Goal: Task Accomplishment & Management: Manage account settings

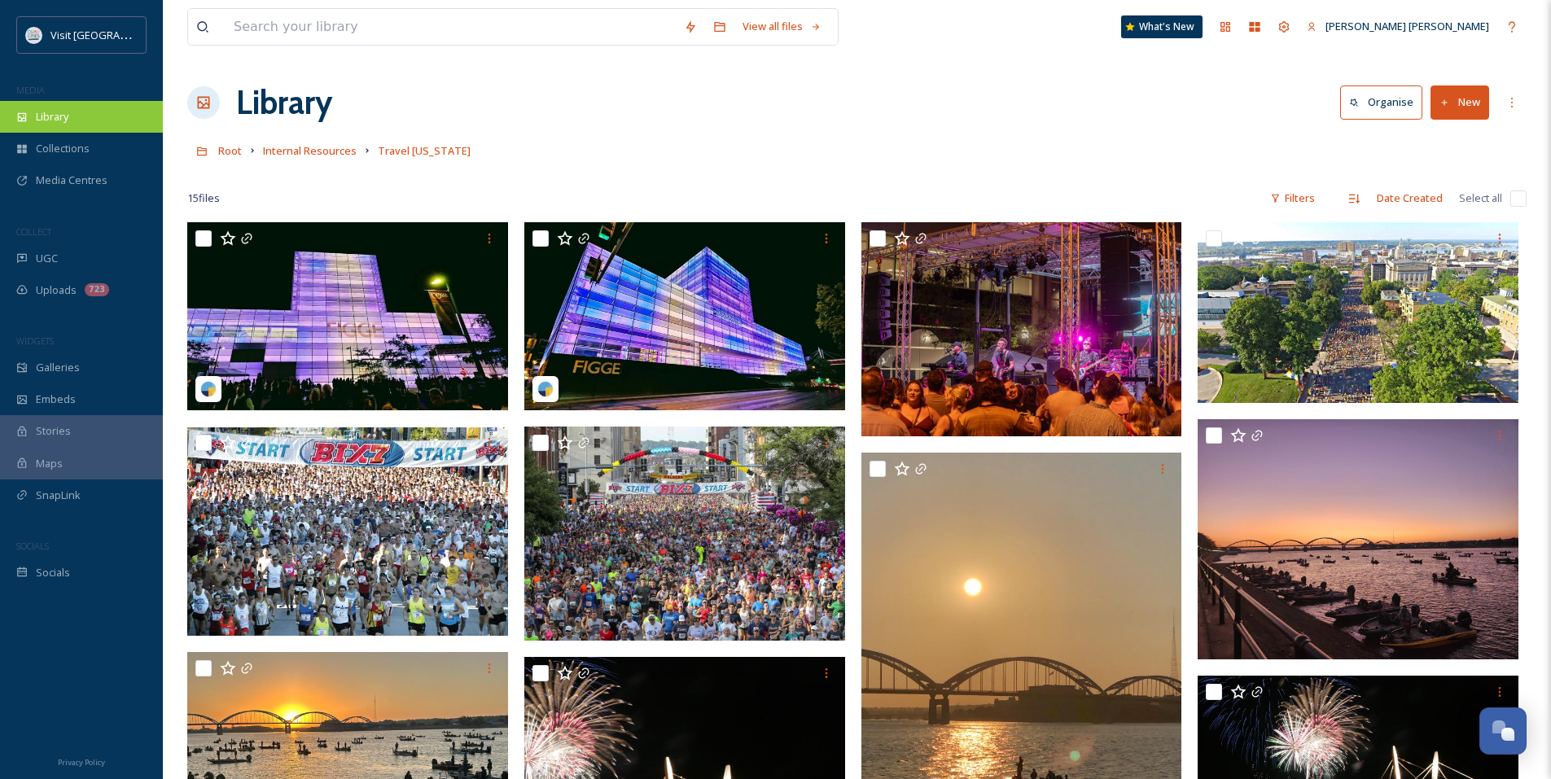
click at [98, 122] on div "Library" at bounding box center [81, 117] width 163 height 32
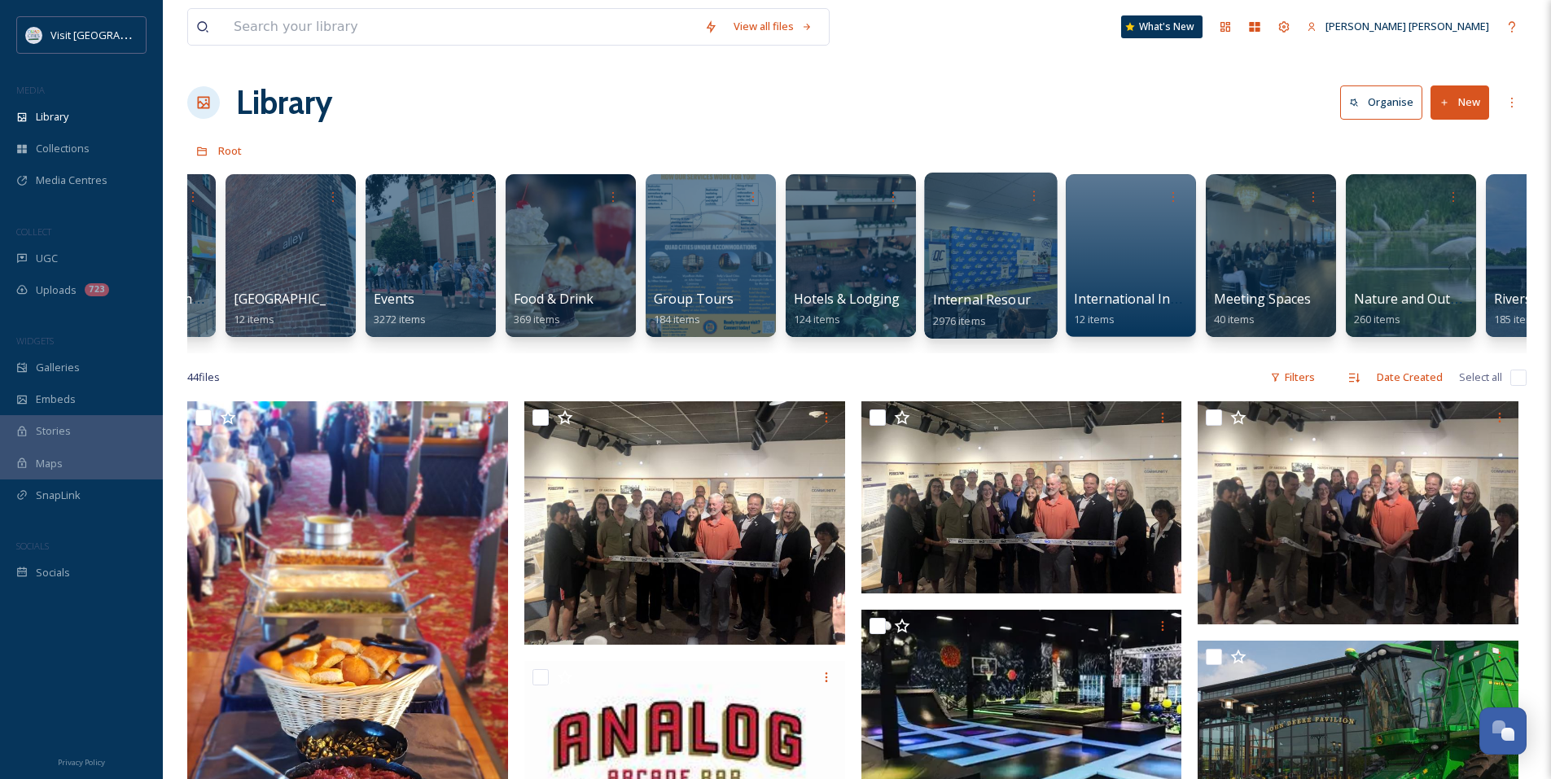
scroll to position [0, 529]
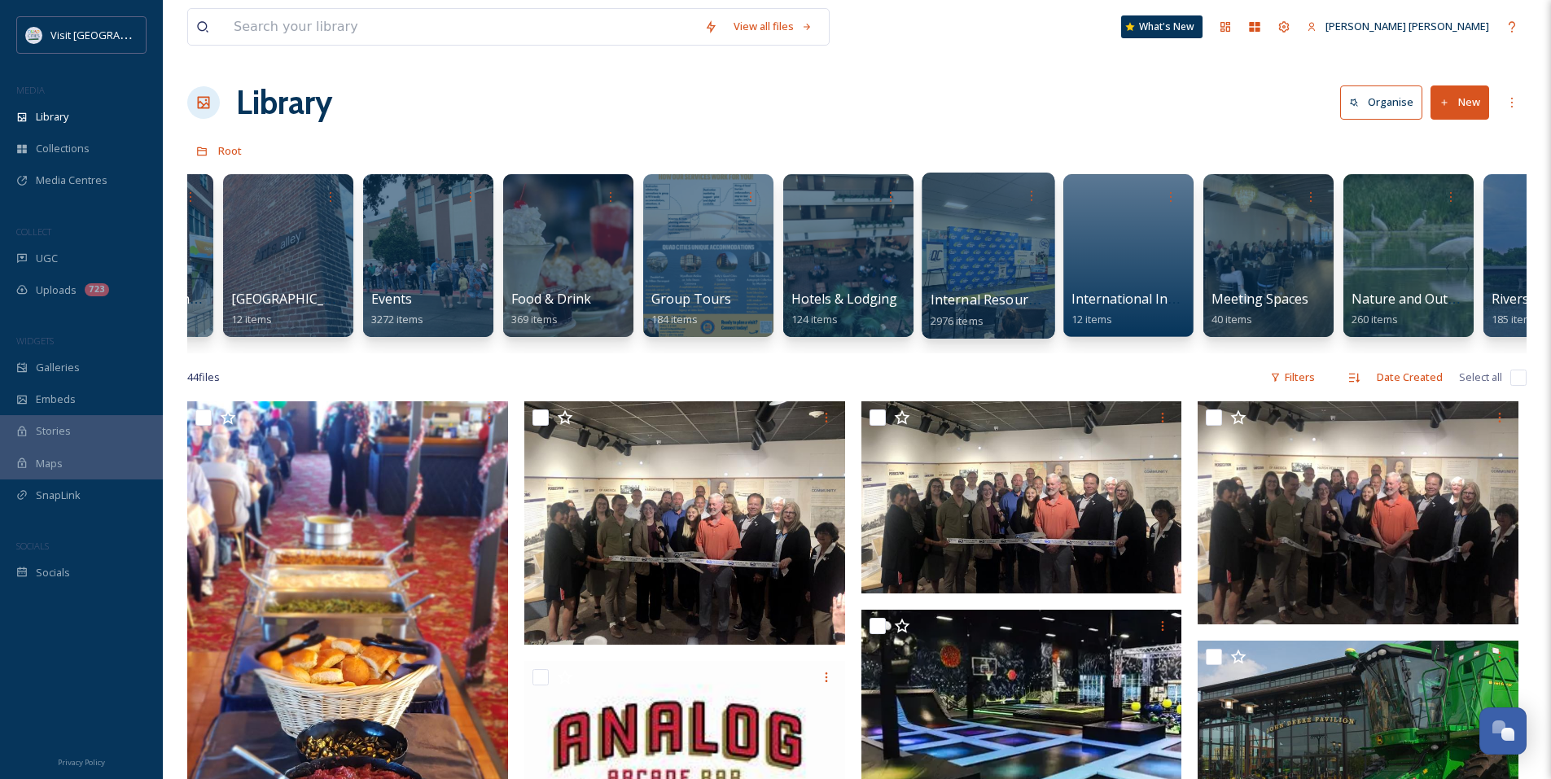
click at [997, 224] on div at bounding box center [988, 256] width 133 height 166
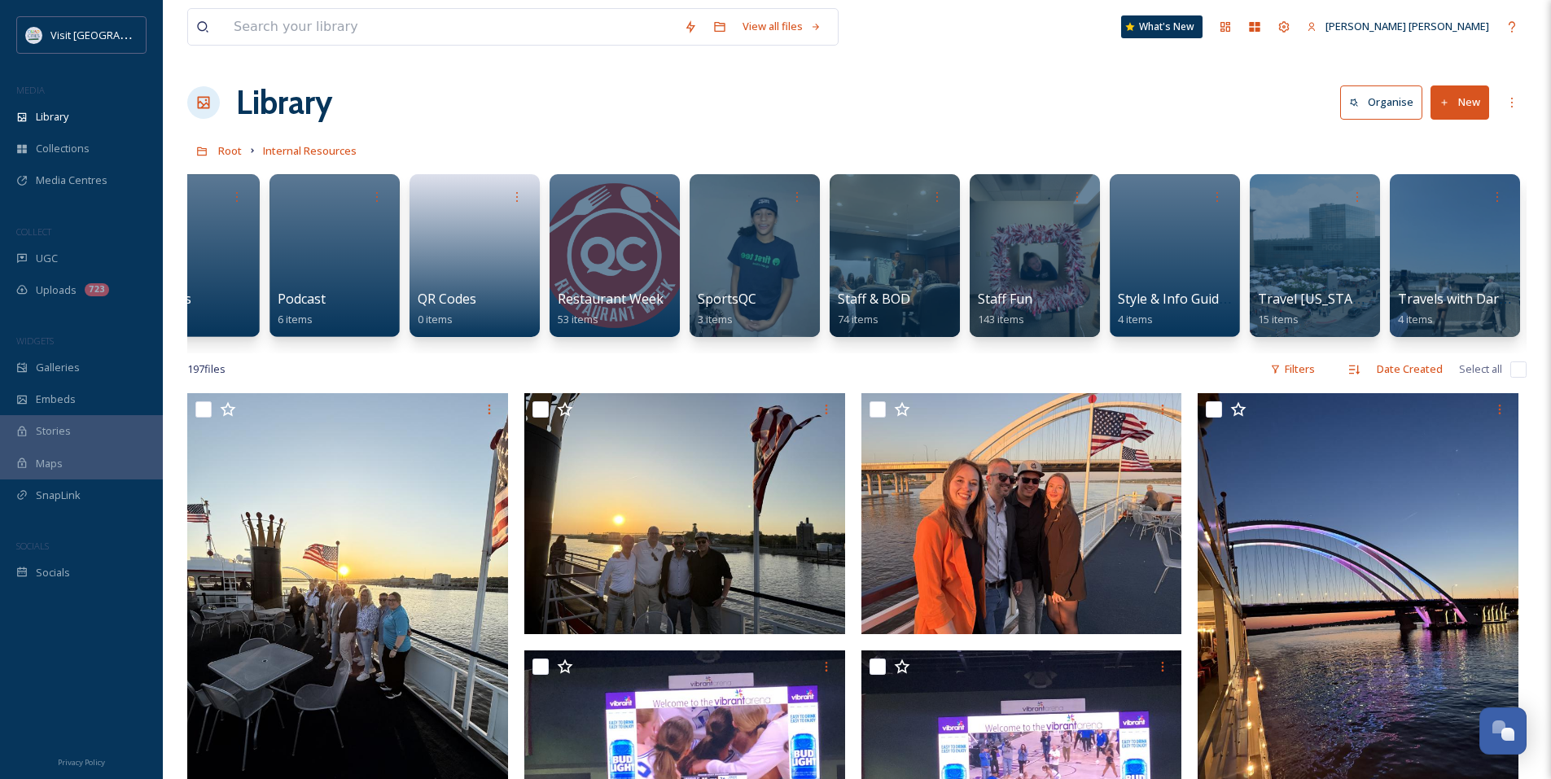
scroll to position [0, 2214]
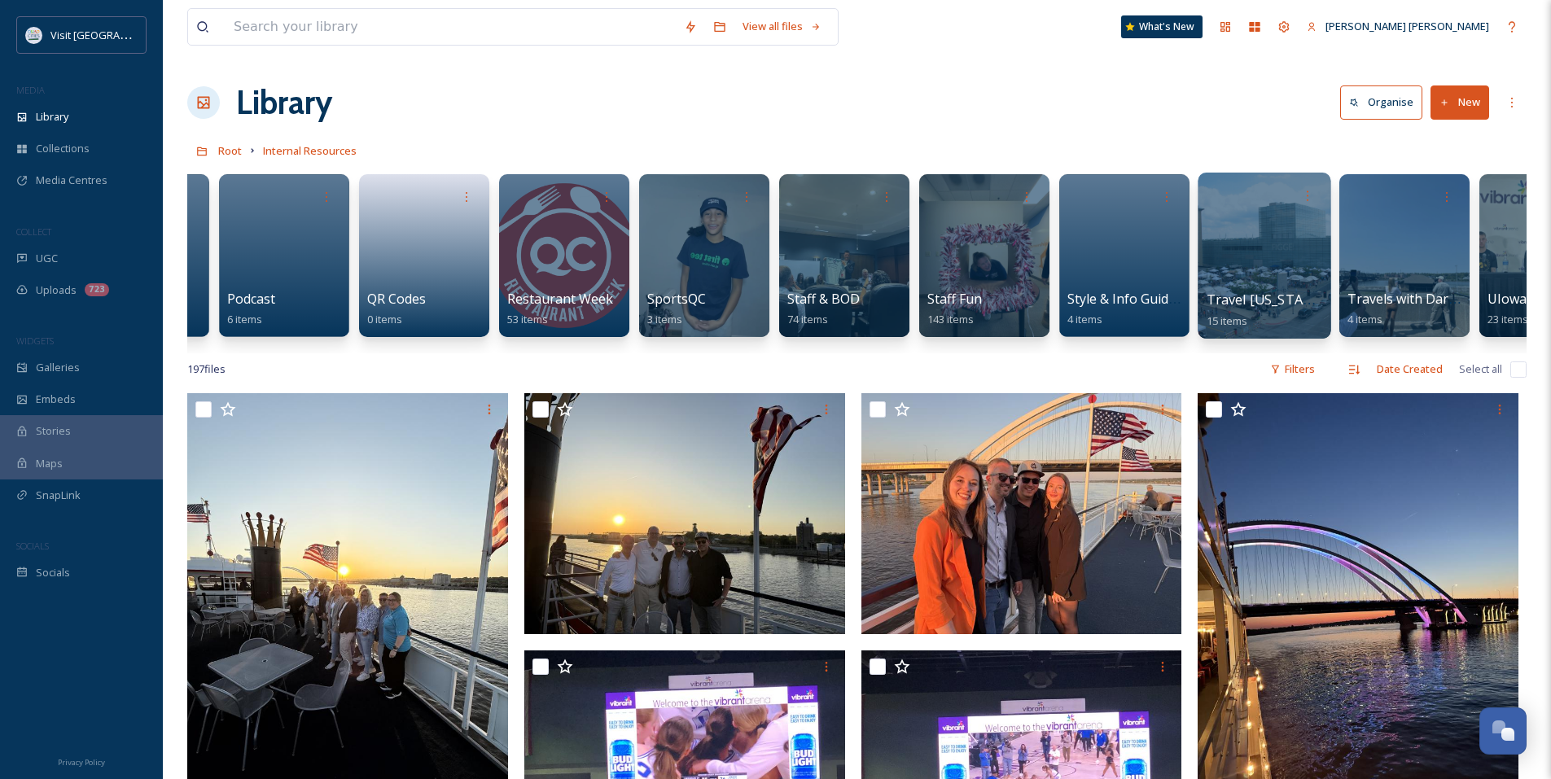
click at [1284, 273] on div at bounding box center [1264, 256] width 133 height 166
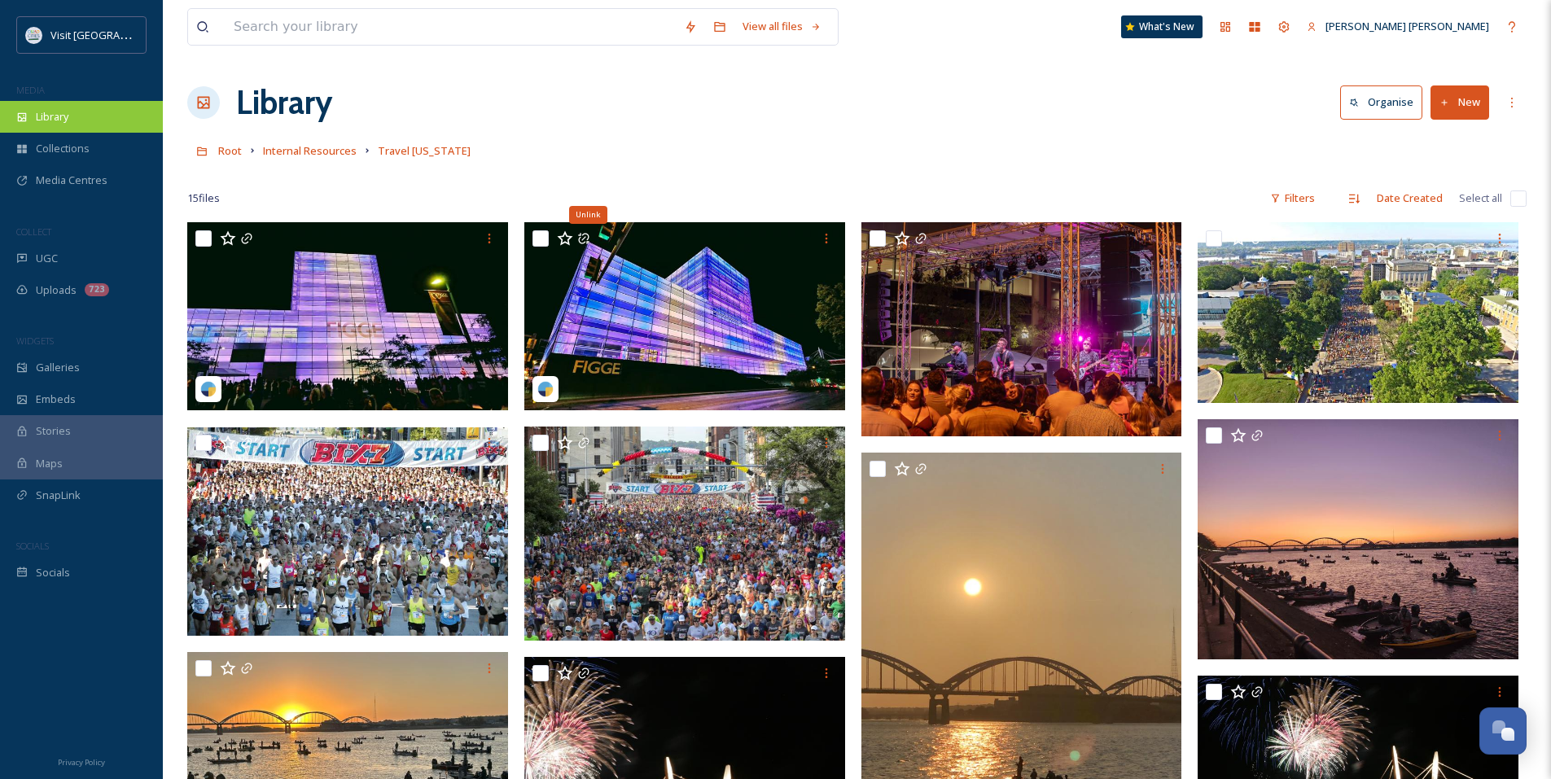
click at [81, 125] on div "Library" at bounding box center [81, 117] width 163 height 32
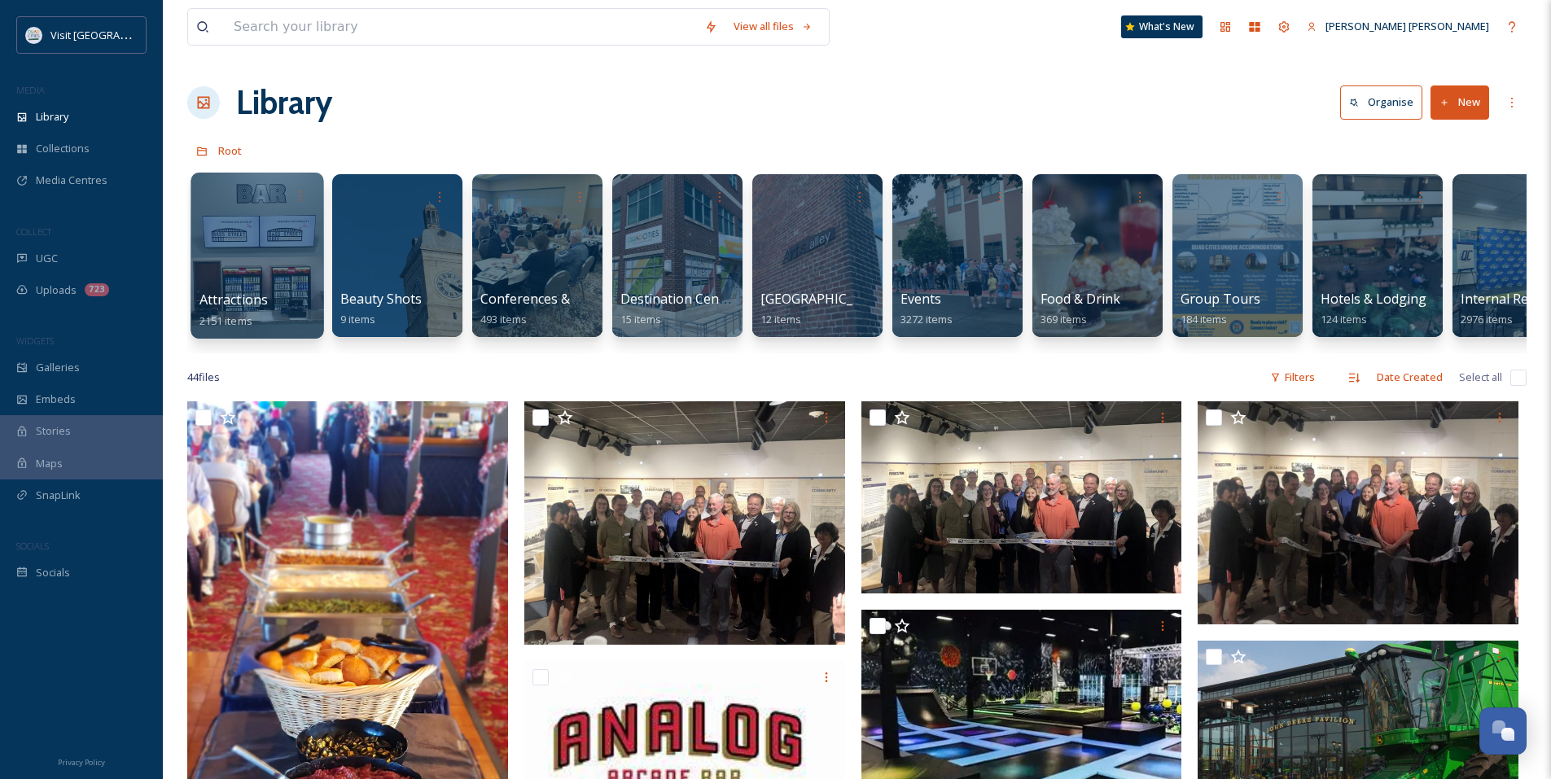
click at [257, 274] on div at bounding box center [256, 256] width 133 height 166
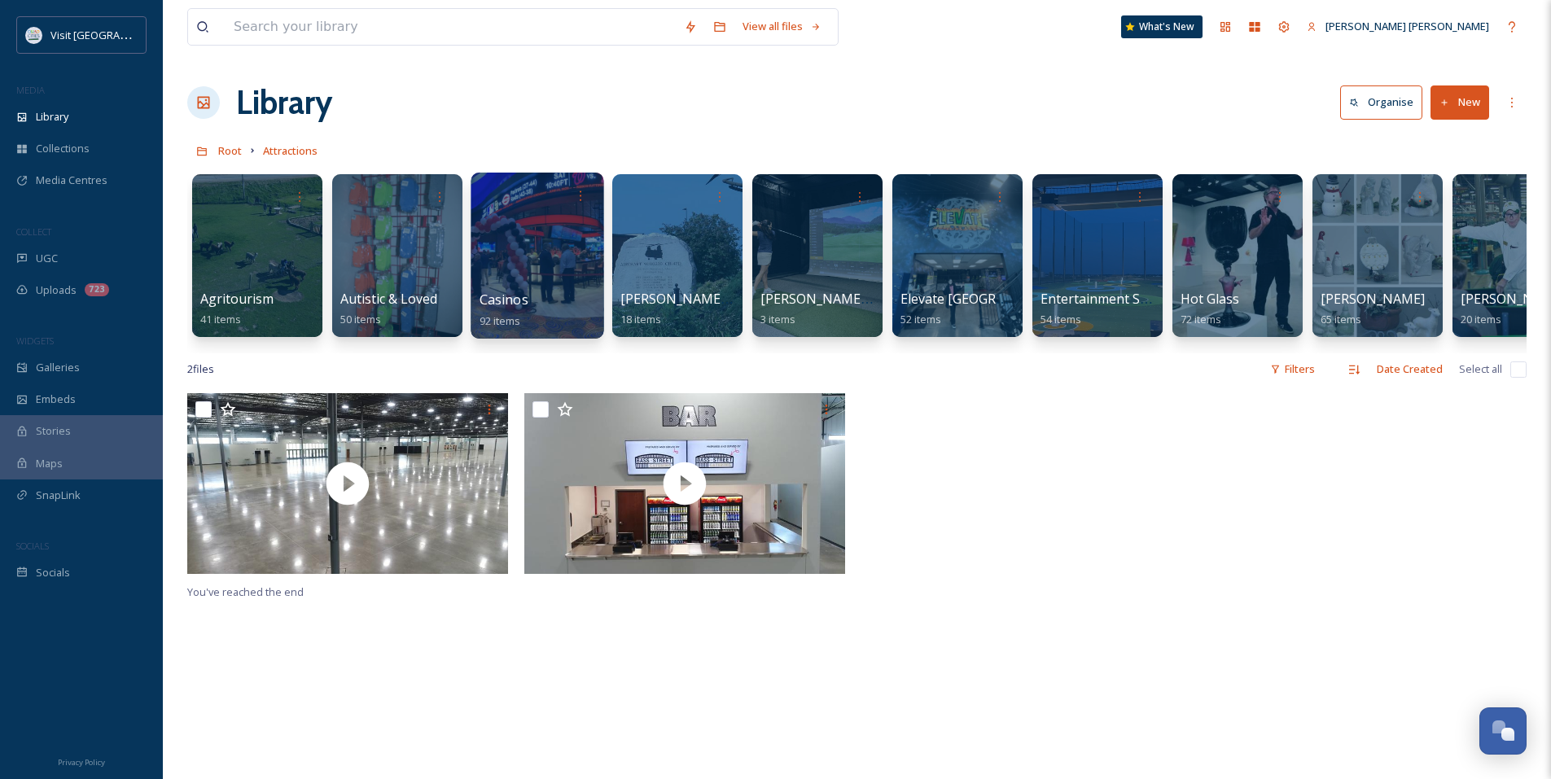
click at [507, 256] on div at bounding box center [537, 256] width 133 height 166
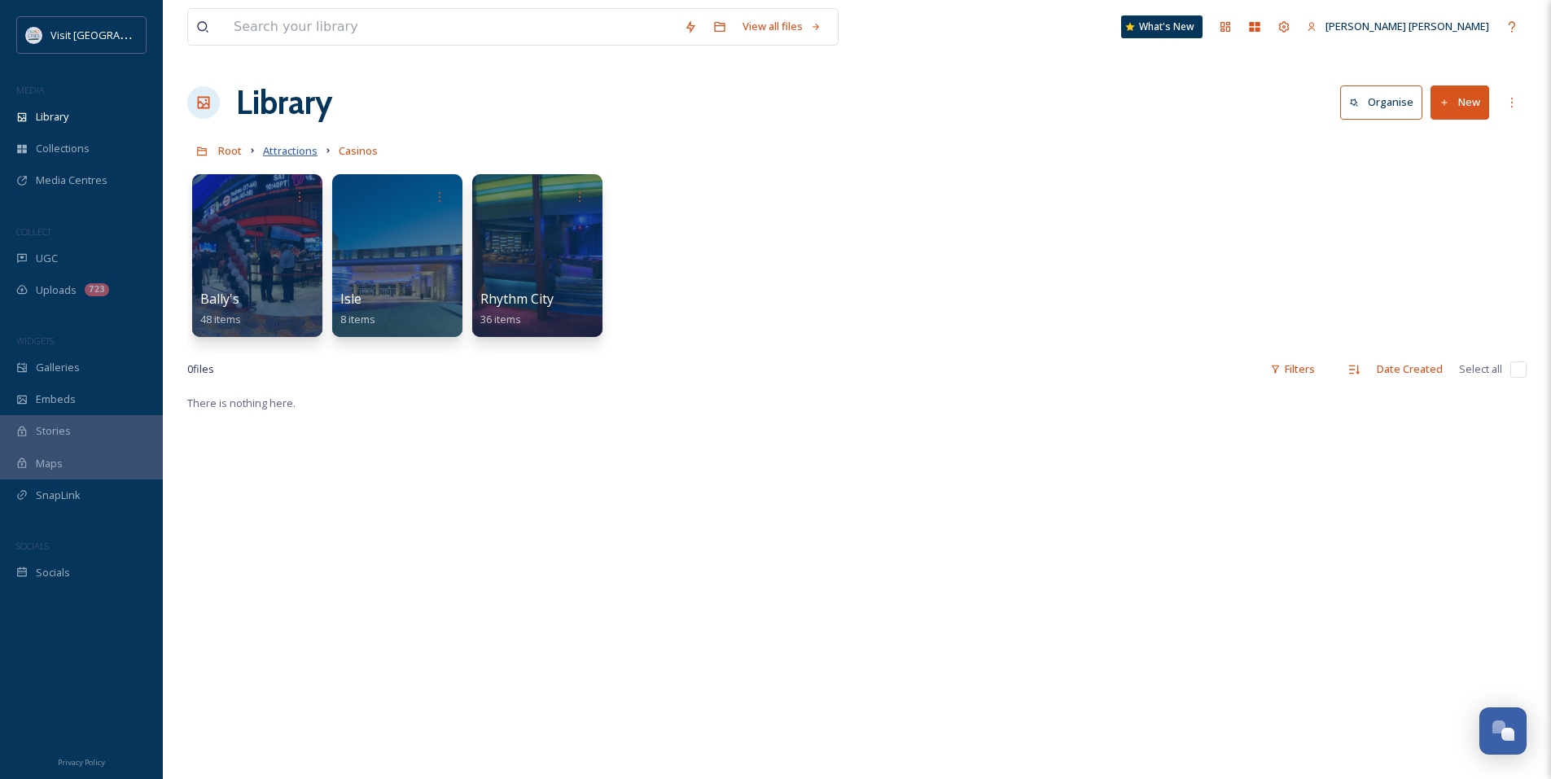
click at [290, 151] on span "Attractions" at bounding box center [290, 150] width 55 height 15
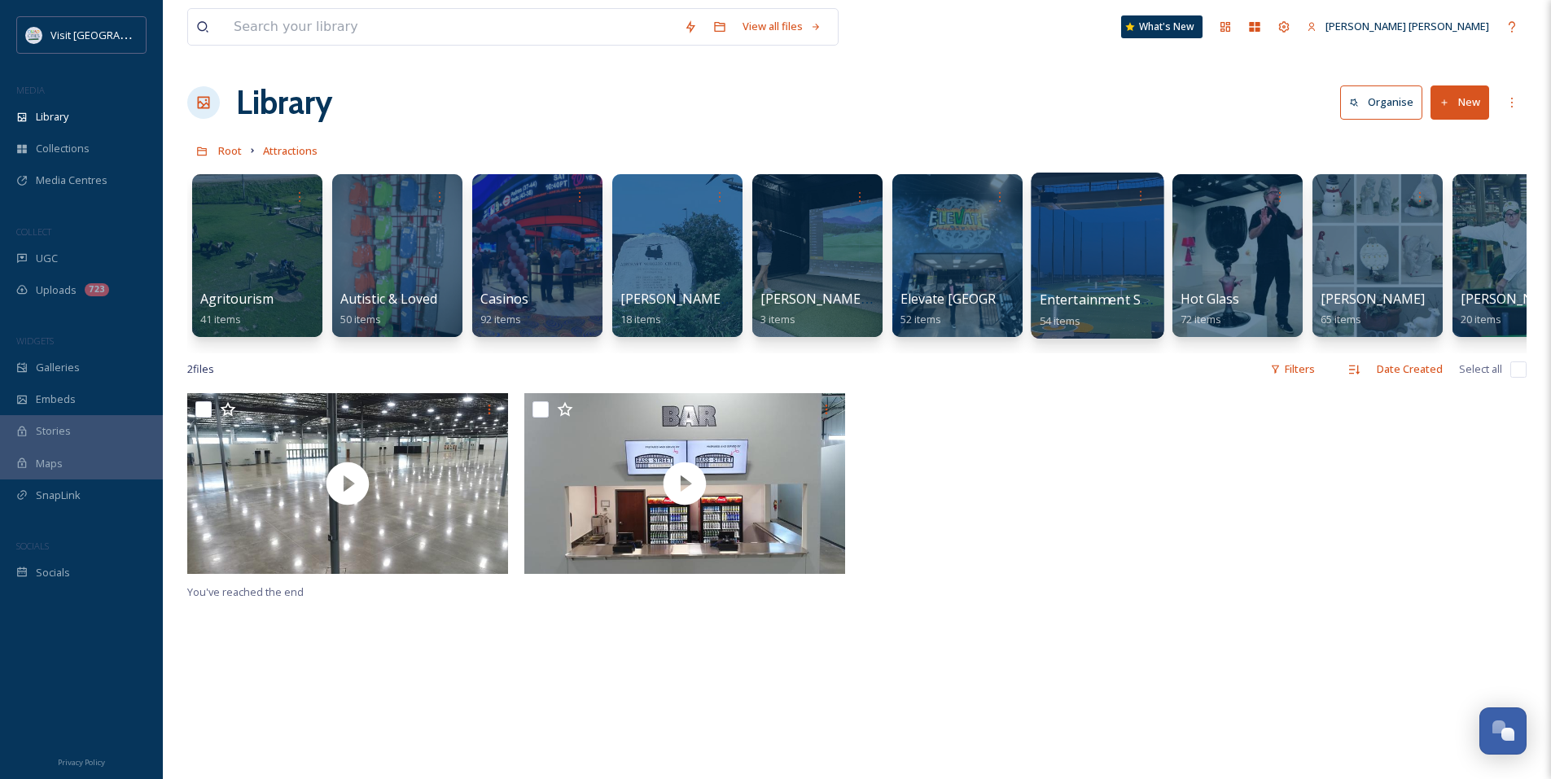
click at [1084, 280] on div at bounding box center [1097, 256] width 133 height 166
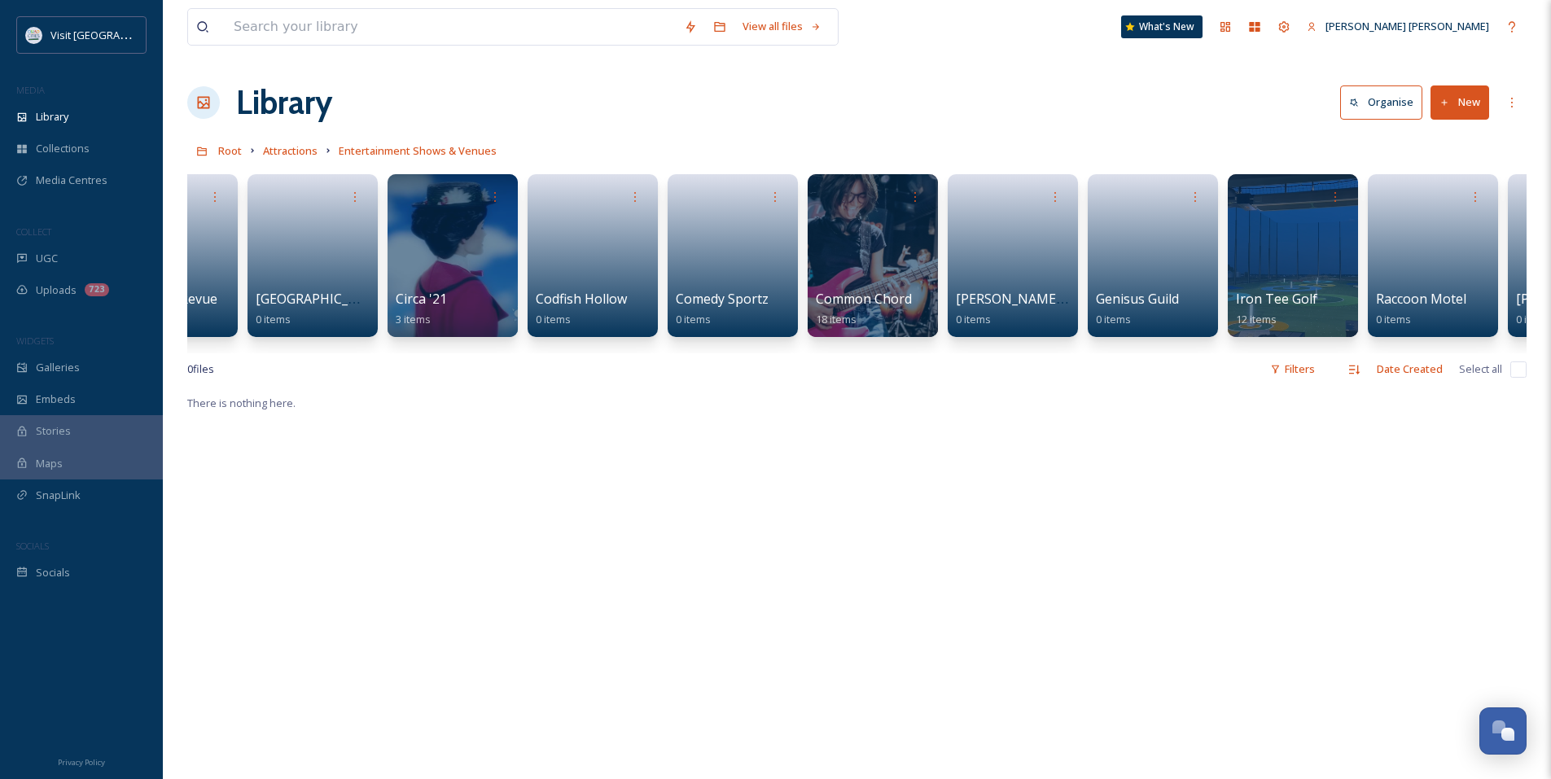
scroll to position [0, 678]
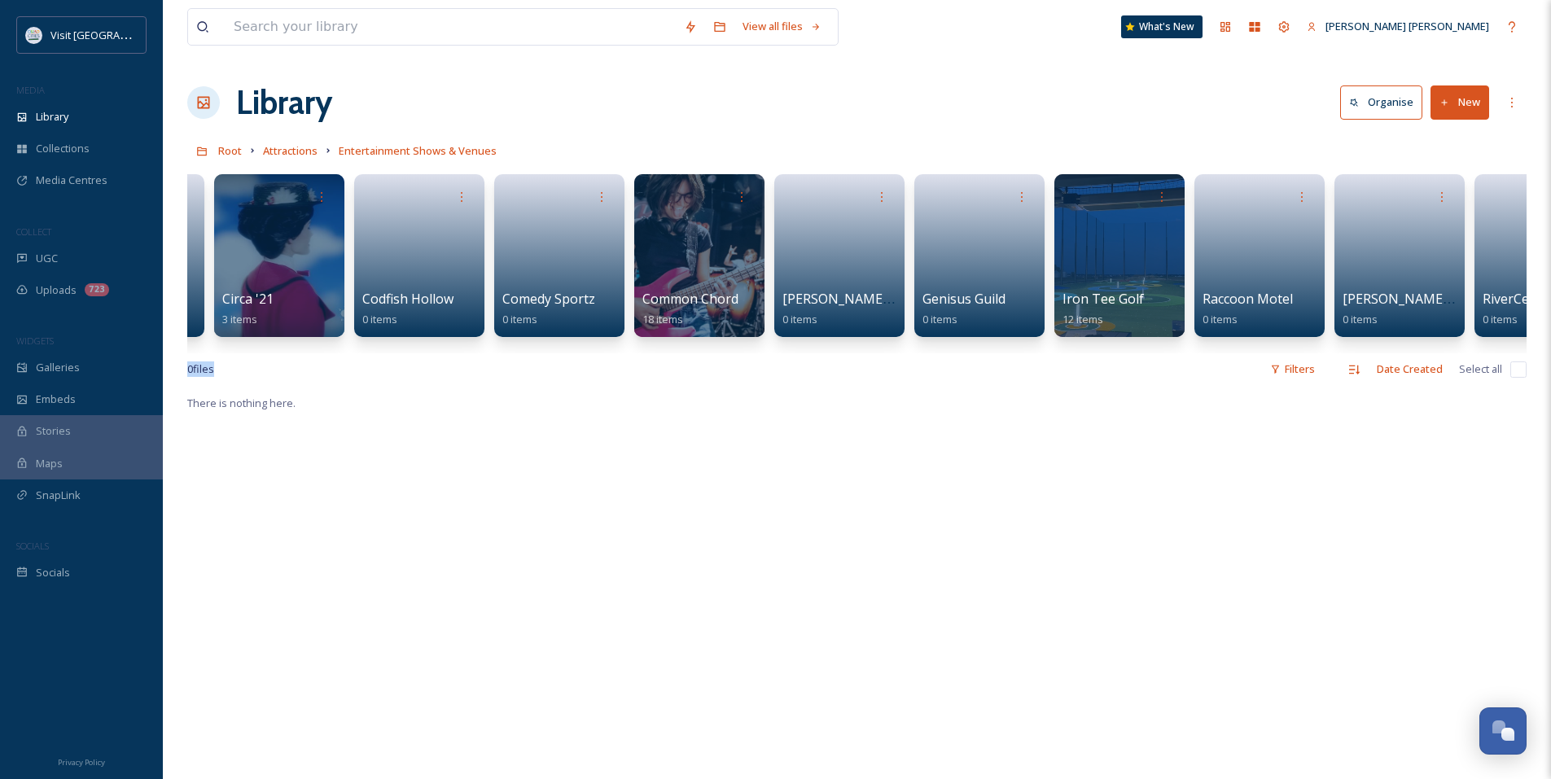
drag, startPoint x: 860, startPoint y: 365, endPoint x: 896, endPoint y: 363, distance: 35.9
click at [896, 363] on div "View all files What's New [PERSON_NAME] [PERSON_NAME] Library Organise New Root…" at bounding box center [857, 586] width 1388 height 1172
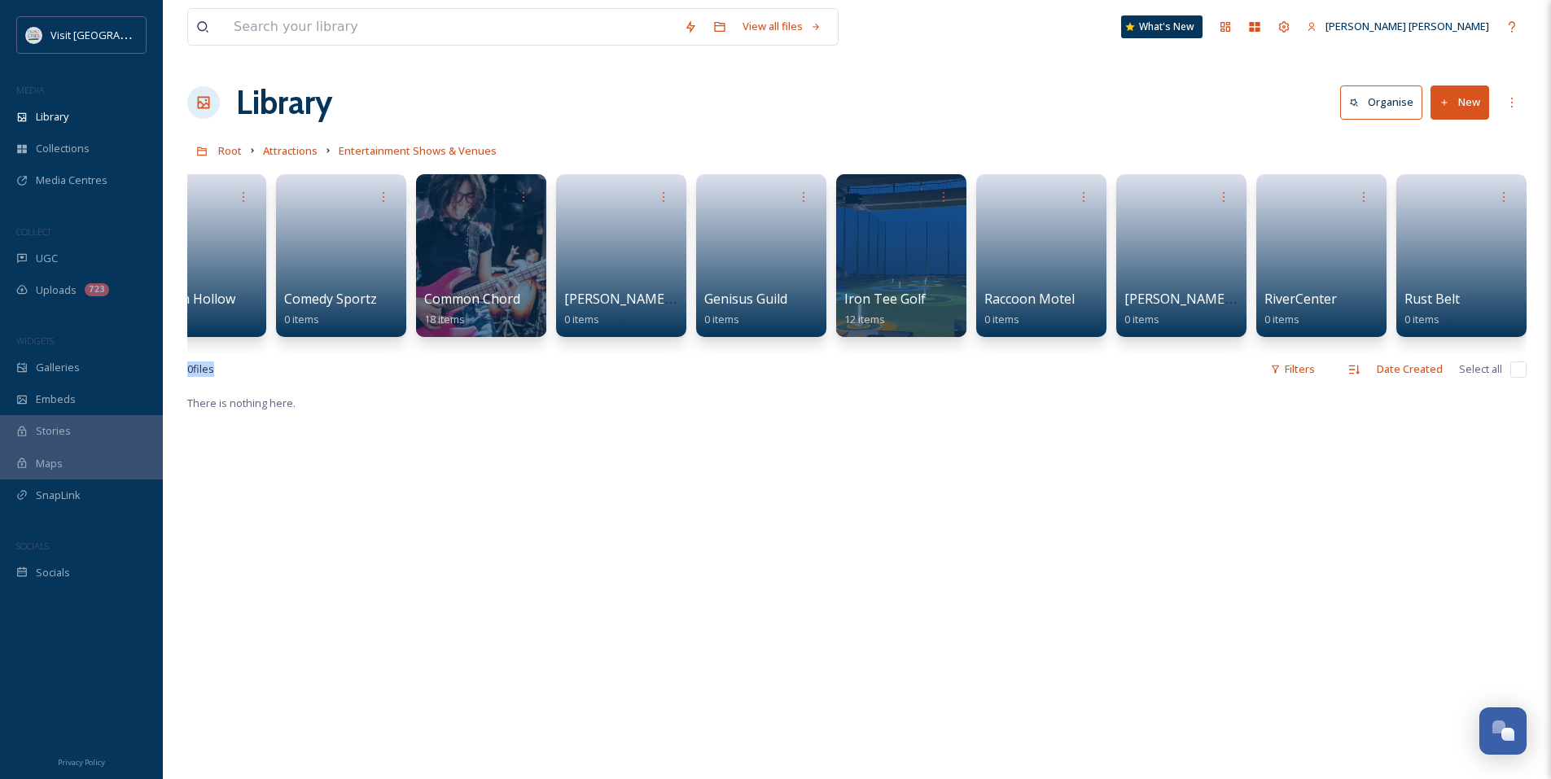
scroll to position [0, 915]
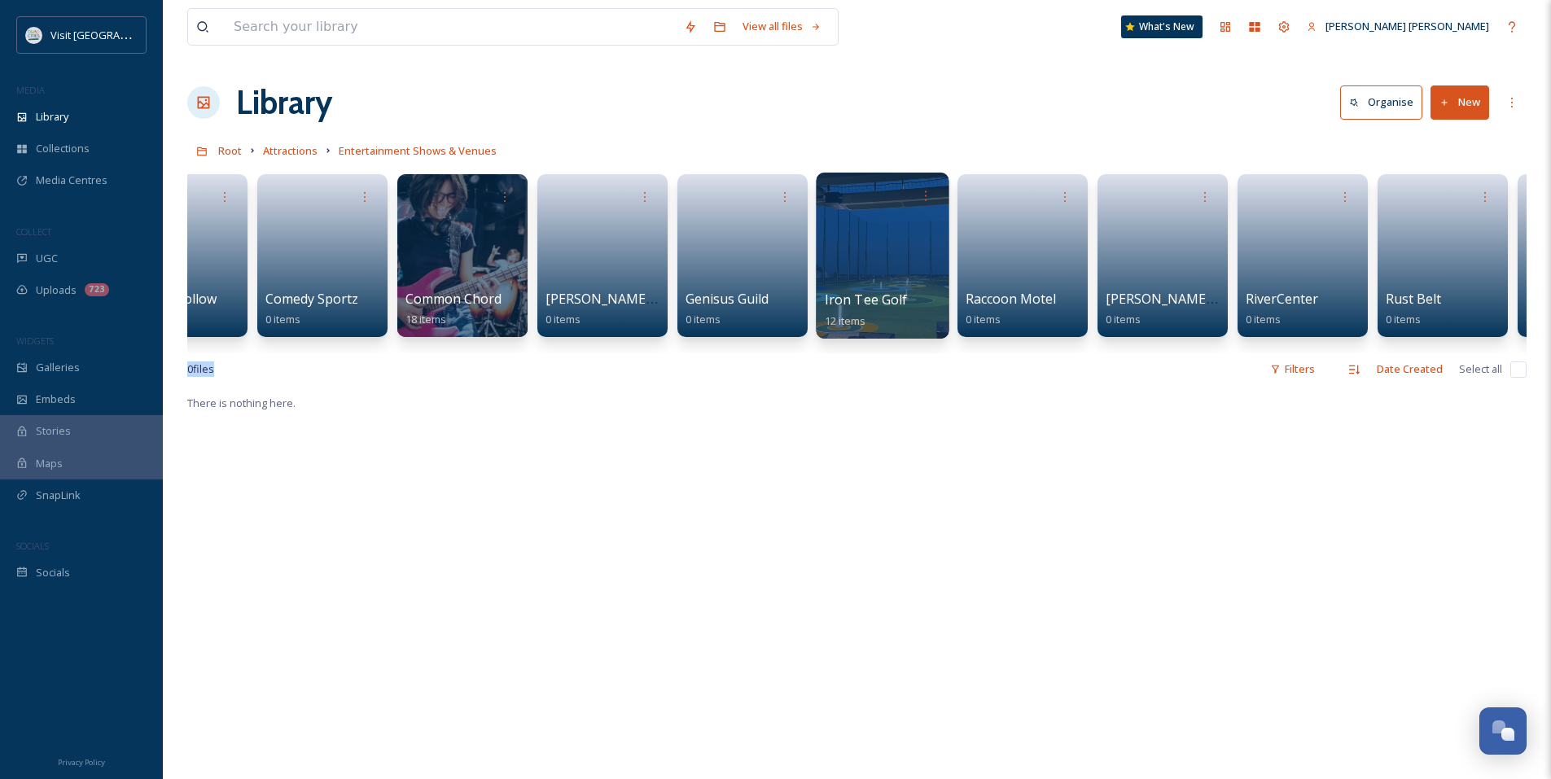
click at [915, 259] on div at bounding box center [882, 256] width 133 height 166
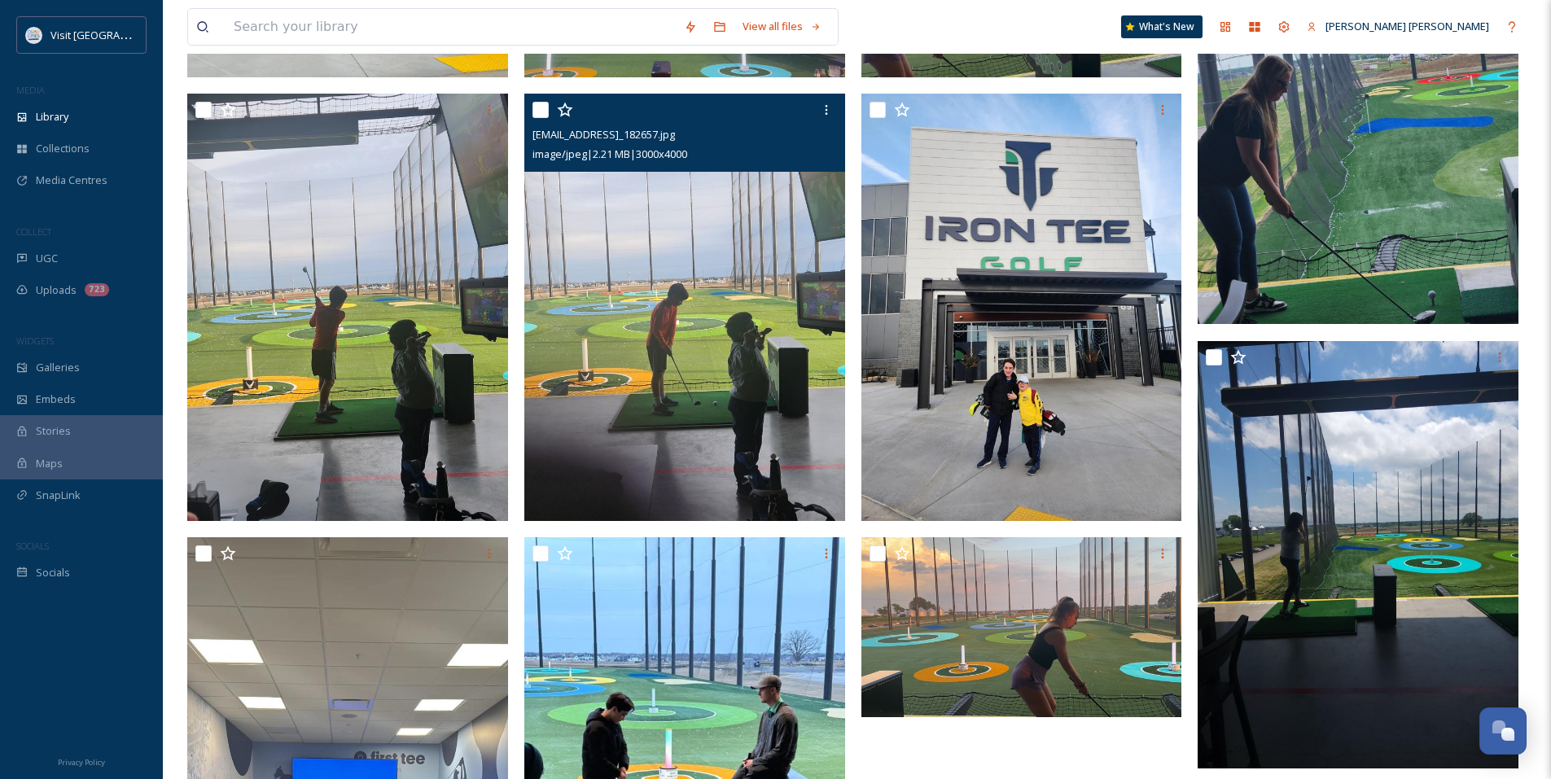
scroll to position [681, 0]
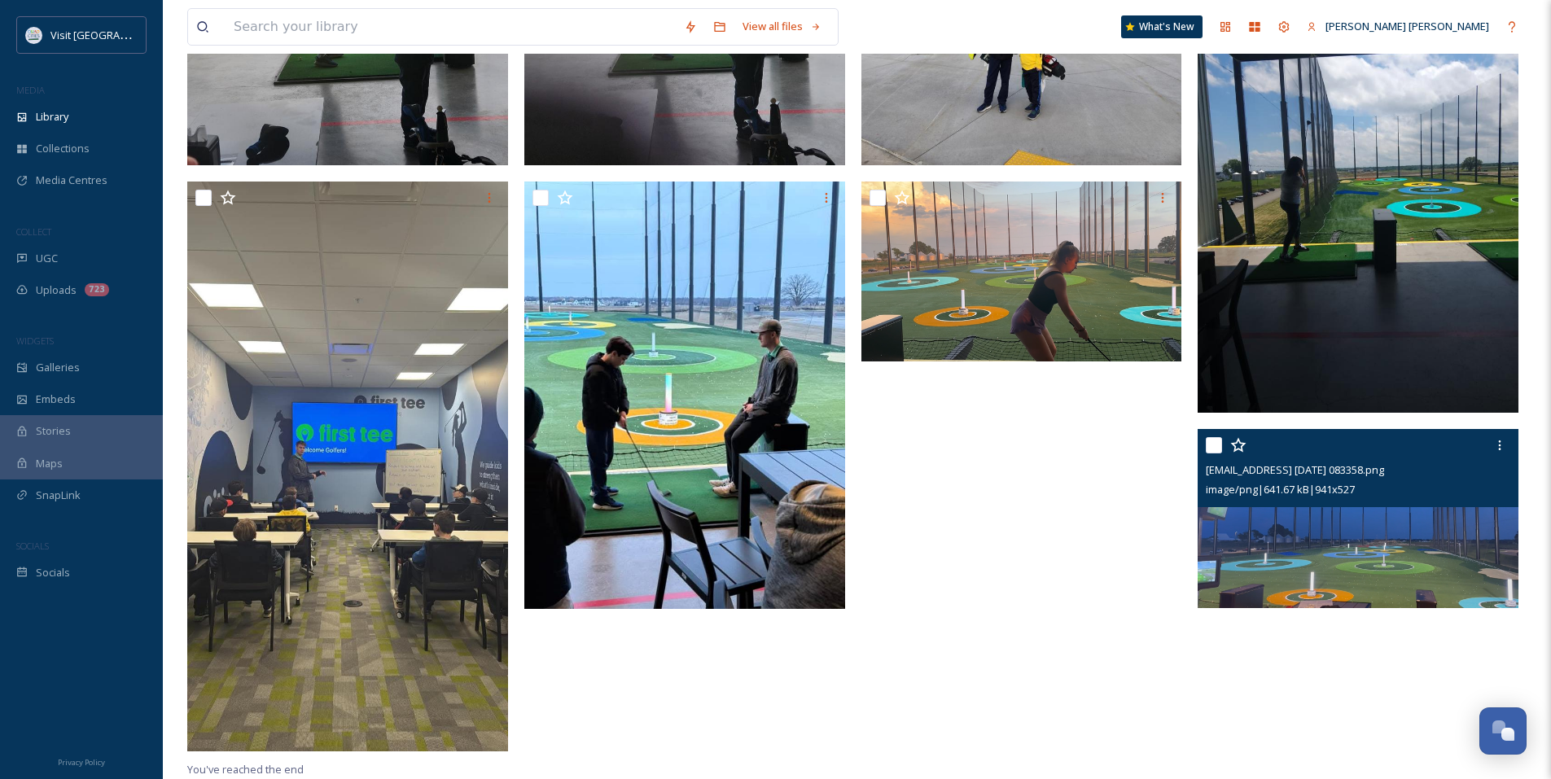
click at [1392, 534] on img at bounding box center [1358, 519] width 321 height 180
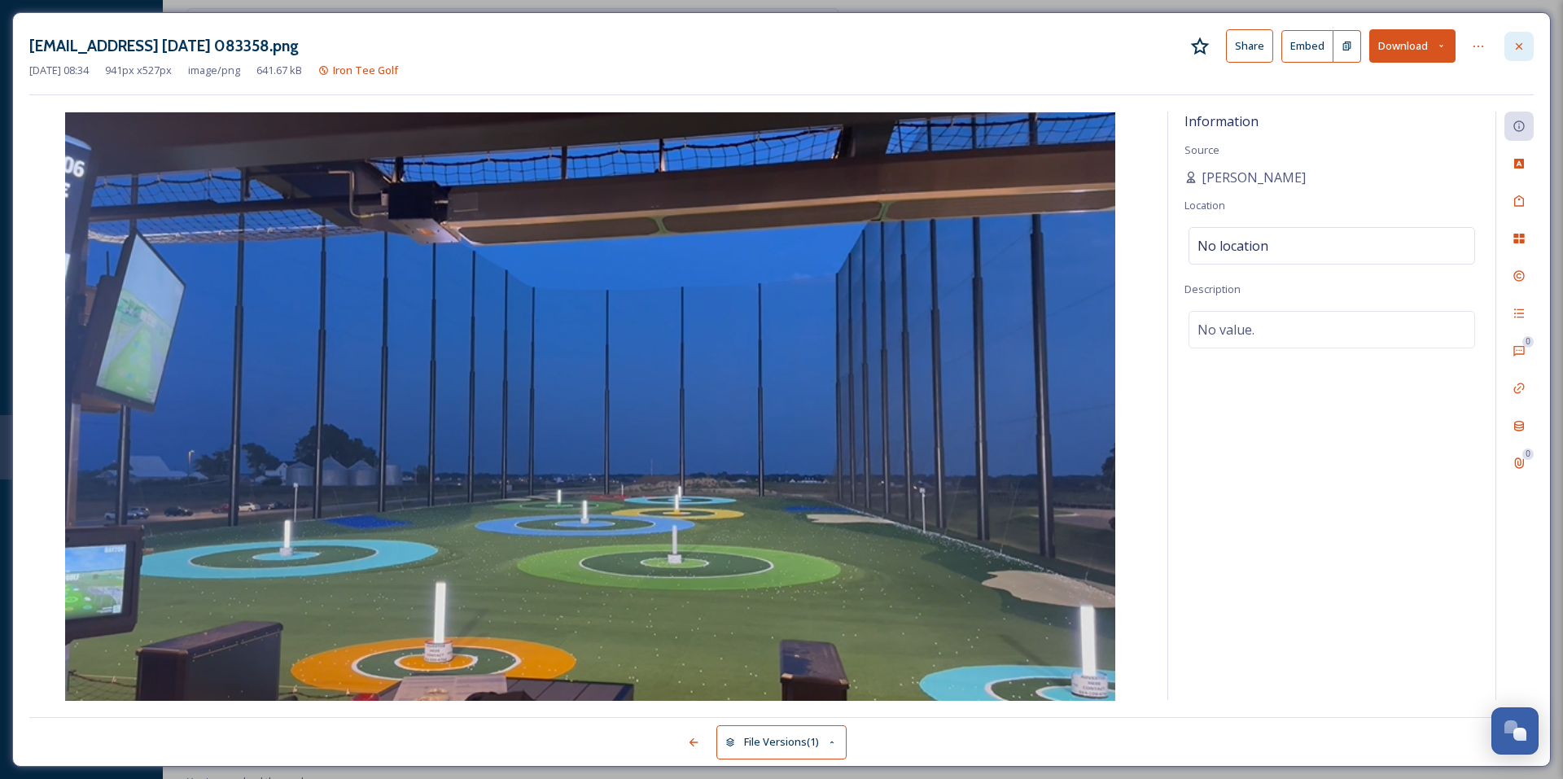
click at [1513, 40] on icon at bounding box center [1519, 46] width 13 height 13
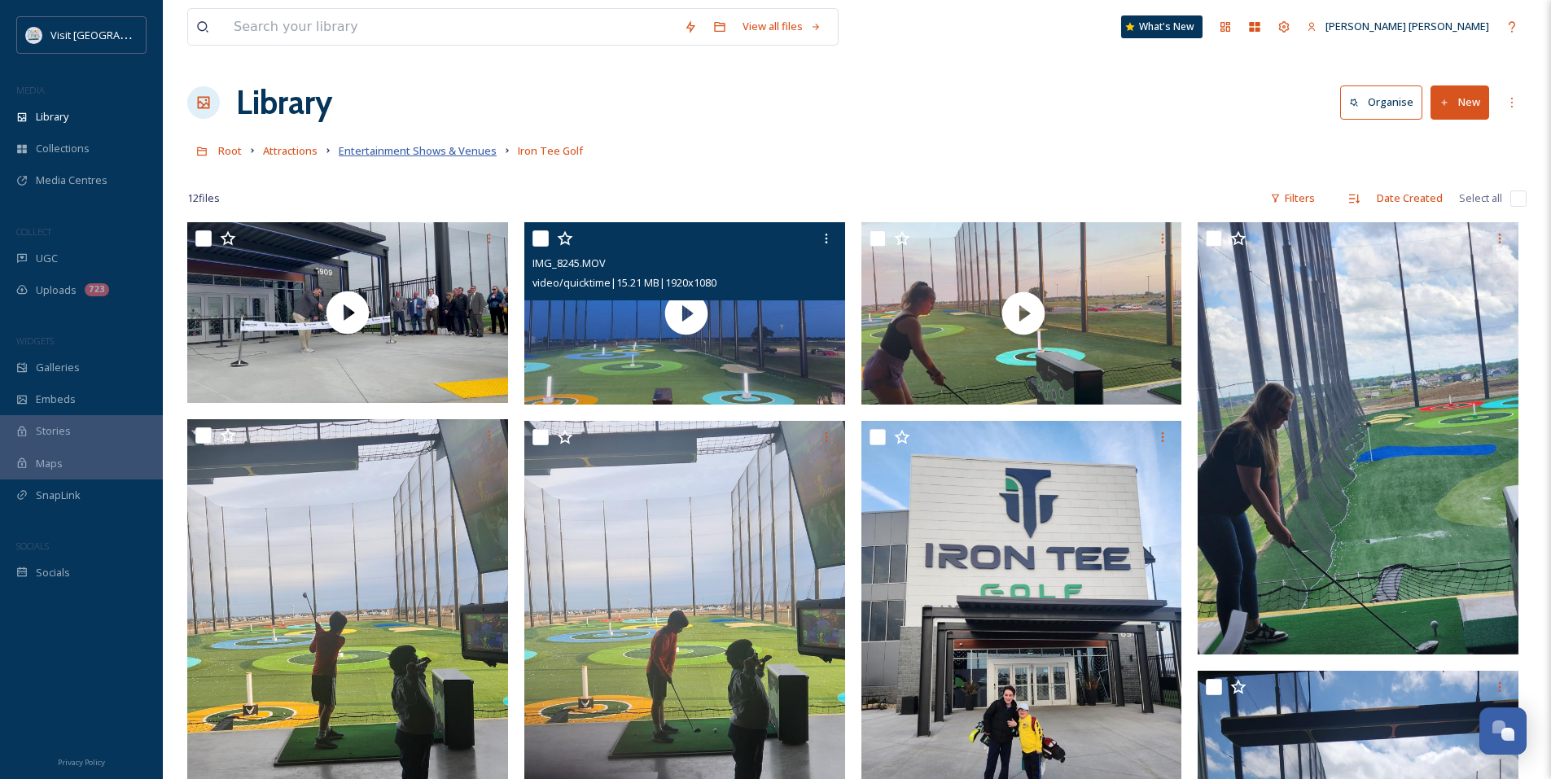
click at [405, 155] on span "Entertainment Shows & Venues" at bounding box center [418, 150] width 158 height 15
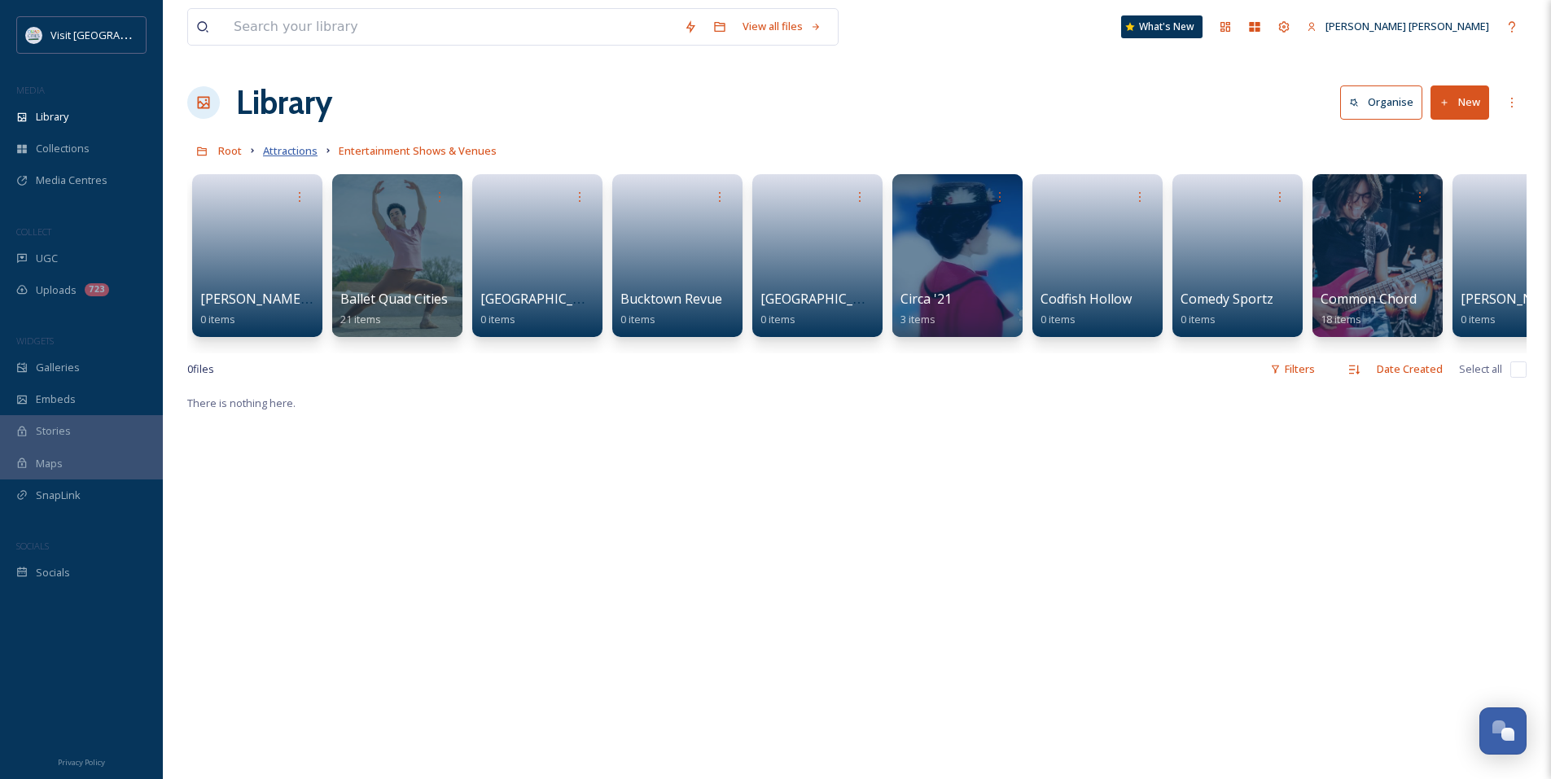
click at [307, 149] on span "Attractions" at bounding box center [290, 150] width 55 height 15
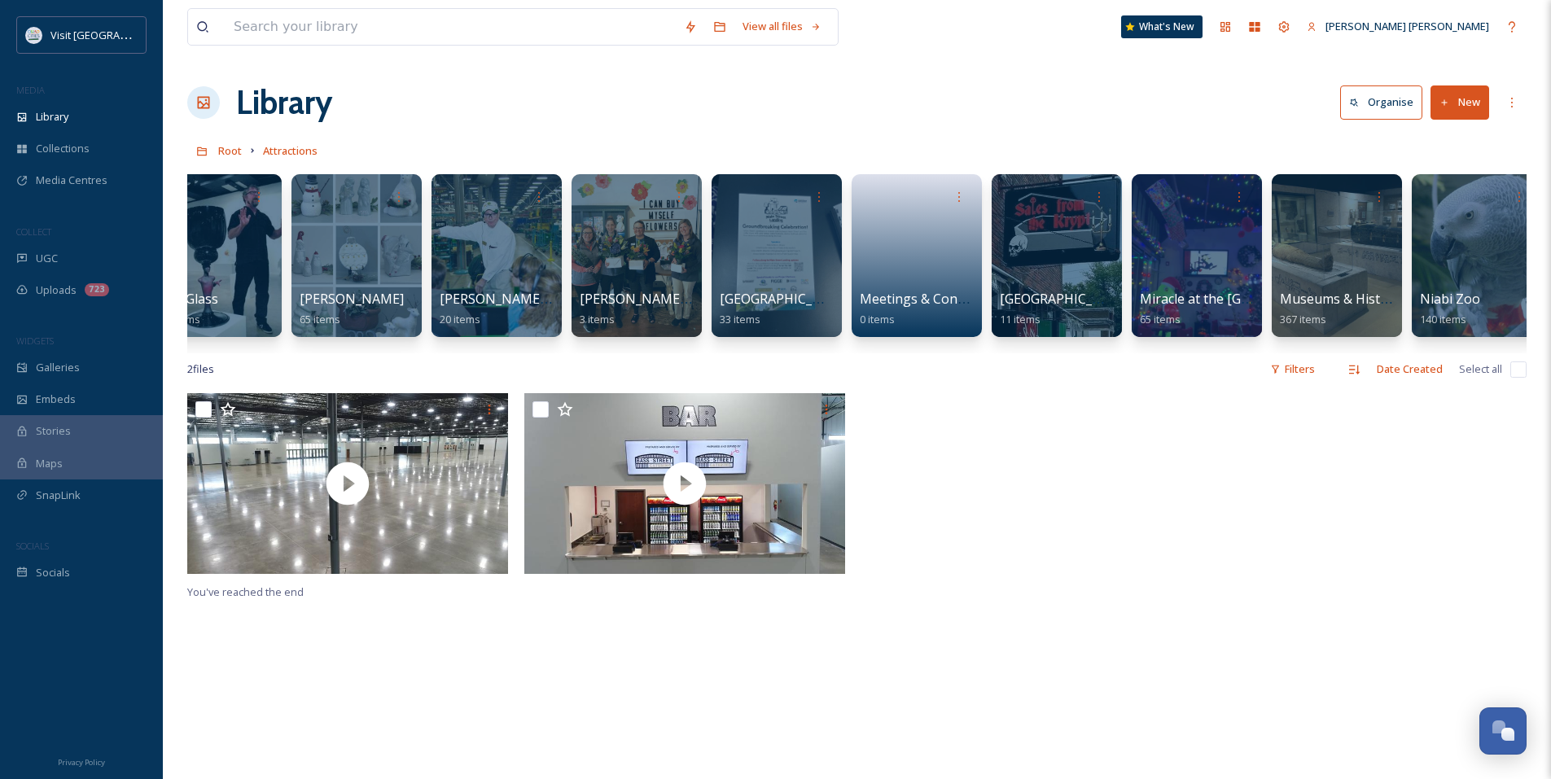
scroll to position [0, 1109]
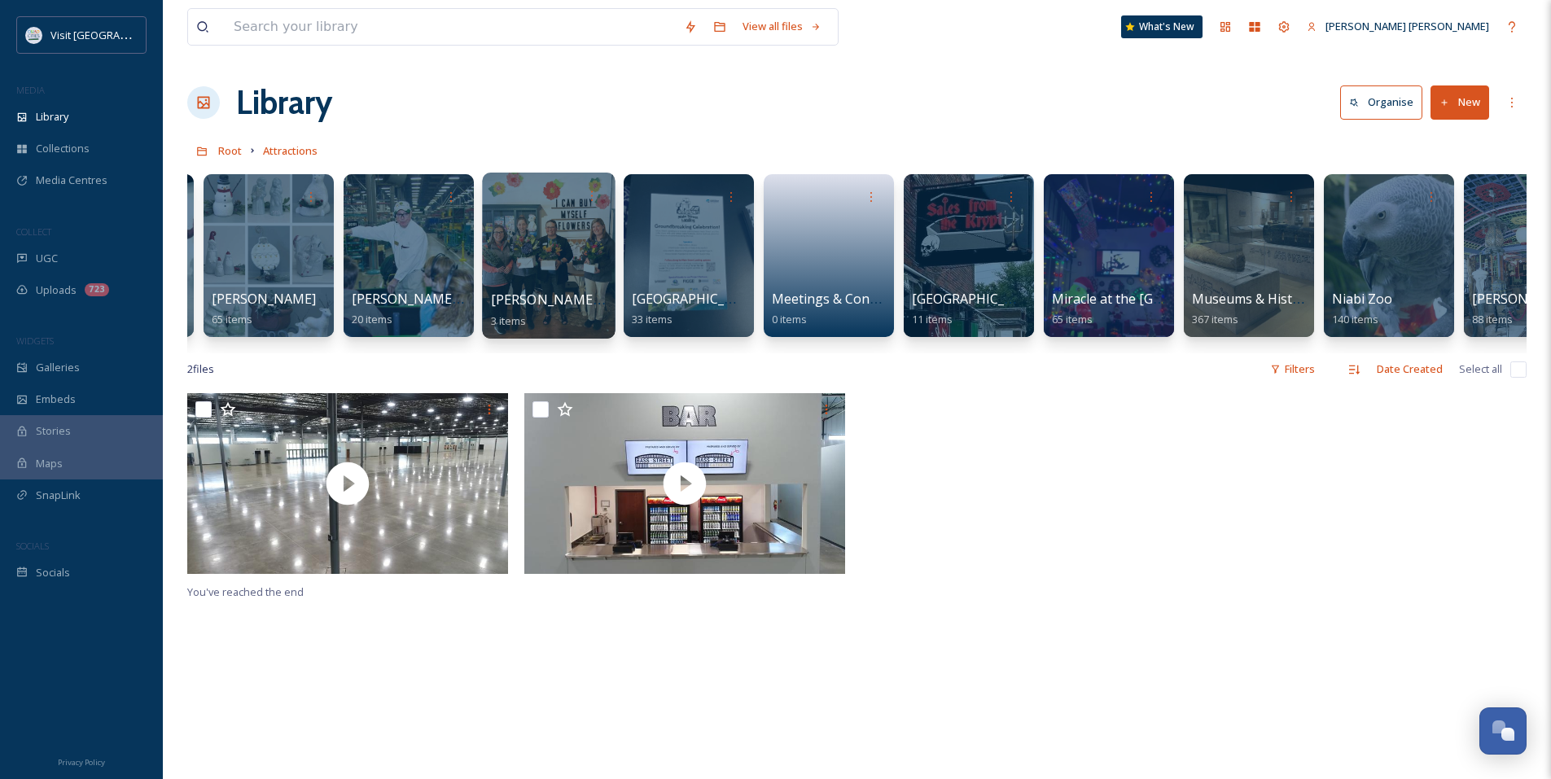
click at [545, 226] on div at bounding box center [548, 256] width 133 height 166
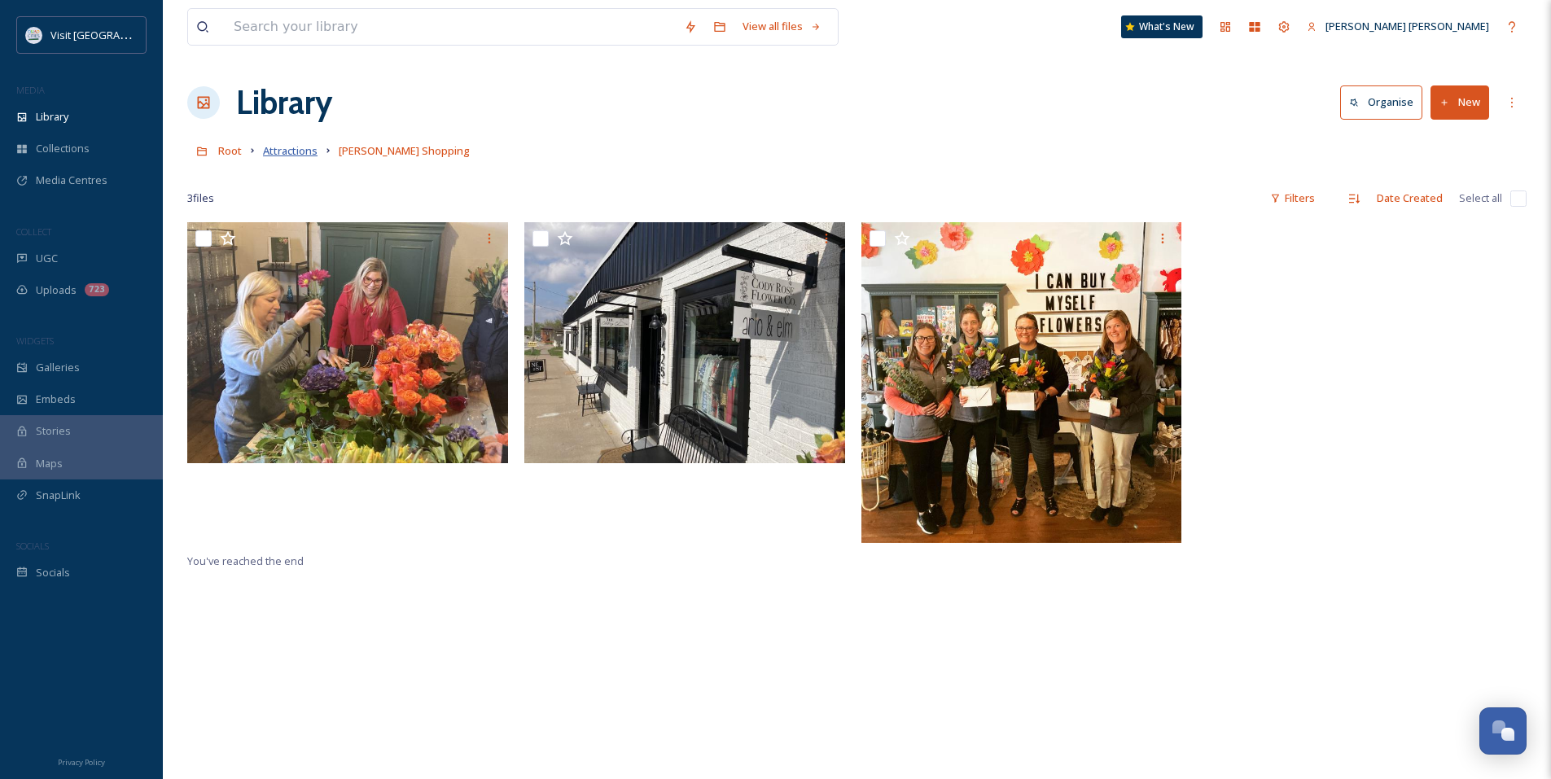
click at [282, 147] on span "Attractions" at bounding box center [290, 150] width 55 height 15
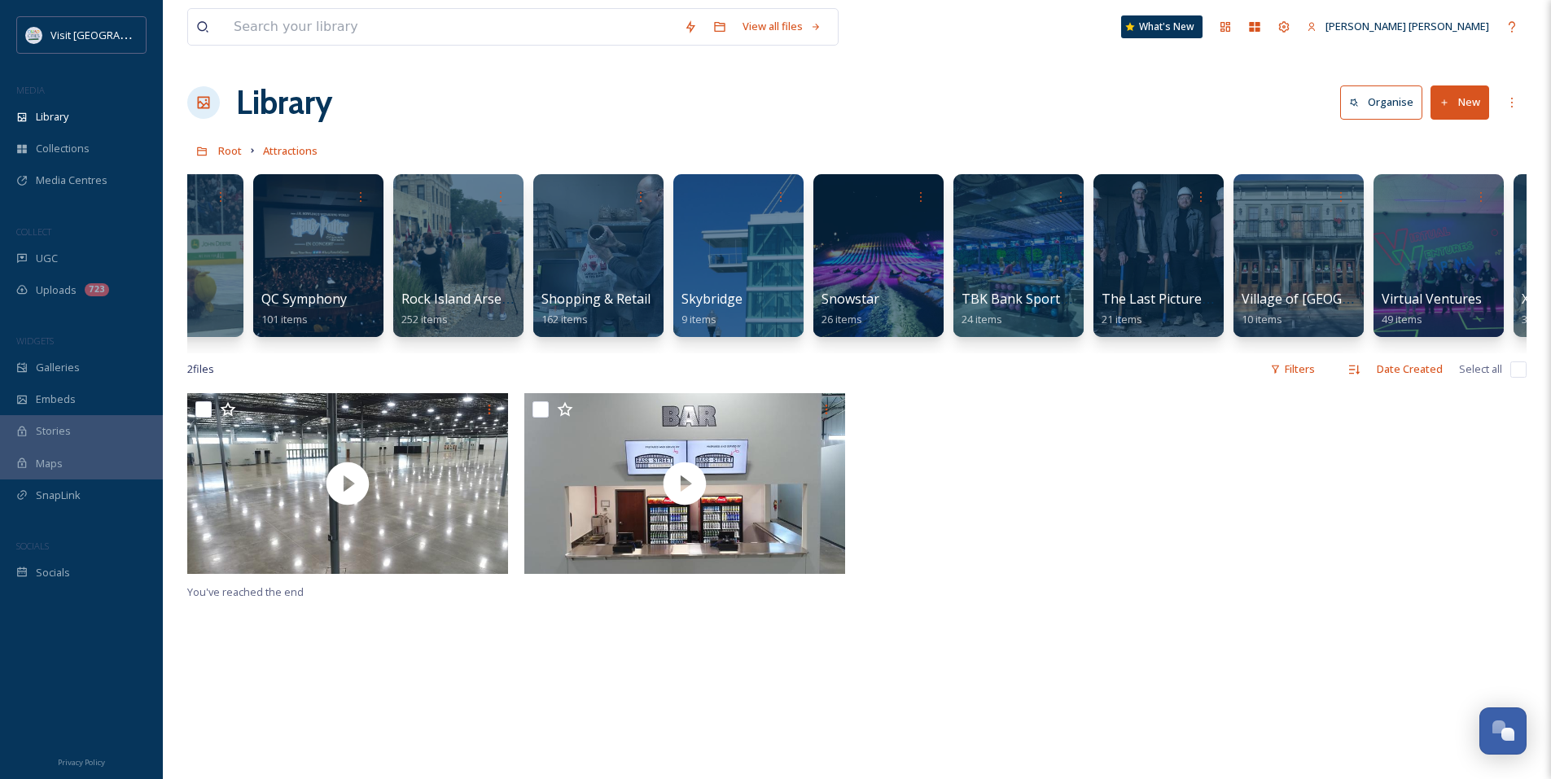
scroll to position [0, 3562]
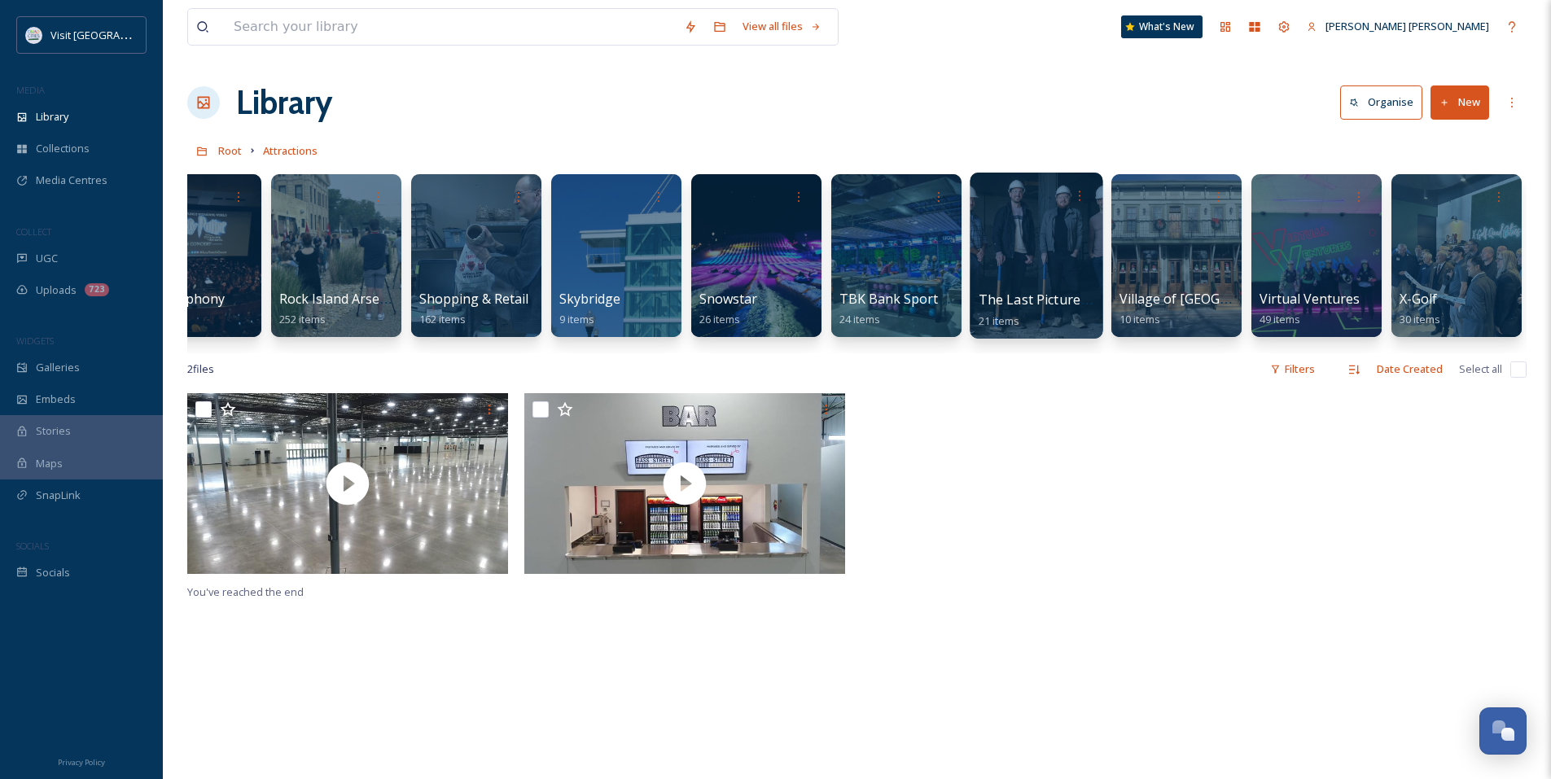
click at [1043, 278] on div at bounding box center [1036, 256] width 133 height 166
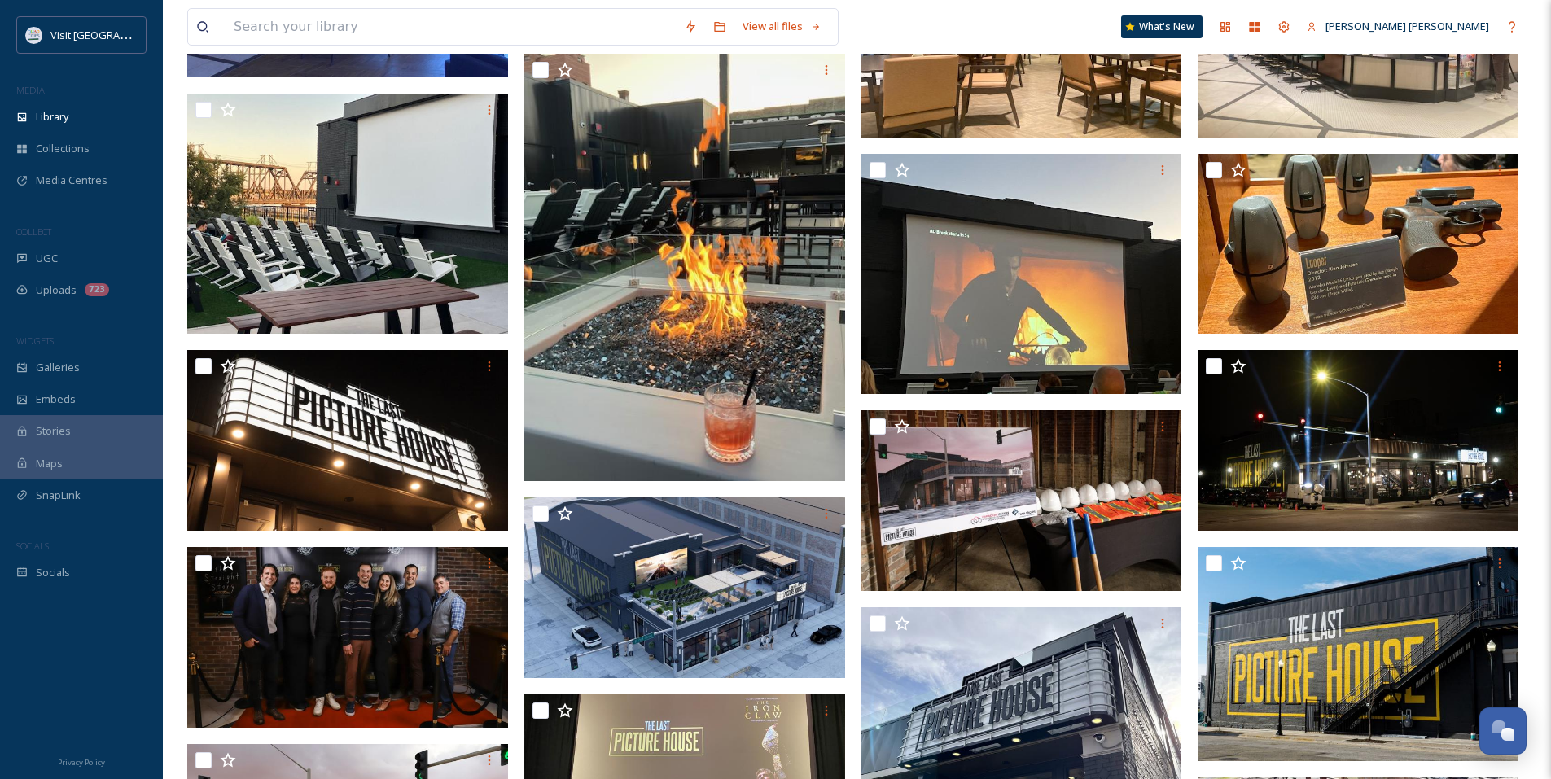
scroll to position [244, 0]
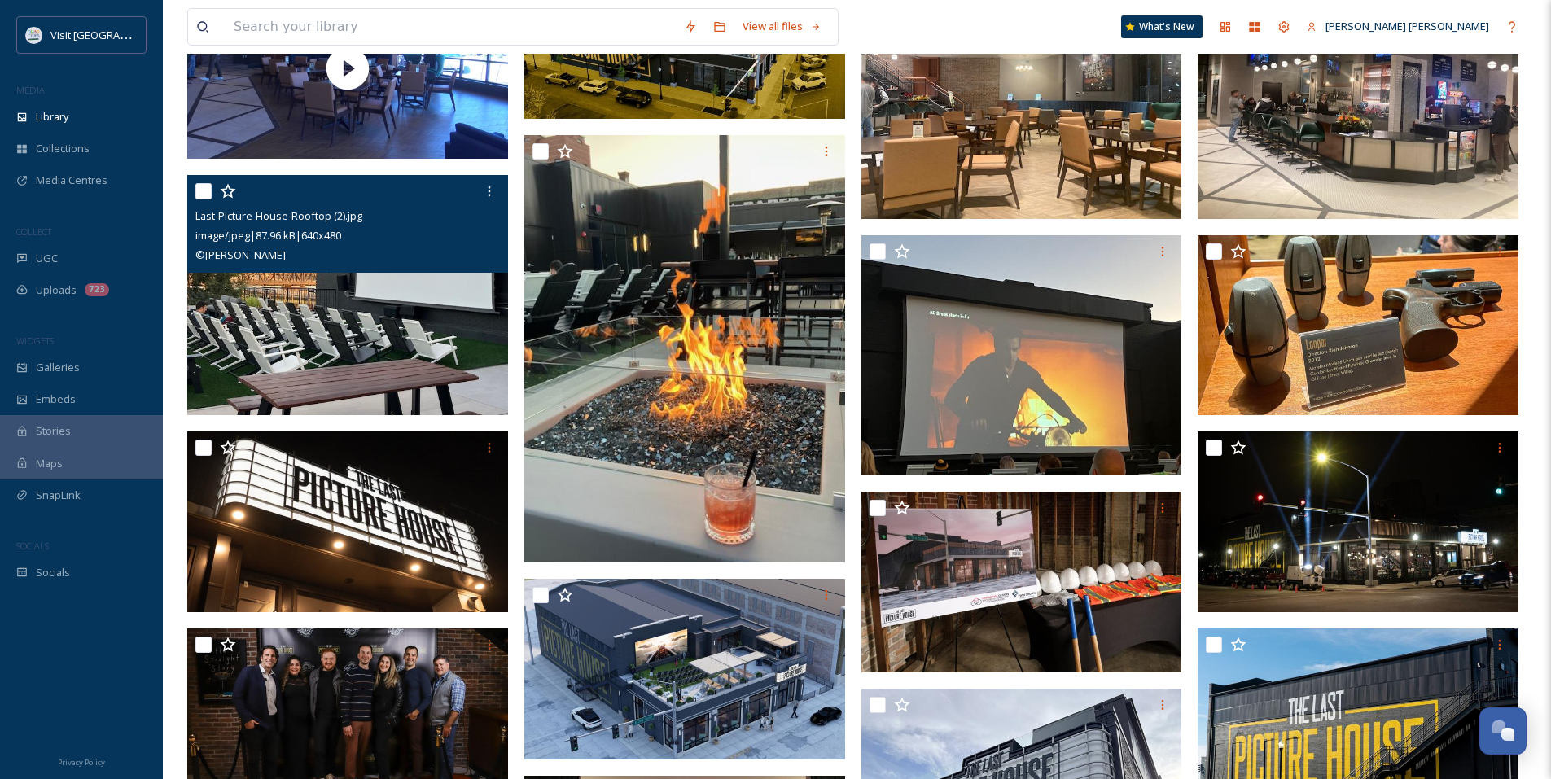
click at [204, 189] on input "checkbox" at bounding box center [203, 191] width 16 height 16
checkbox input "true"
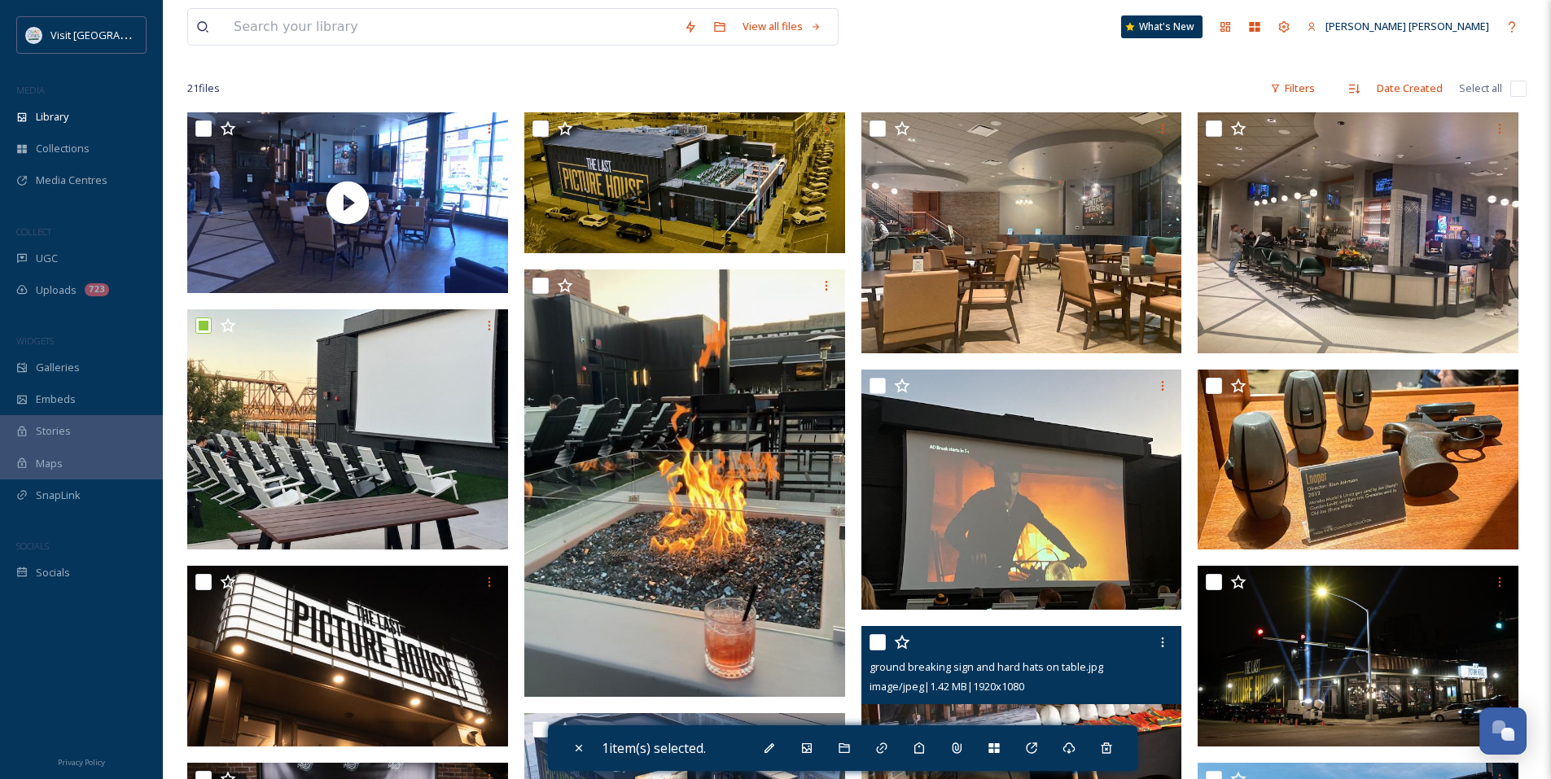
scroll to position [0, 0]
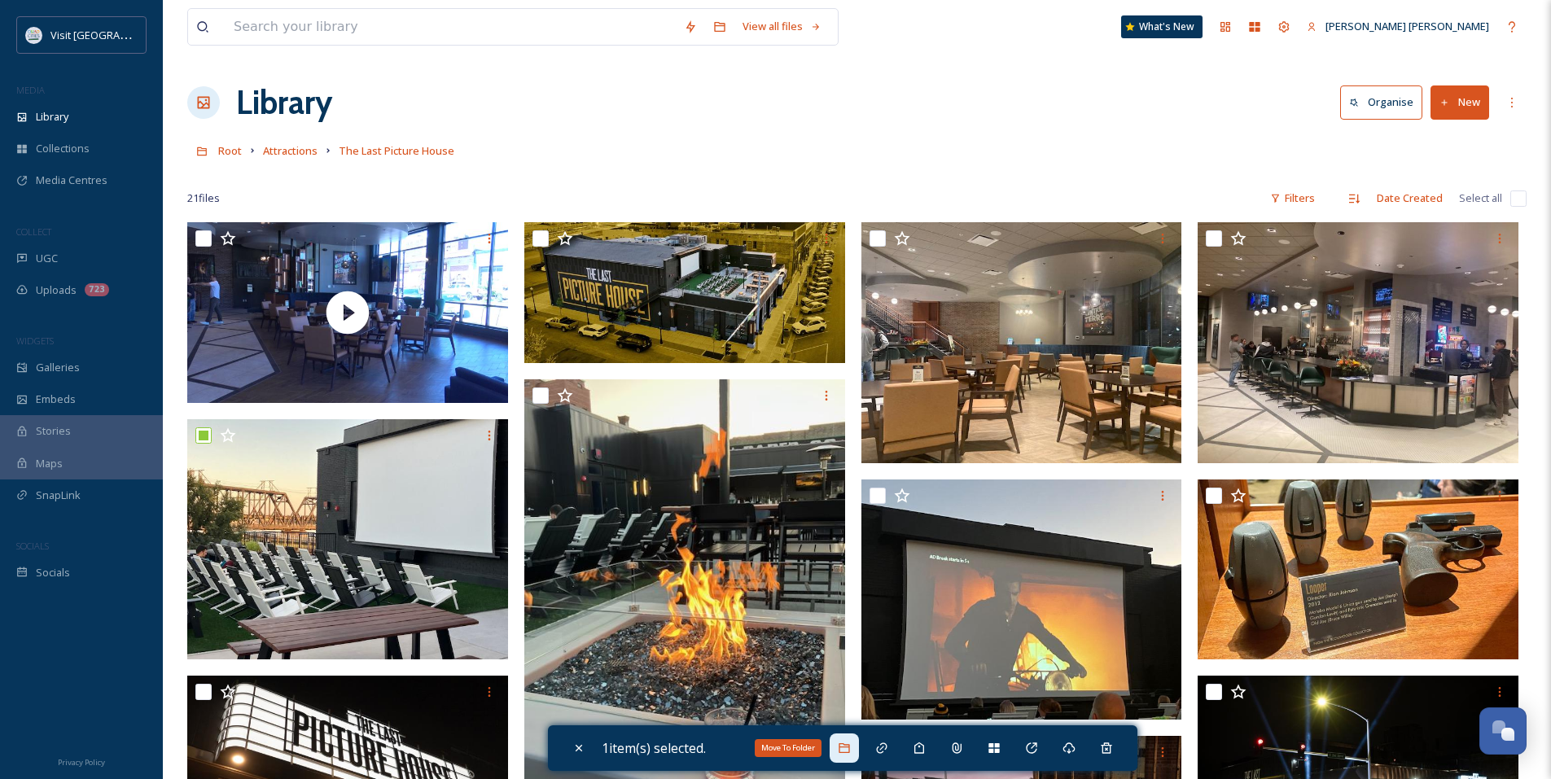
click at [844, 755] on div "Move To Folder" at bounding box center [844, 747] width 29 height 29
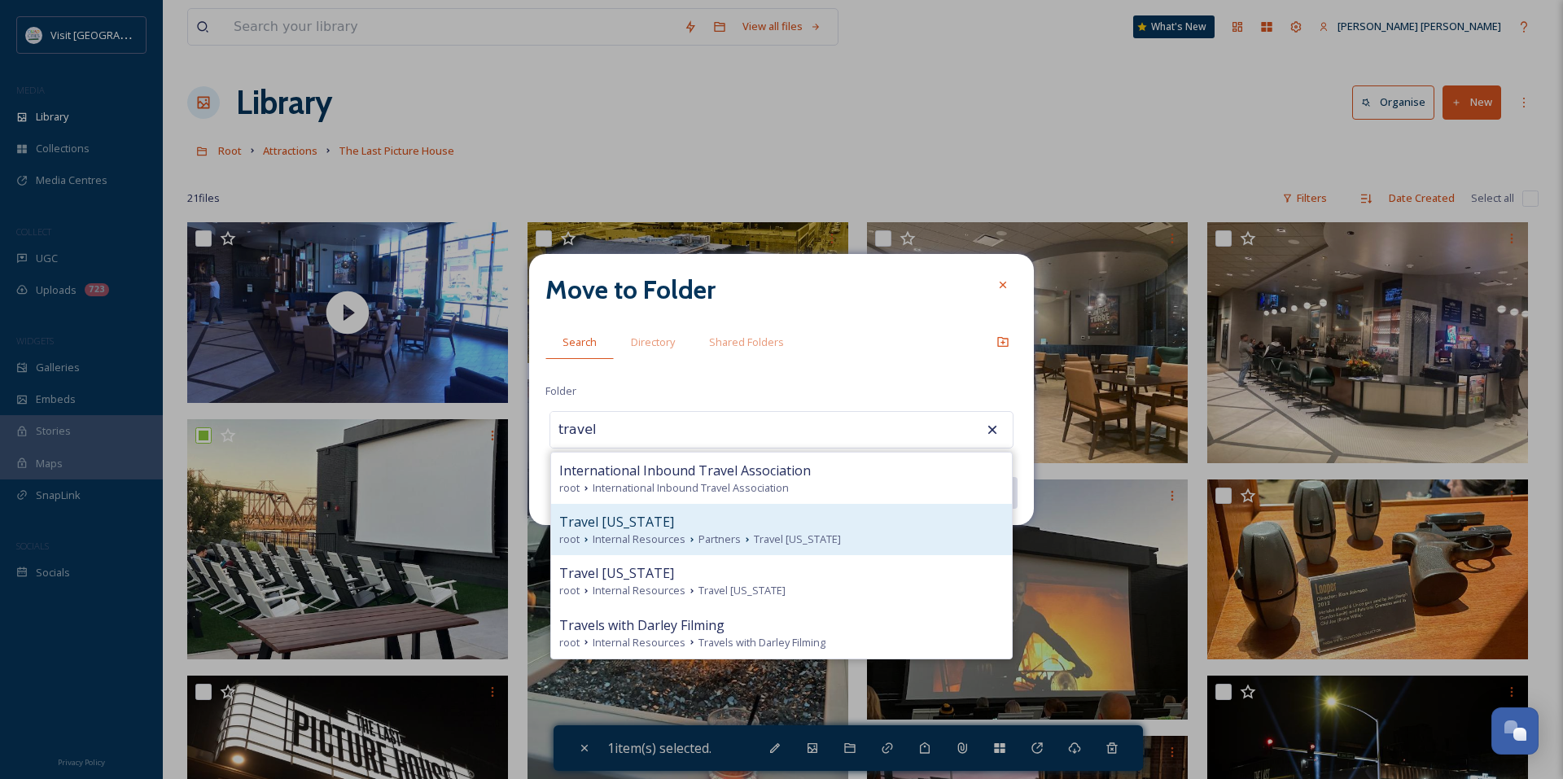
click at [712, 542] on span "Partners" at bounding box center [719, 539] width 42 height 15
type input "Travel [US_STATE]"
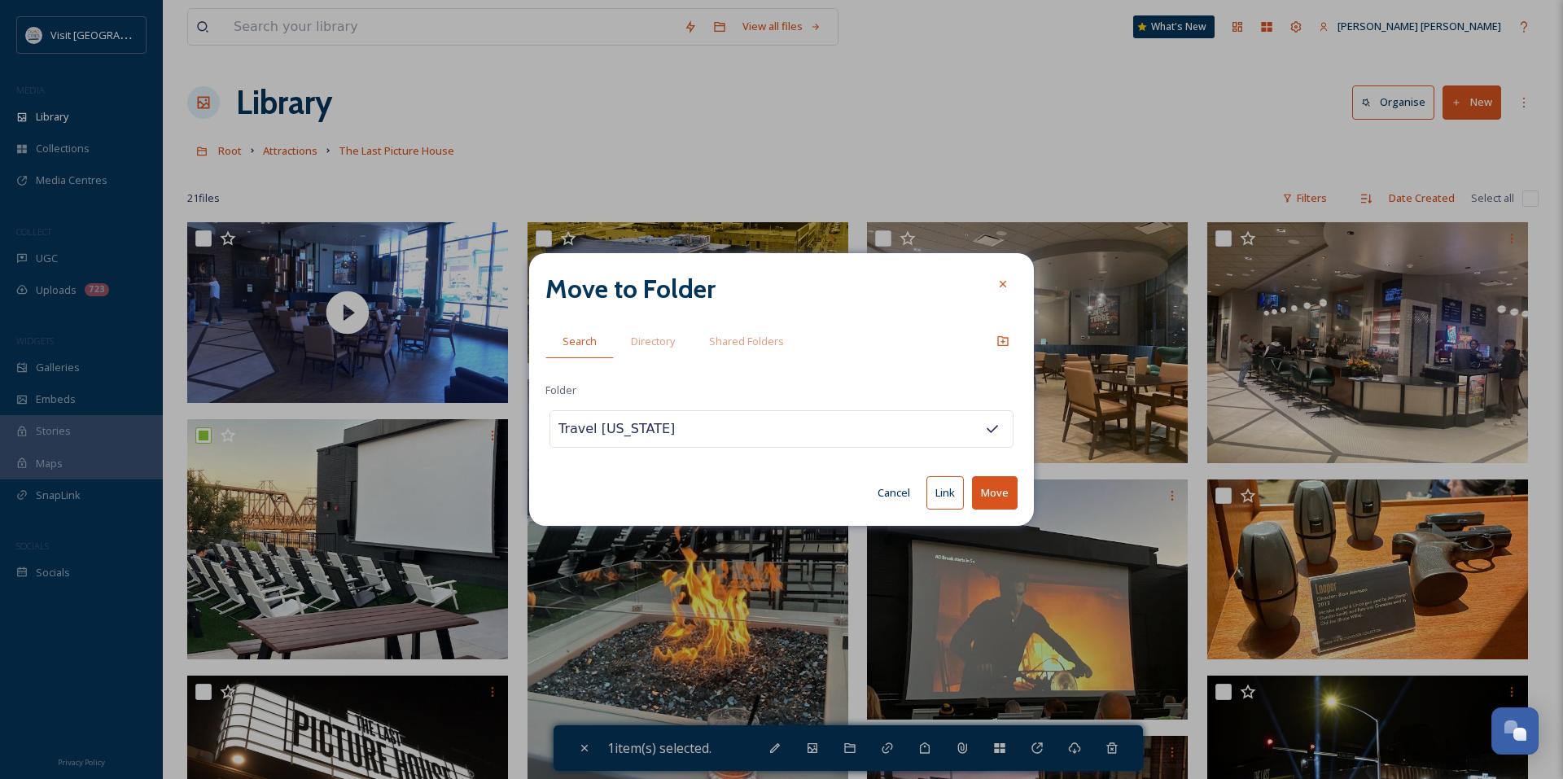
click at [951, 497] on button "Link" at bounding box center [944, 492] width 37 height 33
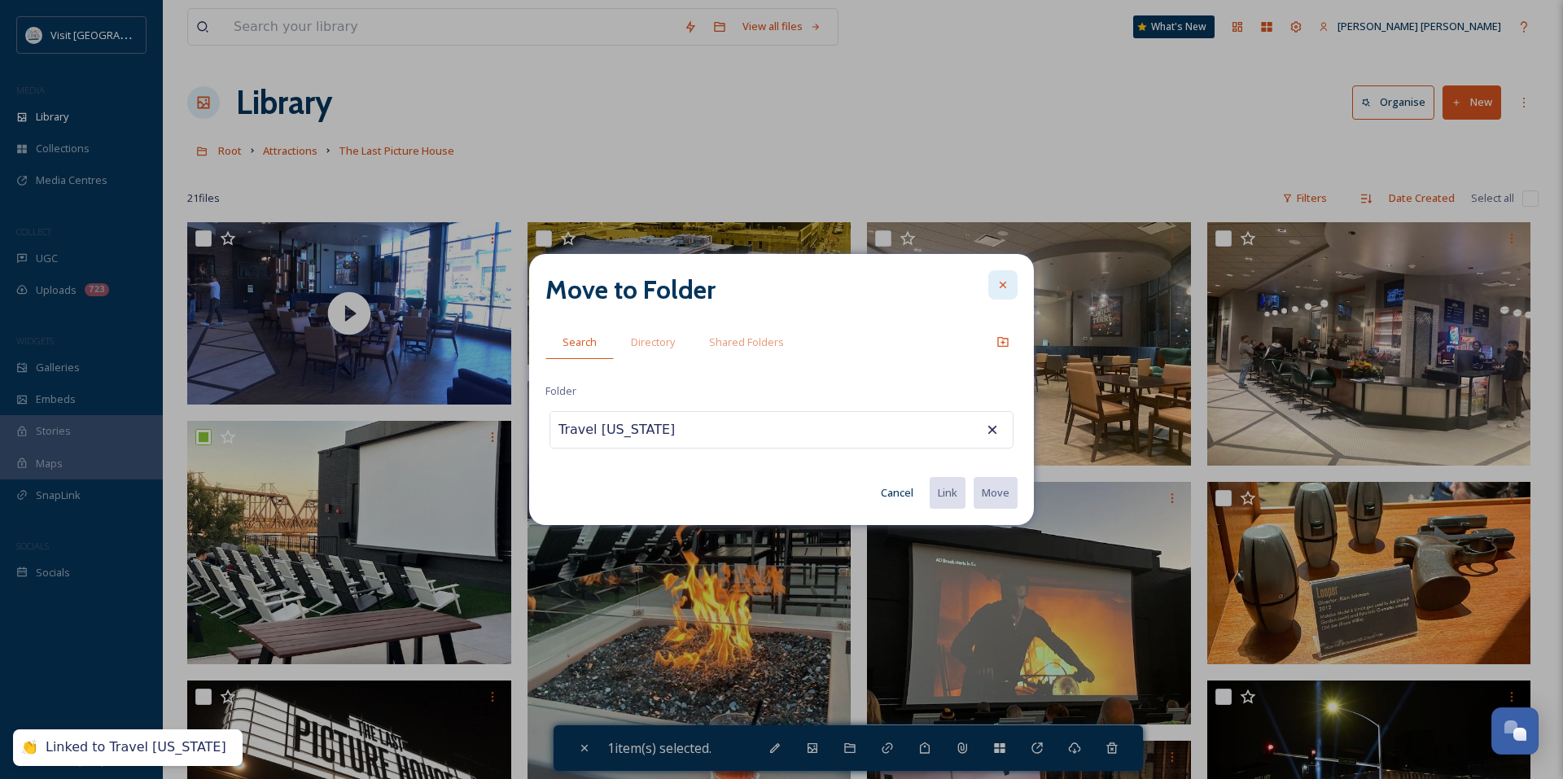
click at [992, 278] on div at bounding box center [1002, 284] width 29 height 29
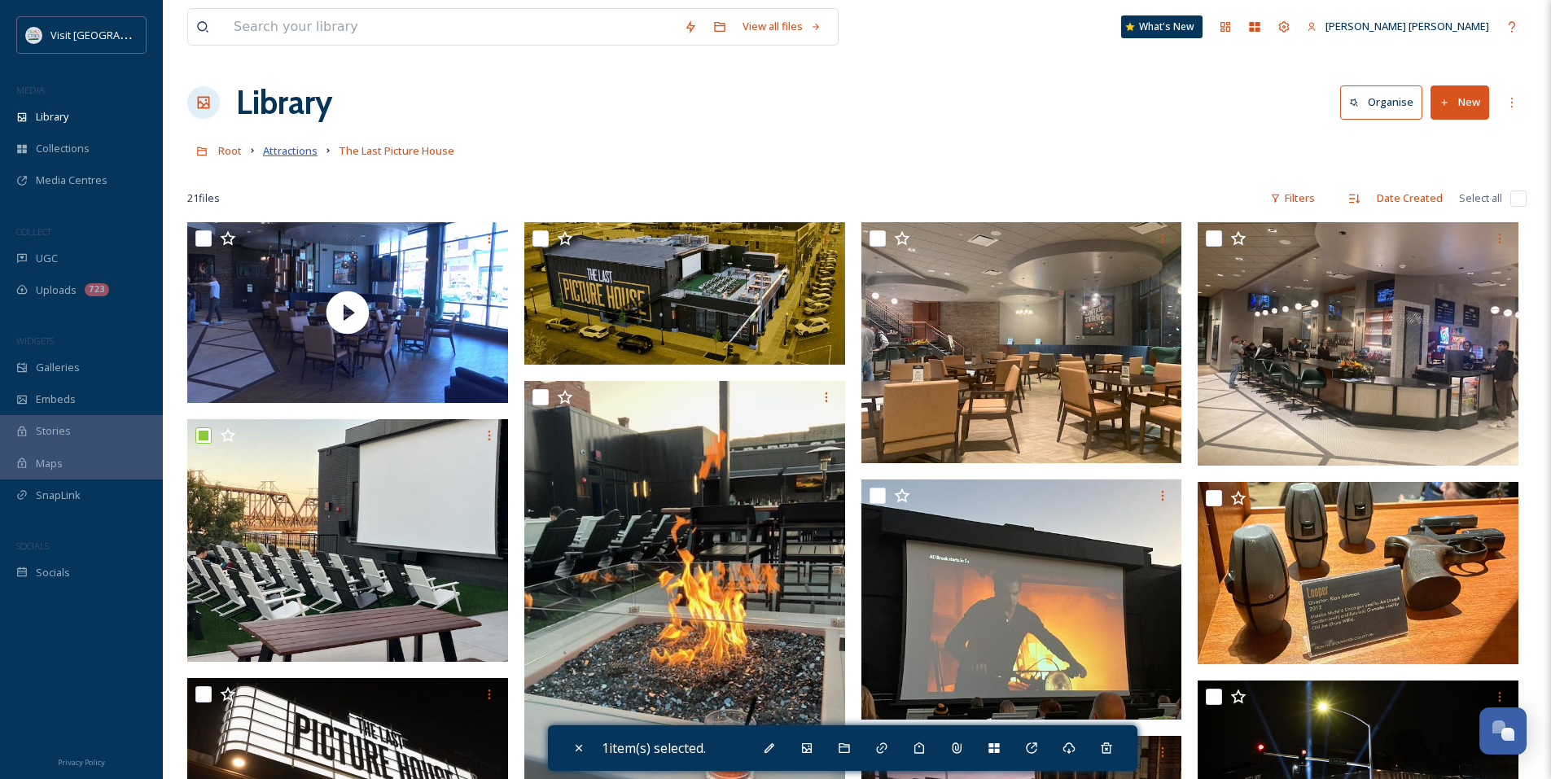
click at [310, 149] on span "Attractions" at bounding box center [290, 150] width 55 height 15
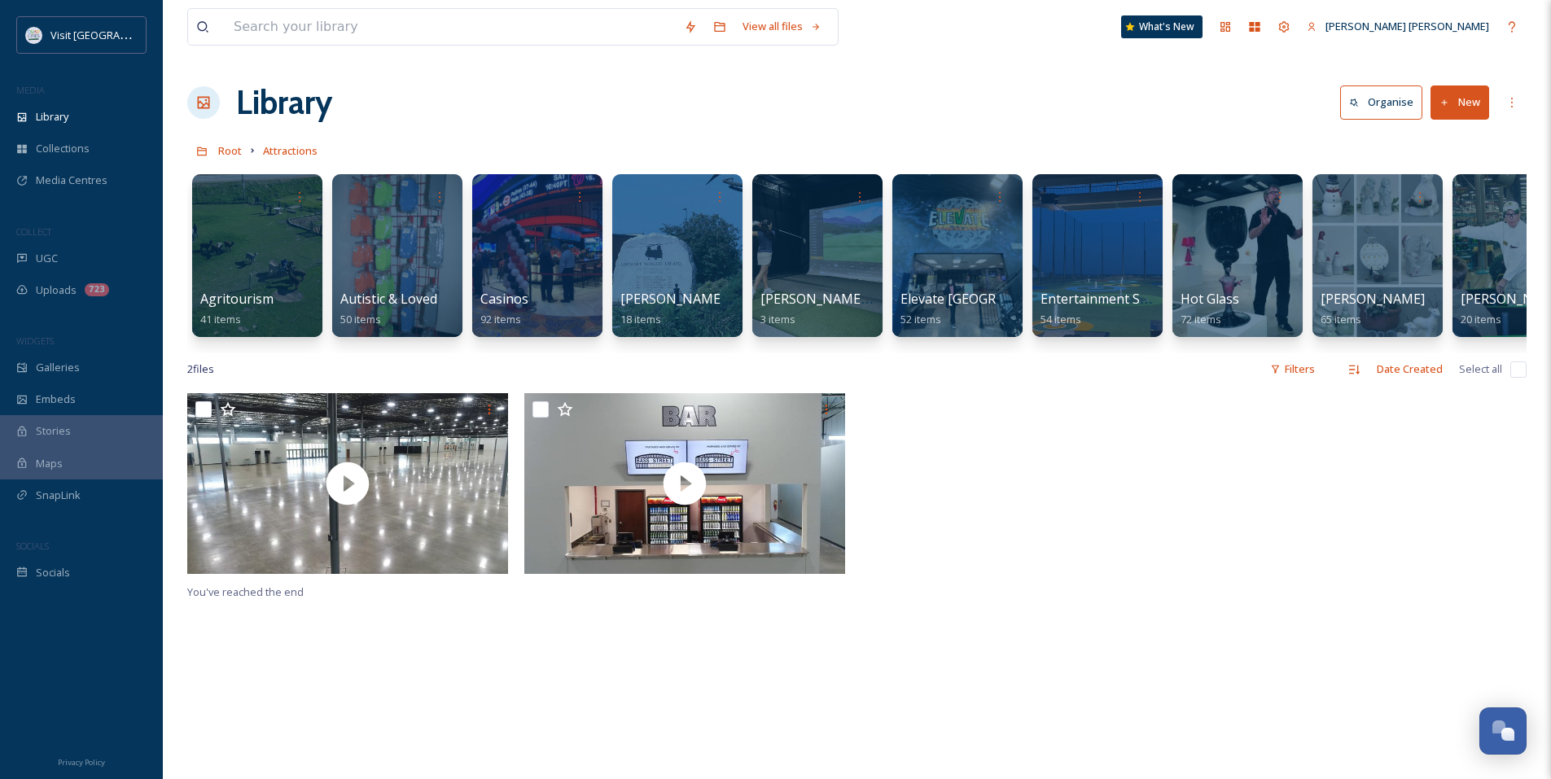
scroll to position [0, 207]
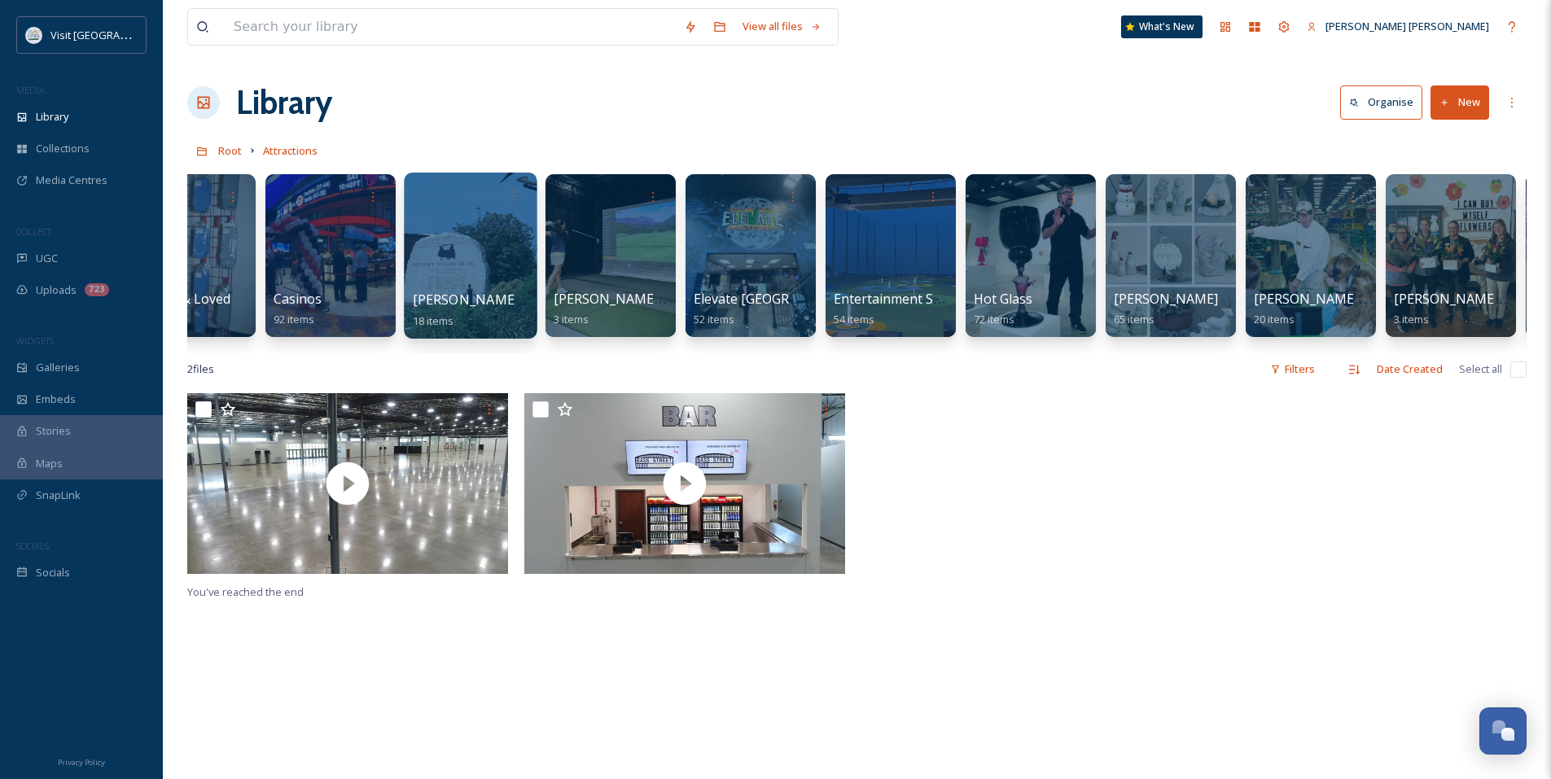
click at [504, 283] on div at bounding box center [470, 256] width 133 height 166
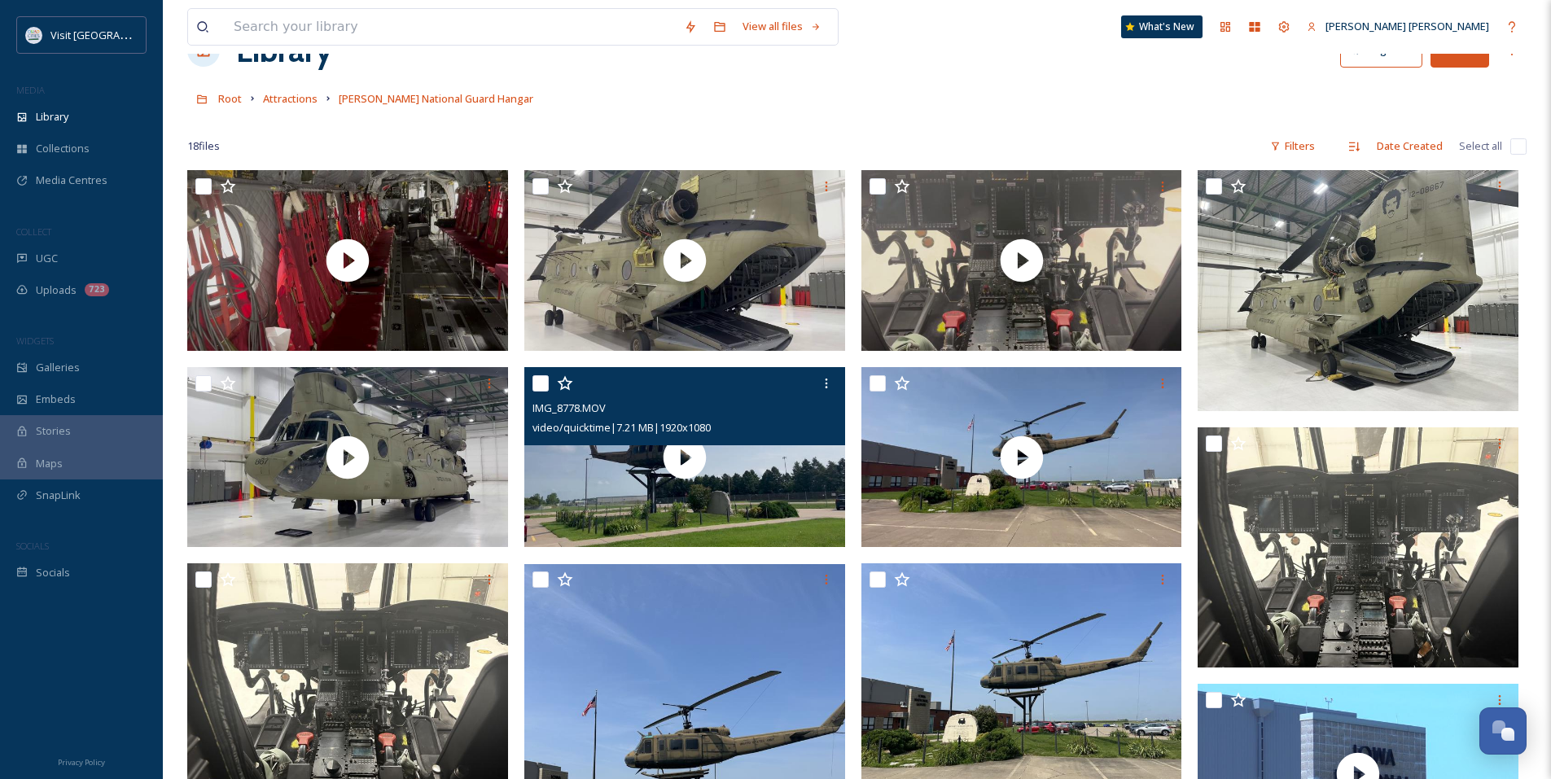
scroll to position [81, 0]
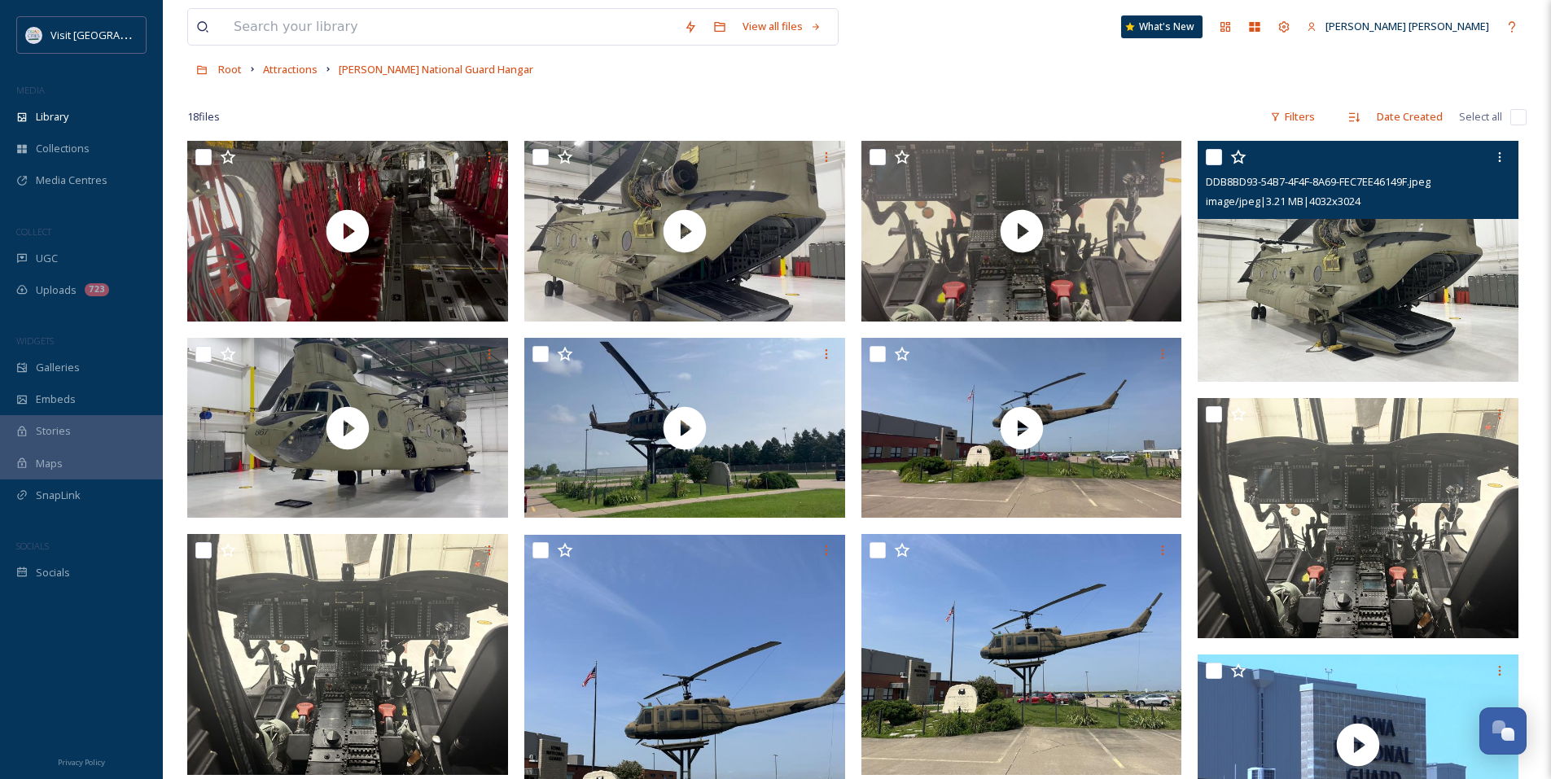
click at [1211, 162] on input "checkbox" at bounding box center [1214, 157] width 16 height 16
checkbox input "true"
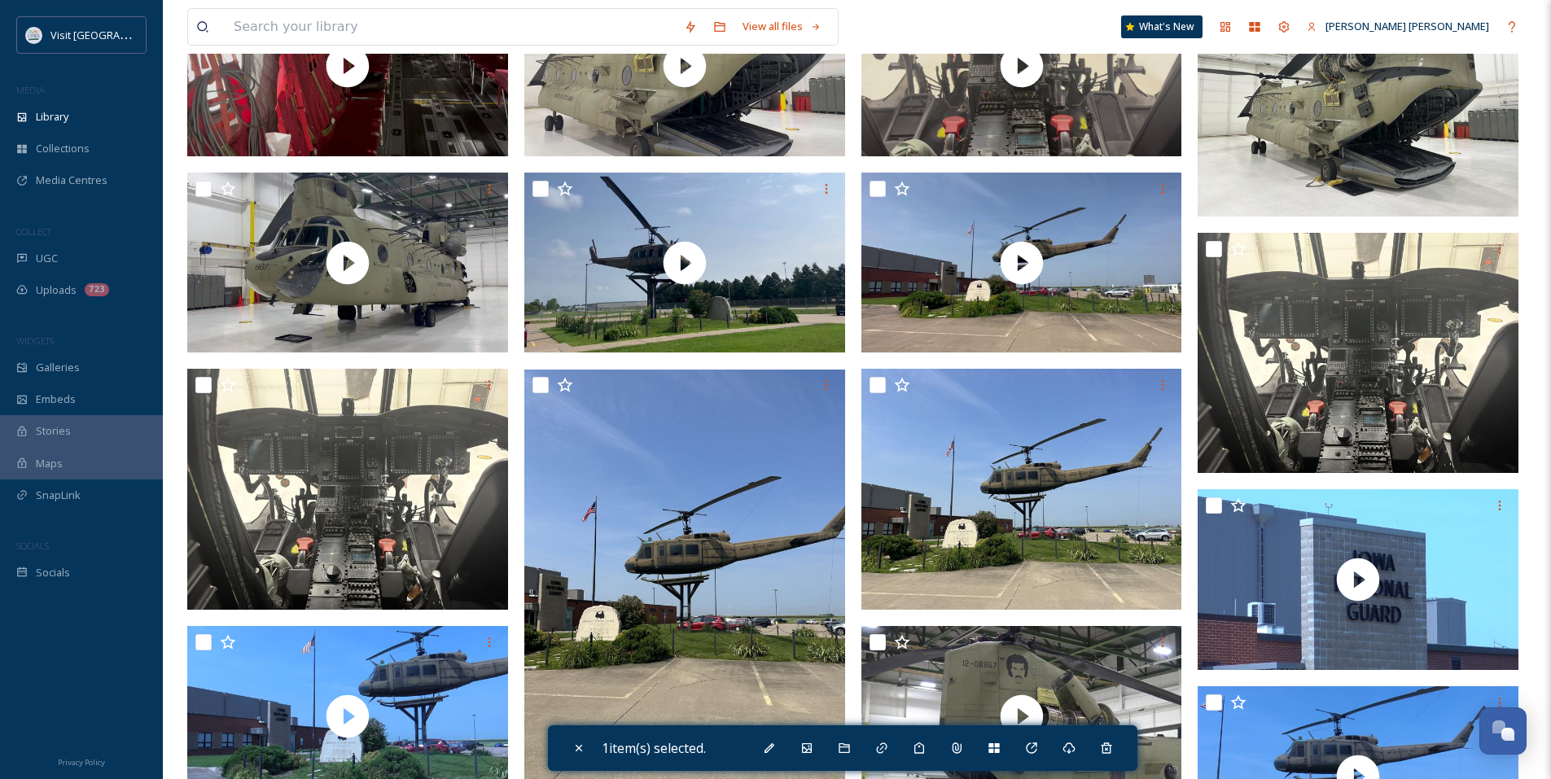
scroll to position [34, 0]
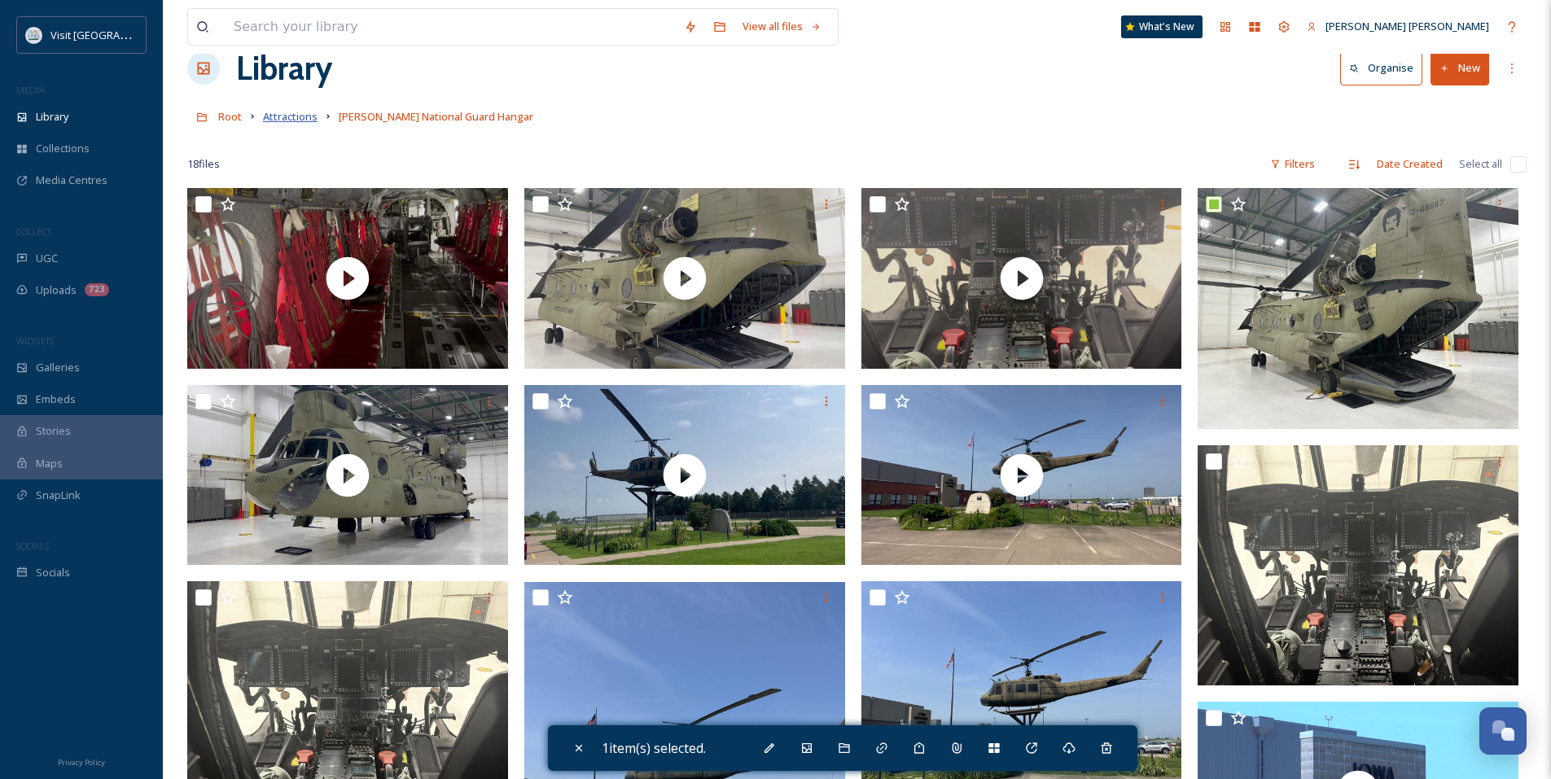
click at [296, 121] on span "Attractions" at bounding box center [290, 116] width 55 height 15
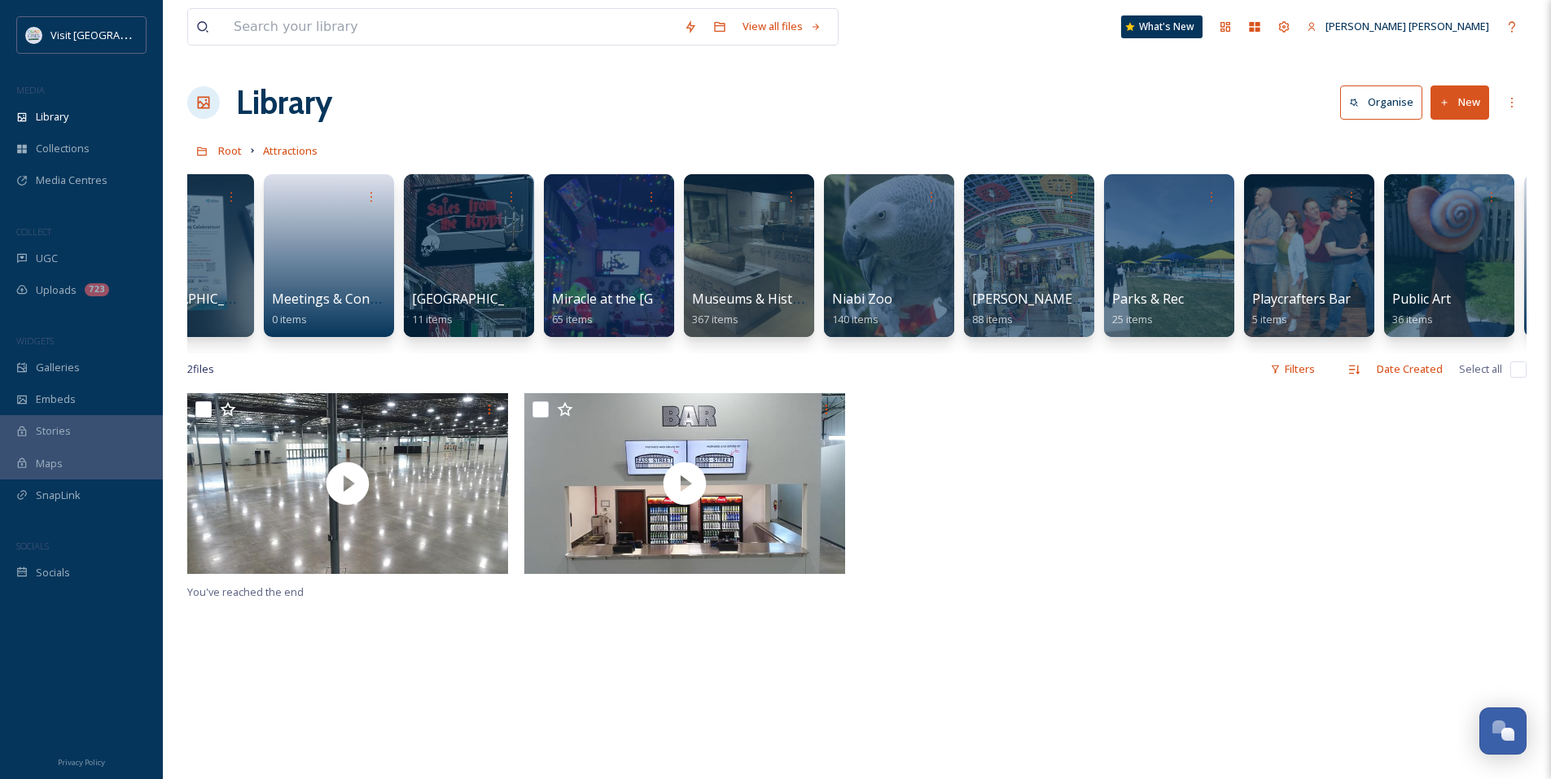
scroll to position [0, 1532]
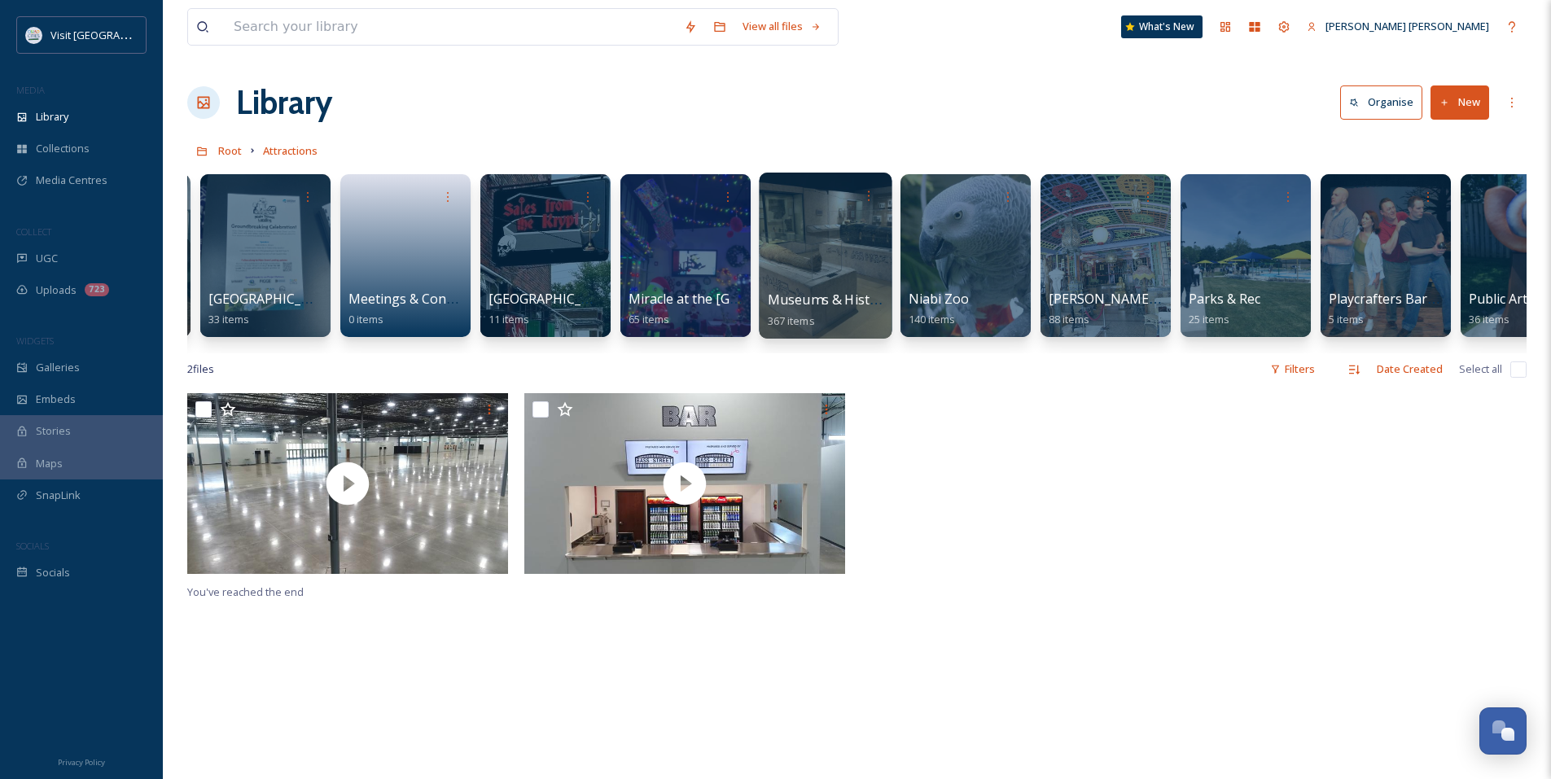
click at [859, 261] on div at bounding box center [825, 256] width 133 height 166
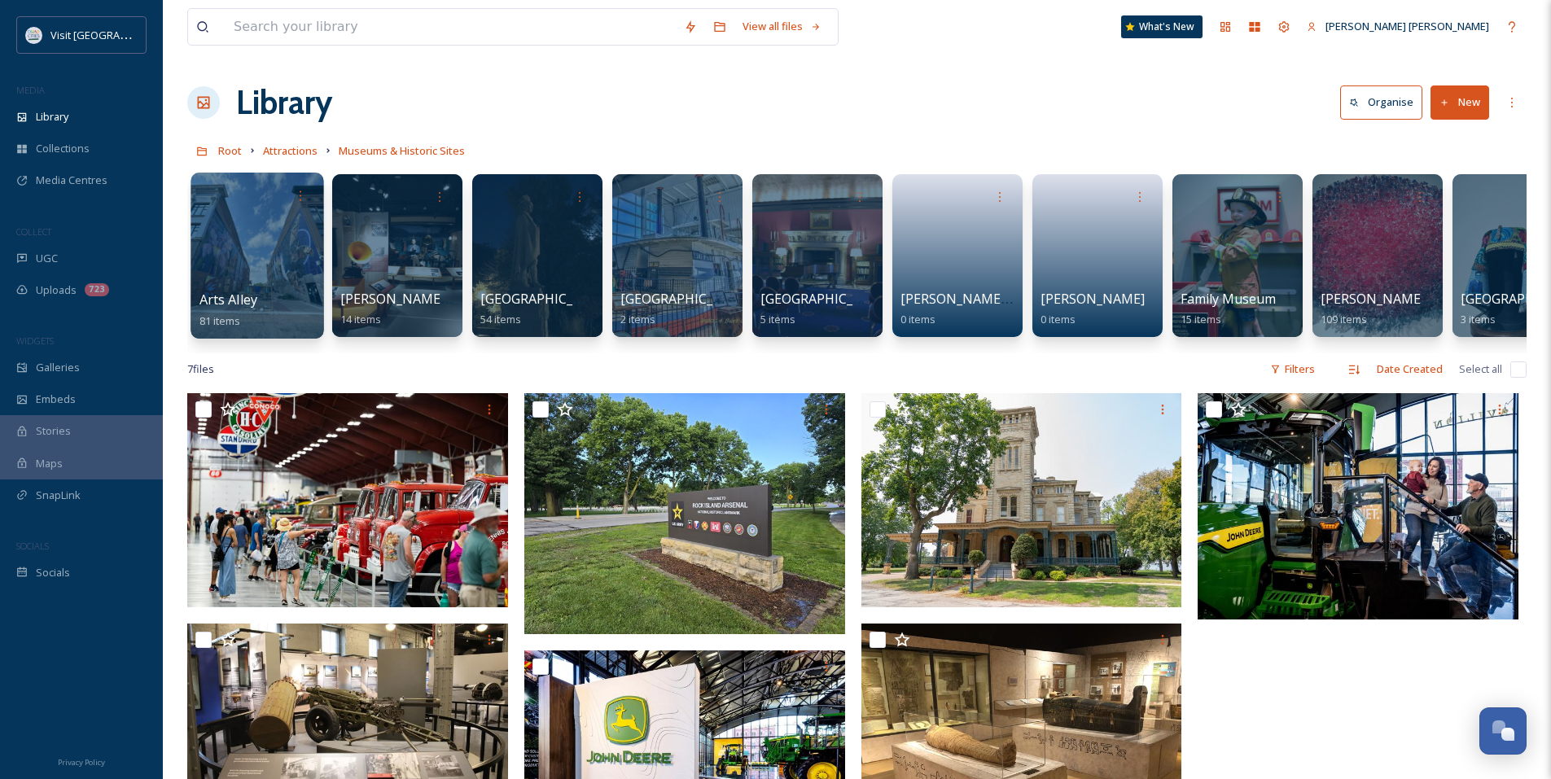
click at [299, 276] on div at bounding box center [256, 256] width 133 height 166
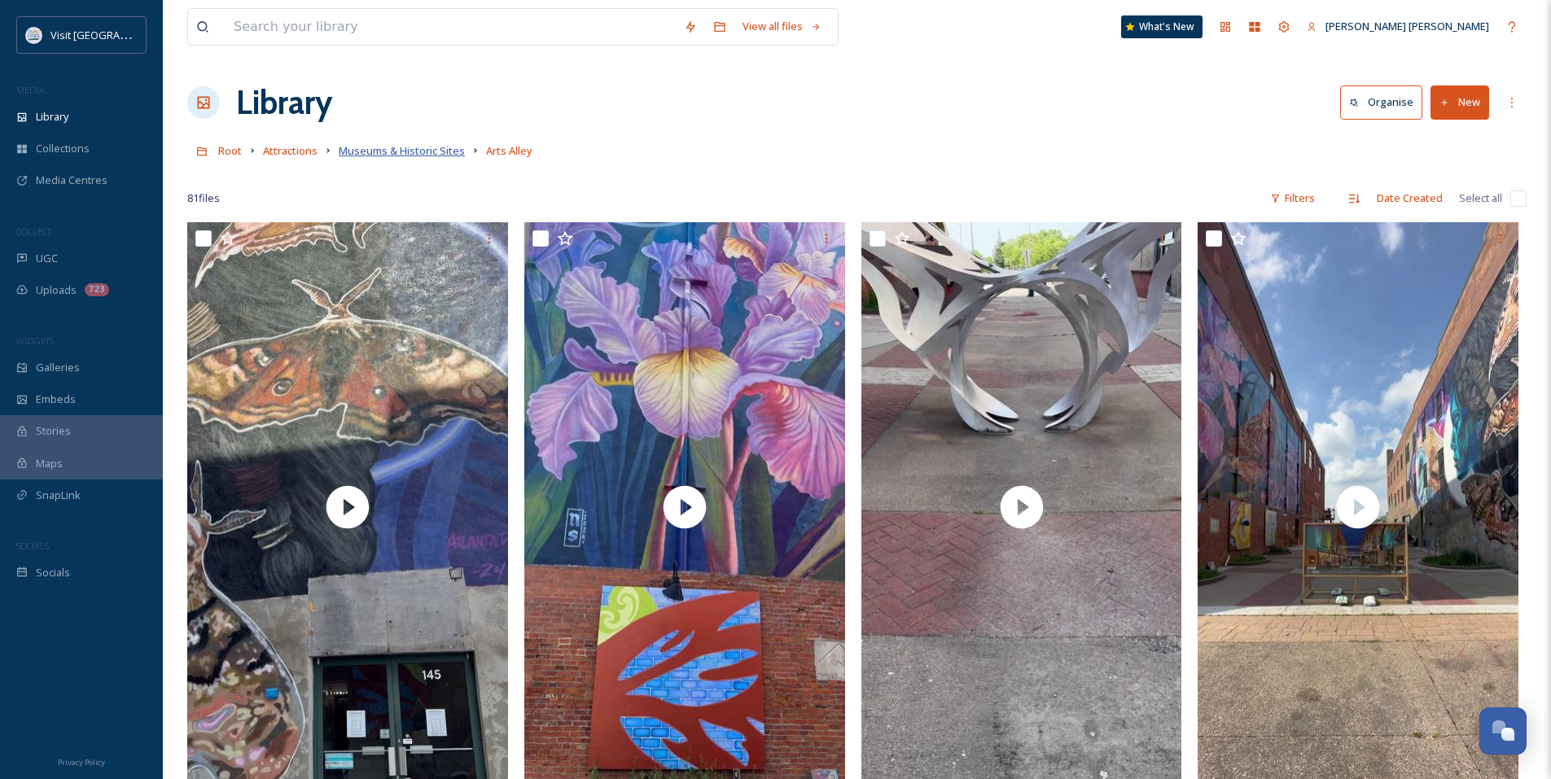
click at [367, 154] on span "Museums & Historic Sites" at bounding box center [402, 150] width 126 height 15
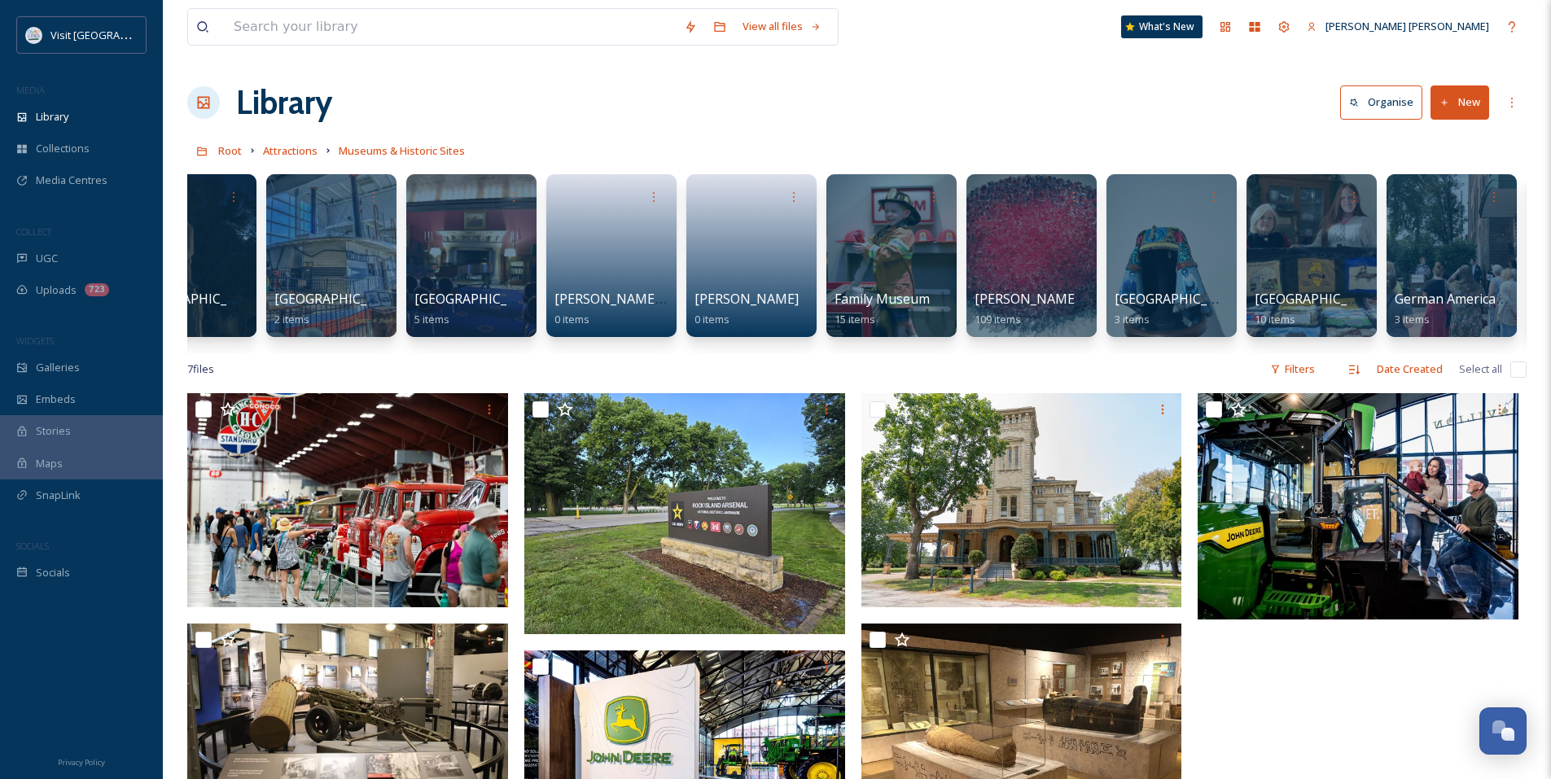
scroll to position [0, 472]
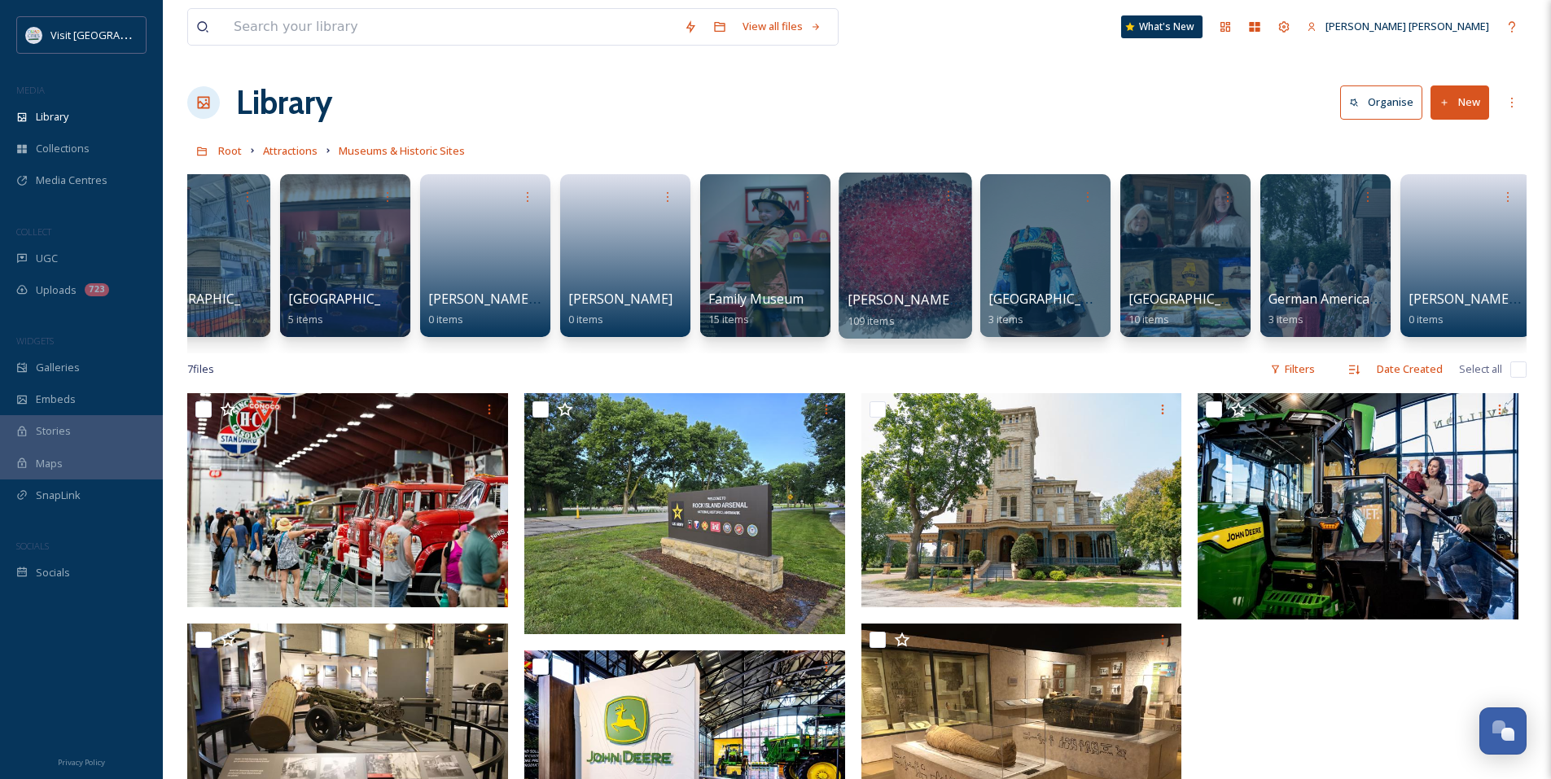
click at [884, 265] on div at bounding box center [905, 256] width 133 height 166
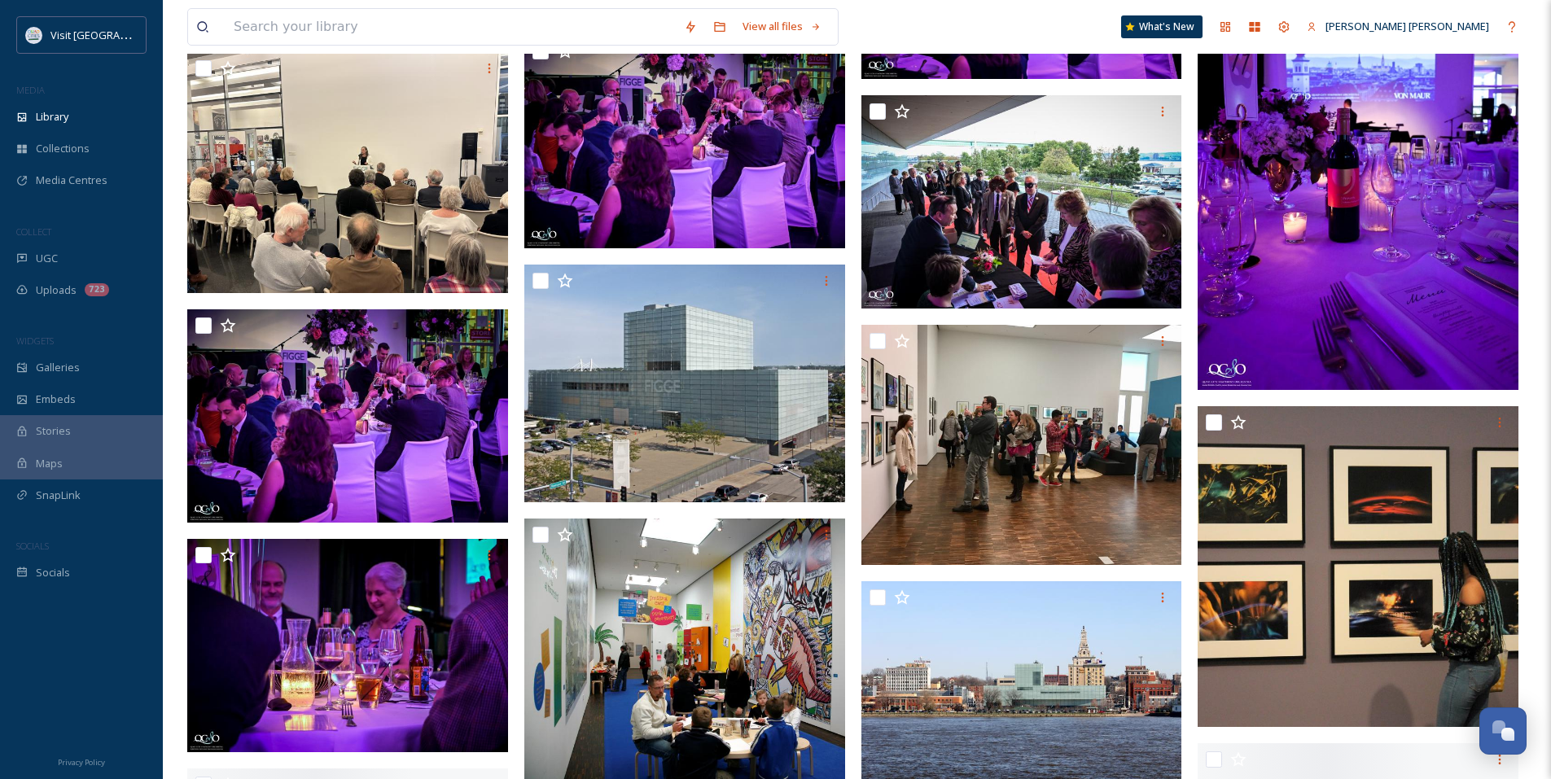
scroll to position [1872, 0]
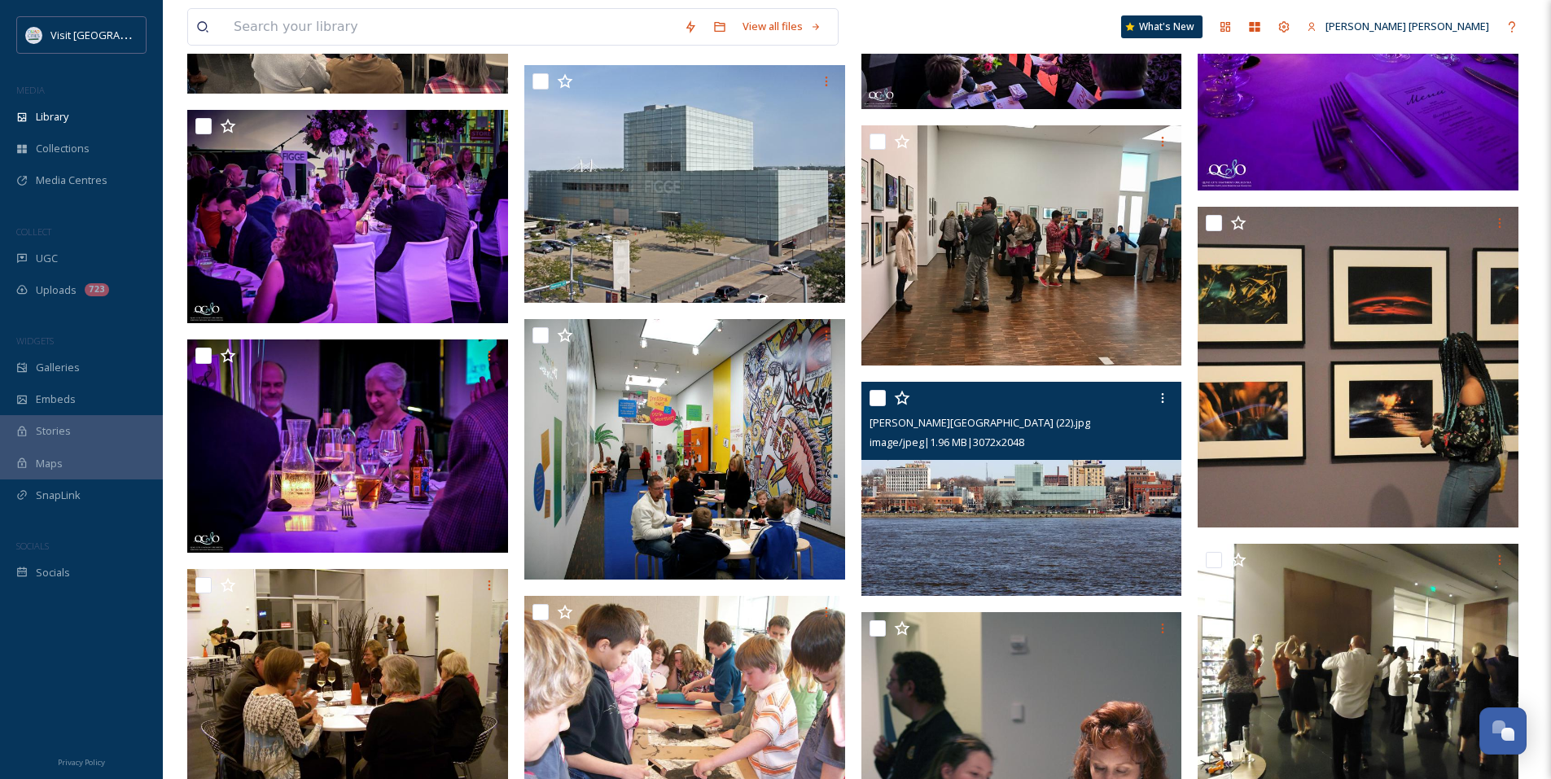
click at [879, 399] on input "checkbox" at bounding box center [877, 398] width 16 height 16
checkbox input "true"
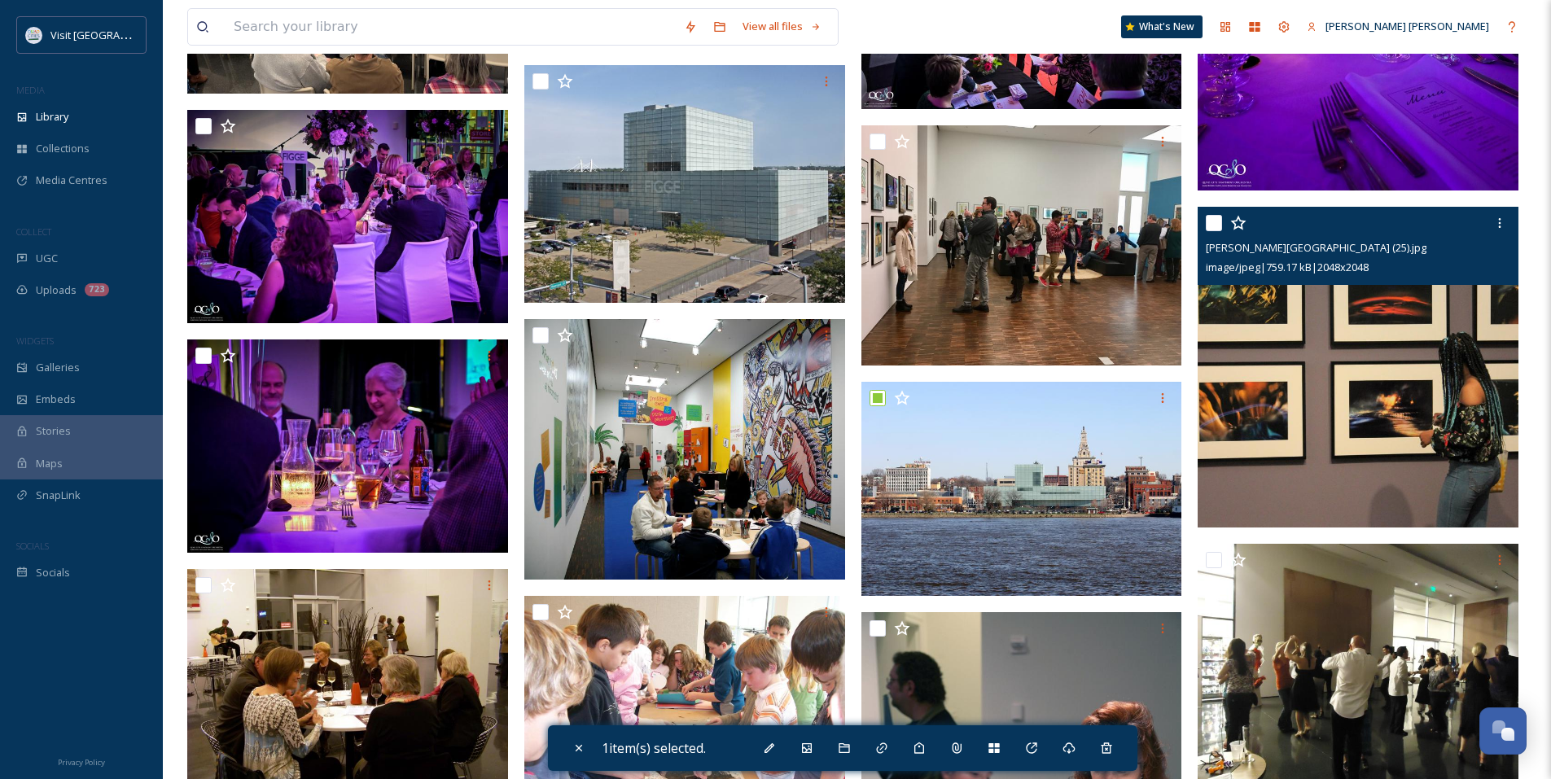
click at [1214, 226] on input "checkbox" at bounding box center [1214, 223] width 16 height 16
checkbox input "true"
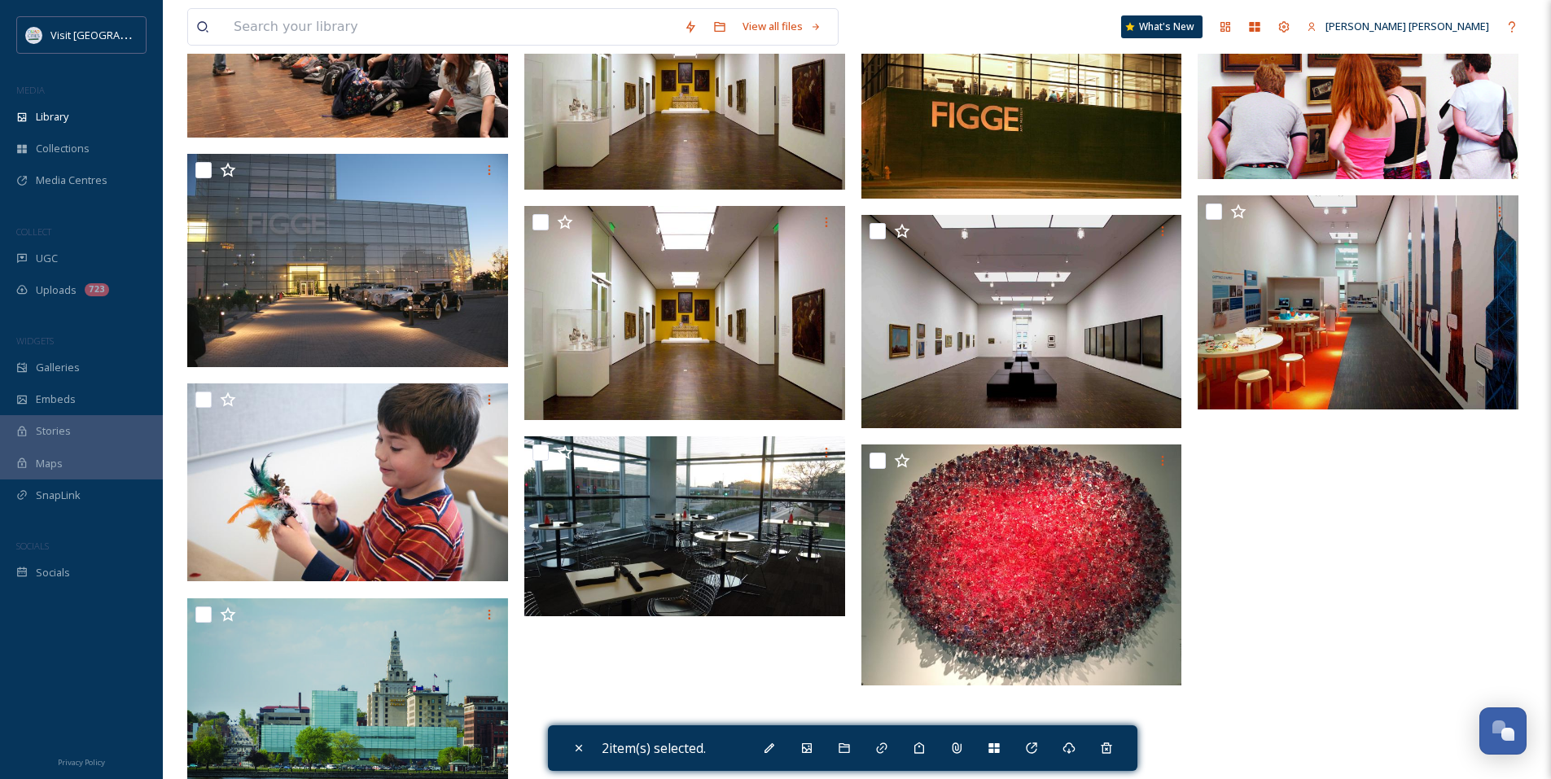
scroll to position [4152, 0]
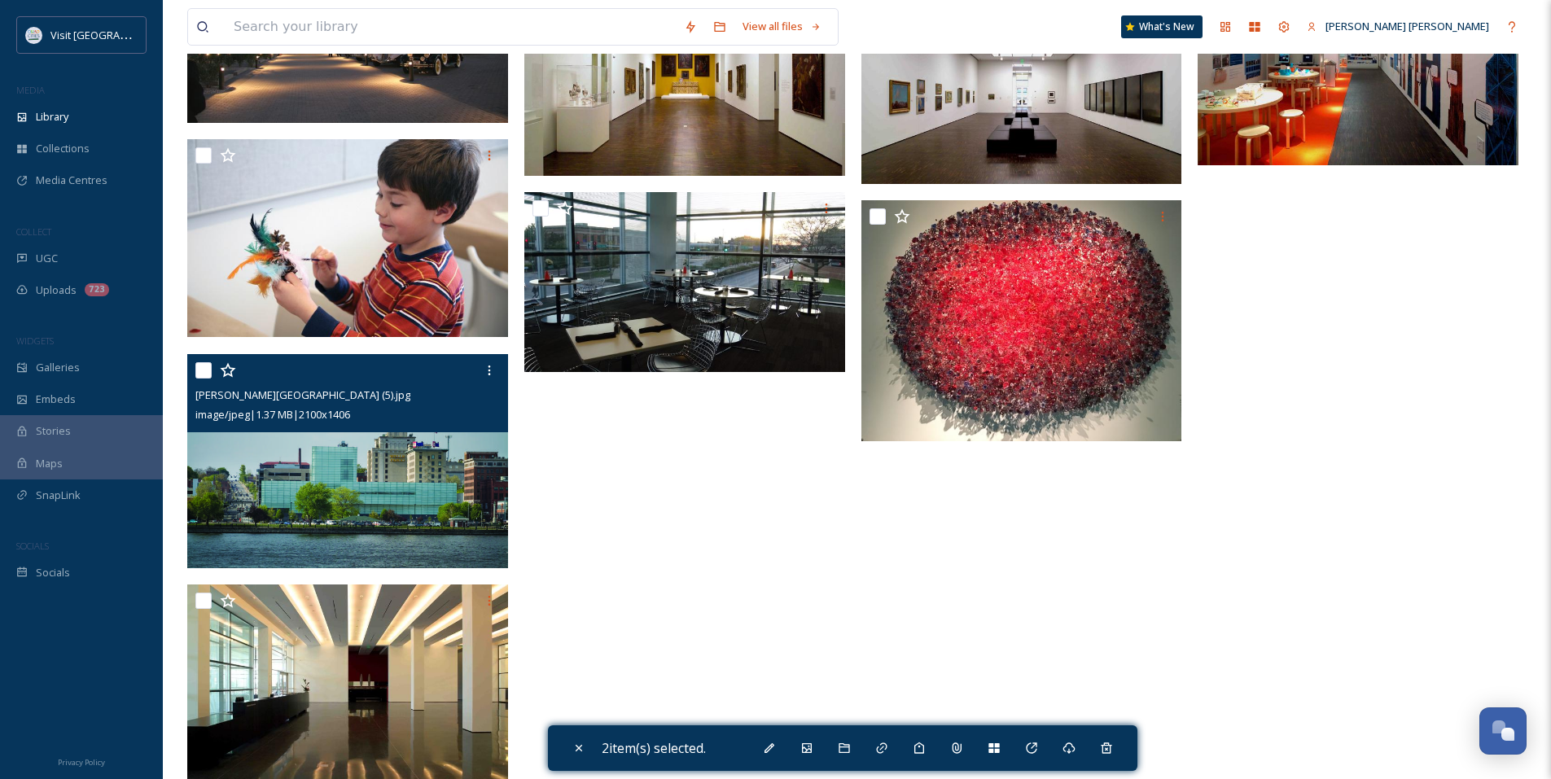
click at [203, 373] on input "checkbox" at bounding box center [203, 370] width 16 height 16
checkbox input "true"
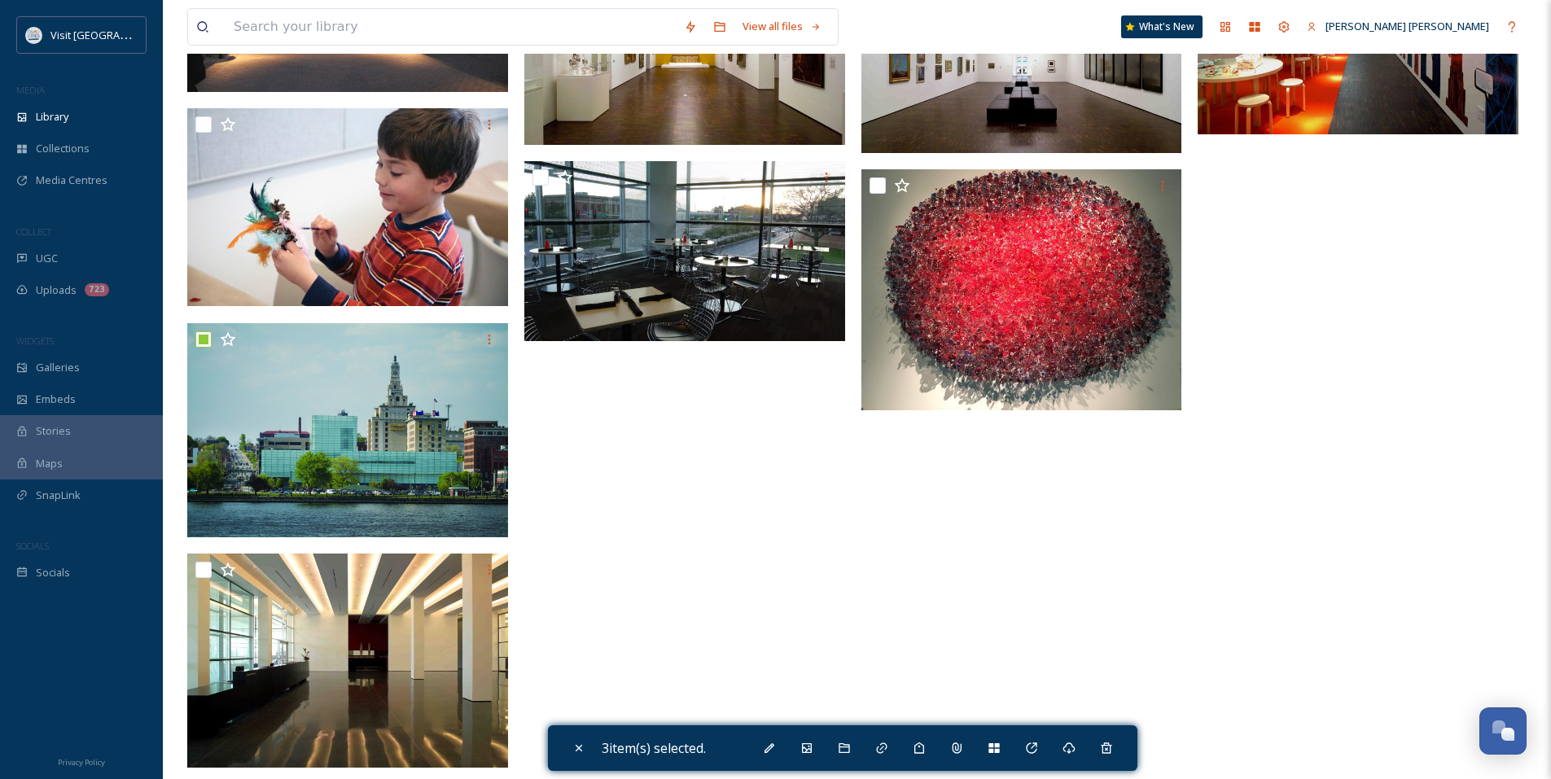
scroll to position [4199, 0]
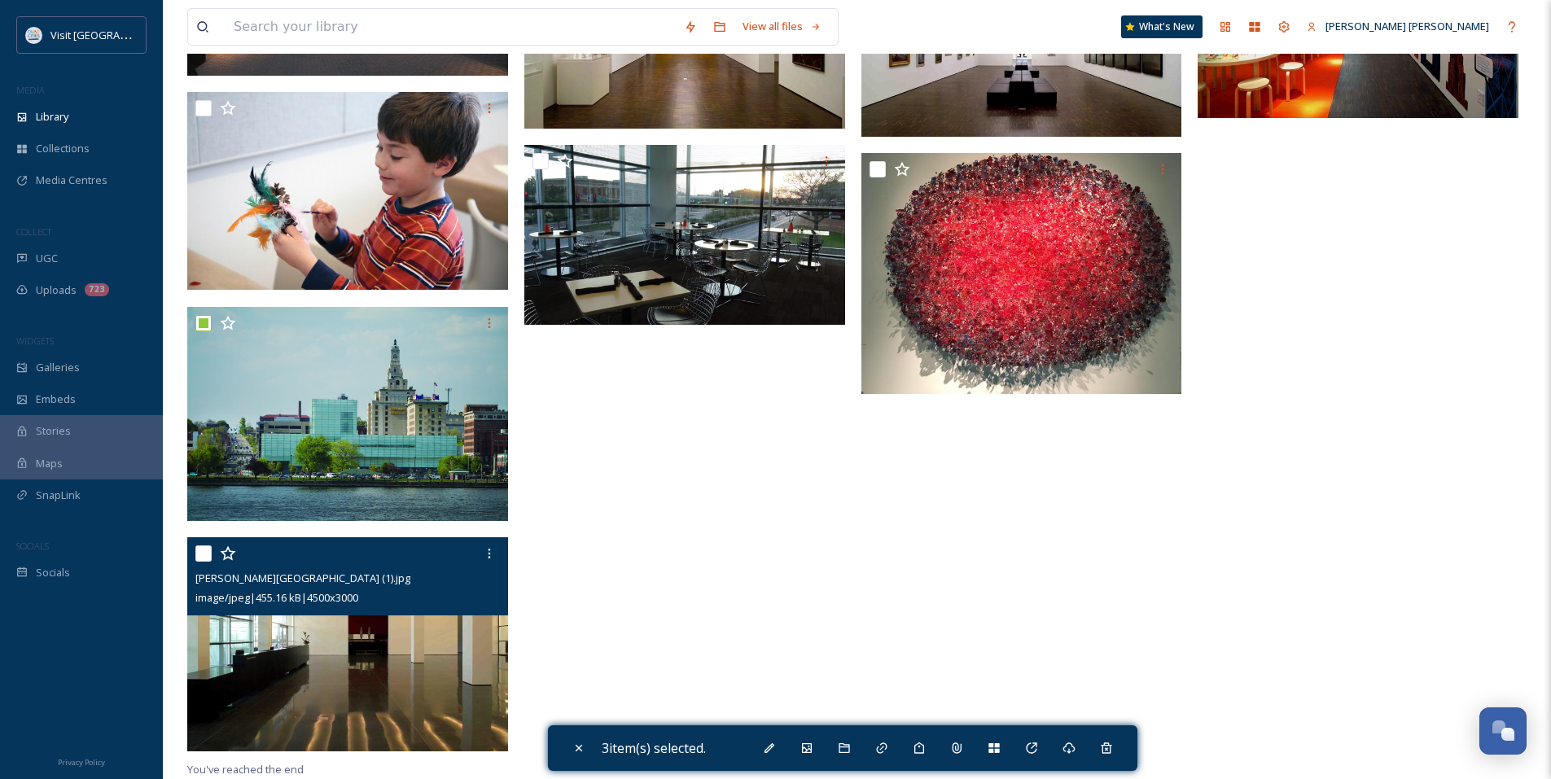
click at [202, 550] on input "checkbox" at bounding box center [203, 553] width 16 height 16
checkbox input "true"
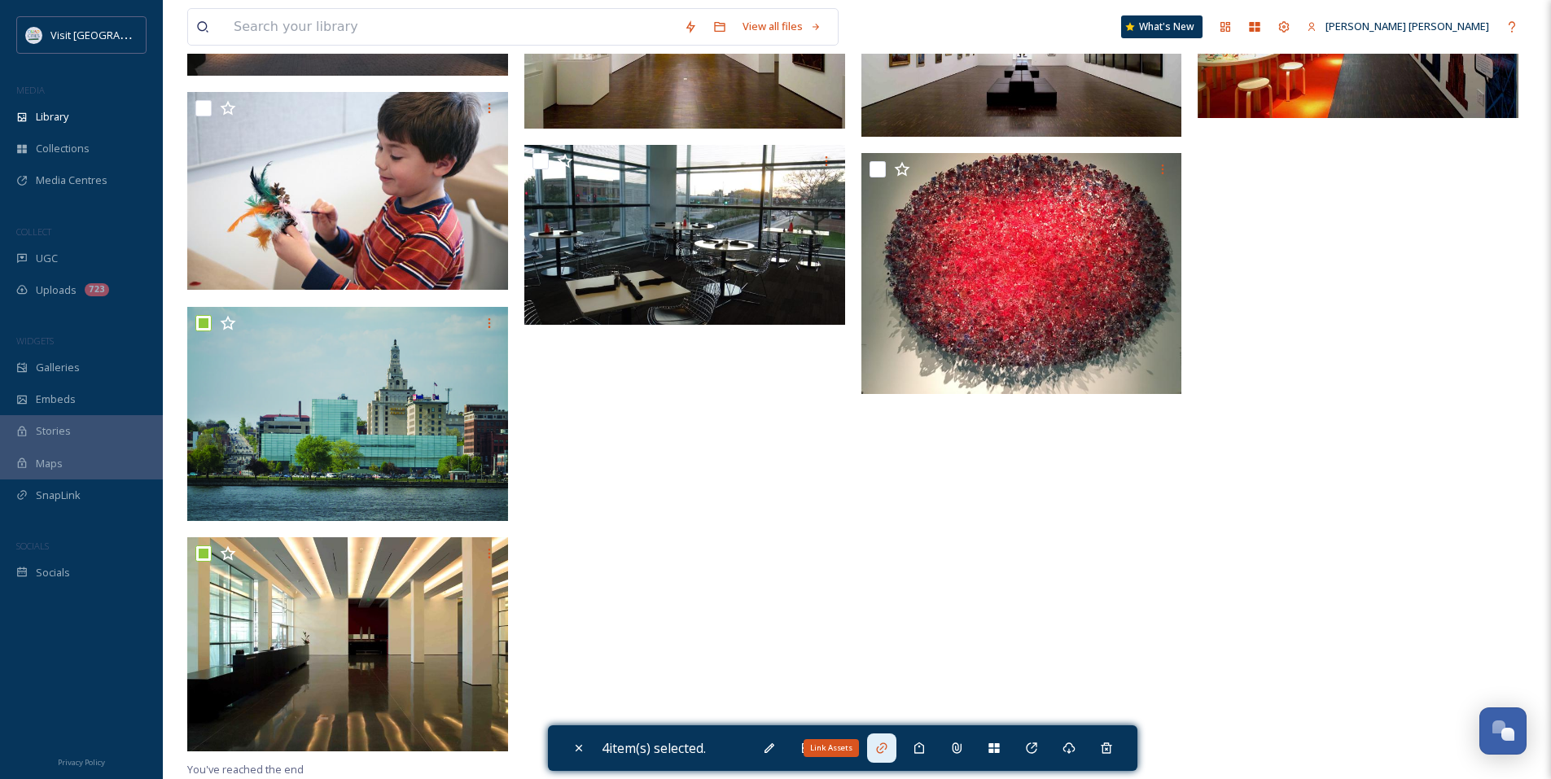
click at [873, 748] on div "Link Assets" at bounding box center [881, 747] width 29 height 29
checkbox input "false"
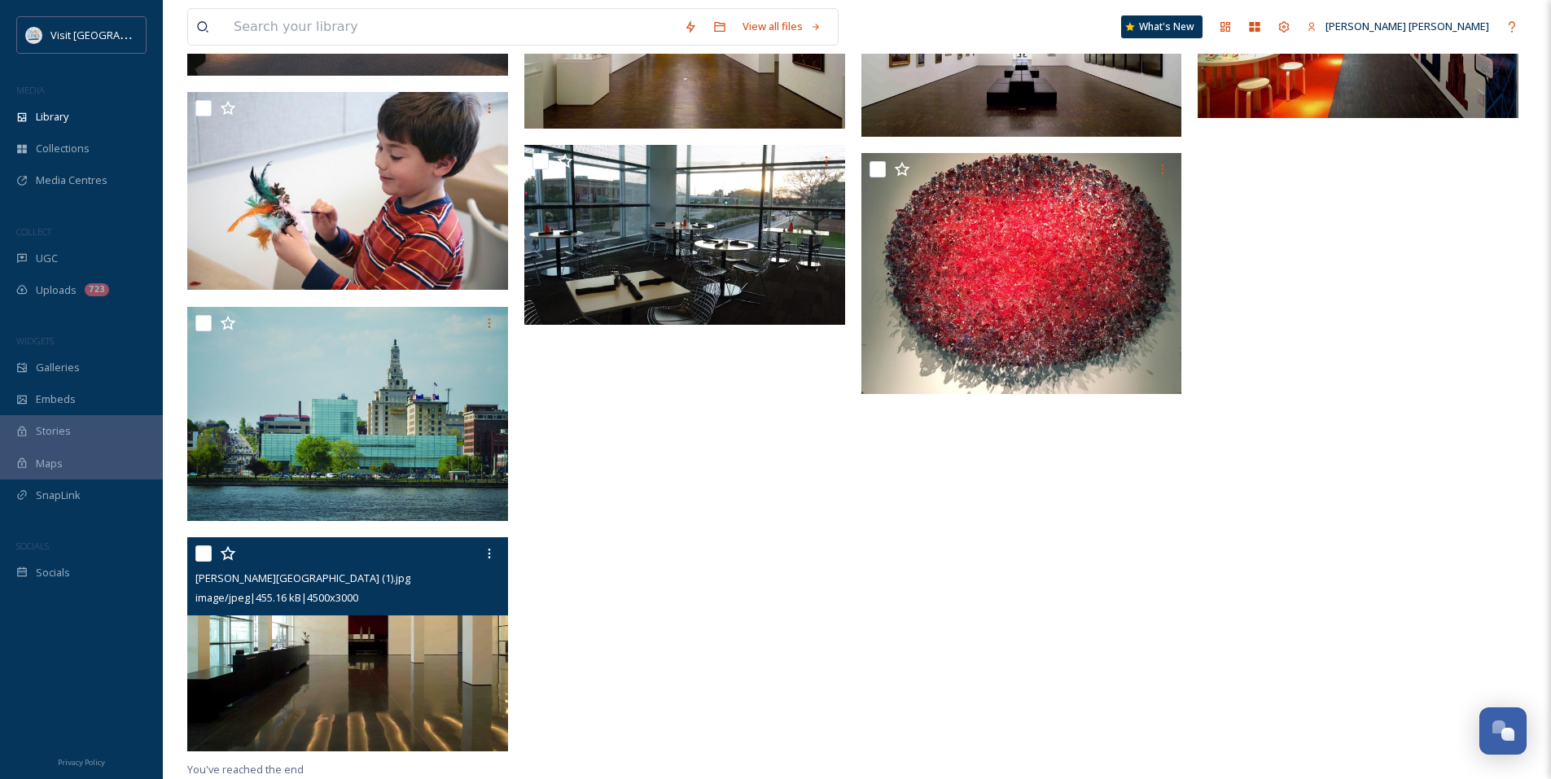
click at [200, 561] on input "checkbox" at bounding box center [203, 553] width 16 height 16
checkbox input "true"
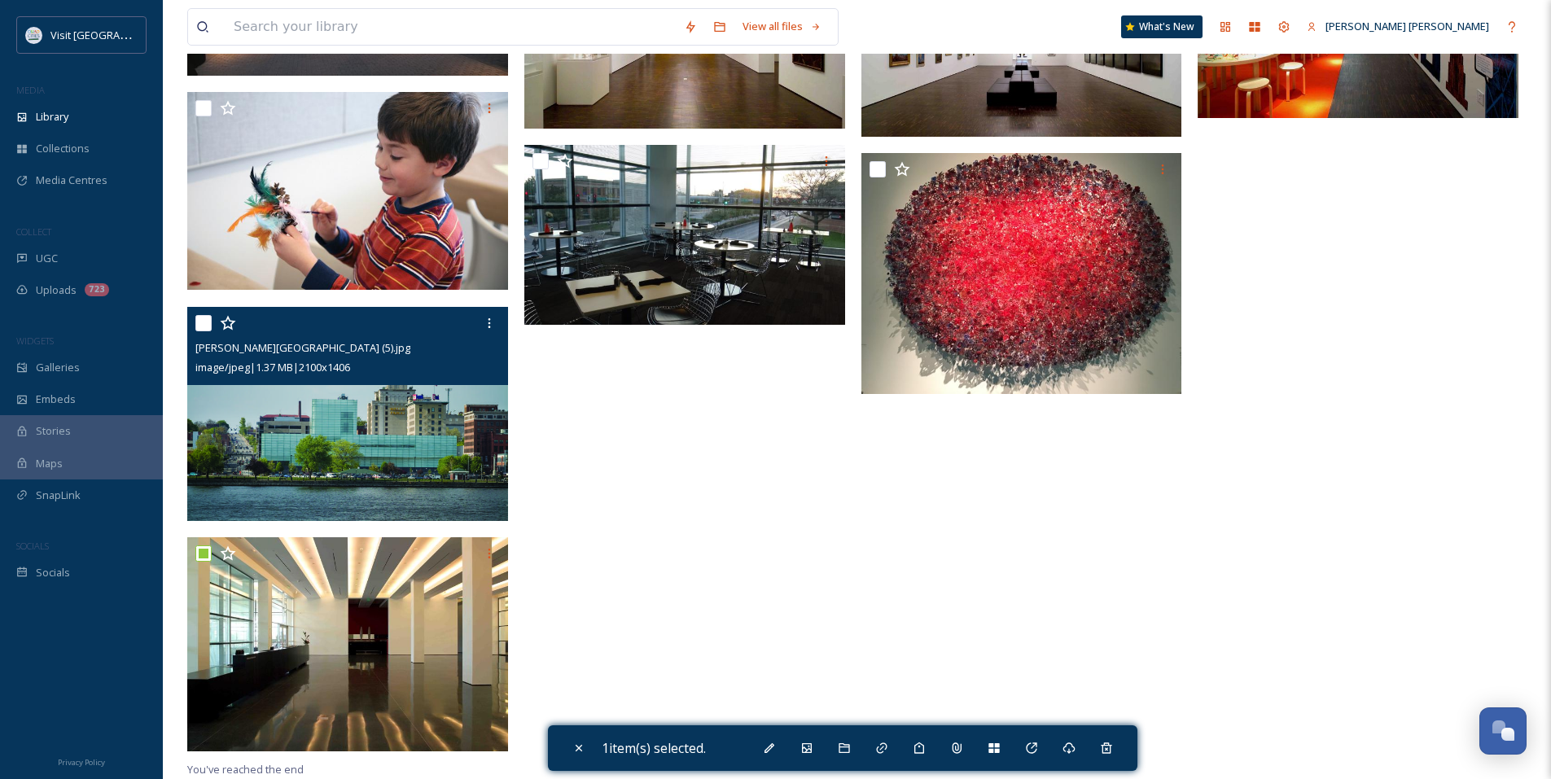
click at [203, 326] on input "checkbox" at bounding box center [203, 323] width 16 height 16
checkbox input "true"
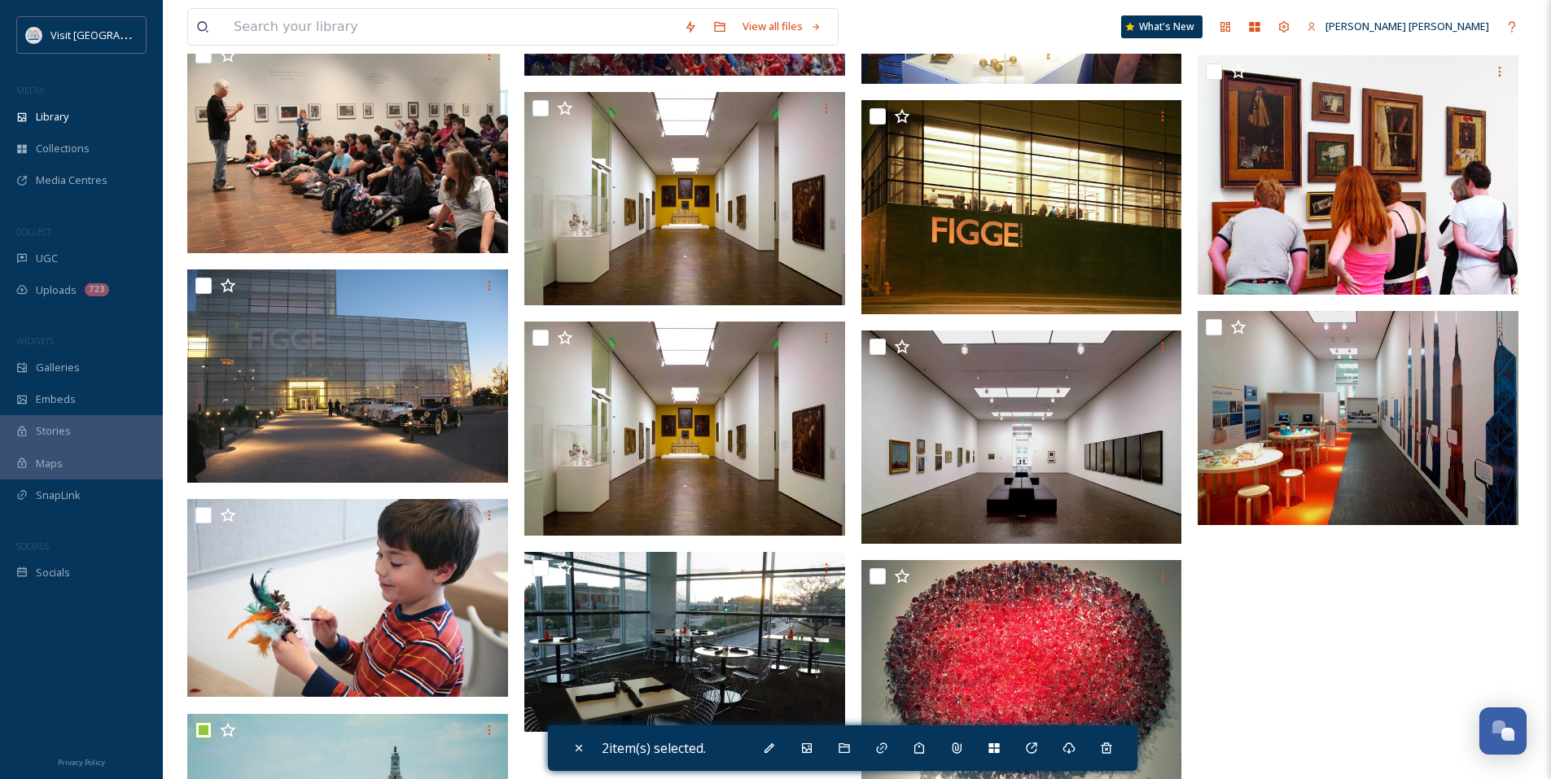
scroll to position [3711, 0]
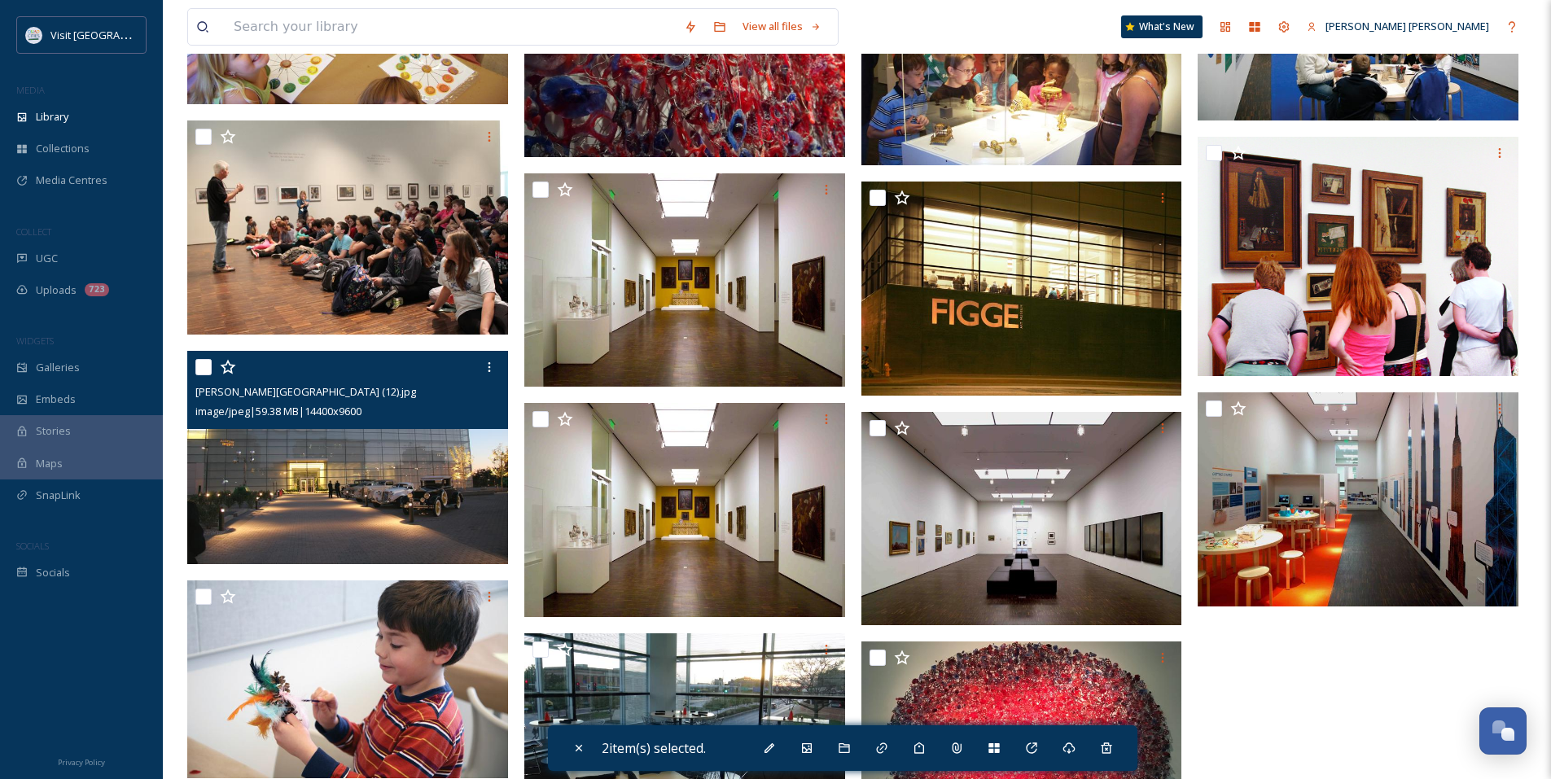
click at [203, 368] on input "checkbox" at bounding box center [203, 367] width 16 height 16
checkbox input "true"
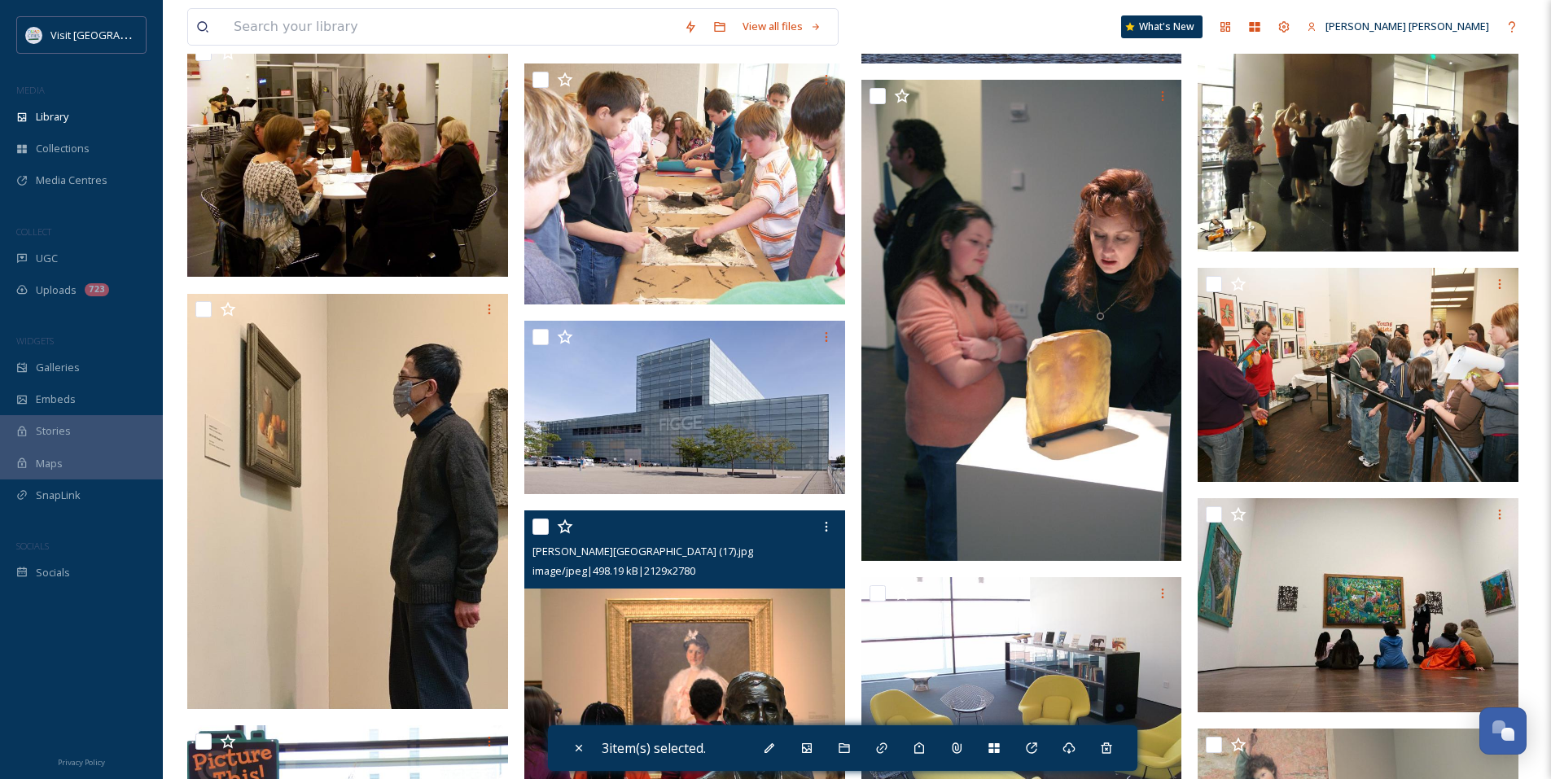
scroll to position [2327, 0]
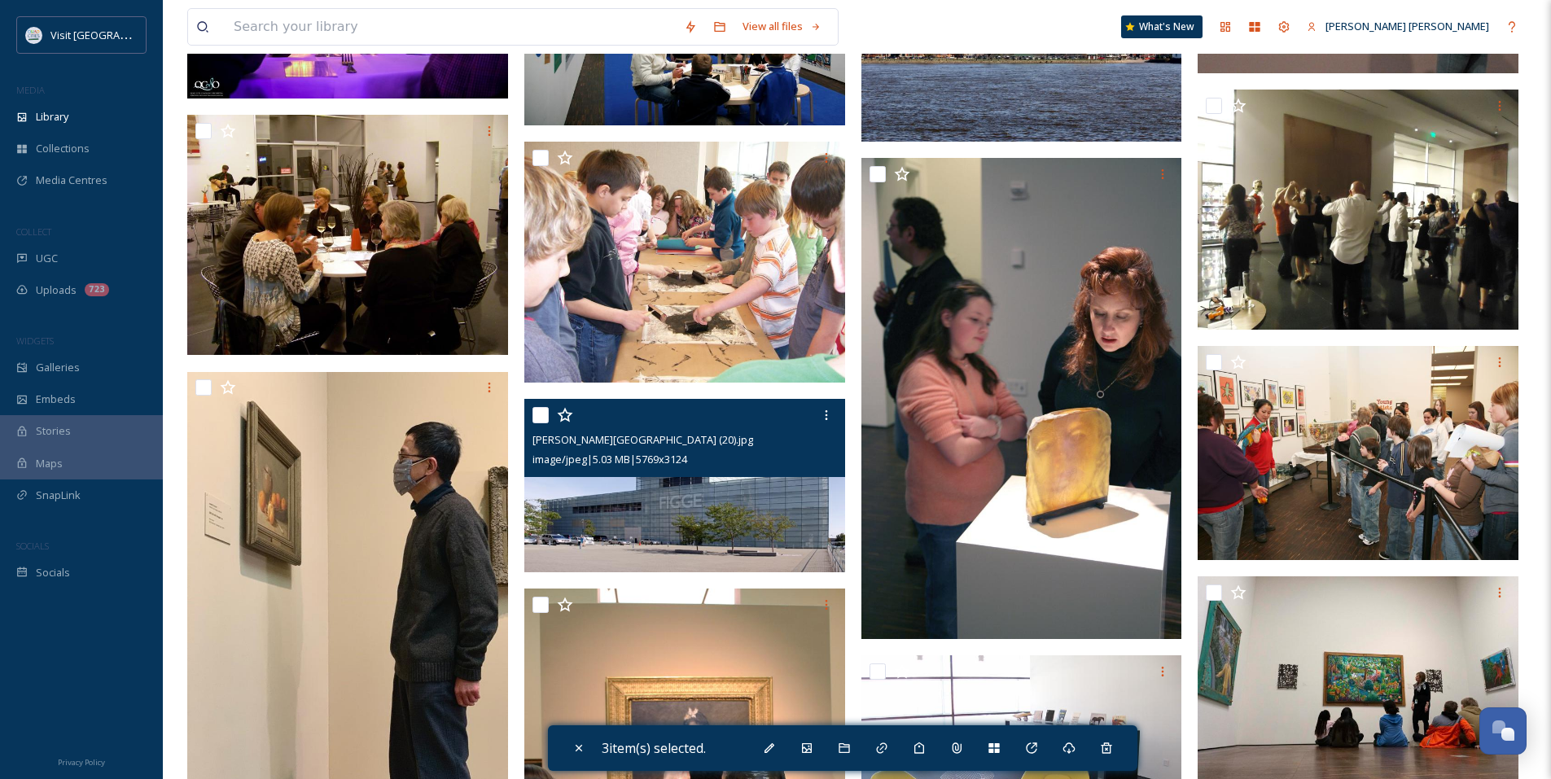
click at [534, 418] on input "checkbox" at bounding box center [540, 415] width 16 height 16
checkbox input "true"
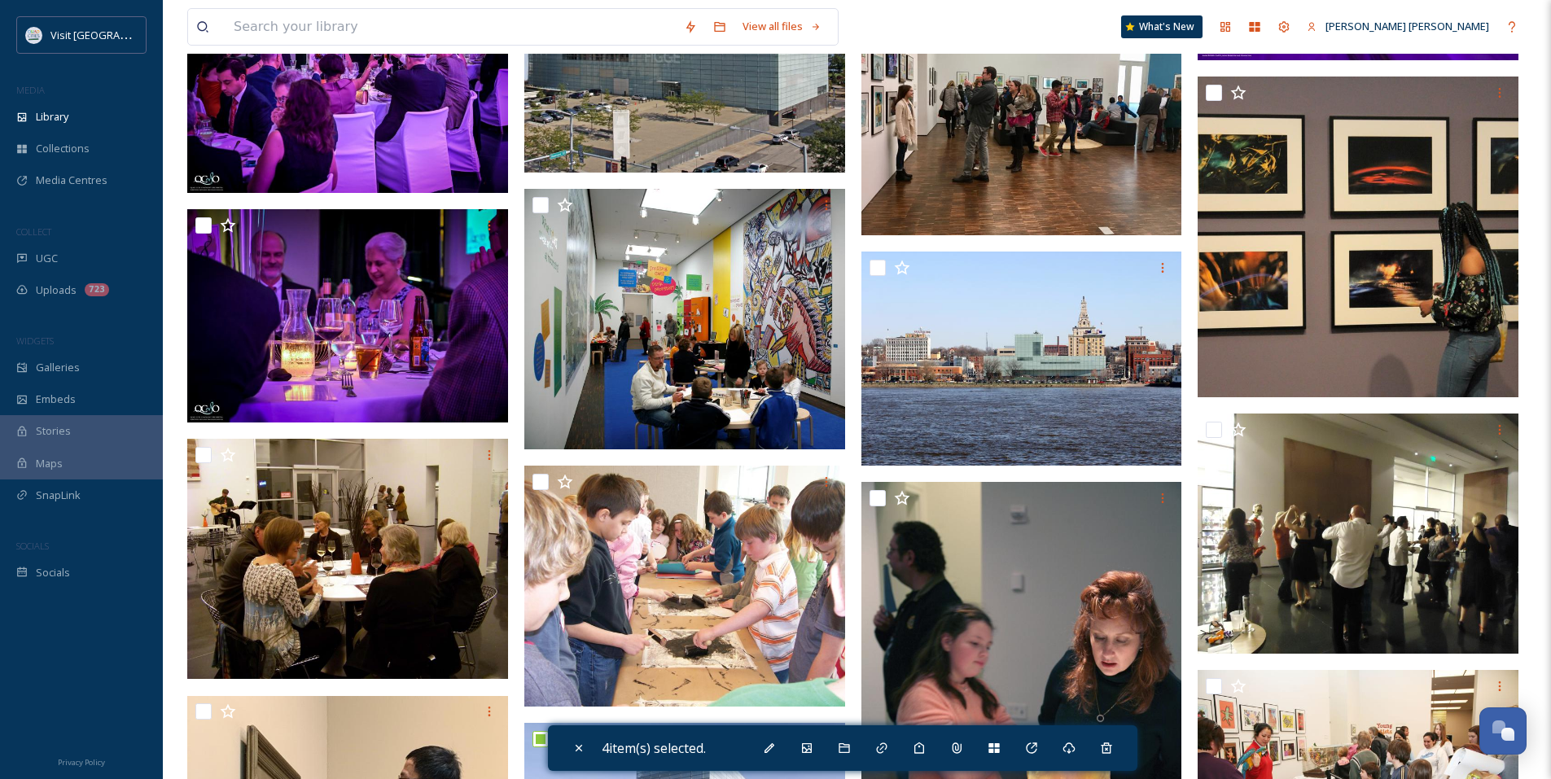
scroll to position [2001, 0]
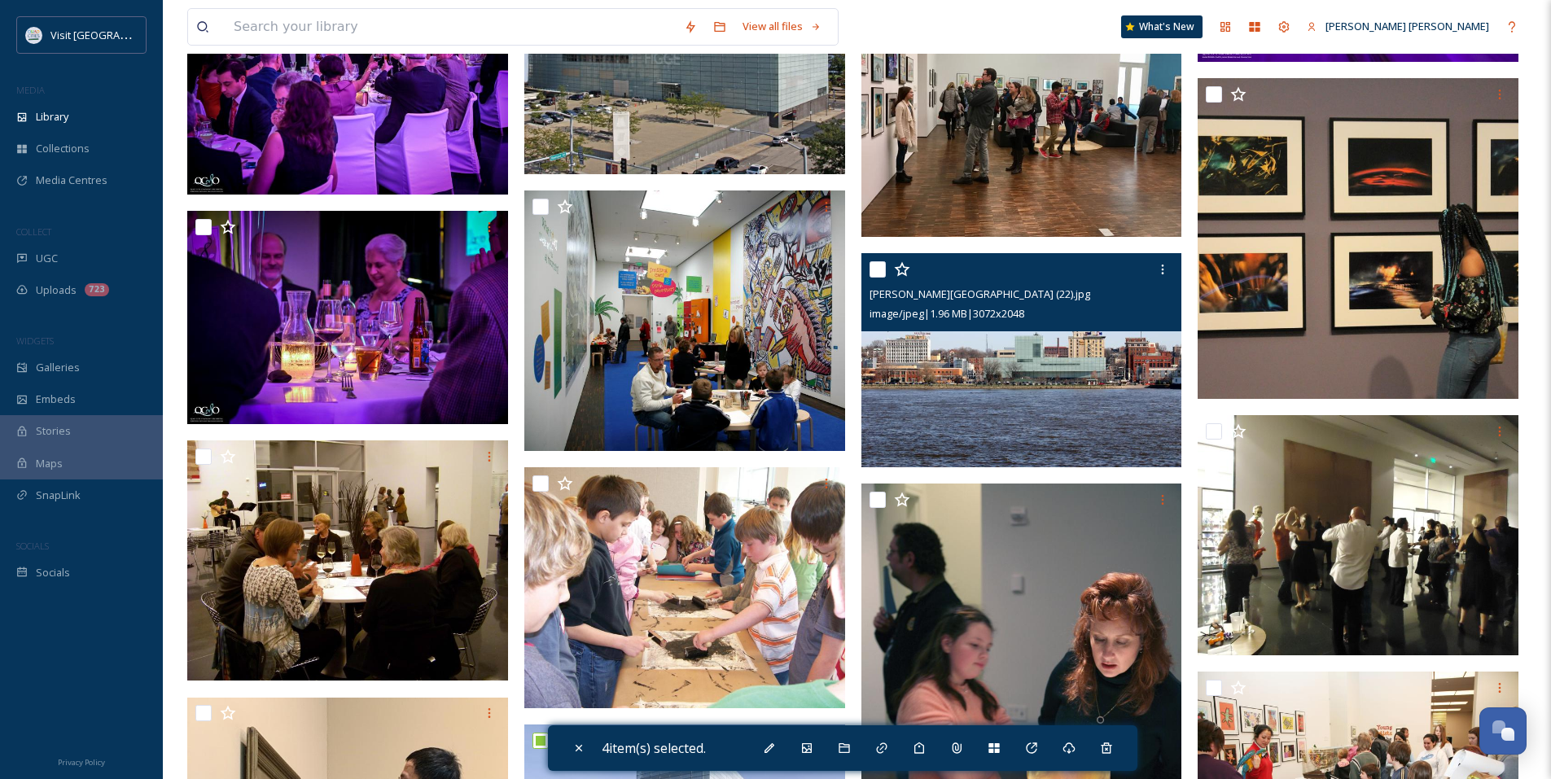
click at [879, 274] on input "checkbox" at bounding box center [877, 269] width 16 height 16
checkbox input "true"
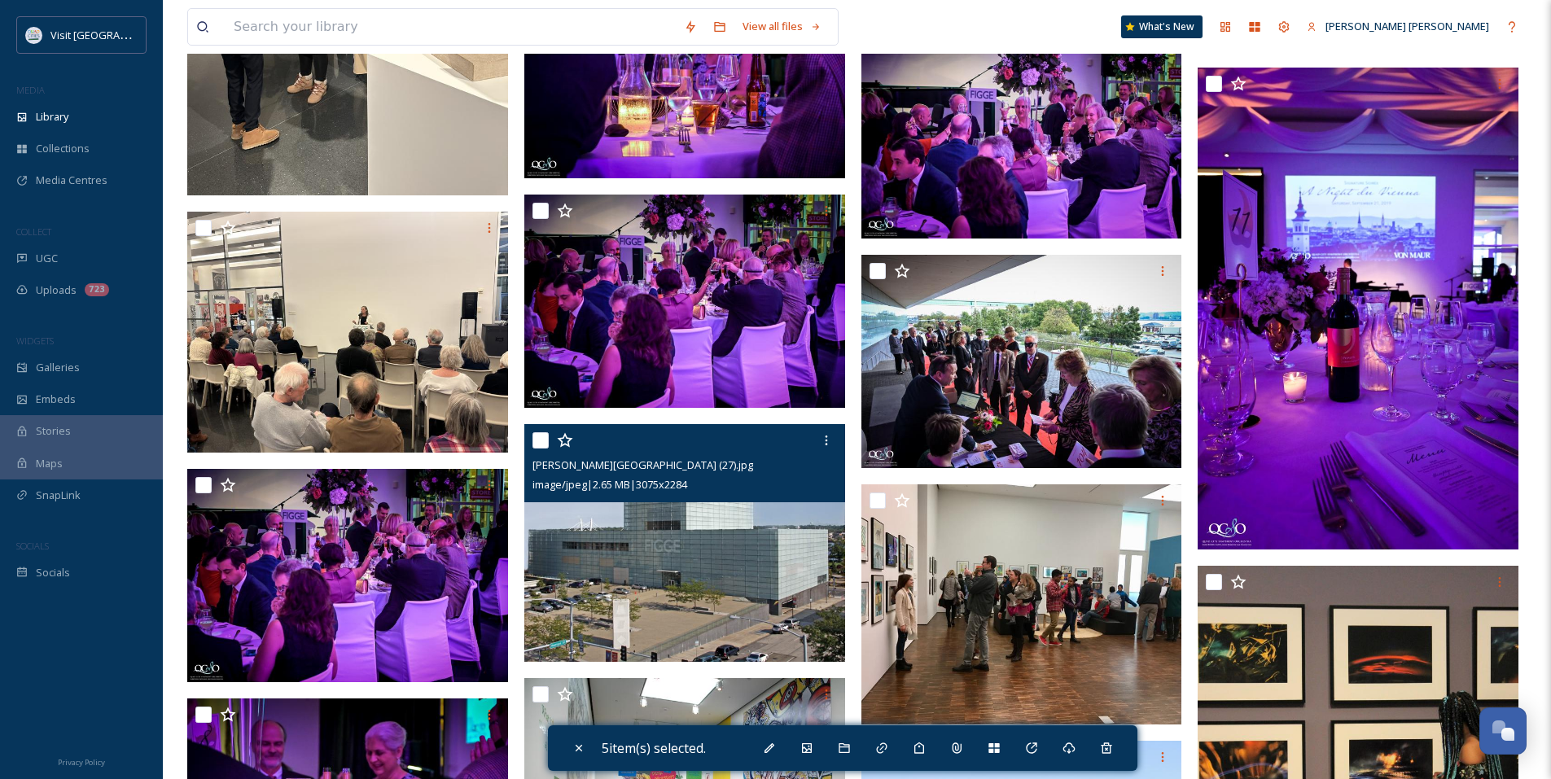
scroll to position [1350, 0]
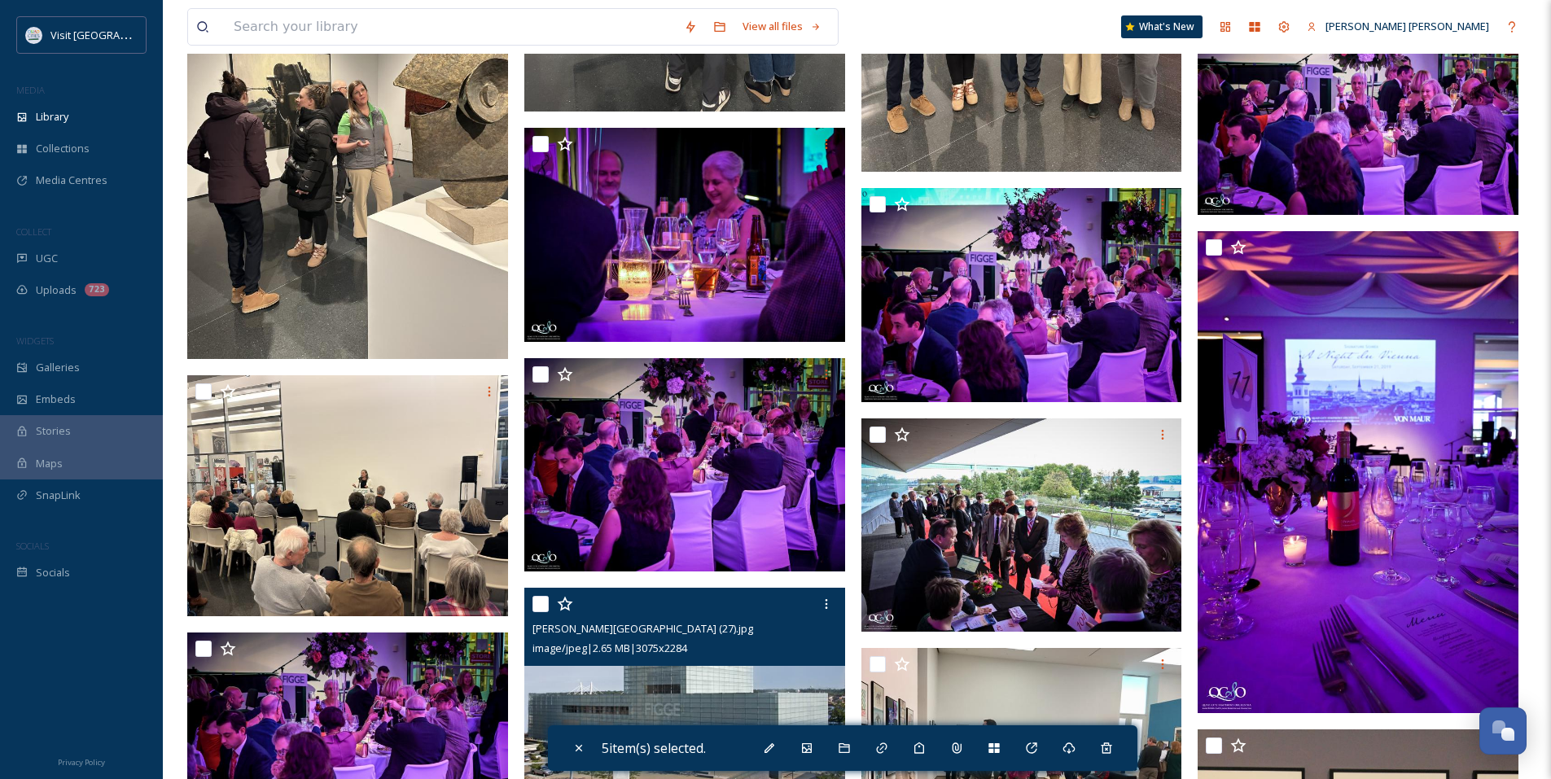
click at [537, 606] on input "checkbox" at bounding box center [540, 604] width 16 height 16
checkbox input "true"
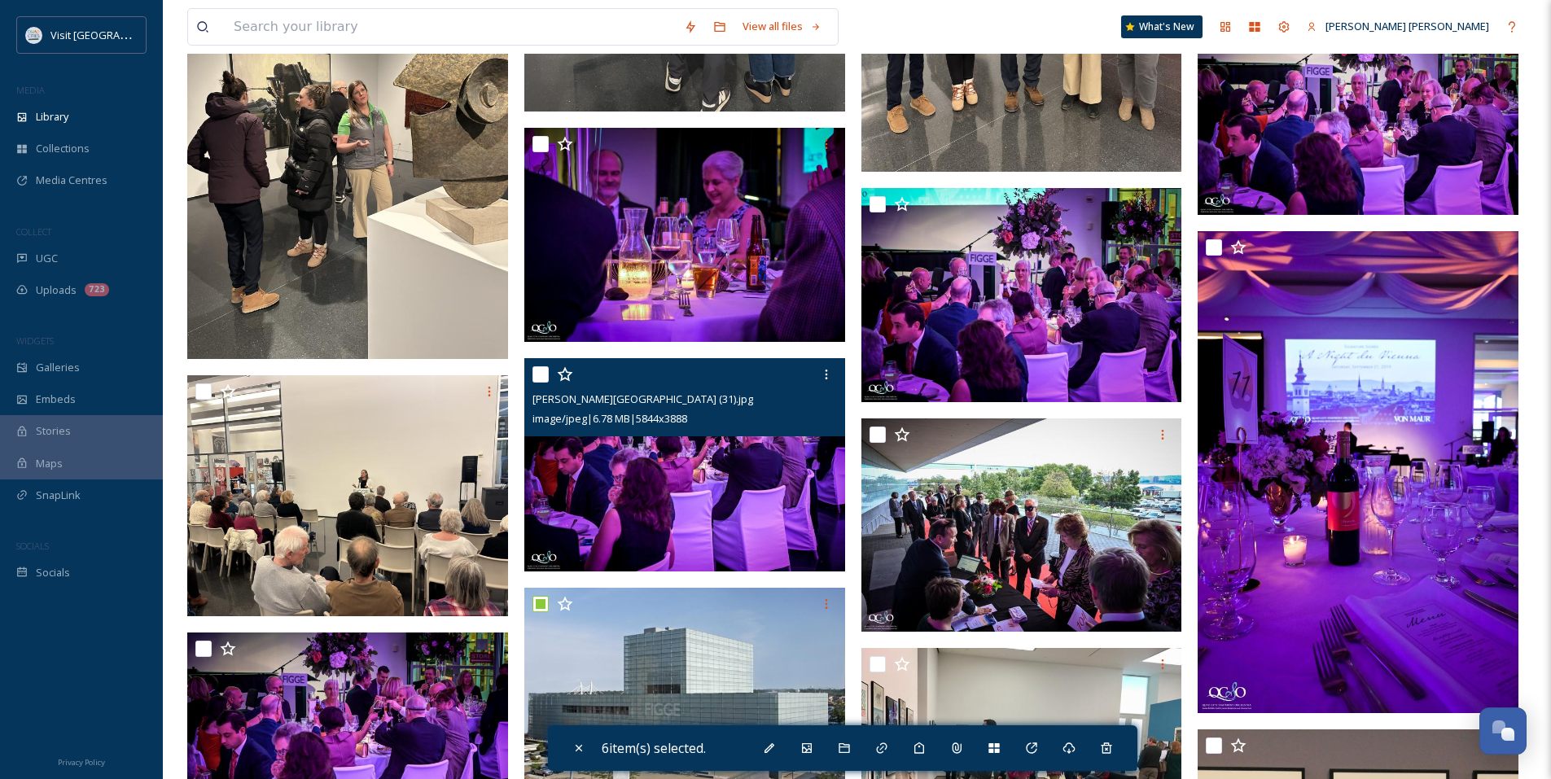
click at [544, 374] on input "checkbox" at bounding box center [540, 374] width 16 height 16
checkbox input "true"
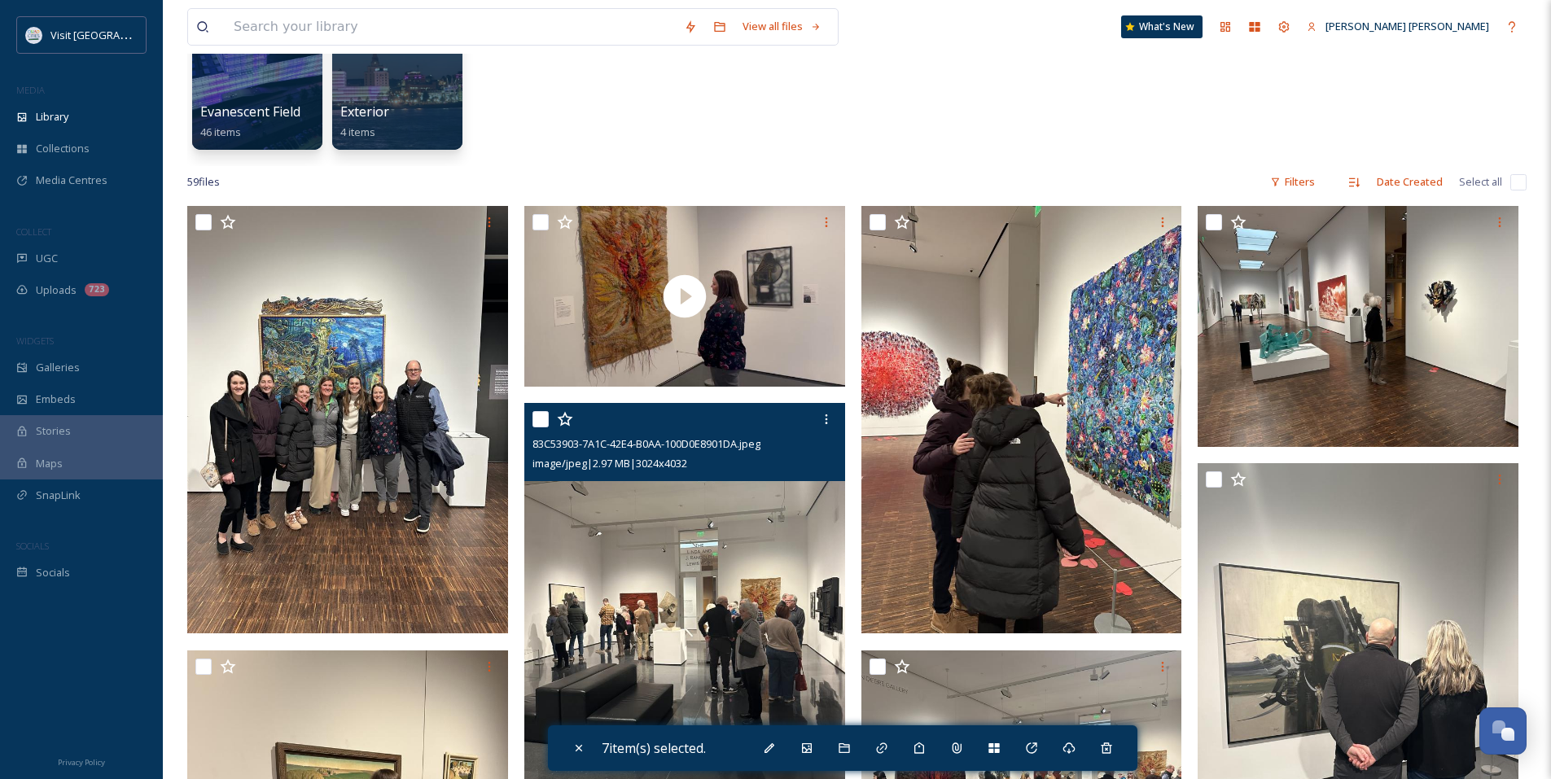
scroll to position [0, 0]
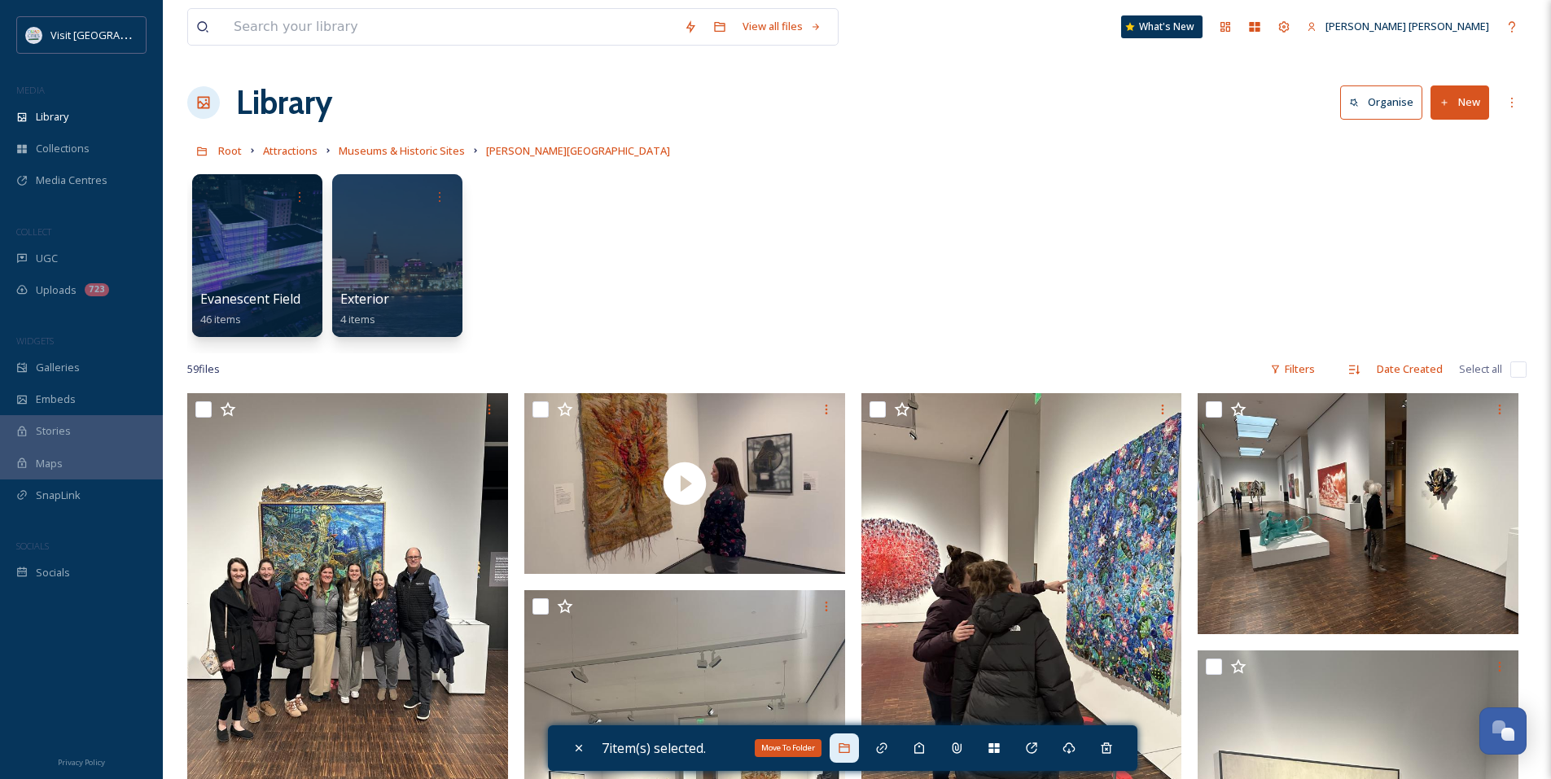
click at [854, 755] on div "Move To Folder" at bounding box center [844, 747] width 29 height 29
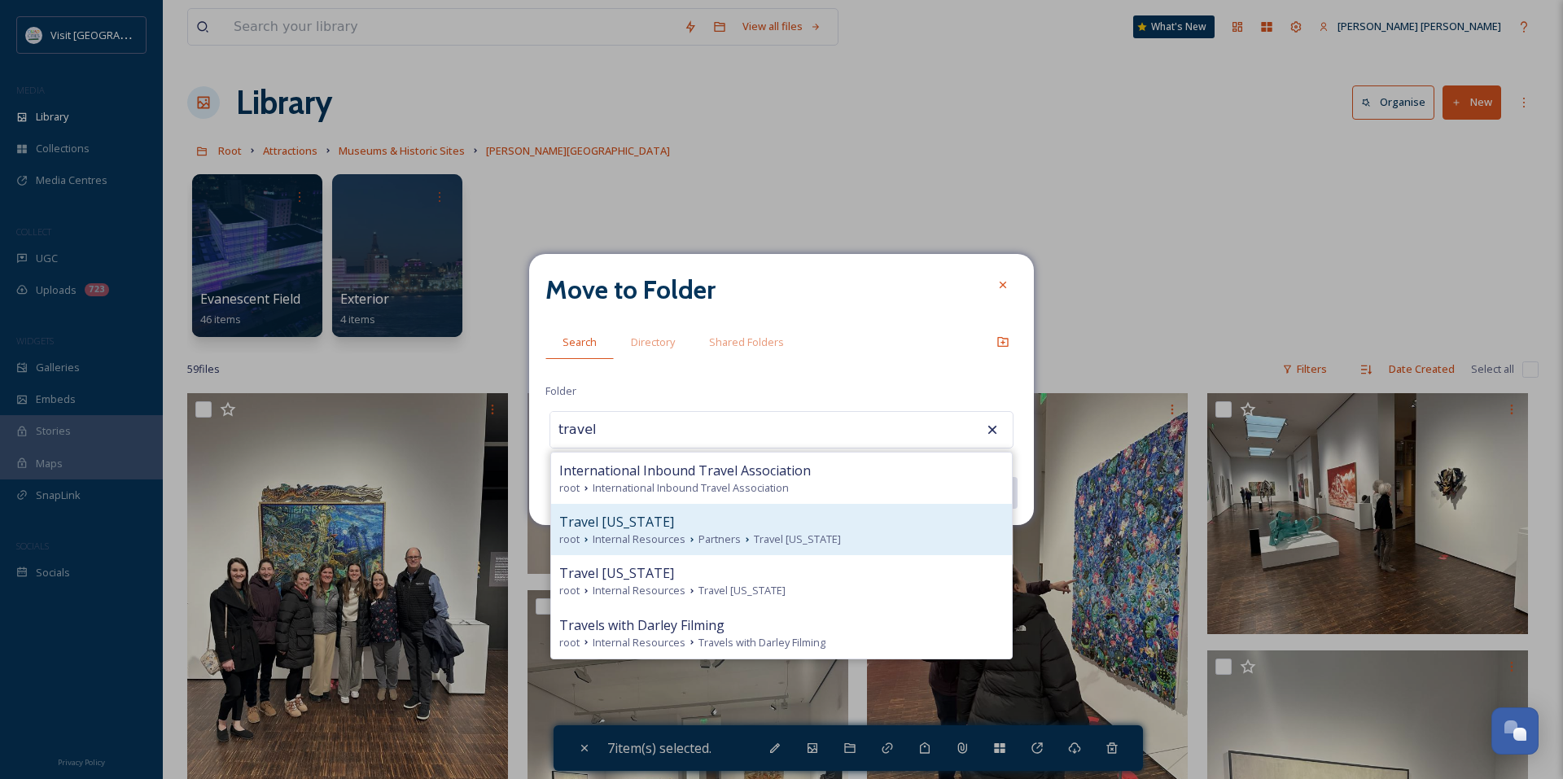
click at [689, 520] on div "Travel [US_STATE]" at bounding box center [781, 522] width 444 height 20
type input "Travel [US_STATE]"
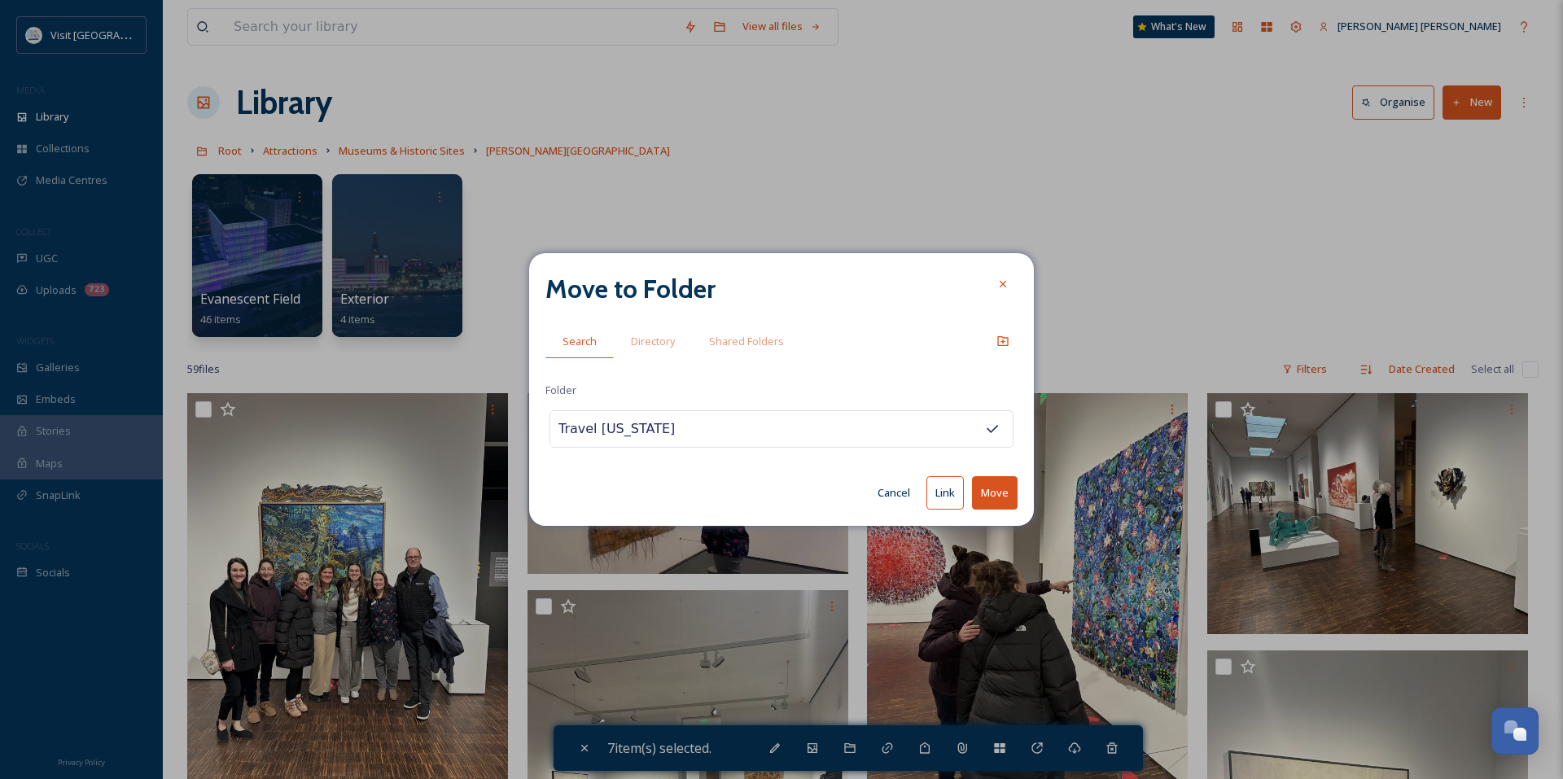
click at [946, 490] on button "Link" at bounding box center [944, 492] width 37 height 33
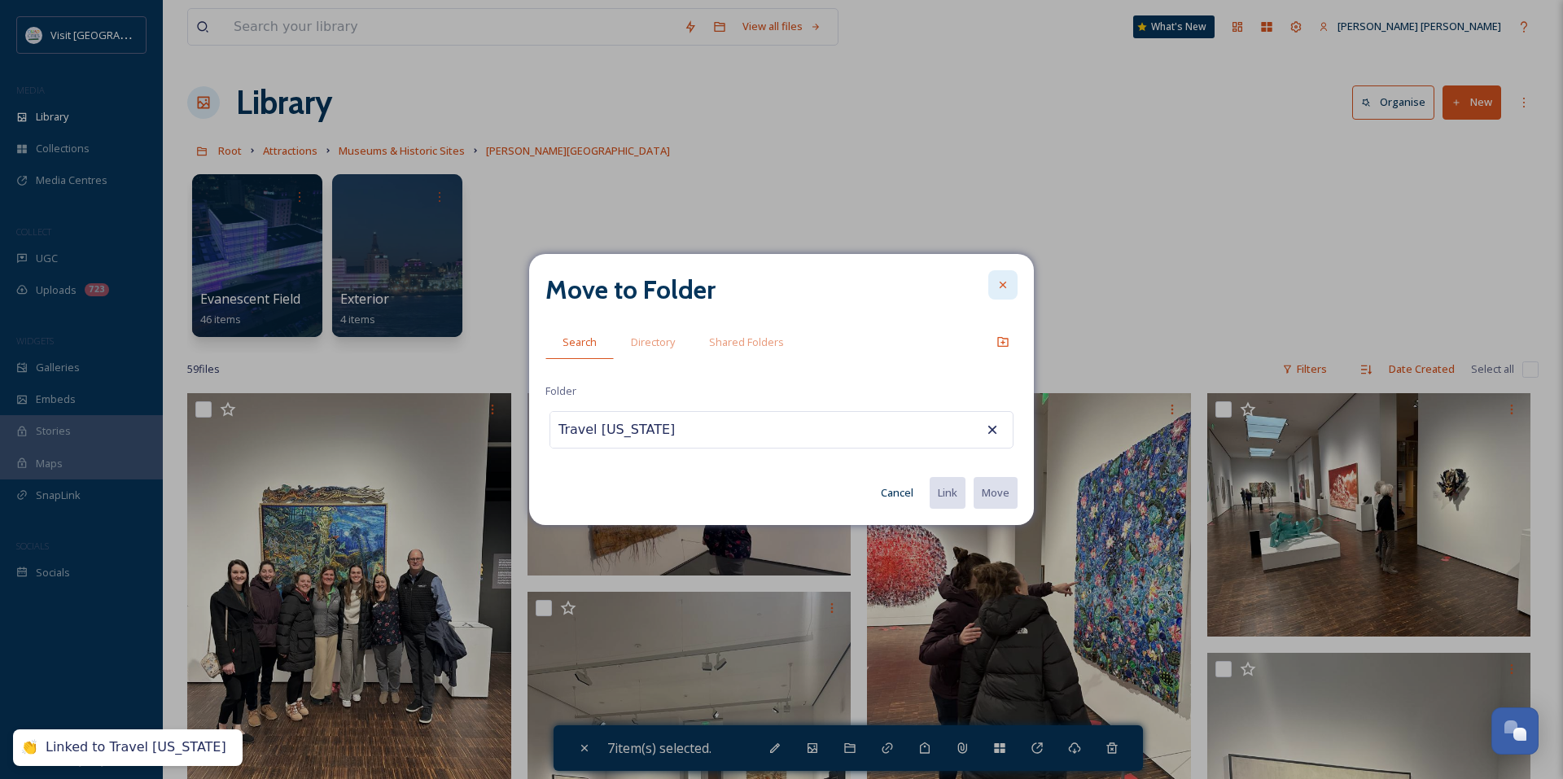
click at [1001, 290] on icon at bounding box center [1002, 284] width 13 height 13
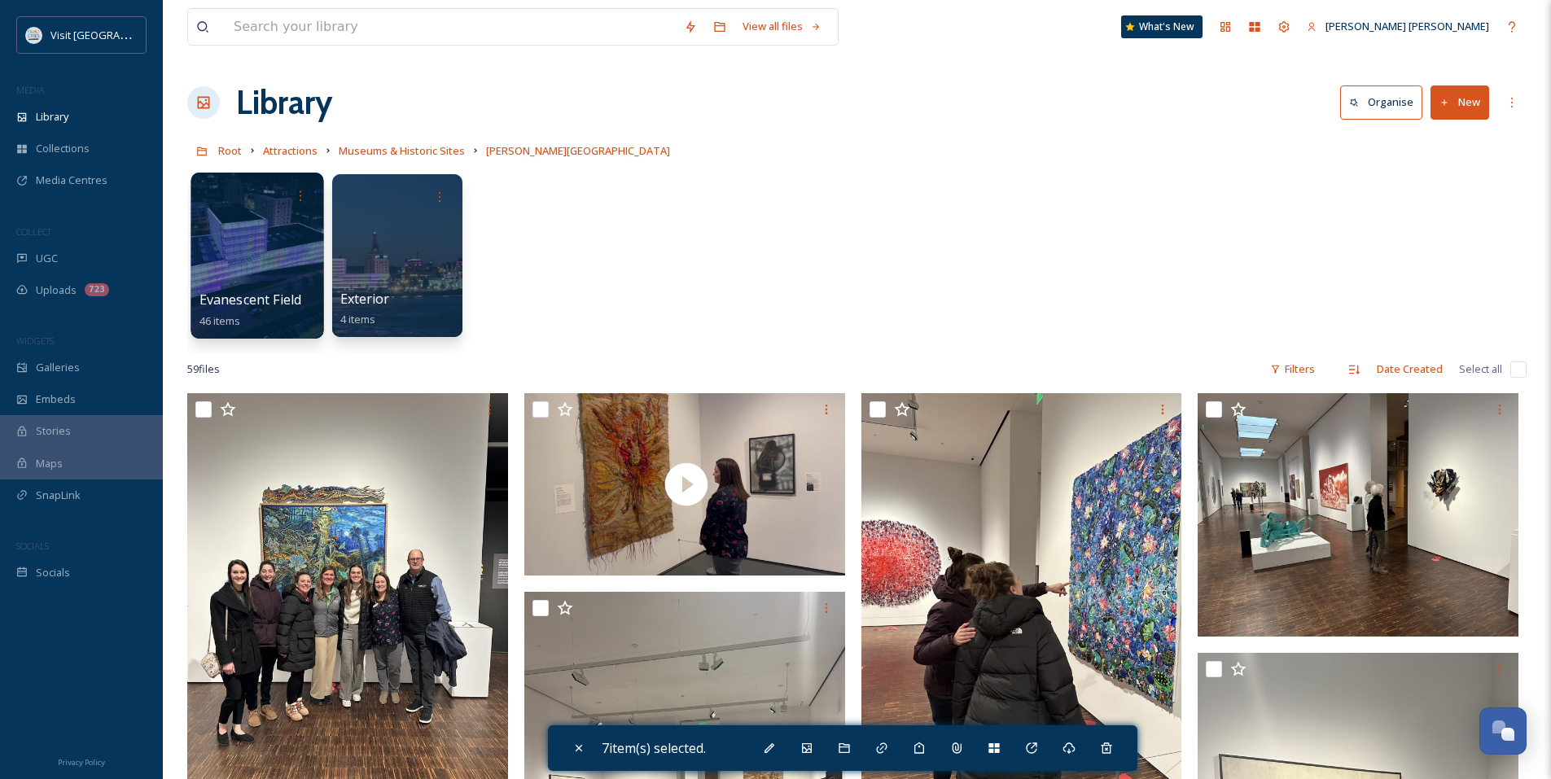
click at [296, 262] on div at bounding box center [256, 256] width 133 height 166
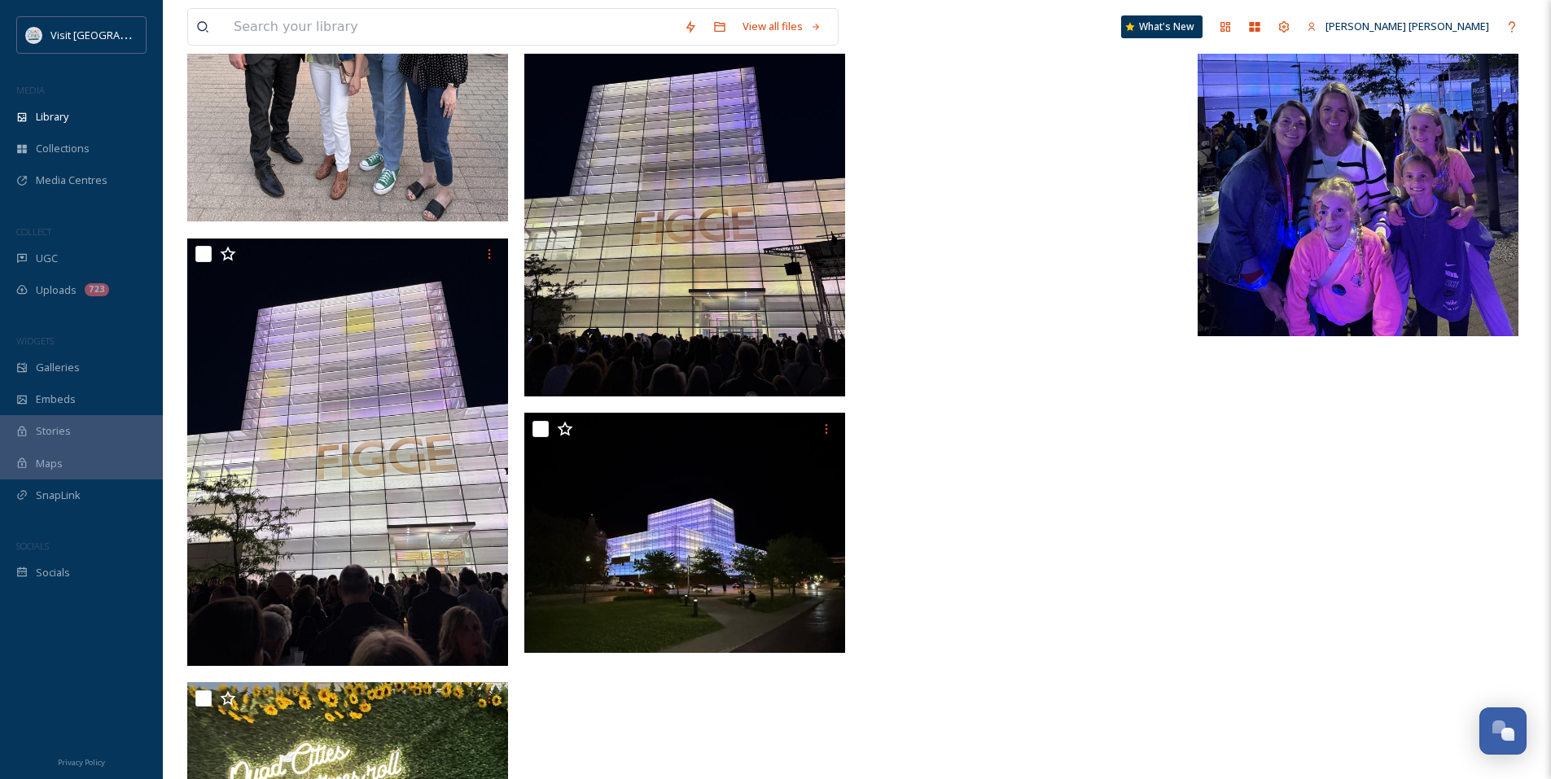
scroll to position [3908, 0]
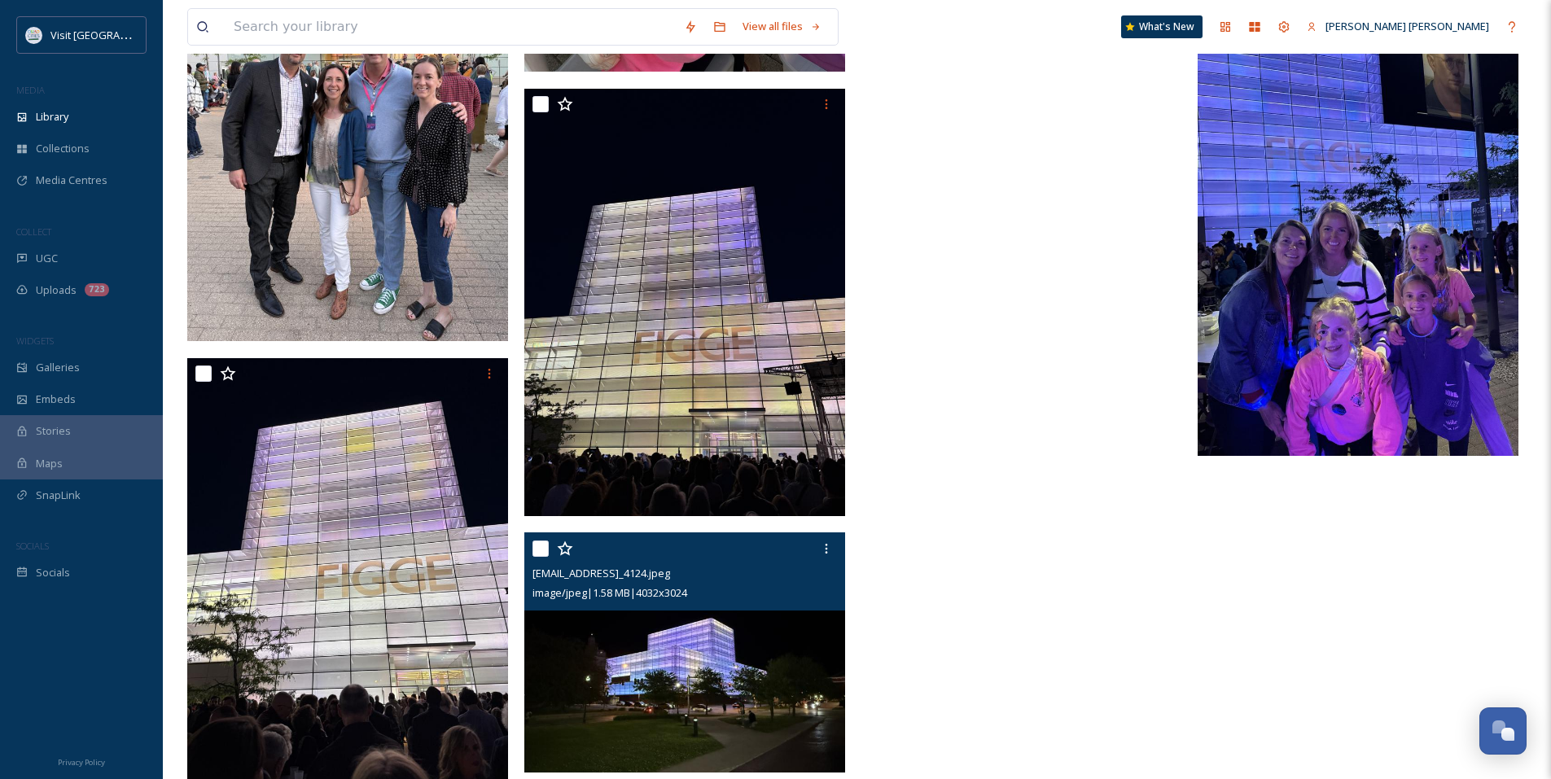
click at [539, 554] on input "checkbox" at bounding box center [540, 549] width 16 height 16
checkbox input "true"
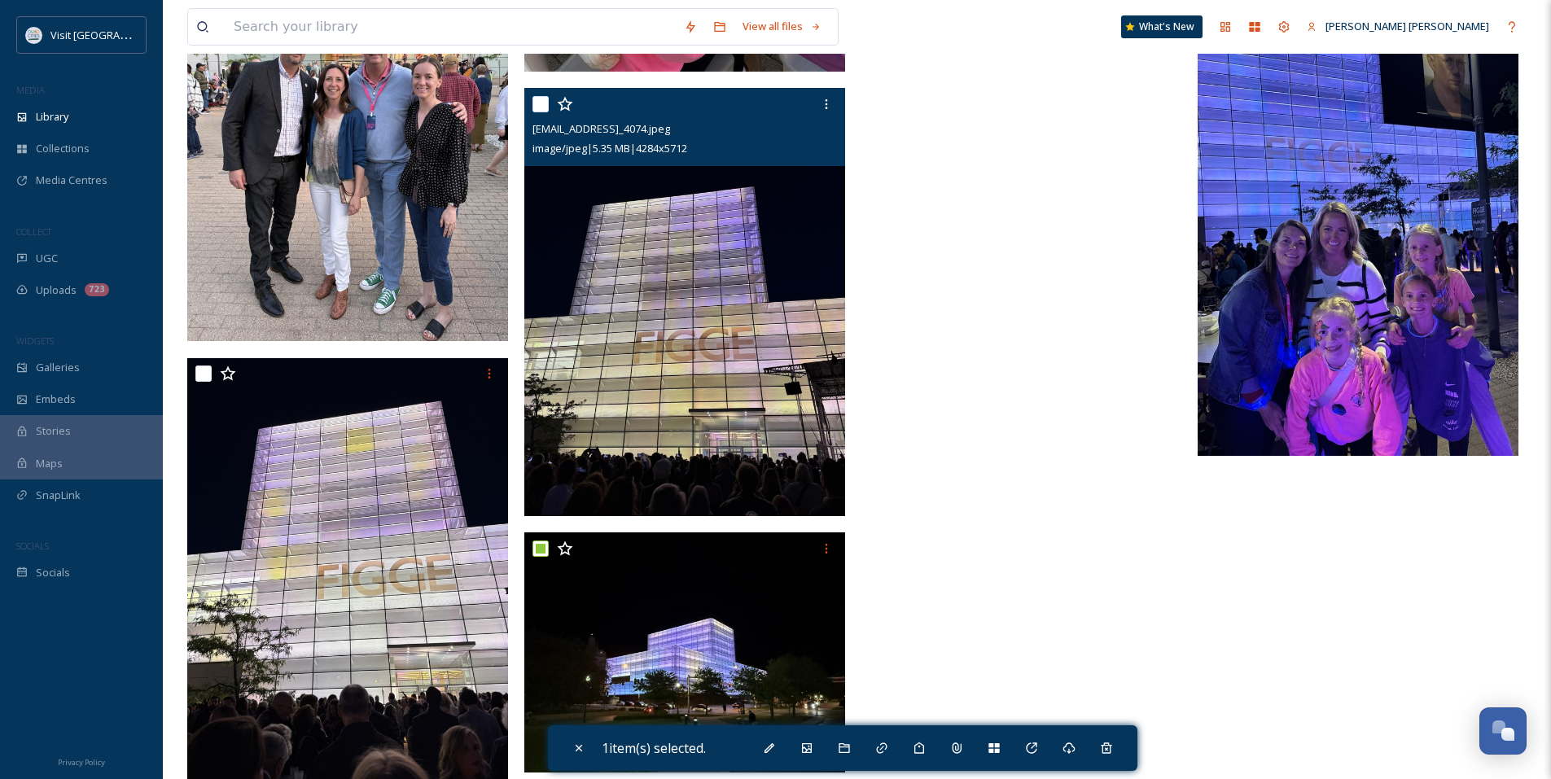
click at [543, 105] on input "checkbox" at bounding box center [540, 104] width 16 height 16
checkbox input "true"
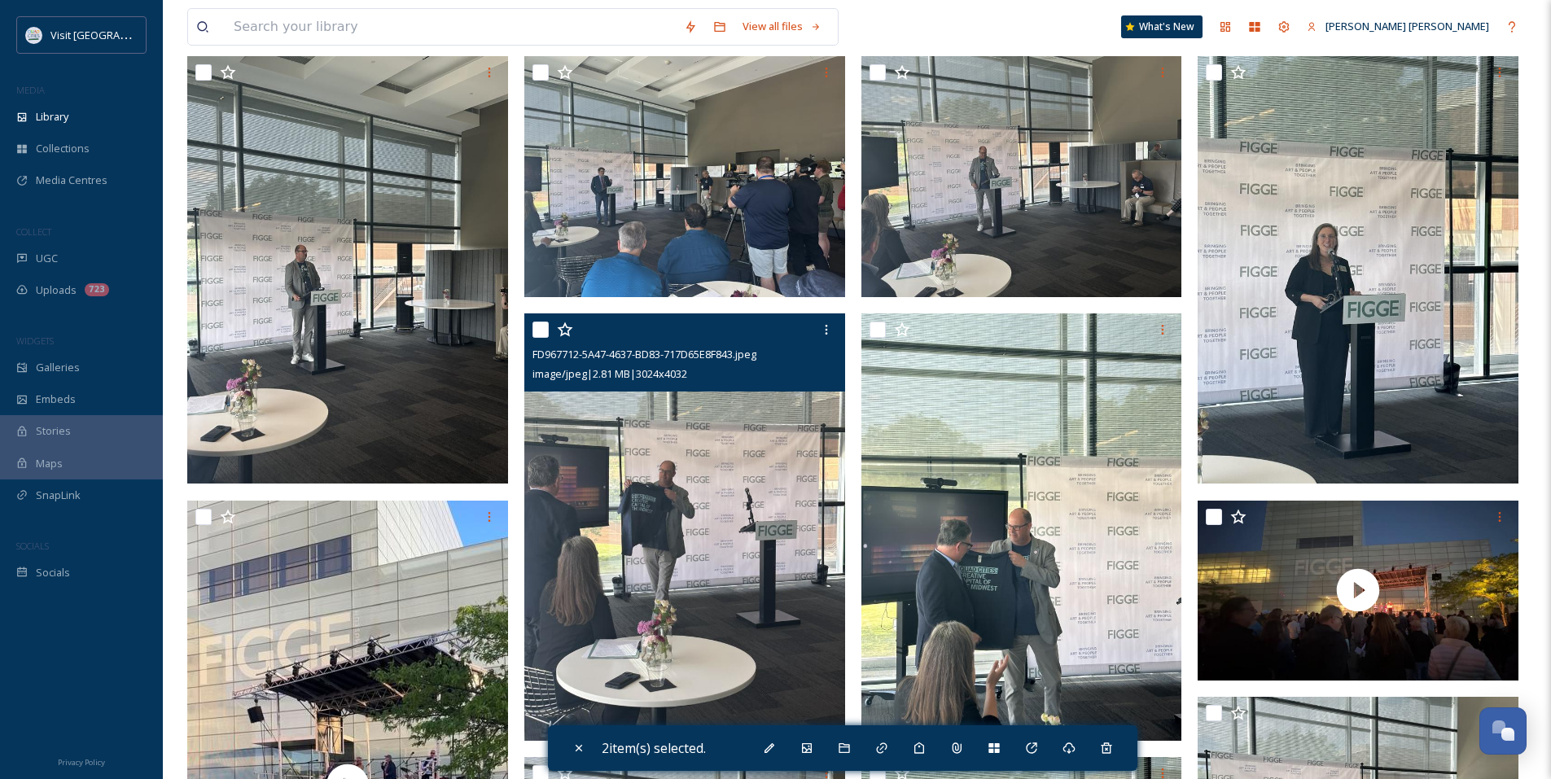
scroll to position [0, 0]
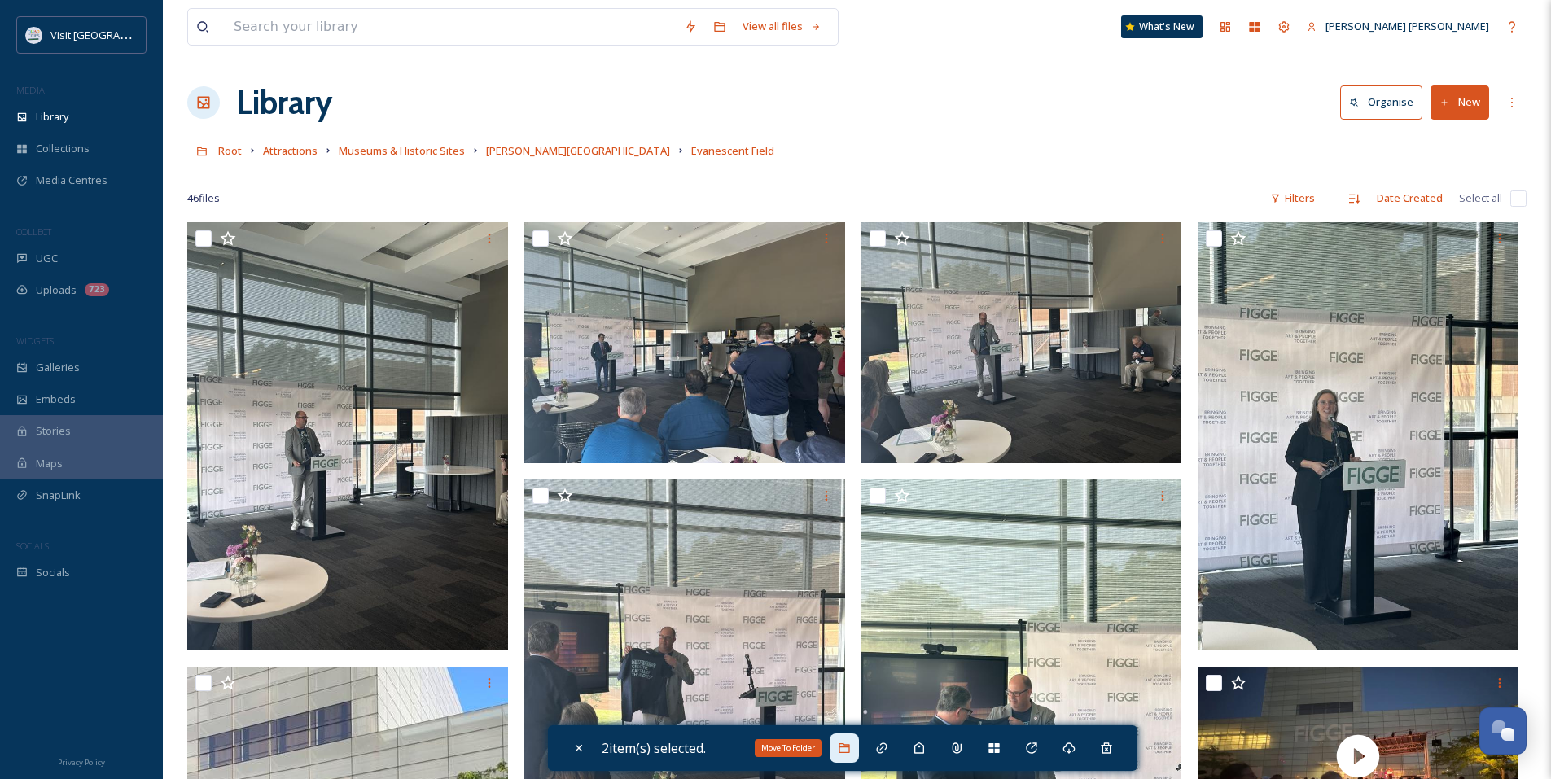
click at [840, 745] on div "Move To Folder" at bounding box center [844, 747] width 29 height 29
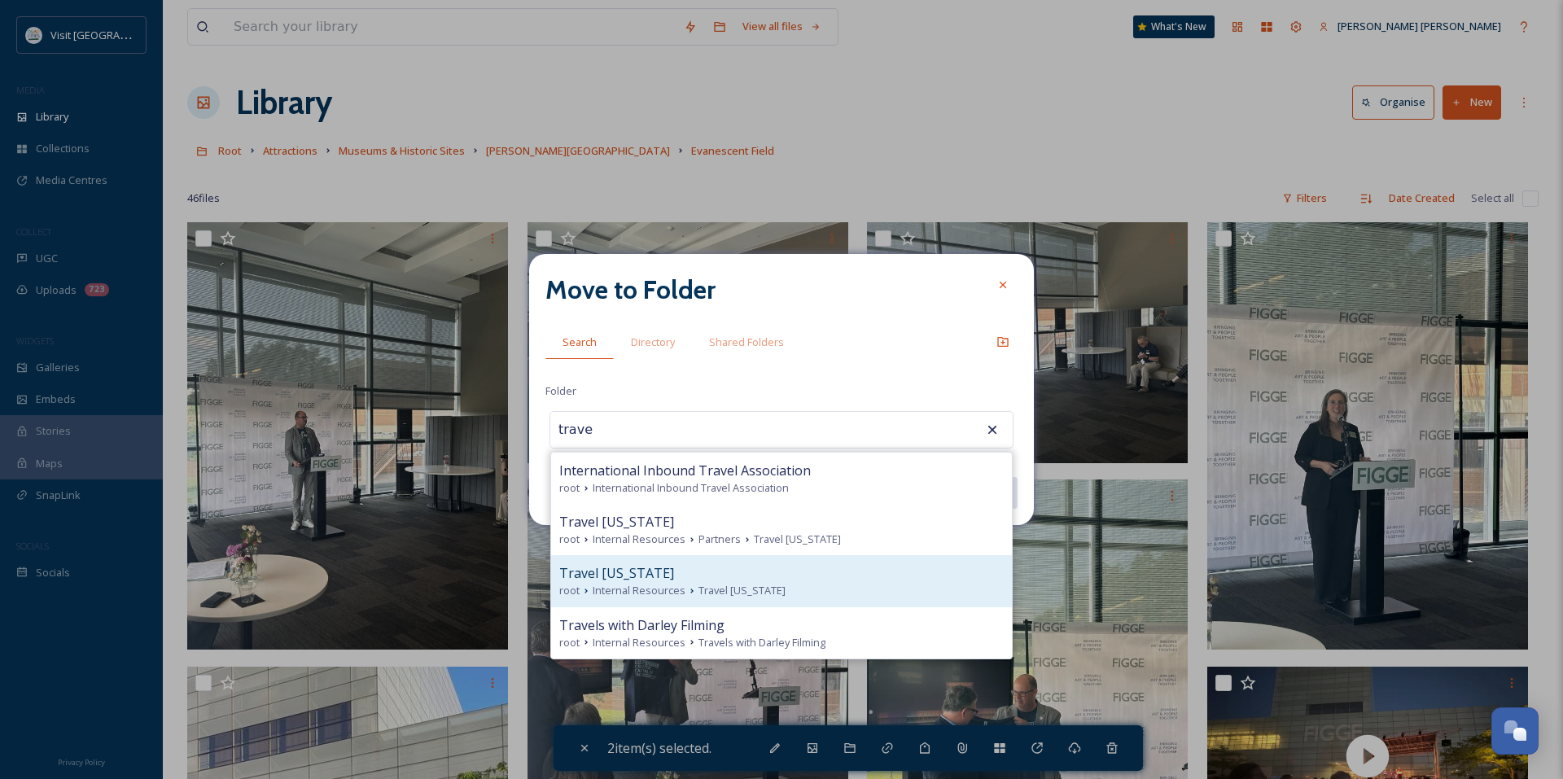
click at [754, 583] on div "root Internal Resources Travel [US_STATE]" at bounding box center [781, 590] width 444 height 15
type input "Travel [US_STATE]"
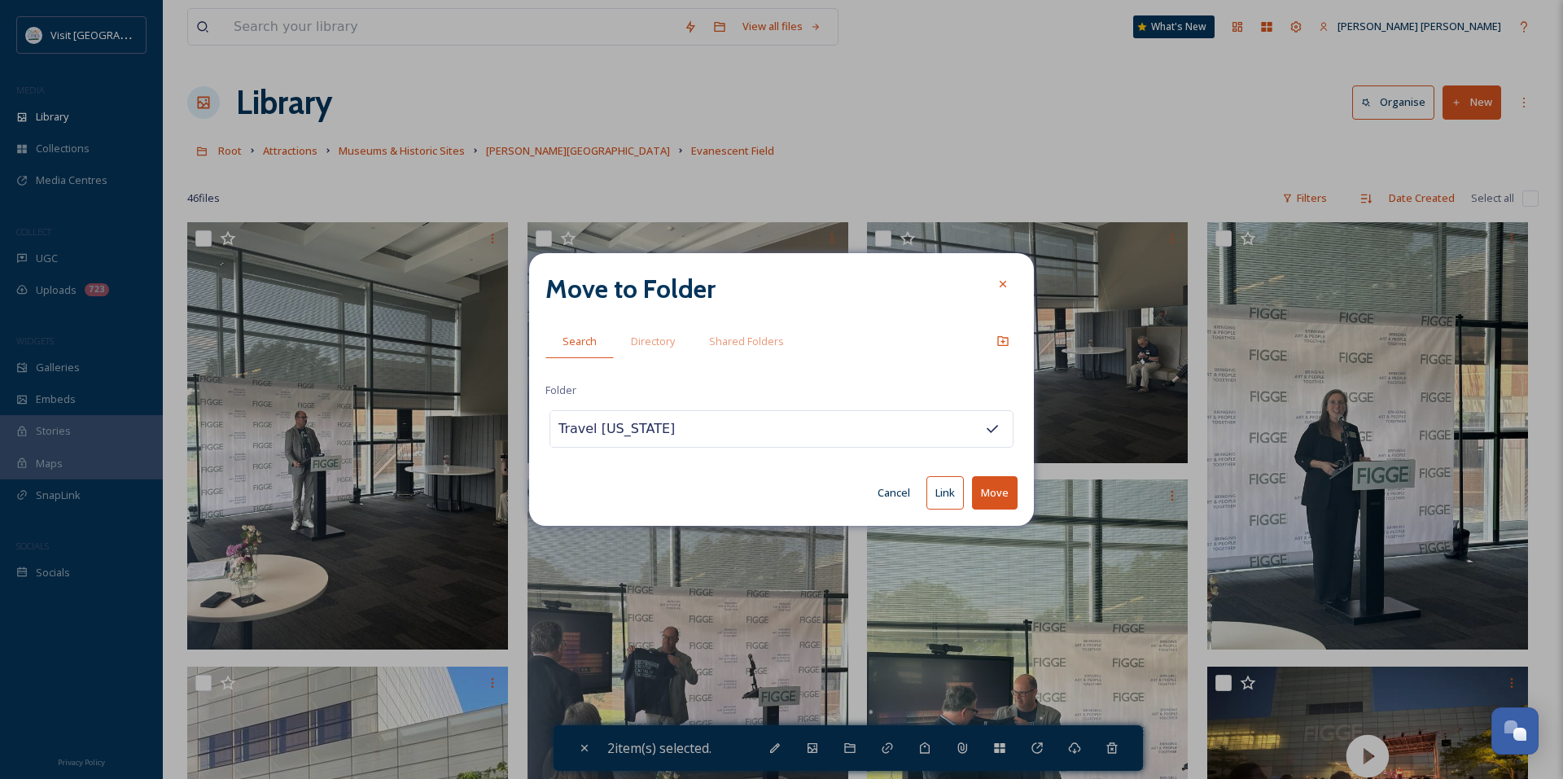
click at [945, 503] on button "Link" at bounding box center [944, 492] width 37 height 33
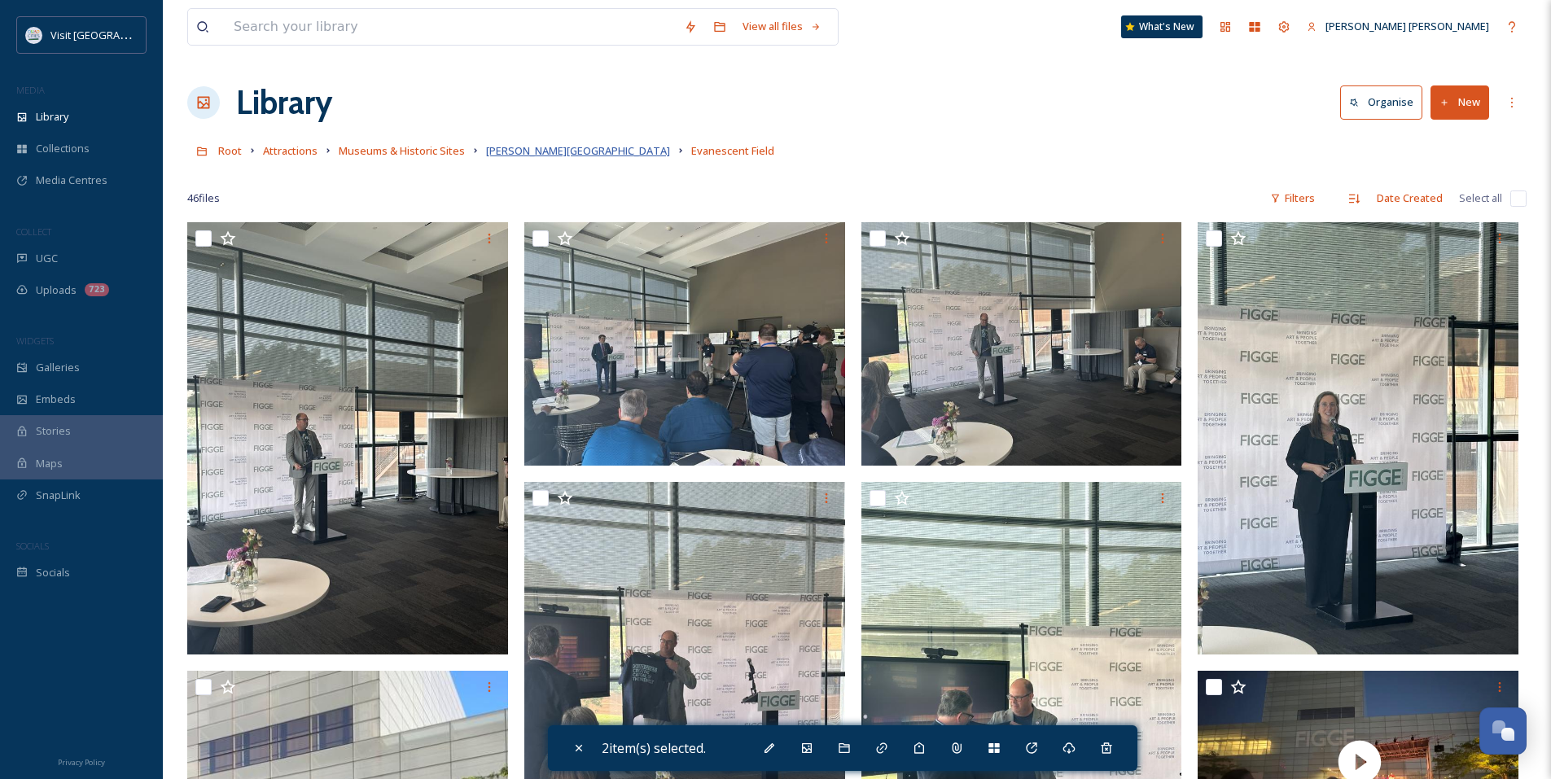
click at [533, 150] on span "[PERSON_NAME][GEOGRAPHIC_DATA]" at bounding box center [578, 150] width 184 height 15
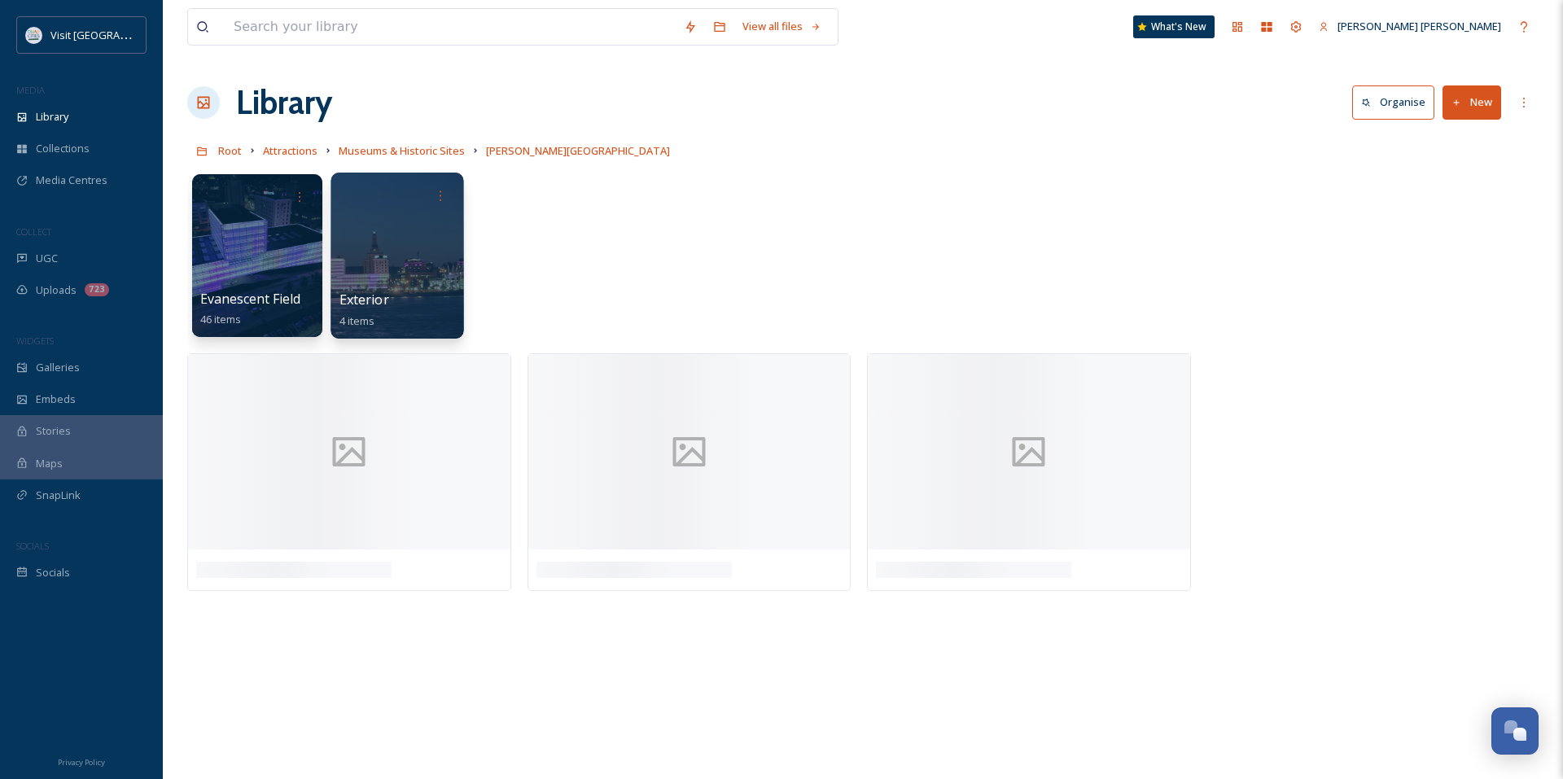
click at [392, 241] on div at bounding box center [397, 256] width 133 height 166
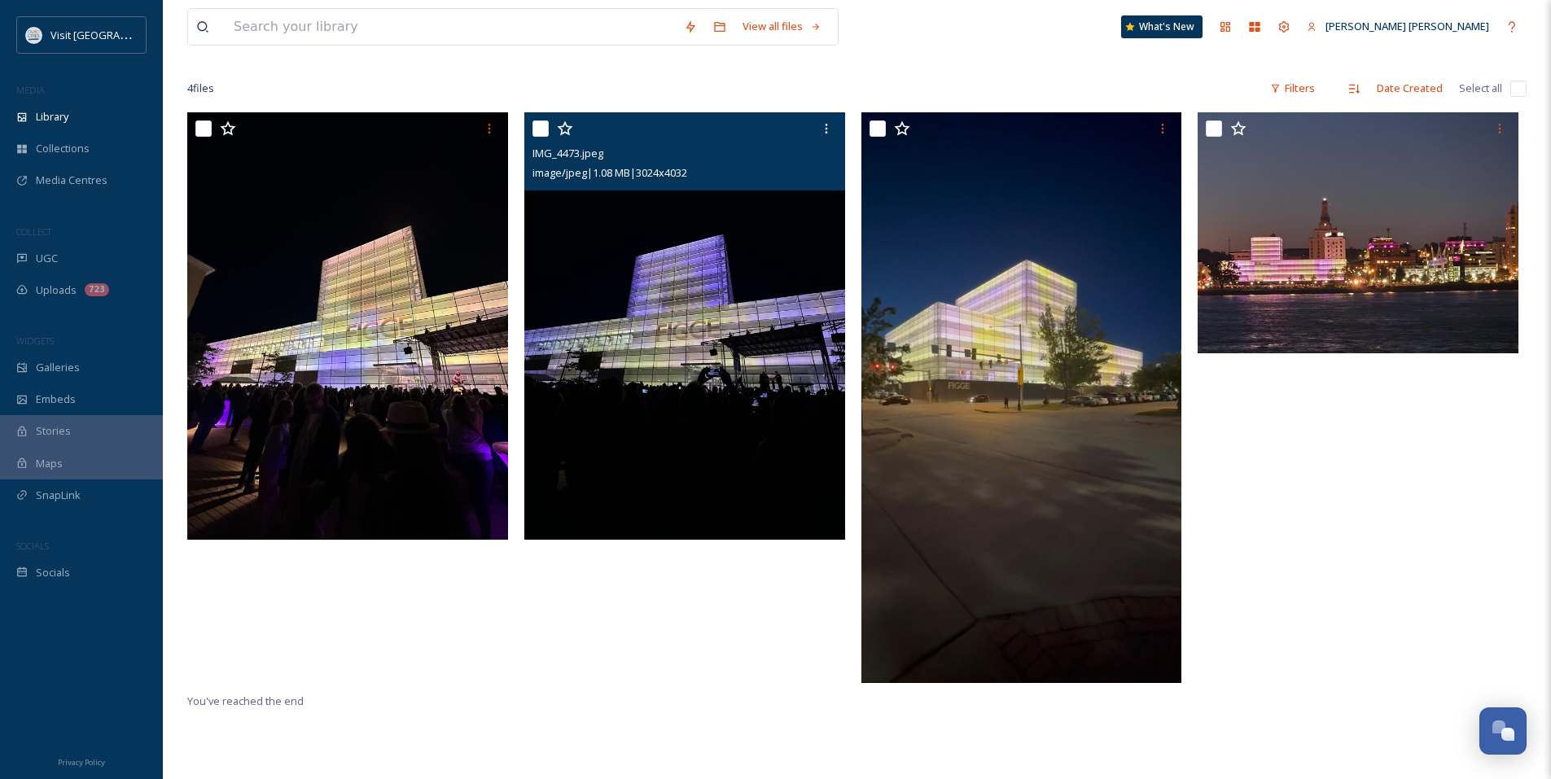
scroll to position [81, 0]
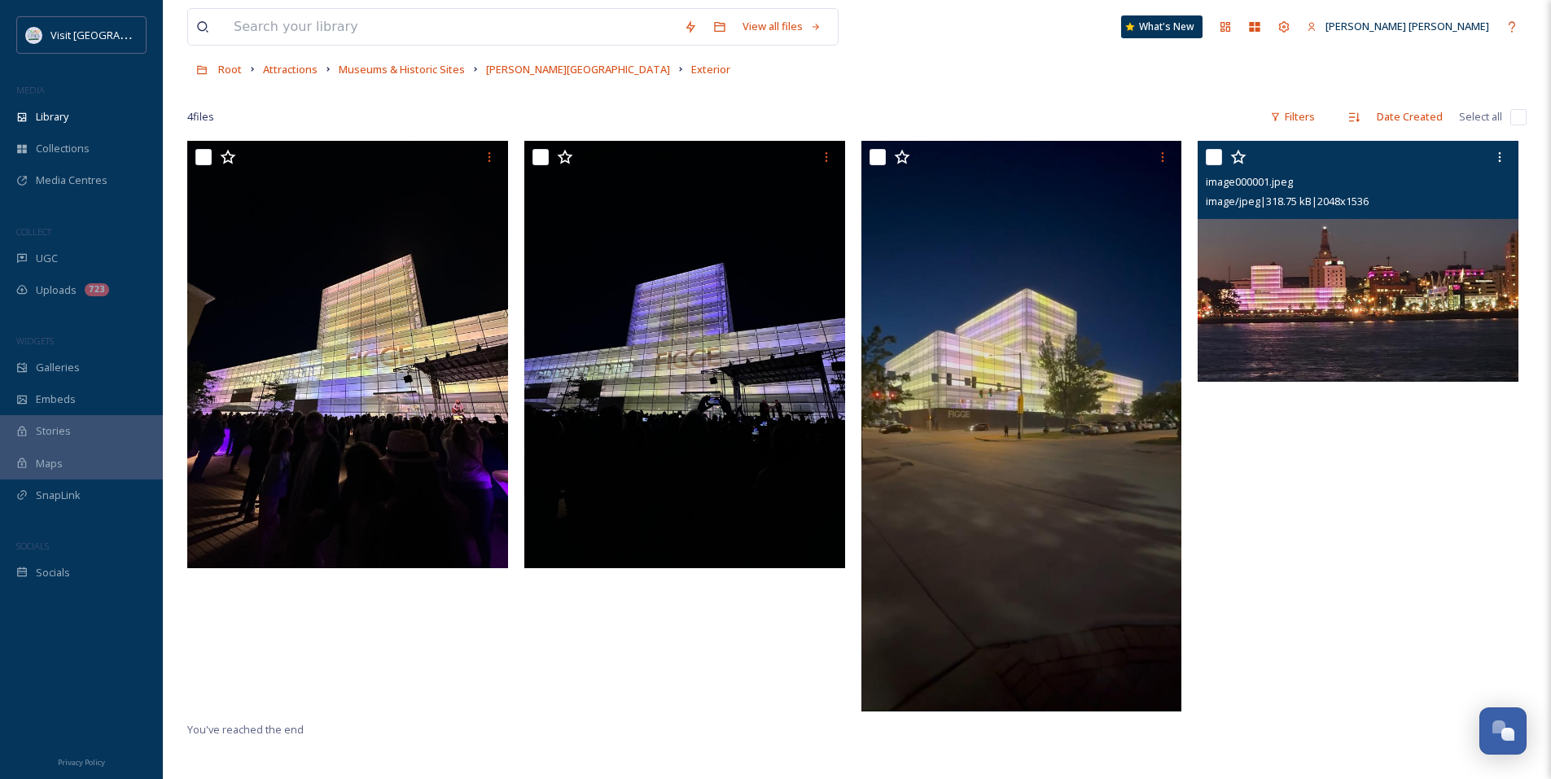
click at [1215, 163] on input "checkbox" at bounding box center [1214, 157] width 16 height 16
checkbox input "true"
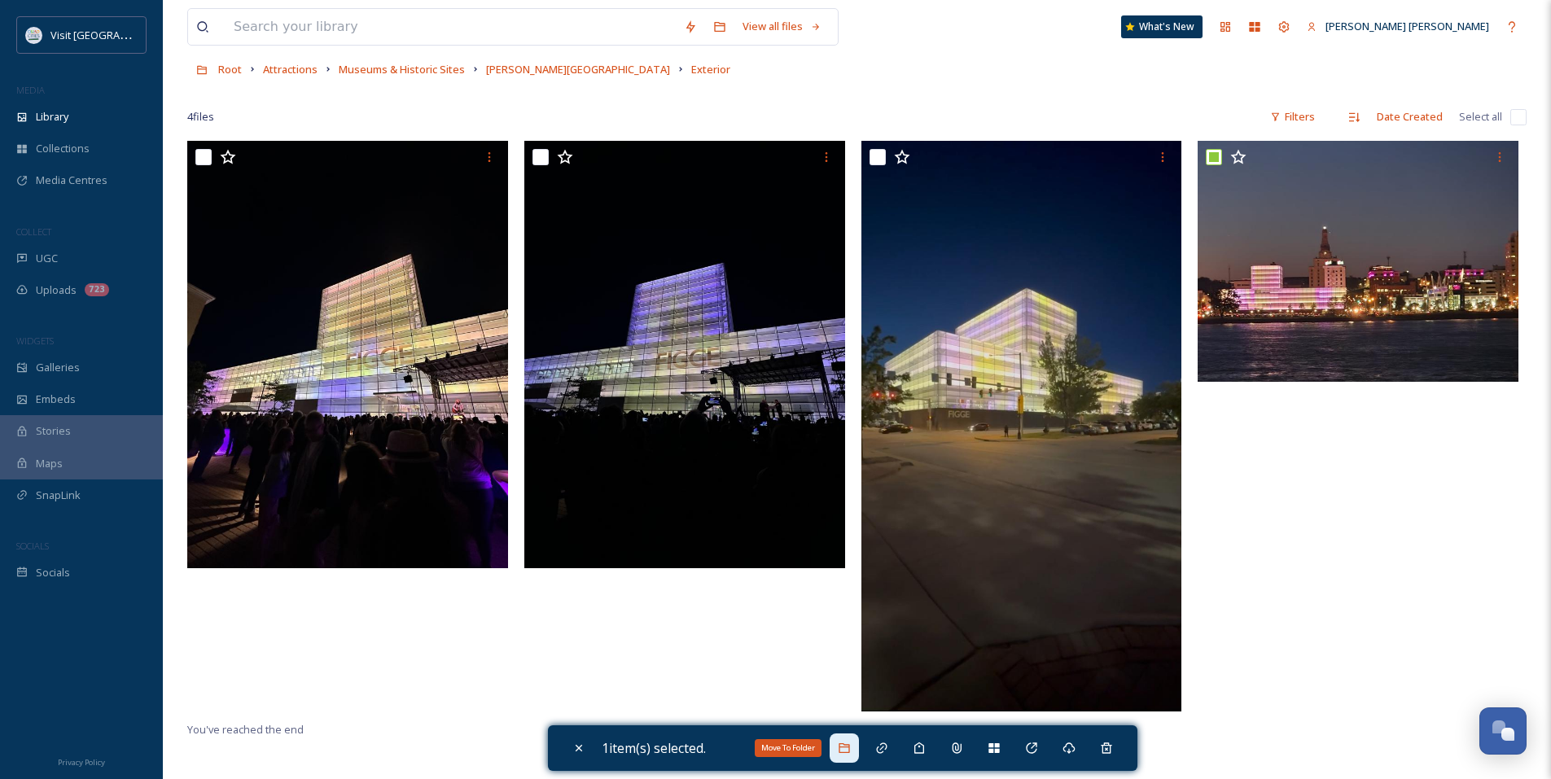
click at [841, 754] on div "Move To Folder" at bounding box center [844, 747] width 29 height 29
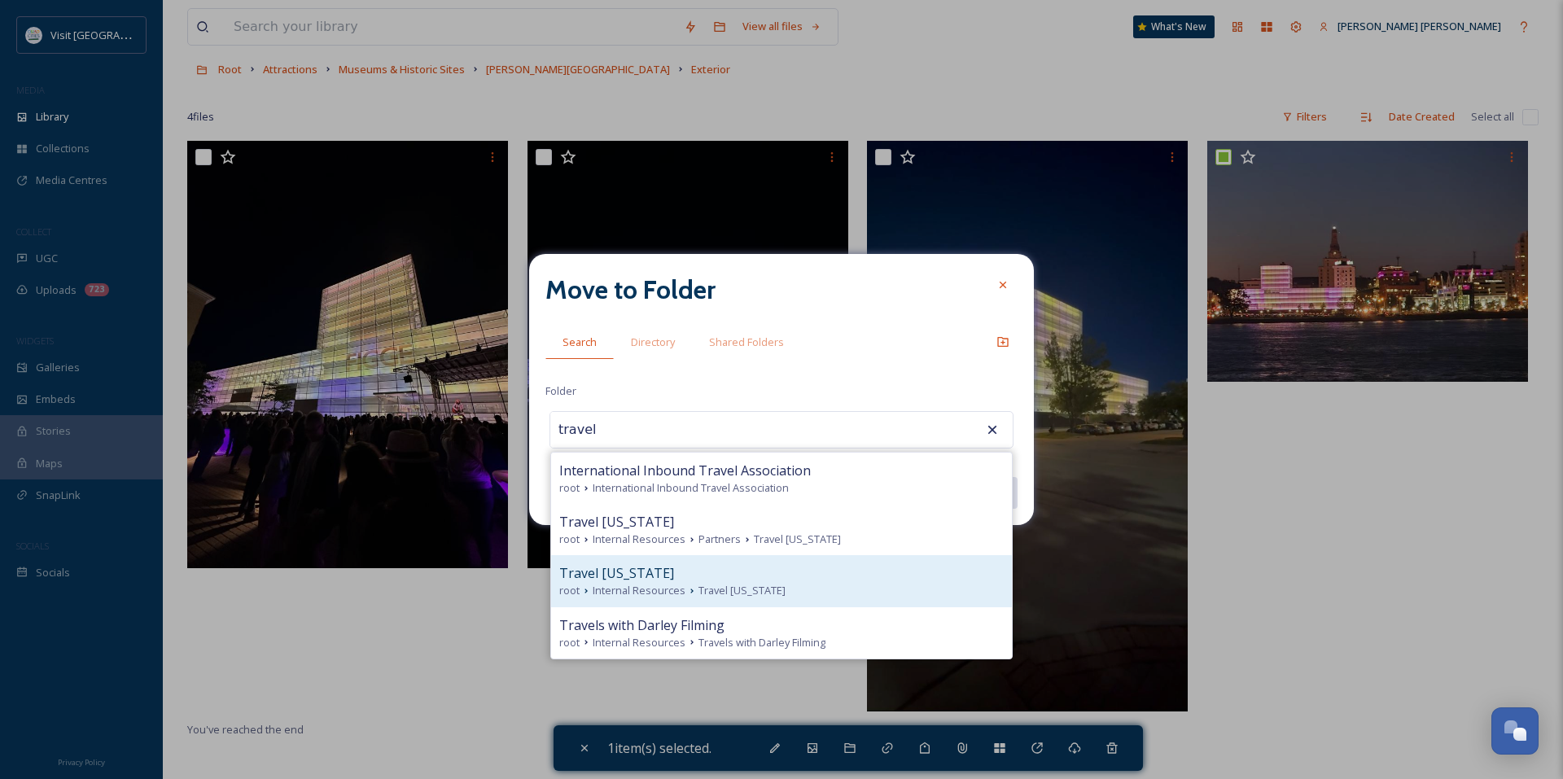
click at [804, 580] on div "Travel [US_STATE]" at bounding box center [781, 573] width 444 height 20
type input "Travel [US_STATE]"
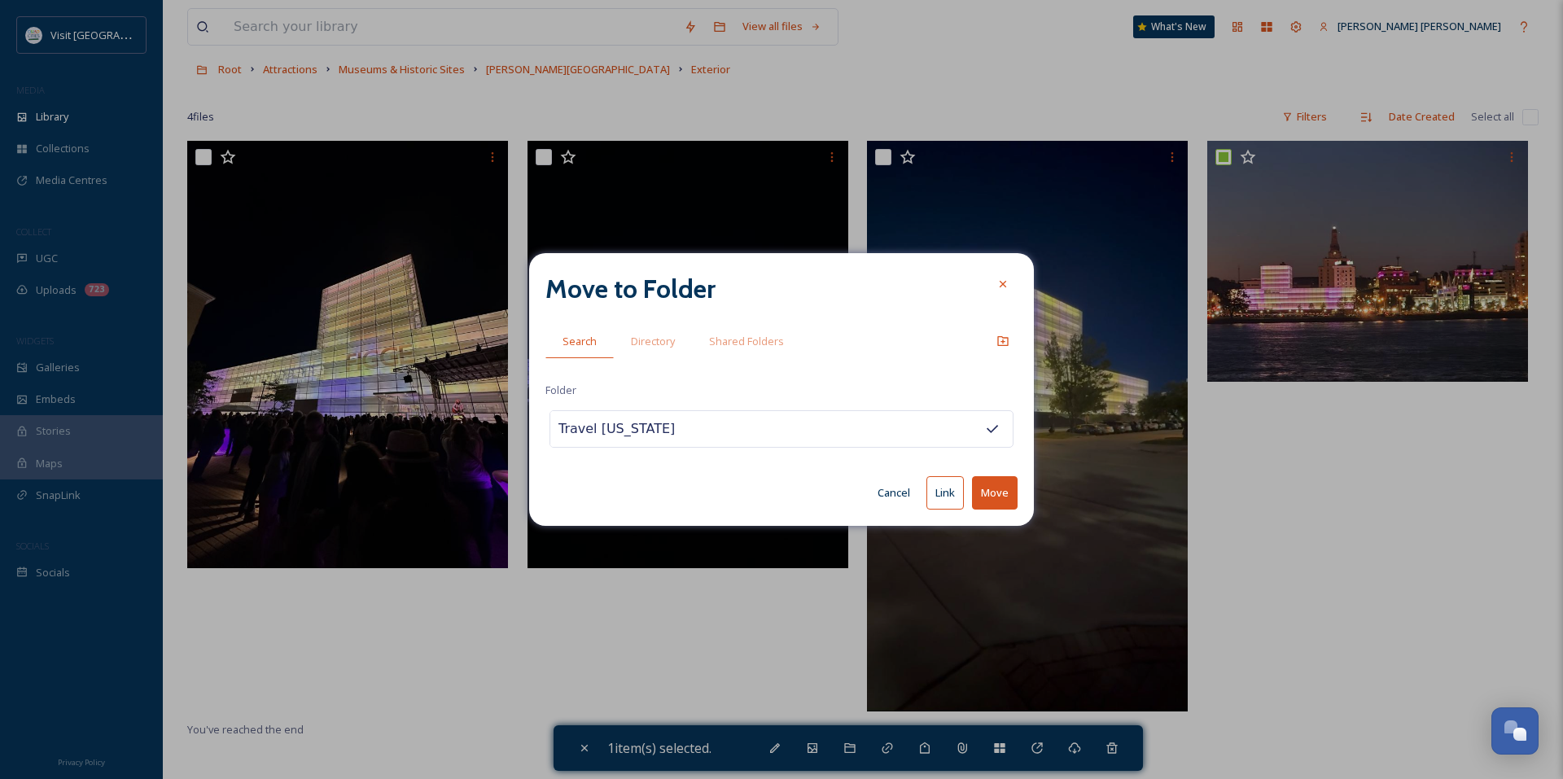
click at [943, 499] on button "Link" at bounding box center [944, 492] width 37 height 33
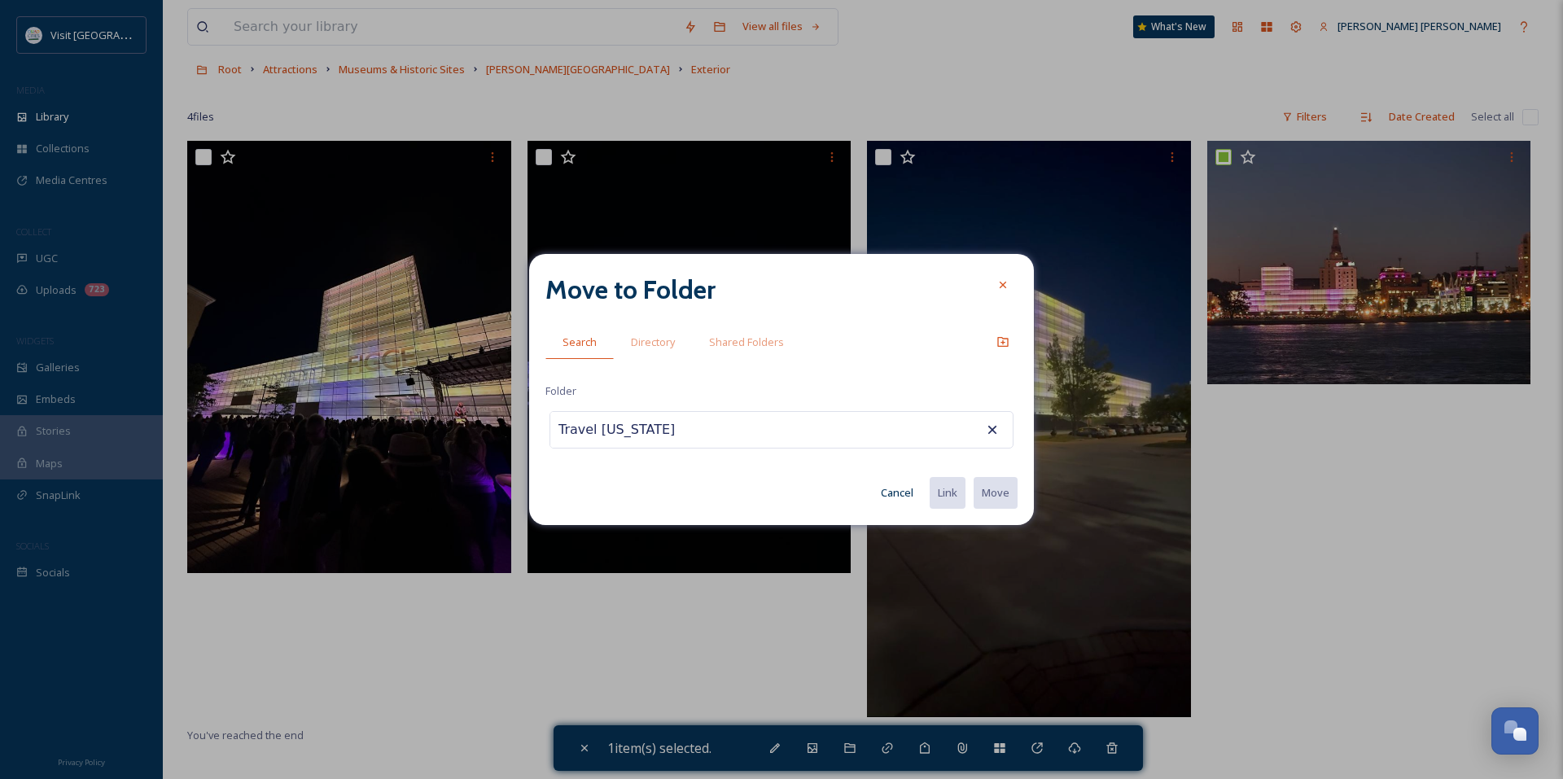
click at [1005, 286] on icon at bounding box center [1002, 284] width 13 height 13
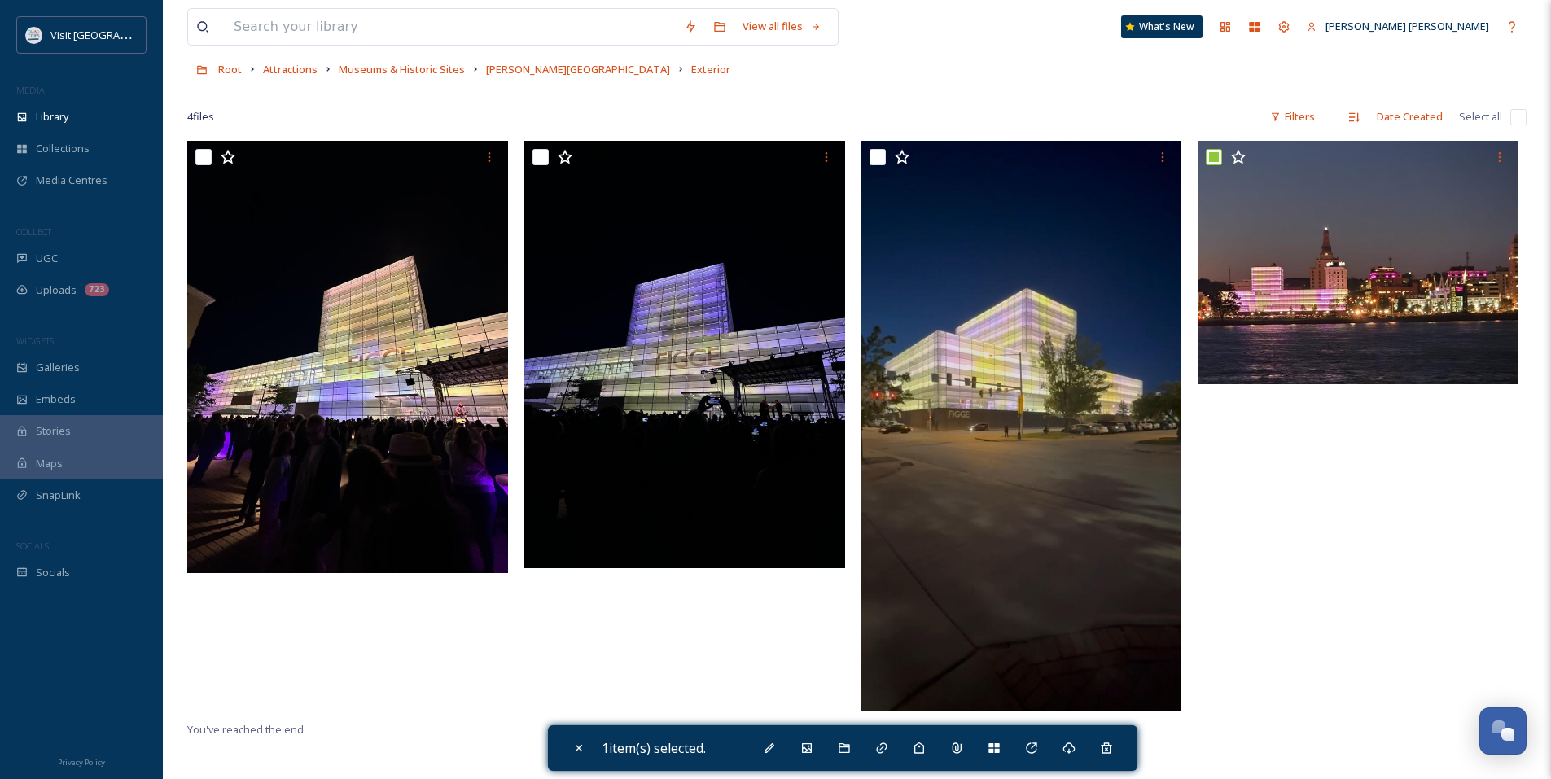
click at [291, 72] on span "Attractions" at bounding box center [290, 69] width 55 height 15
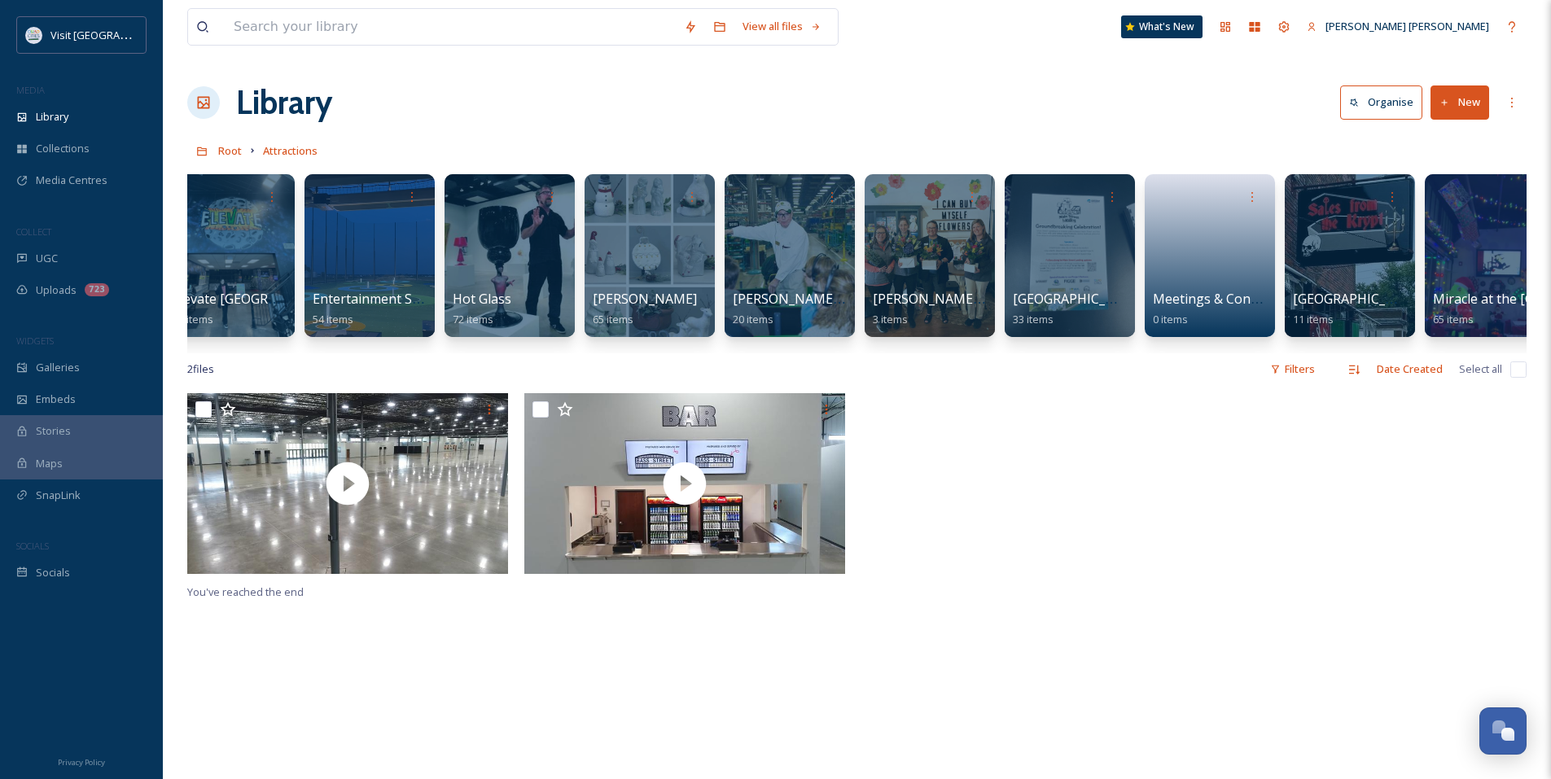
click at [1136, 345] on div "Agritourism 41 items Autistic & Loved 50 items Casinos 92 items [PERSON_NAME] N…" at bounding box center [856, 259] width 1339 height 187
click at [802, 370] on div "2 file s Filters Date Created Select all" at bounding box center [856, 369] width 1339 height 32
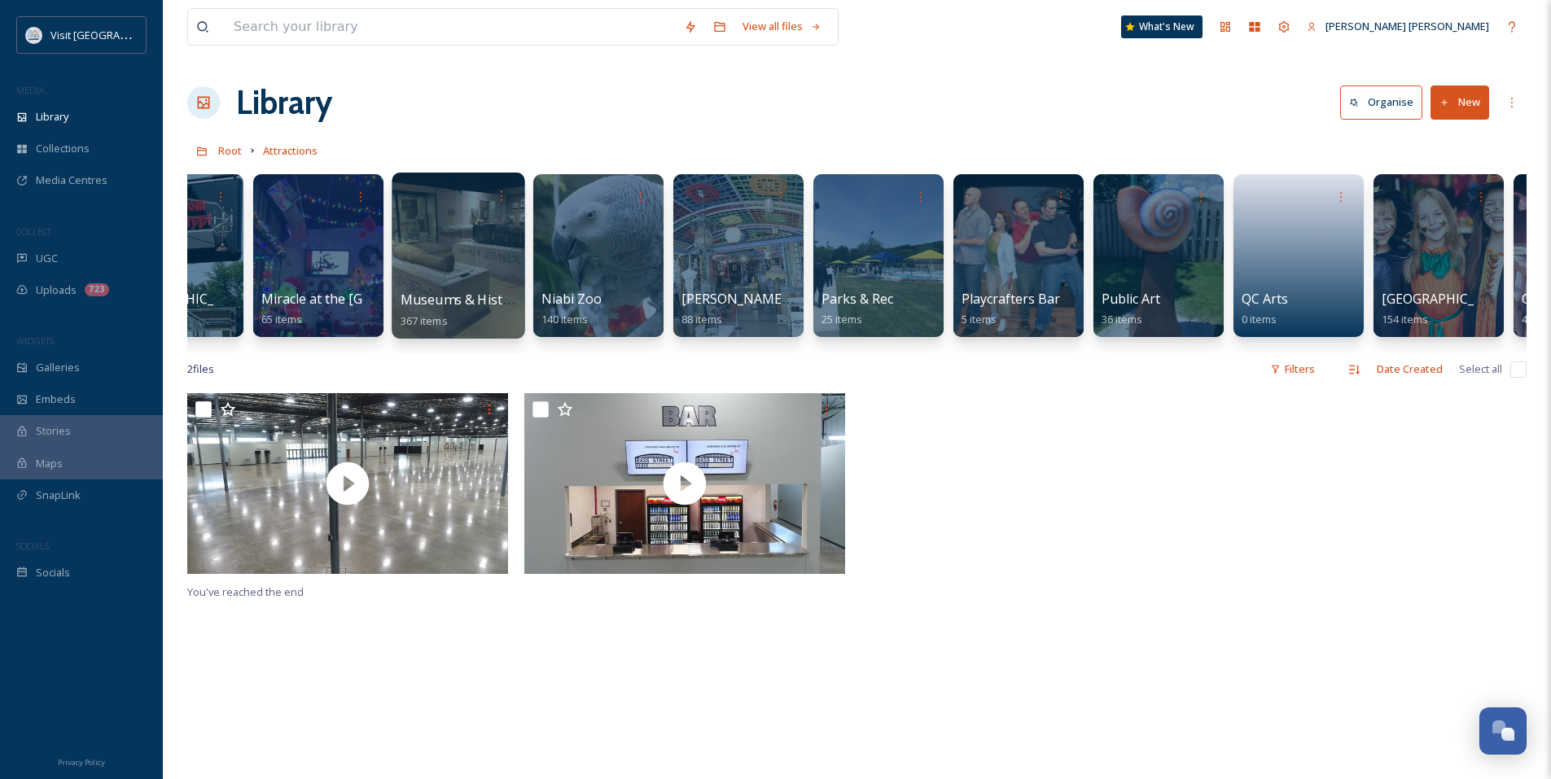
click at [439, 256] on div at bounding box center [458, 256] width 133 height 166
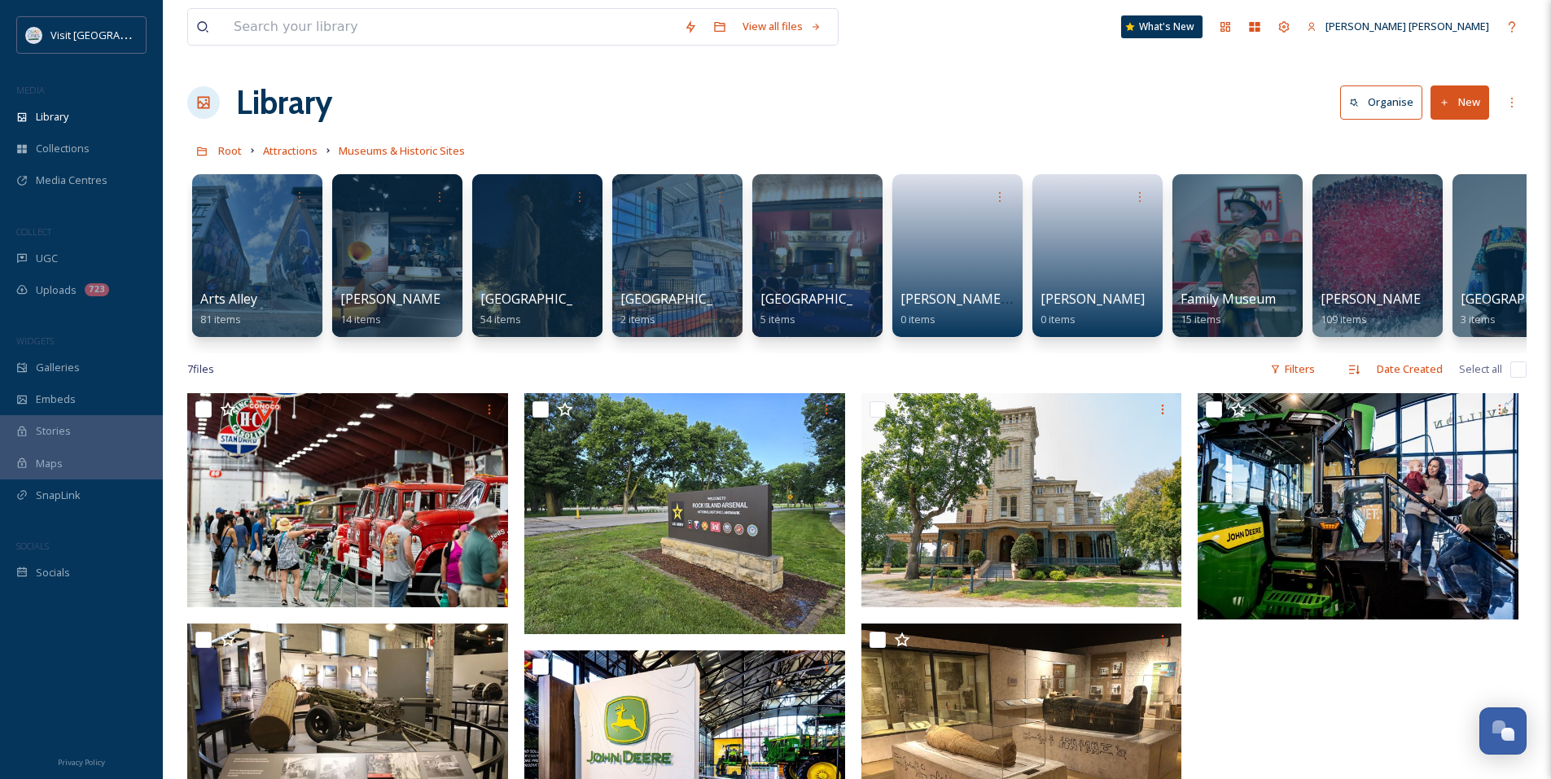
click at [635, 353] on div "Arts Alley 81 items [PERSON_NAME][GEOGRAPHIC_DATA] 14 items [GEOGRAPHIC_DATA] 5…" at bounding box center [856, 259] width 1339 height 187
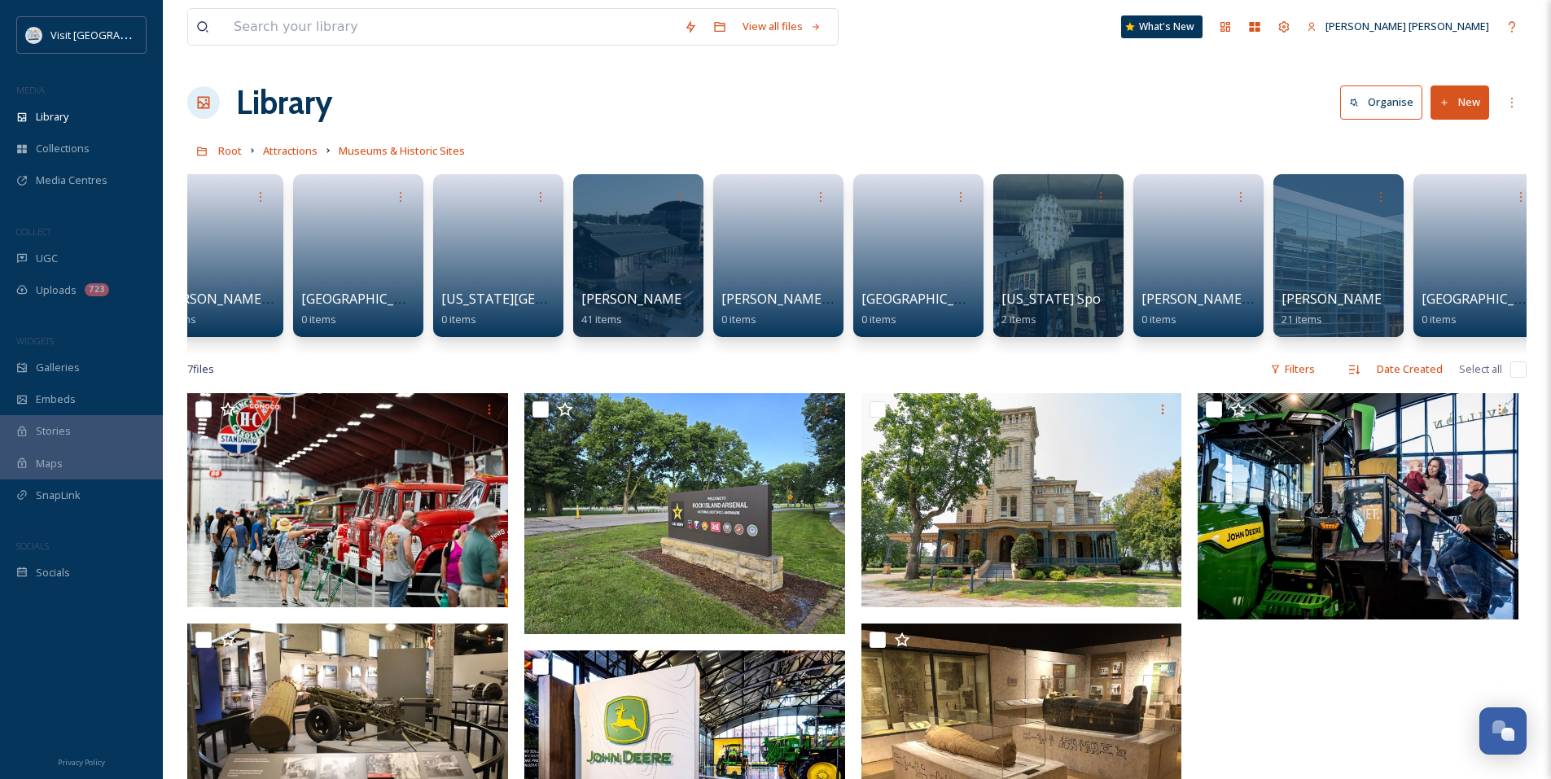
scroll to position [0, 1881]
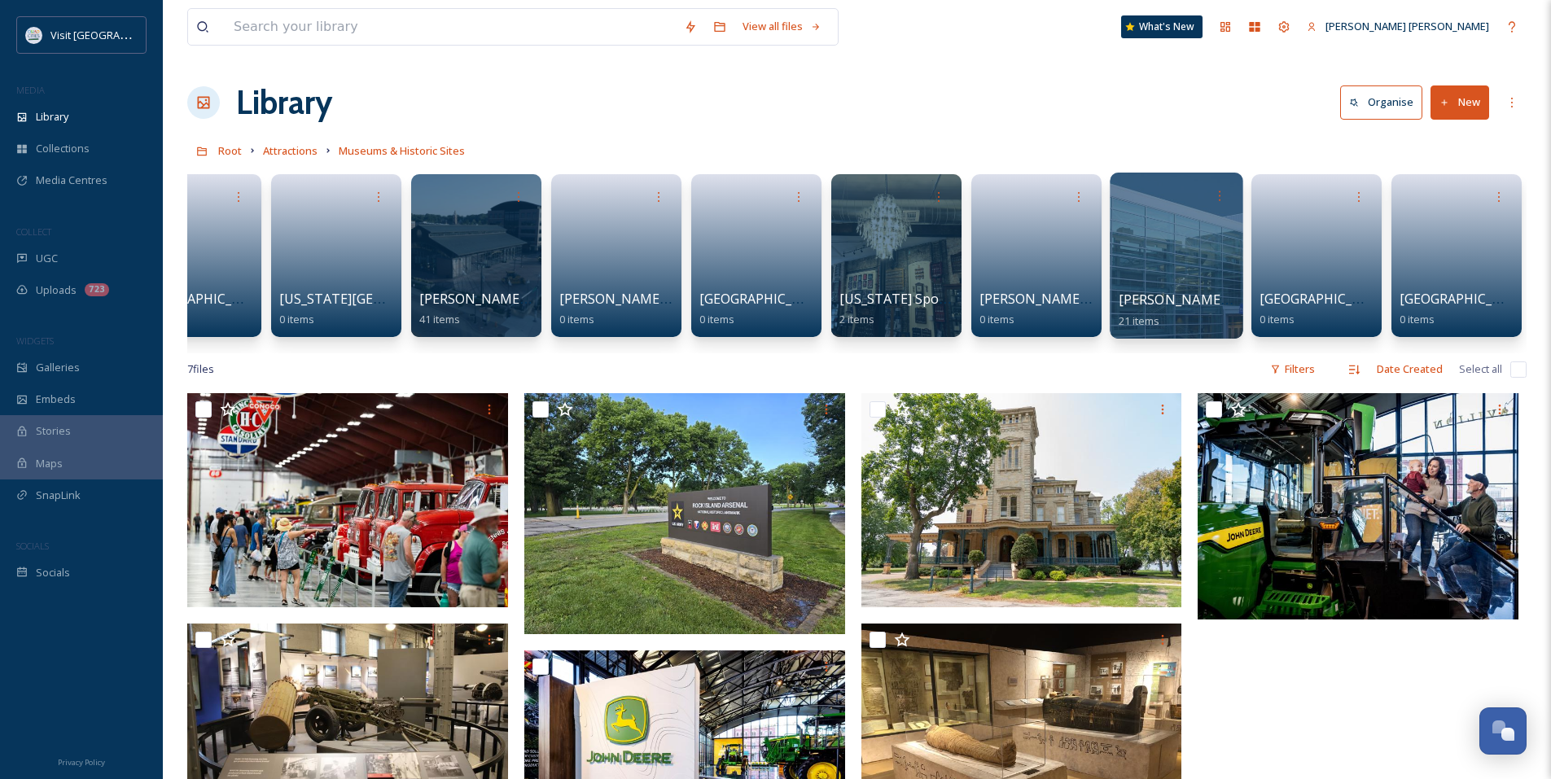
click at [1197, 279] on div at bounding box center [1176, 256] width 133 height 166
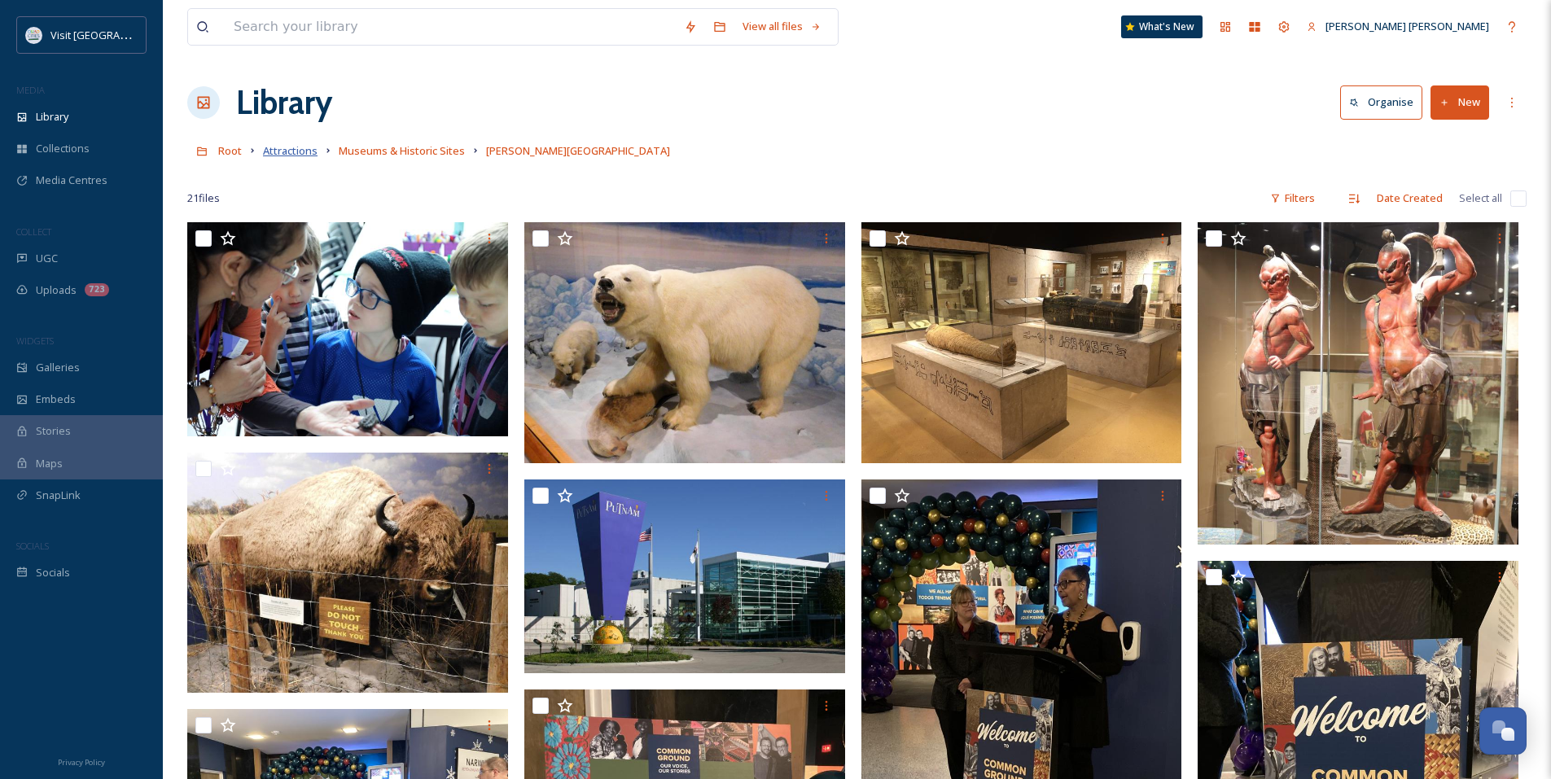
click at [311, 153] on span "Attractions" at bounding box center [290, 150] width 55 height 15
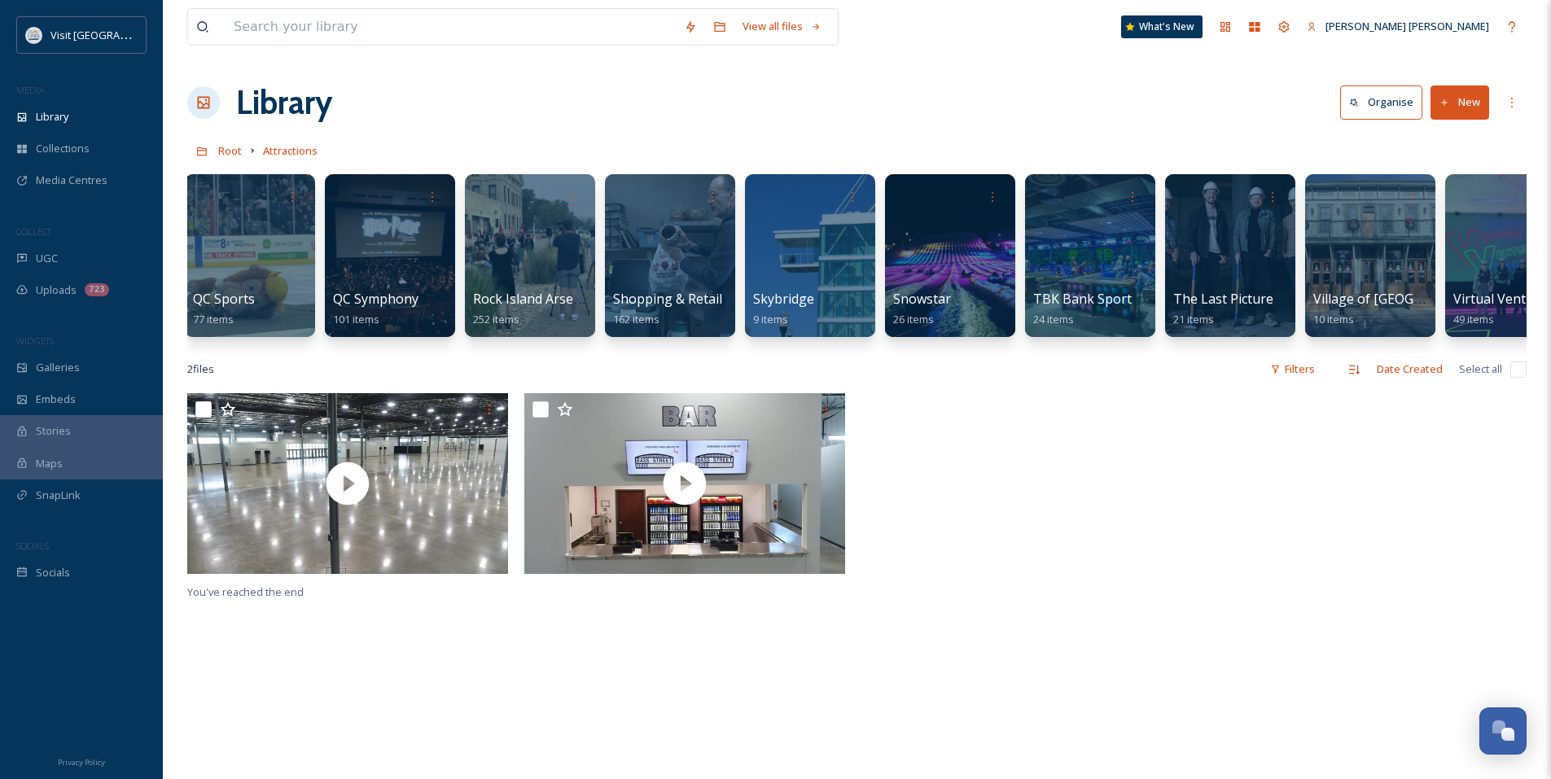
scroll to position [0, 3374]
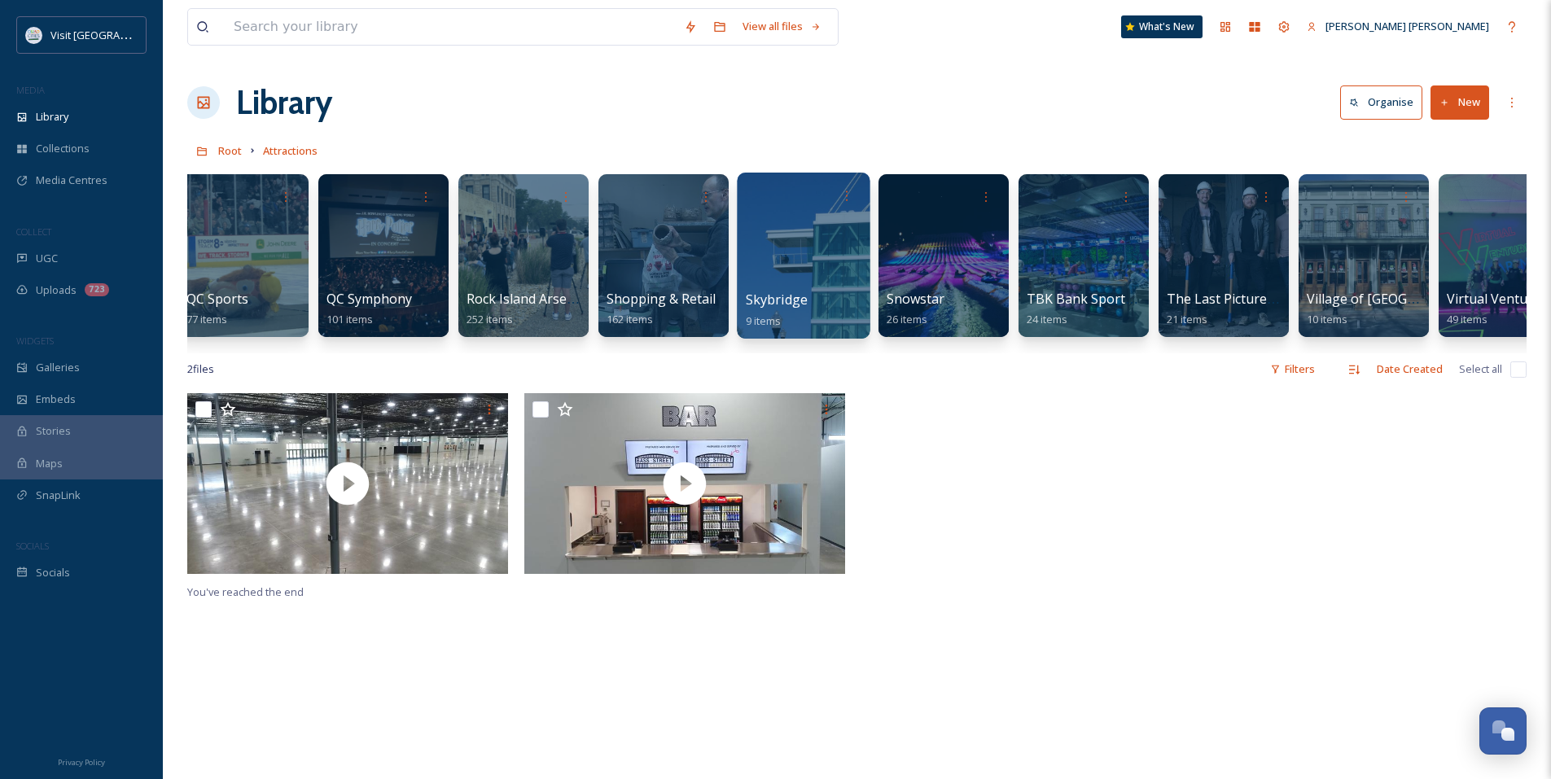
click at [800, 232] on div at bounding box center [803, 256] width 133 height 166
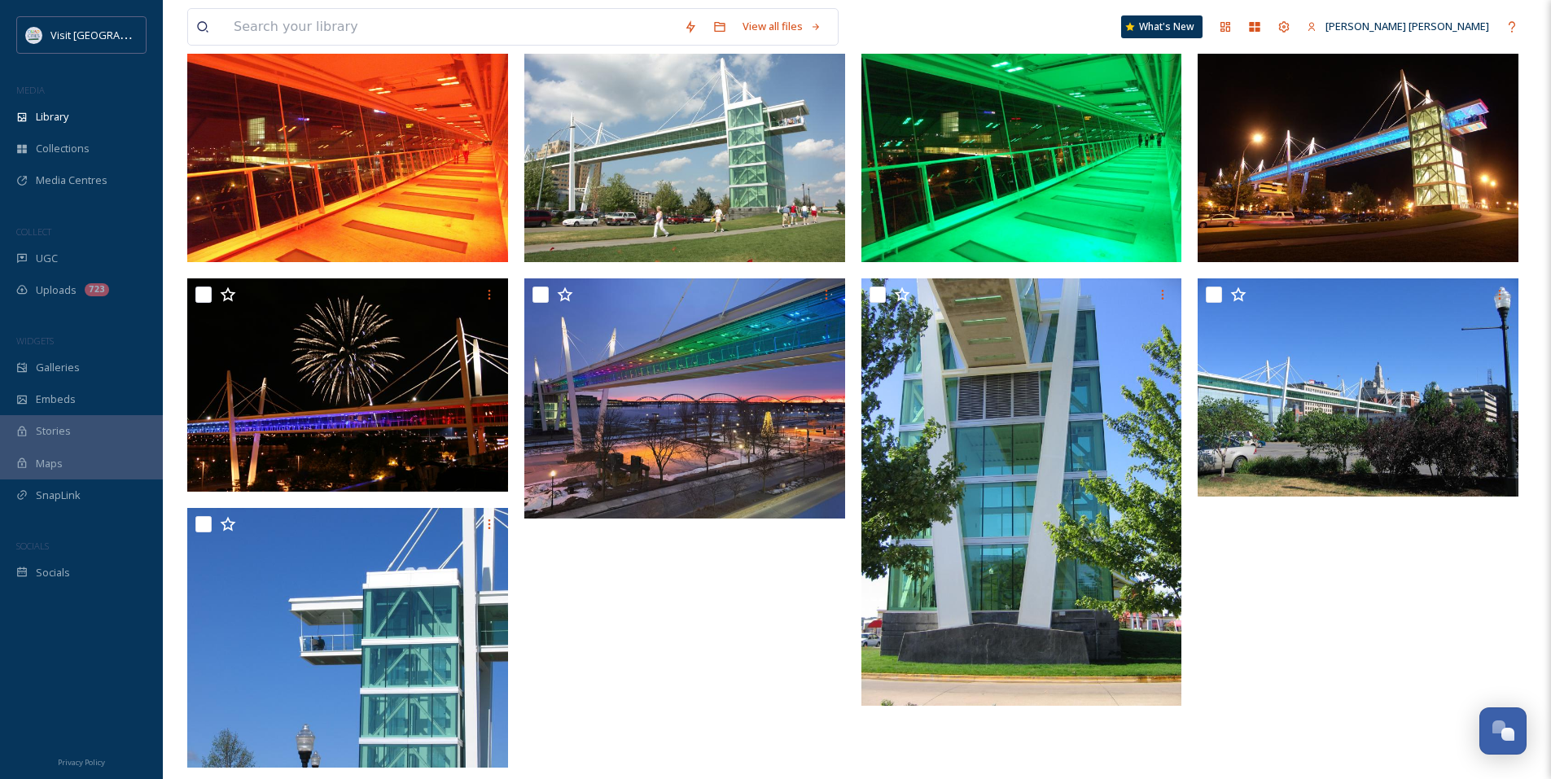
scroll to position [222, 0]
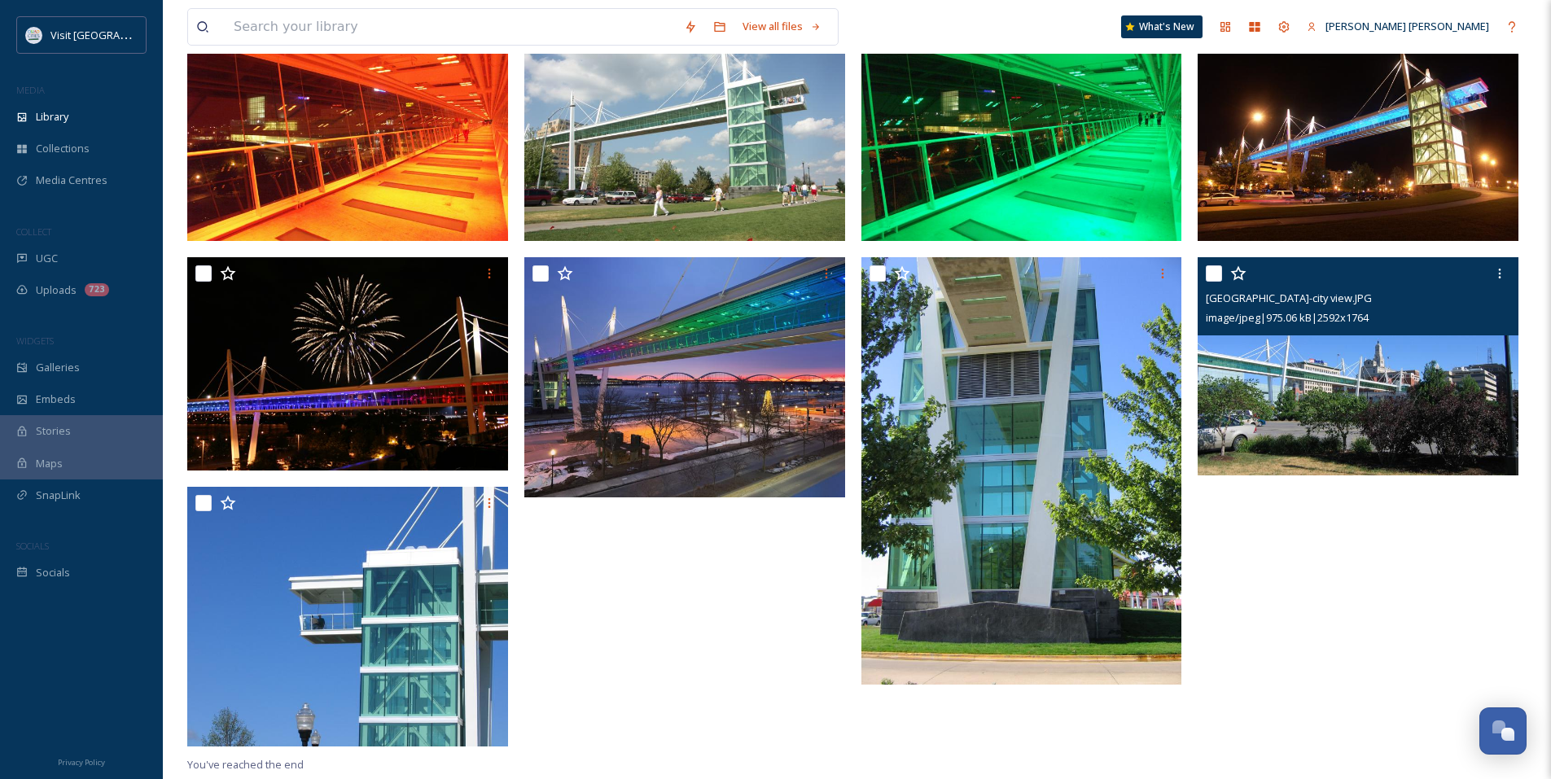
click at [1216, 272] on input "checkbox" at bounding box center [1214, 273] width 16 height 16
checkbox input "true"
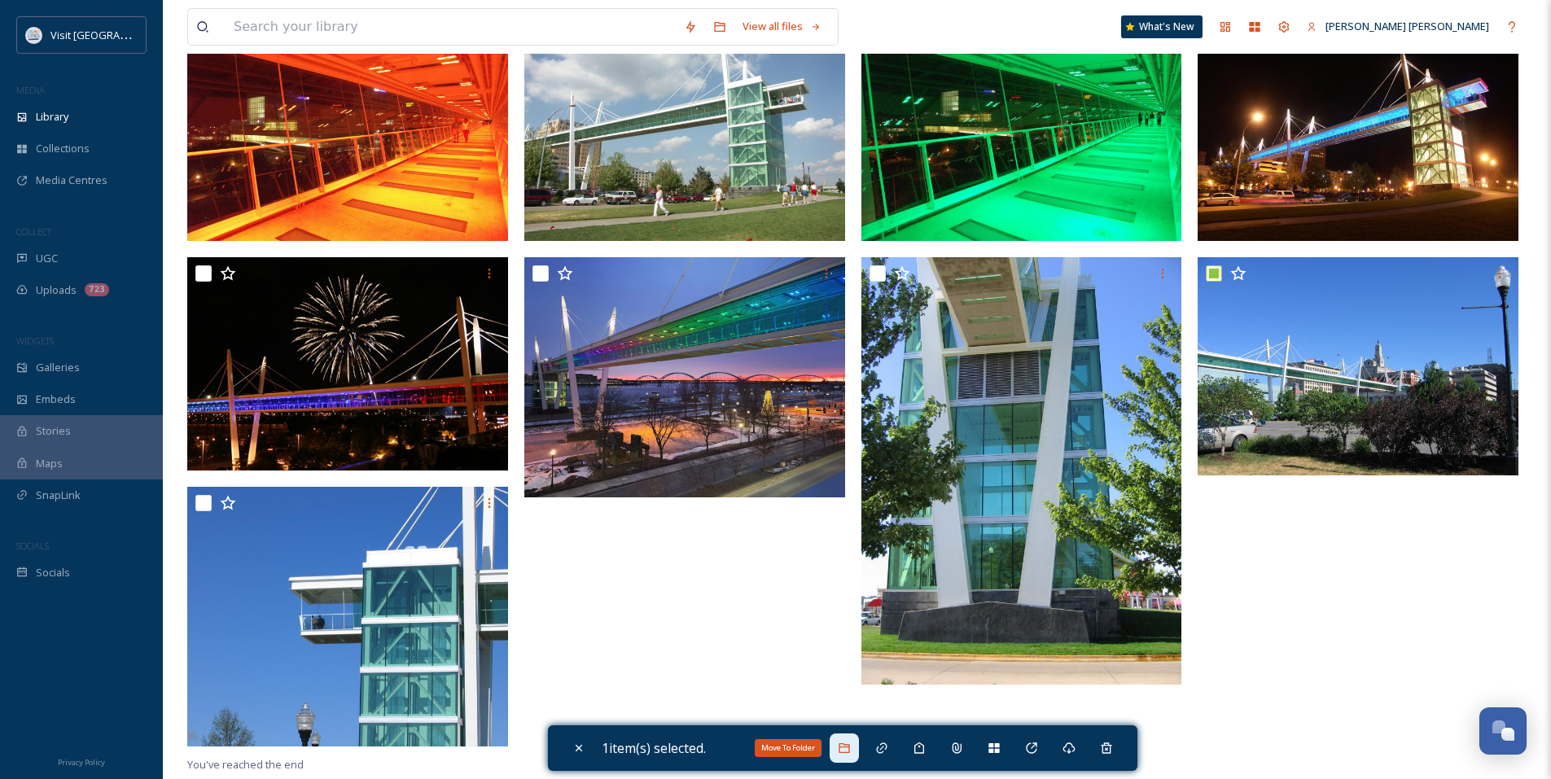
click at [849, 752] on icon at bounding box center [844, 748] width 11 height 10
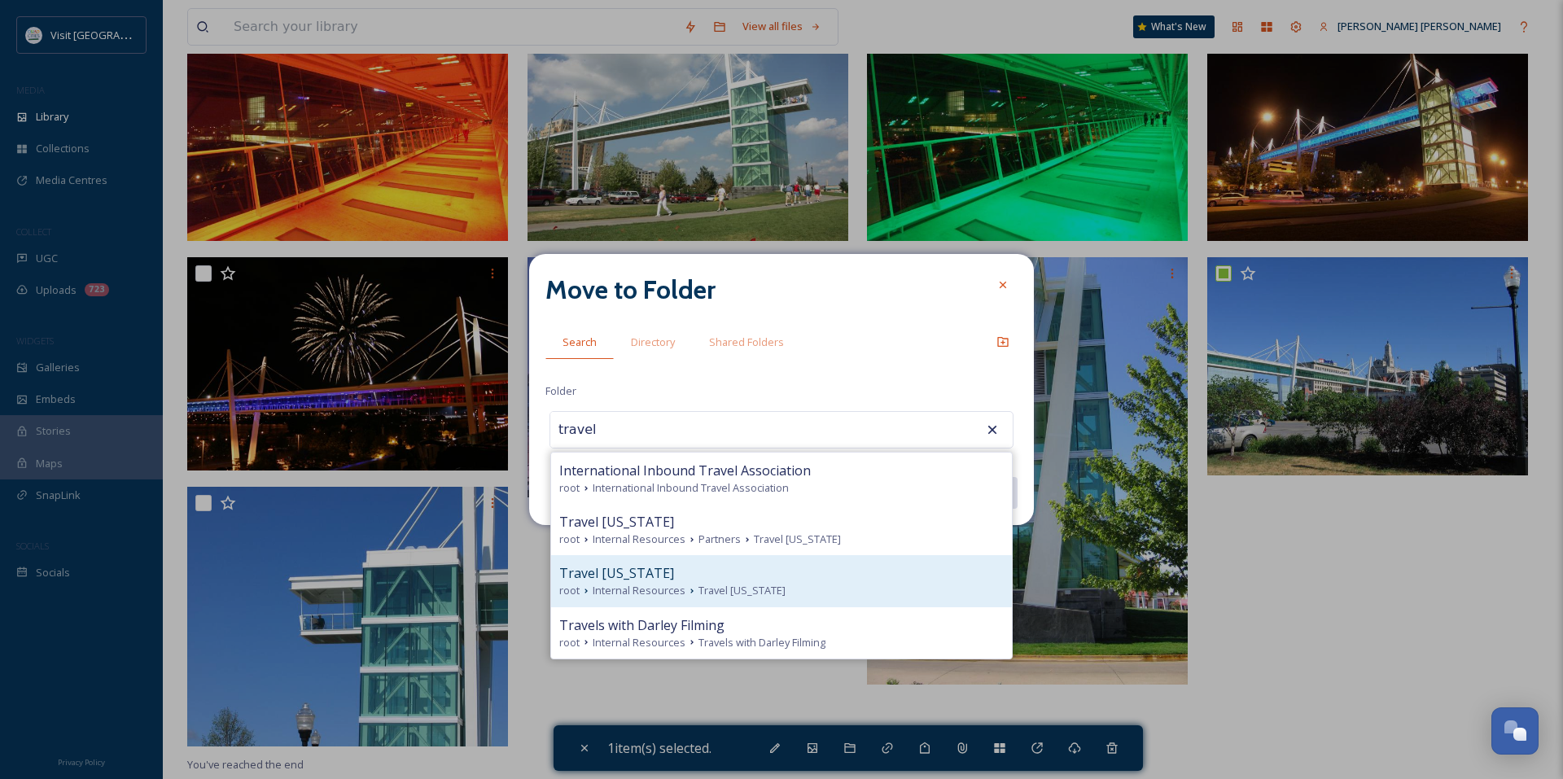
click at [795, 575] on div "Travel [US_STATE]" at bounding box center [781, 573] width 444 height 20
type input "Travel [US_STATE]"
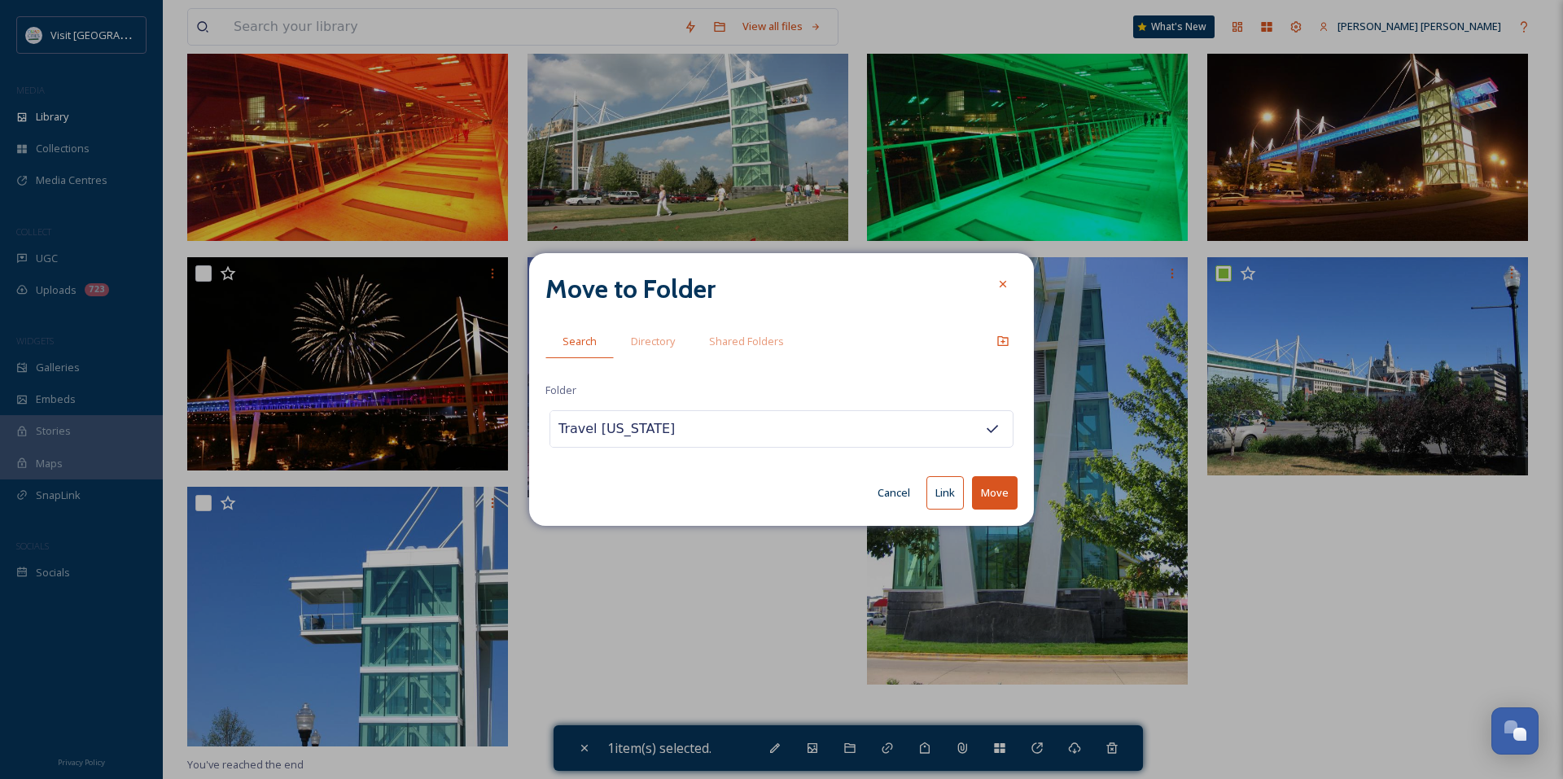
click at [945, 497] on button "Link" at bounding box center [944, 492] width 37 height 33
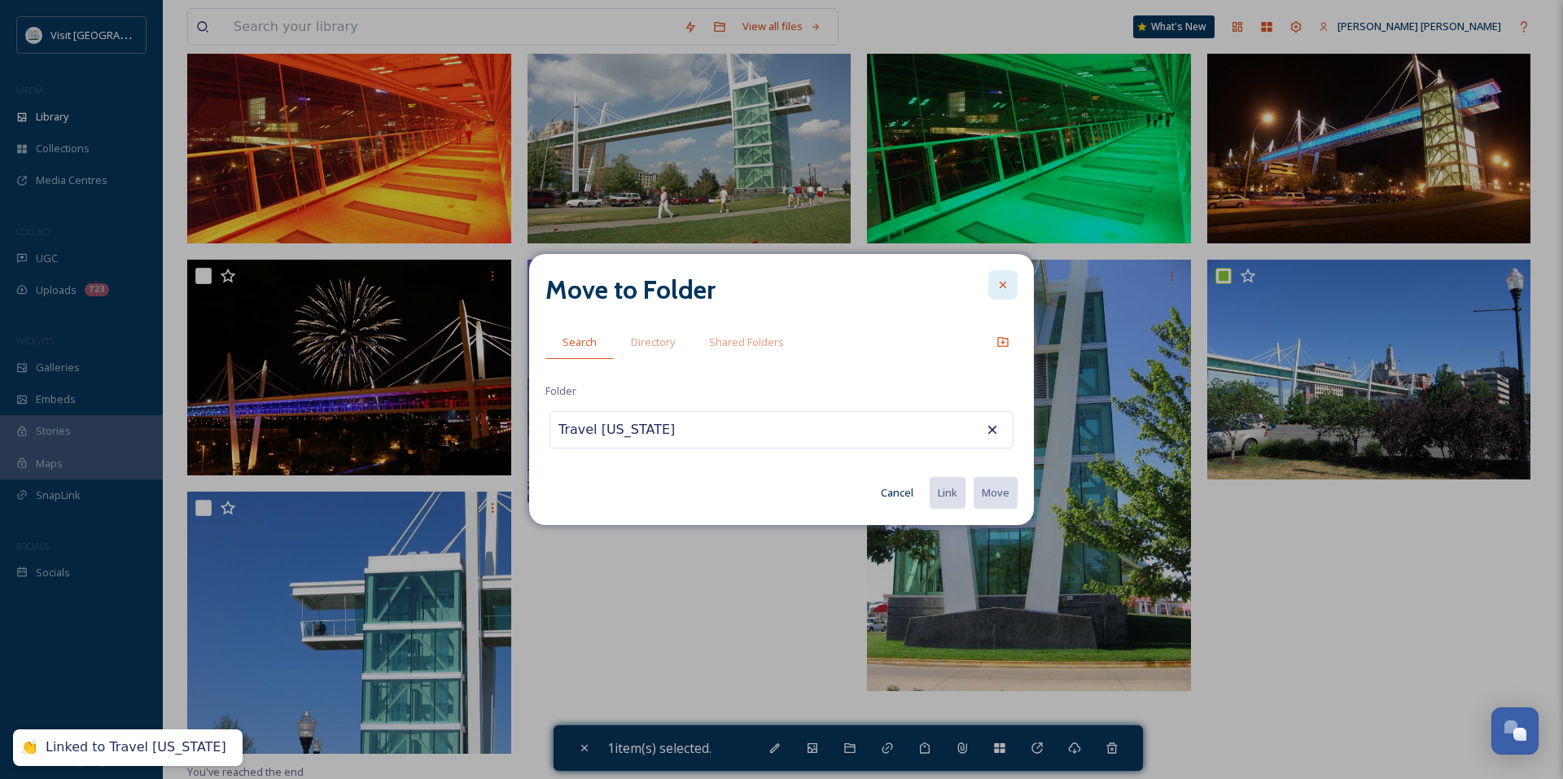
click at [1003, 289] on icon at bounding box center [1002, 284] width 13 height 13
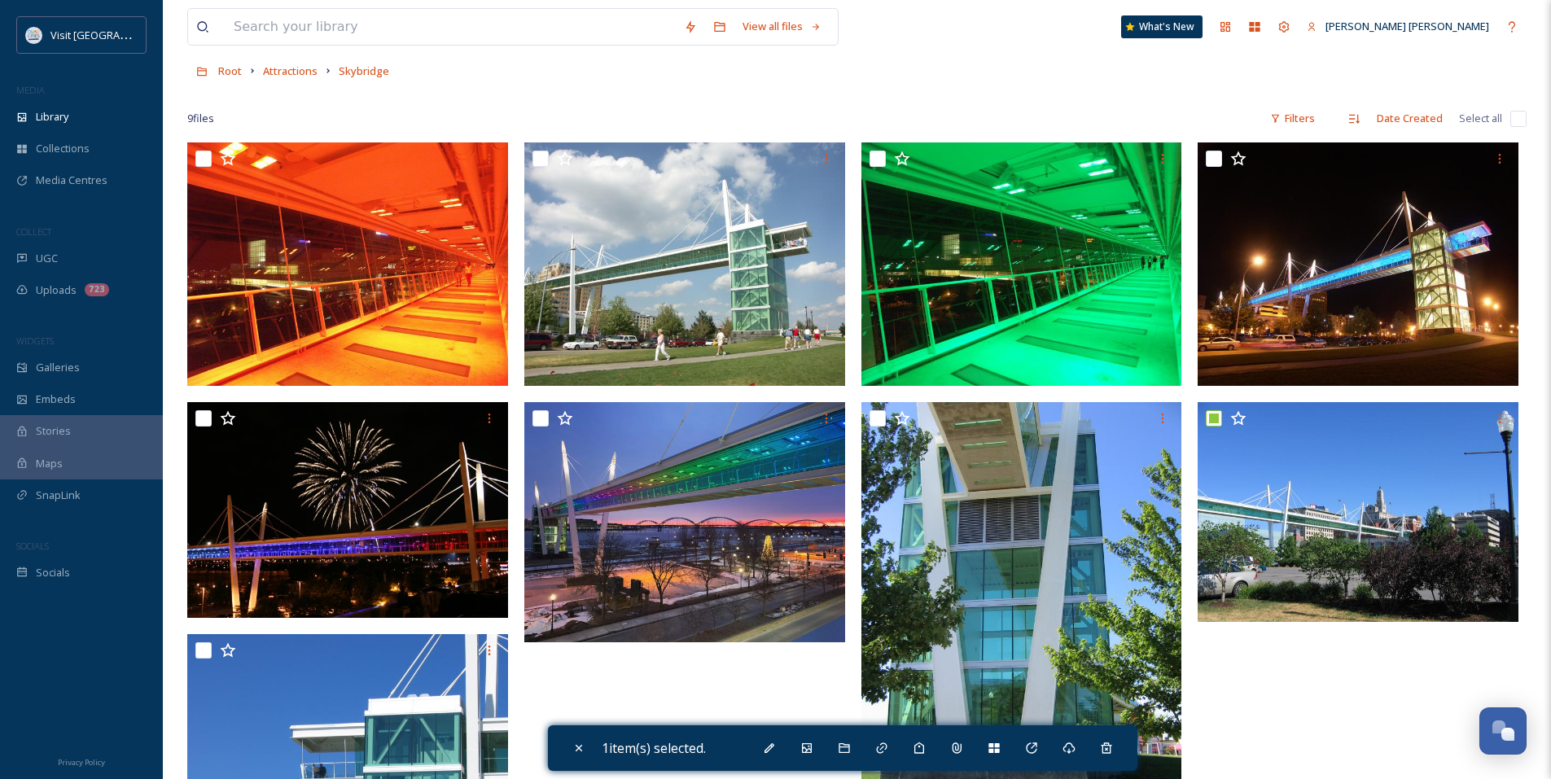
scroll to position [0, 0]
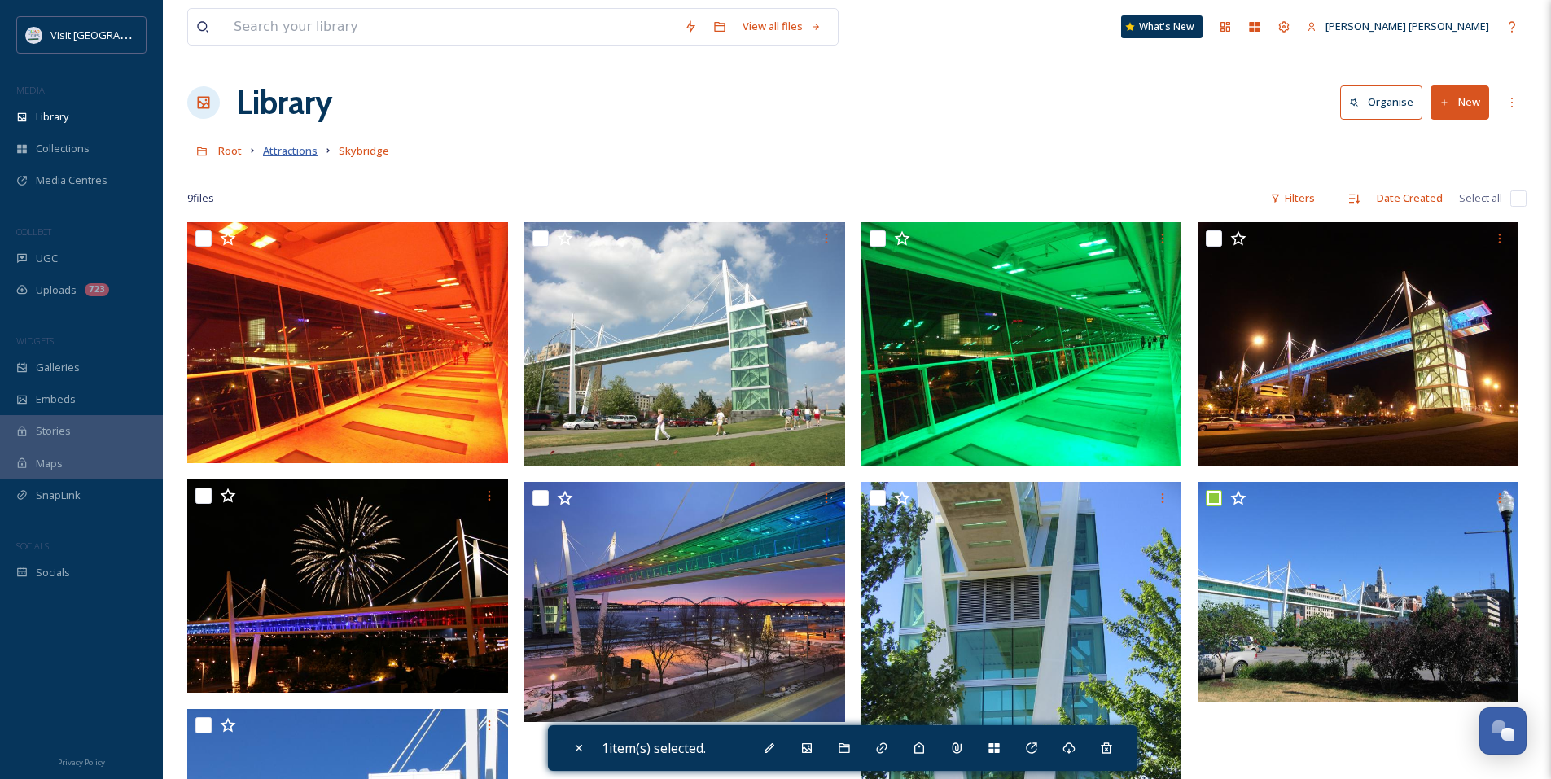
click at [306, 152] on span "Attractions" at bounding box center [290, 150] width 55 height 15
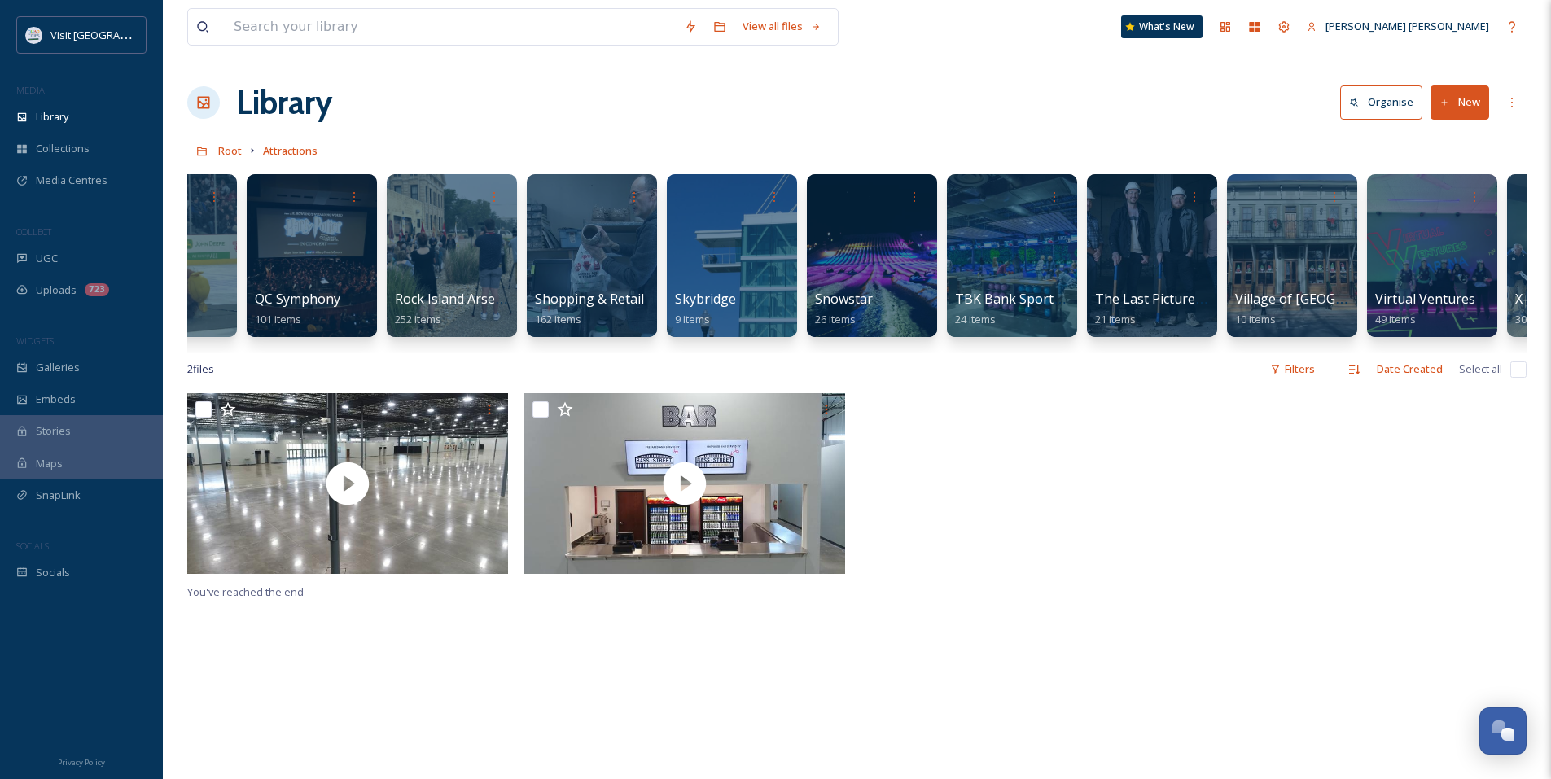
scroll to position [0, 3562]
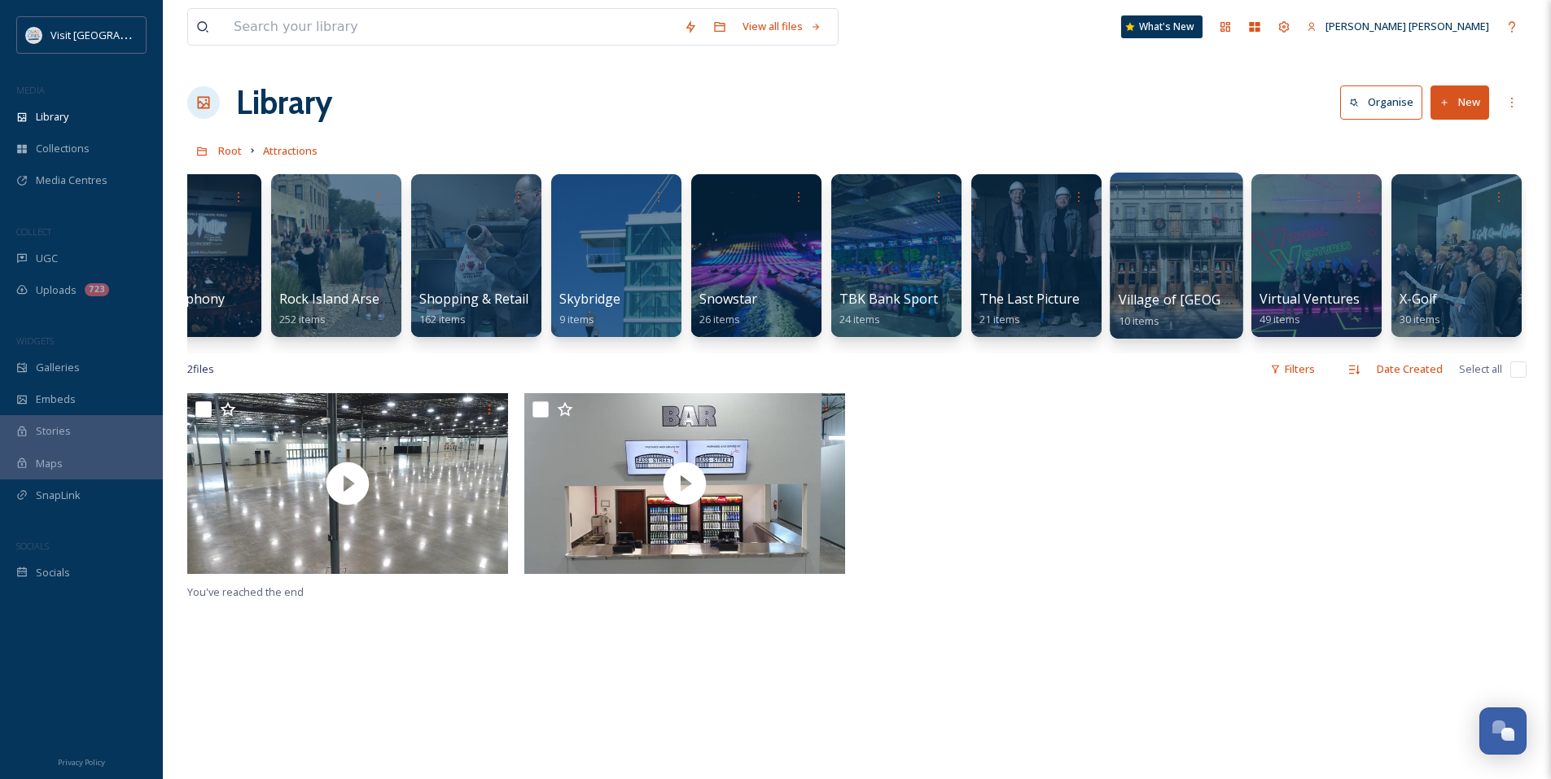
click at [1201, 224] on div at bounding box center [1176, 256] width 133 height 166
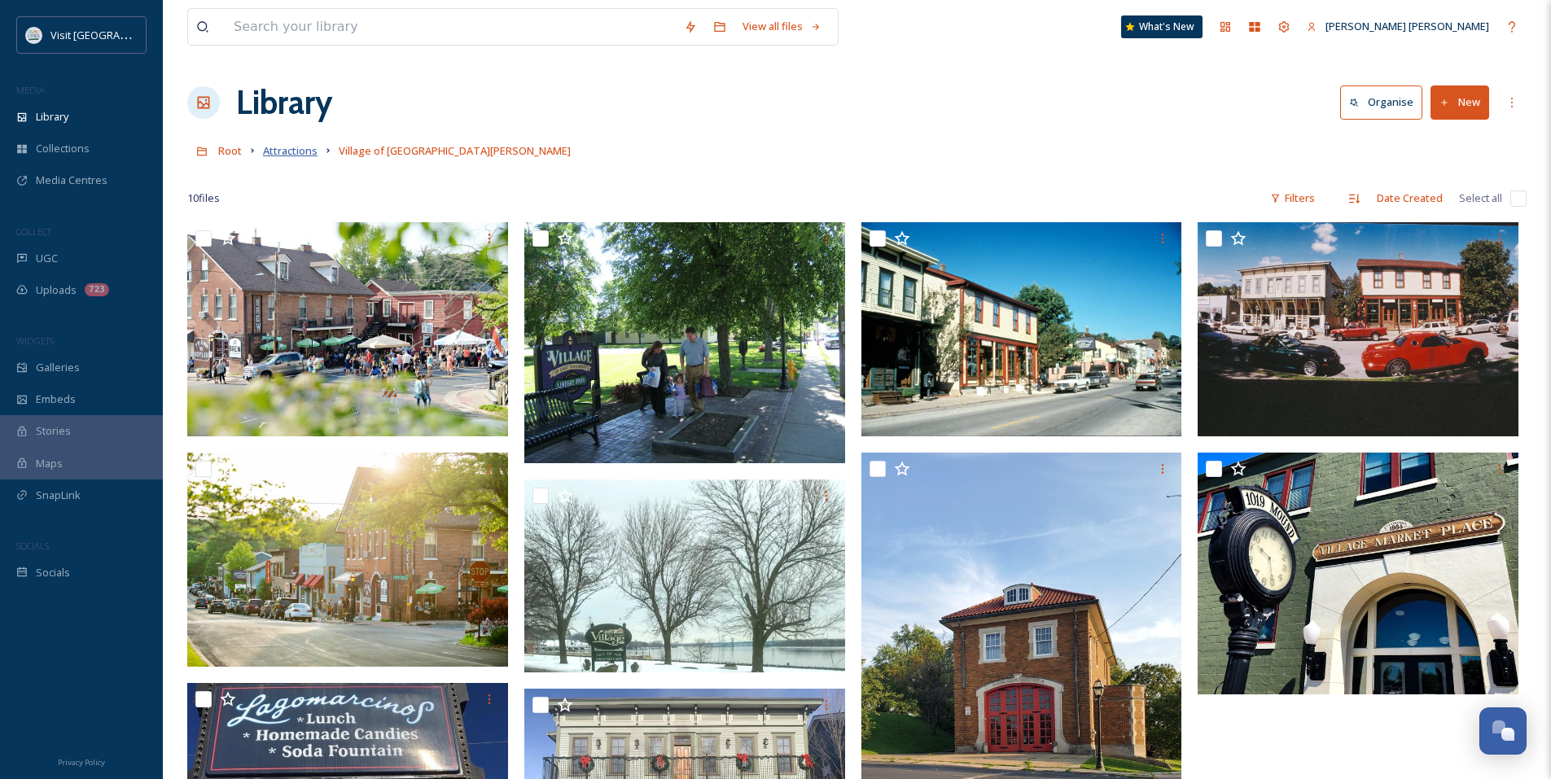
click at [282, 149] on span "Attractions" at bounding box center [290, 150] width 55 height 15
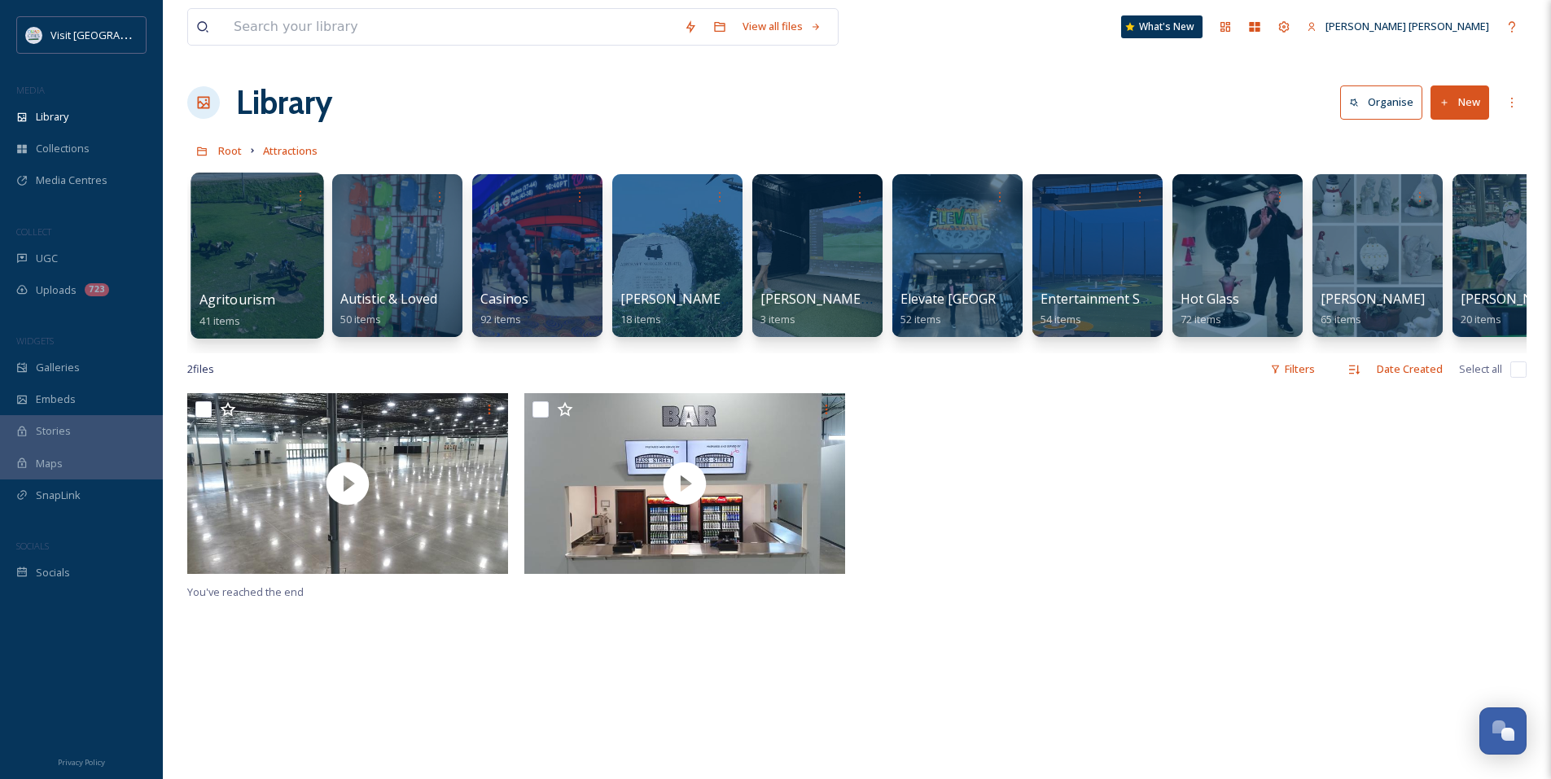
click at [302, 287] on div at bounding box center [256, 256] width 133 height 166
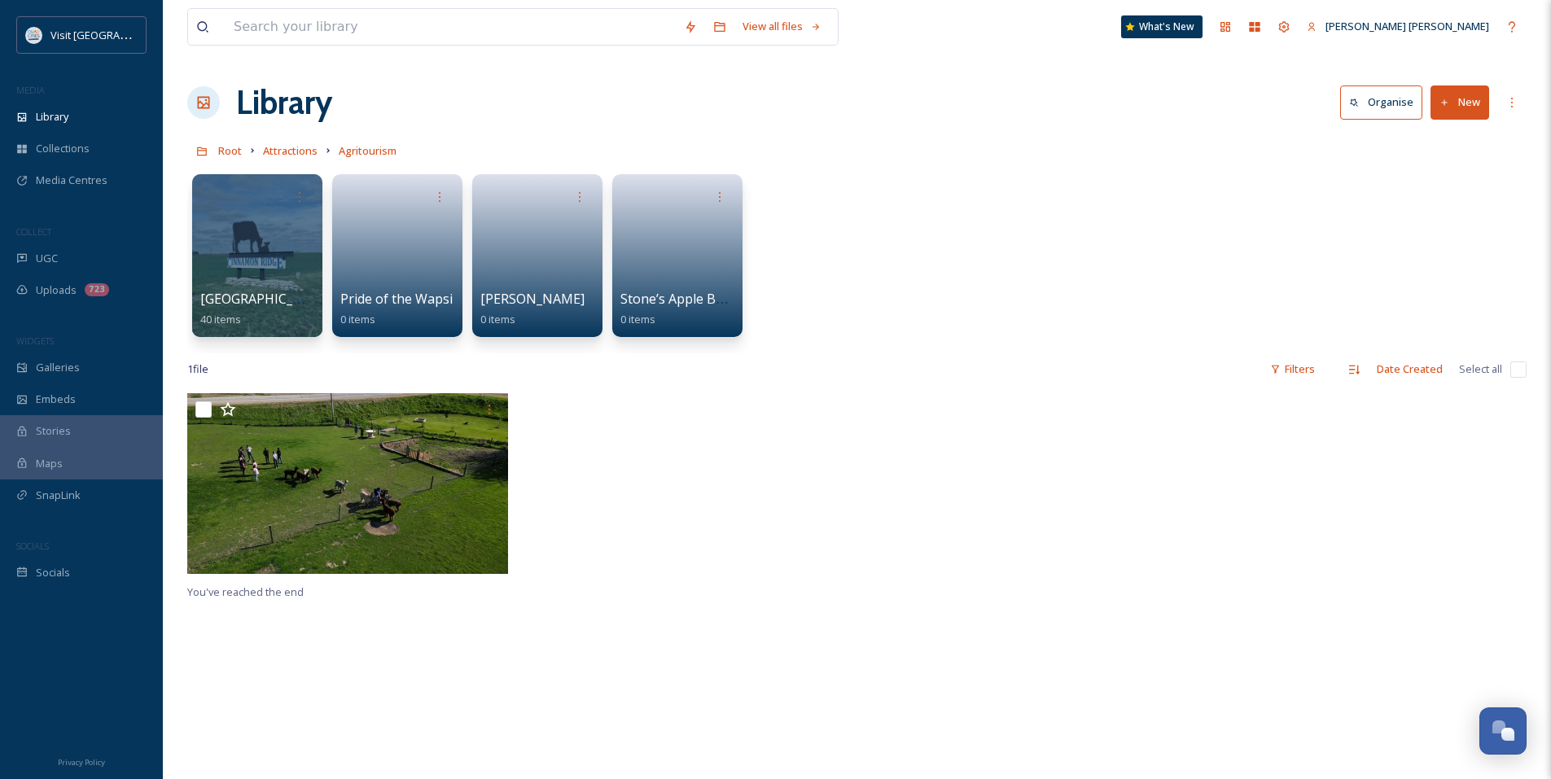
click at [291, 141] on link "Attractions" at bounding box center [290, 151] width 55 height 20
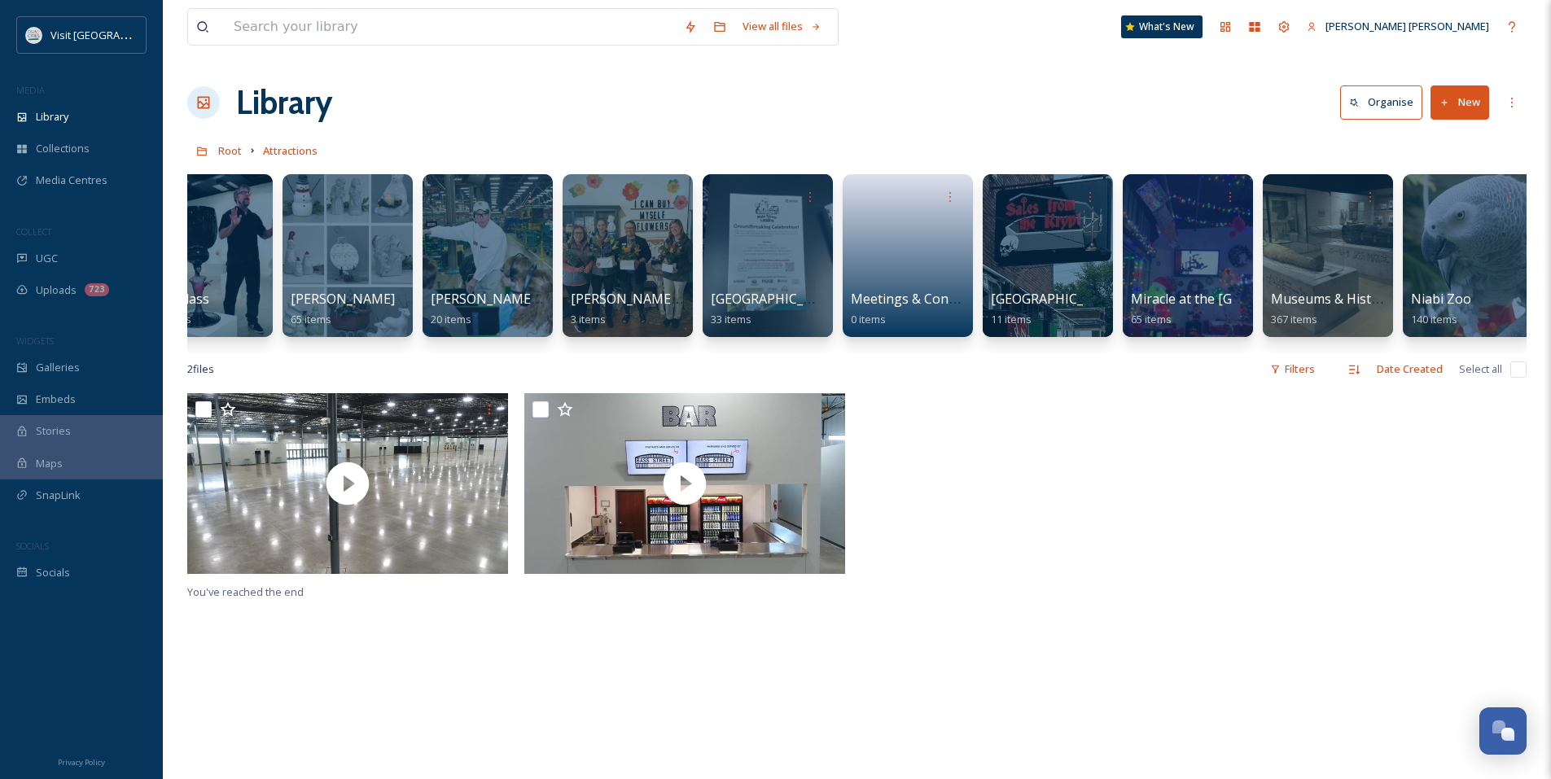
scroll to position [0, 1298]
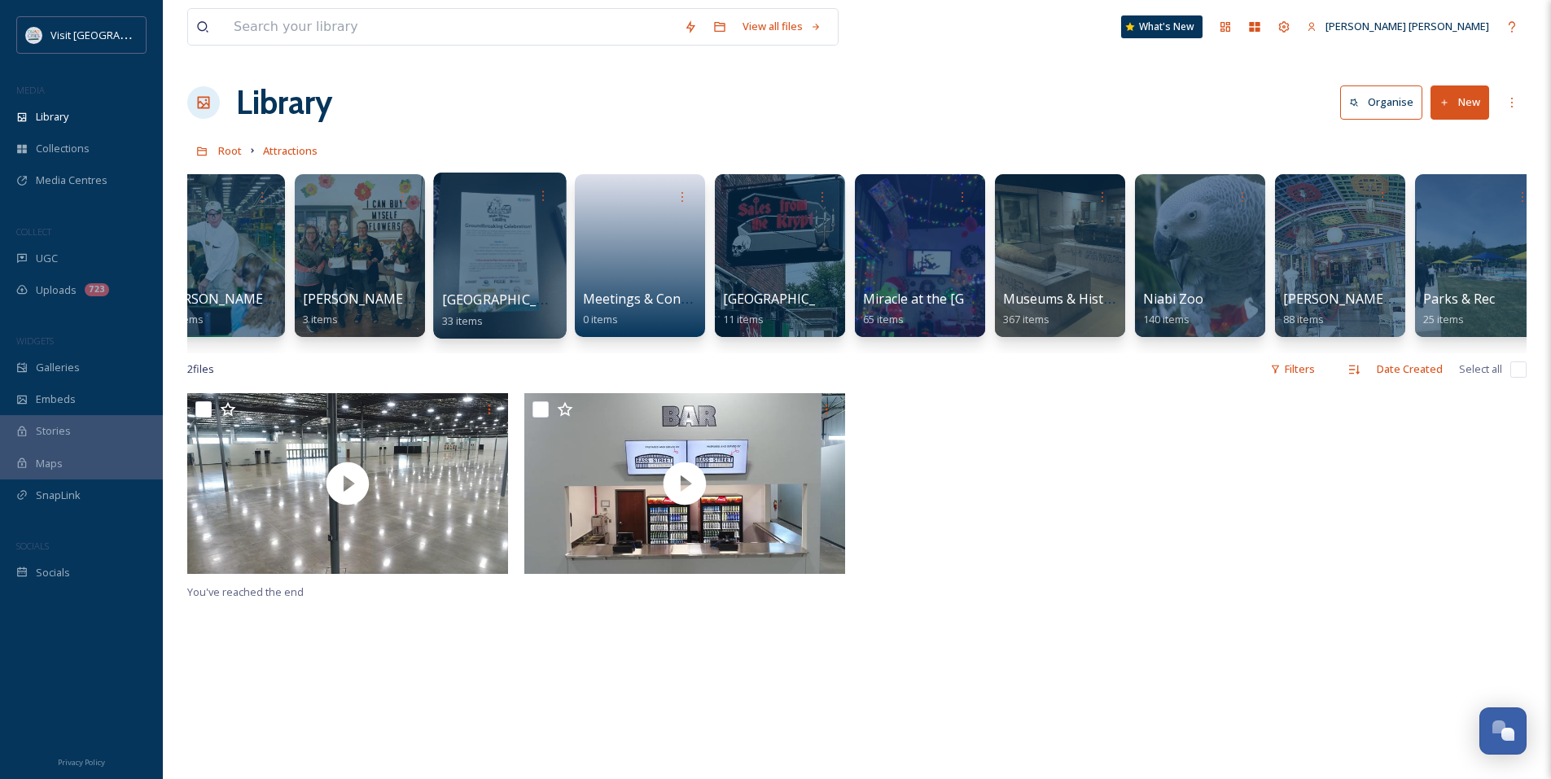
click at [526, 268] on div at bounding box center [499, 256] width 133 height 166
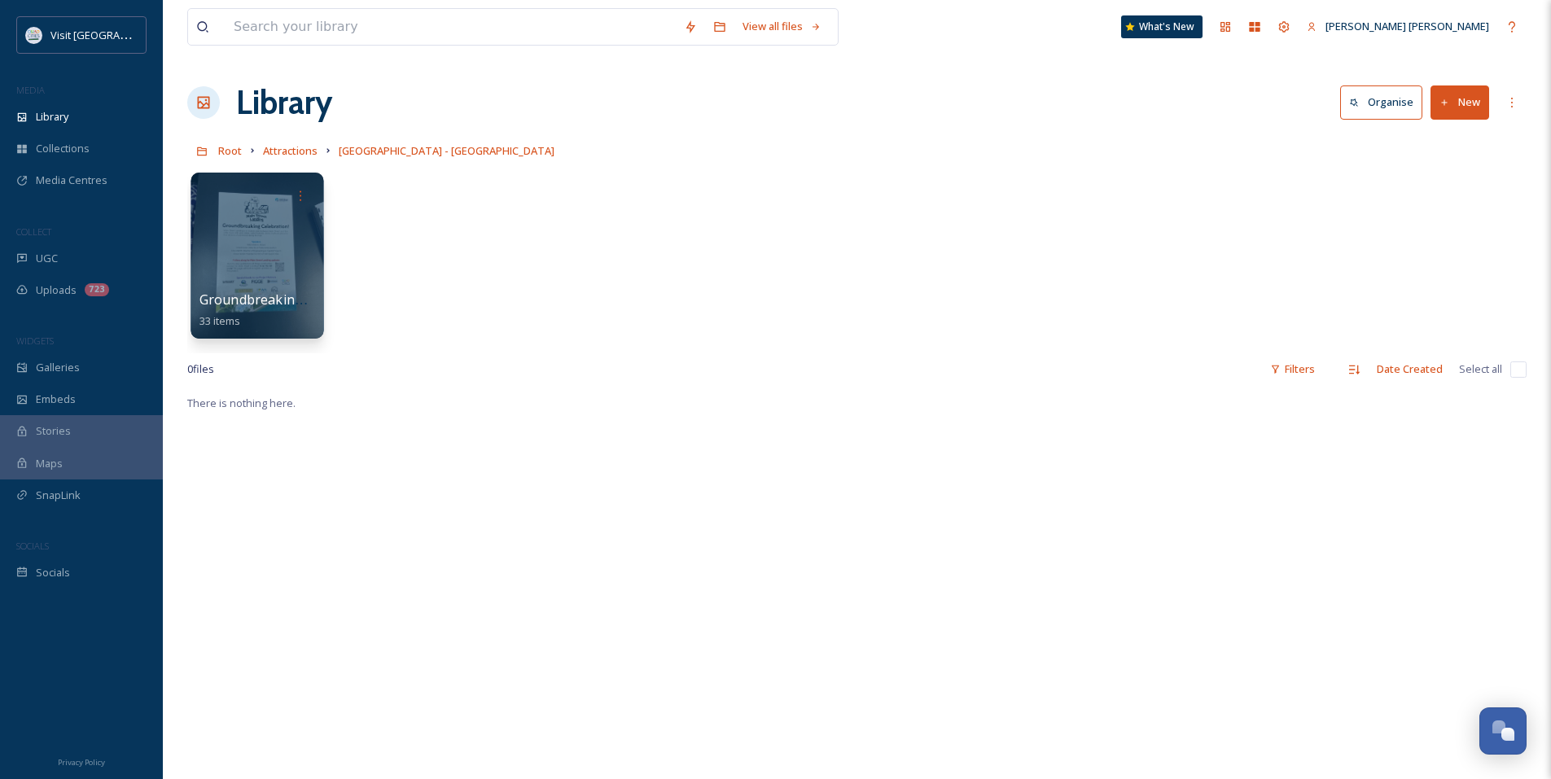
click at [244, 241] on div at bounding box center [256, 256] width 133 height 166
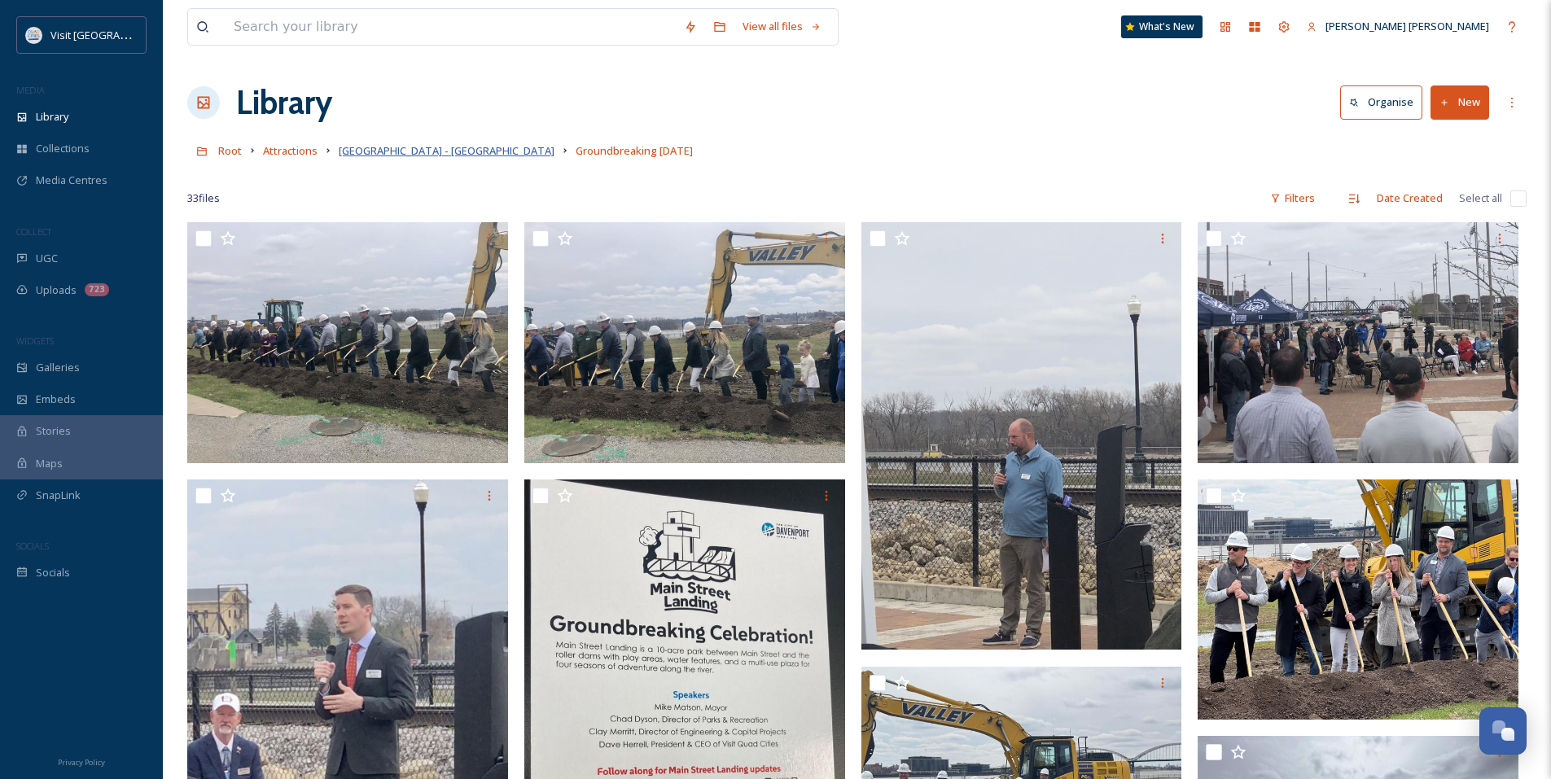
click at [362, 158] on span "[GEOGRAPHIC_DATA] - [GEOGRAPHIC_DATA]" at bounding box center [447, 150] width 216 height 15
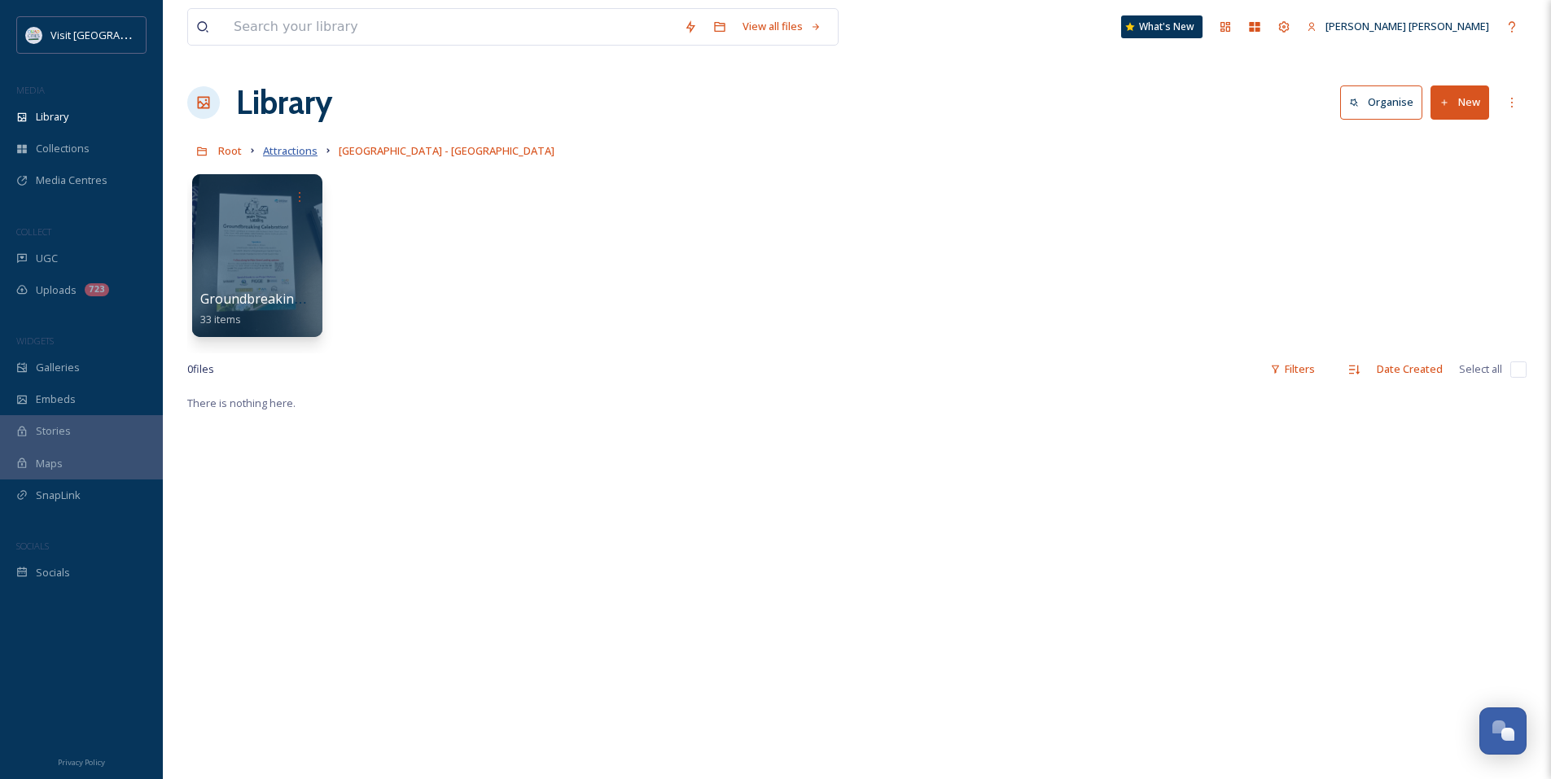
click at [308, 154] on span "Attractions" at bounding box center [290, 150] width 55 height 15
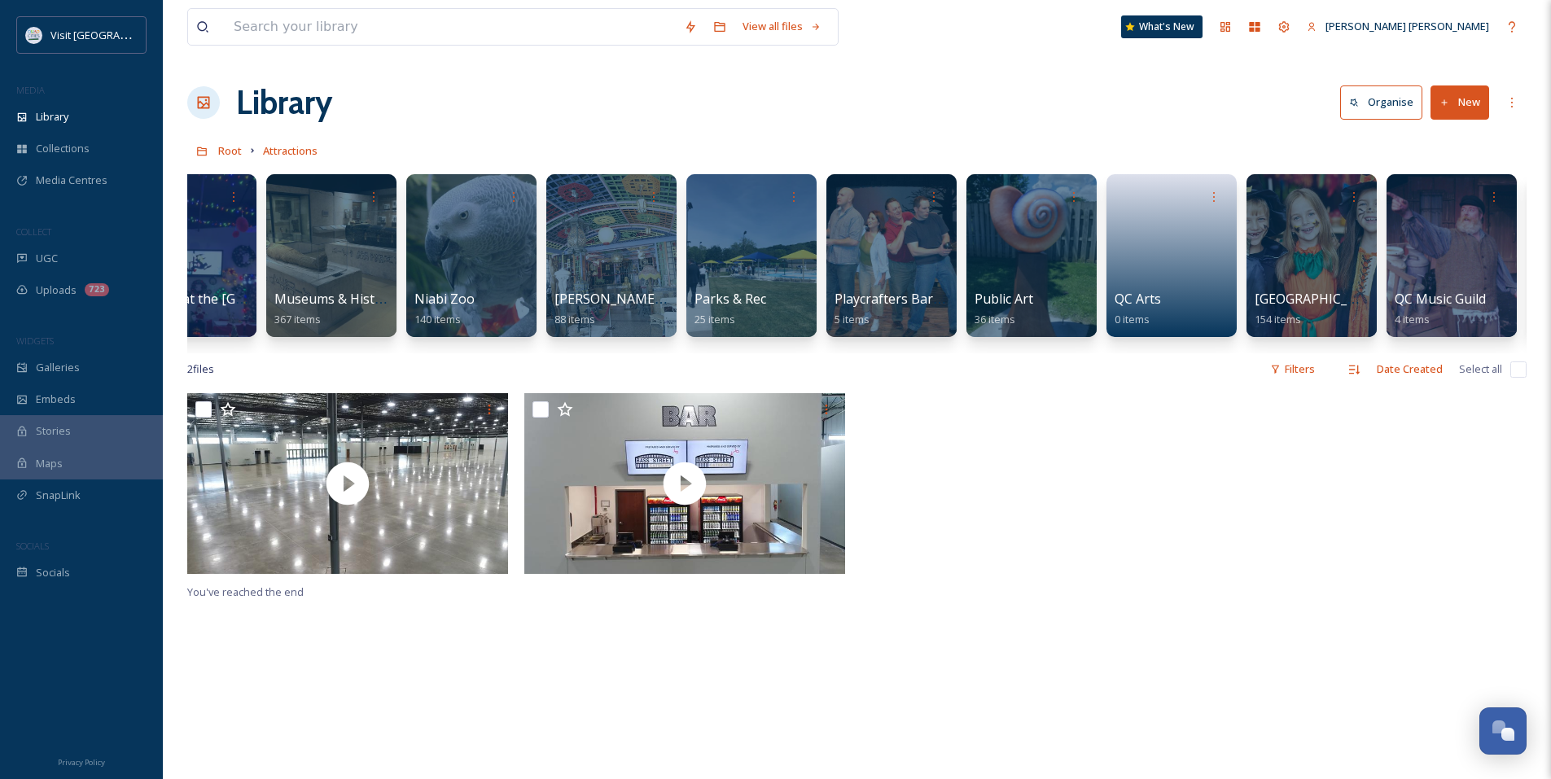
scroll to position [0, 2124]
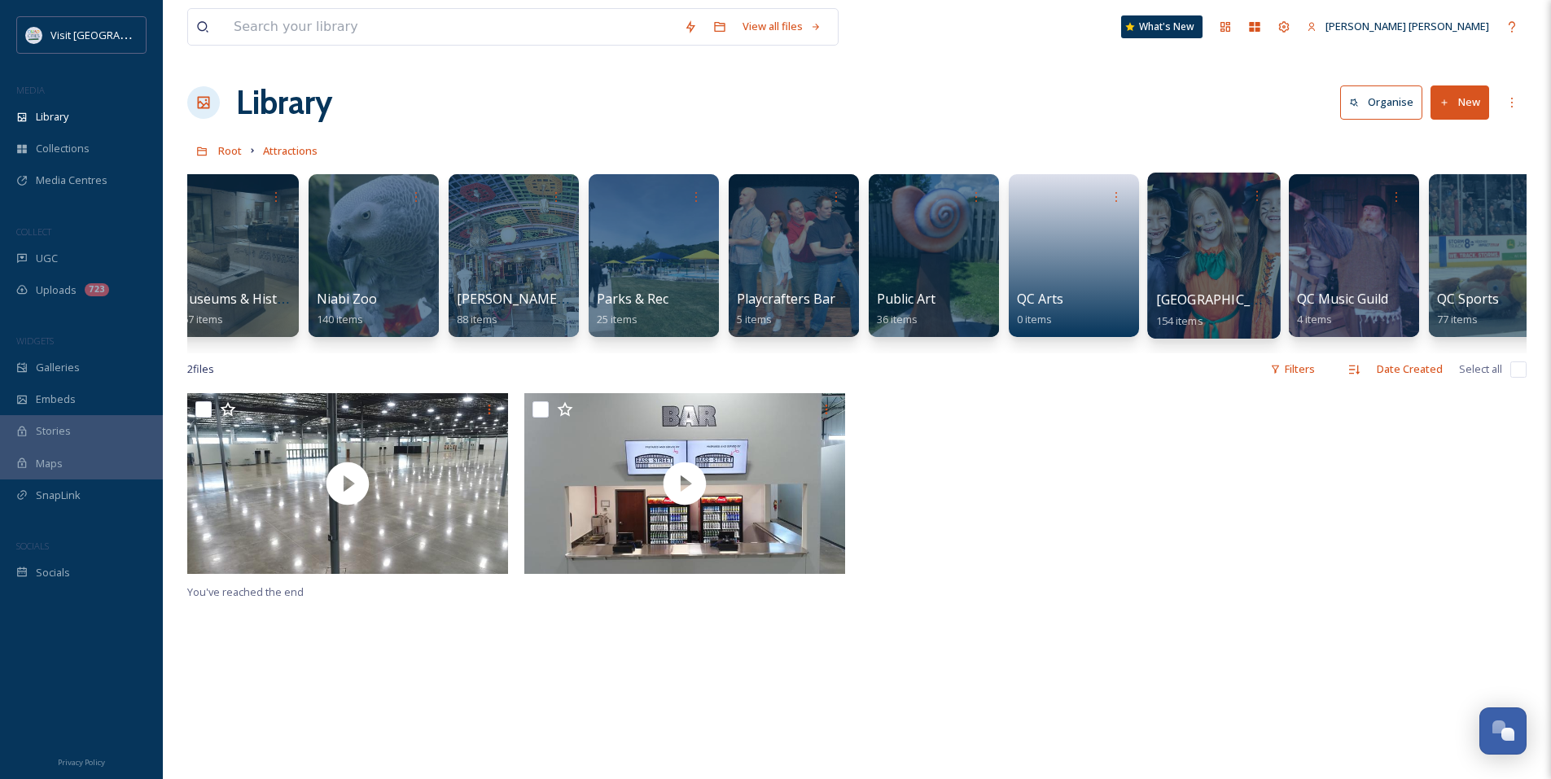
click at [1166, 261] on div at bounding box center [1213, 256] width 133 height 166
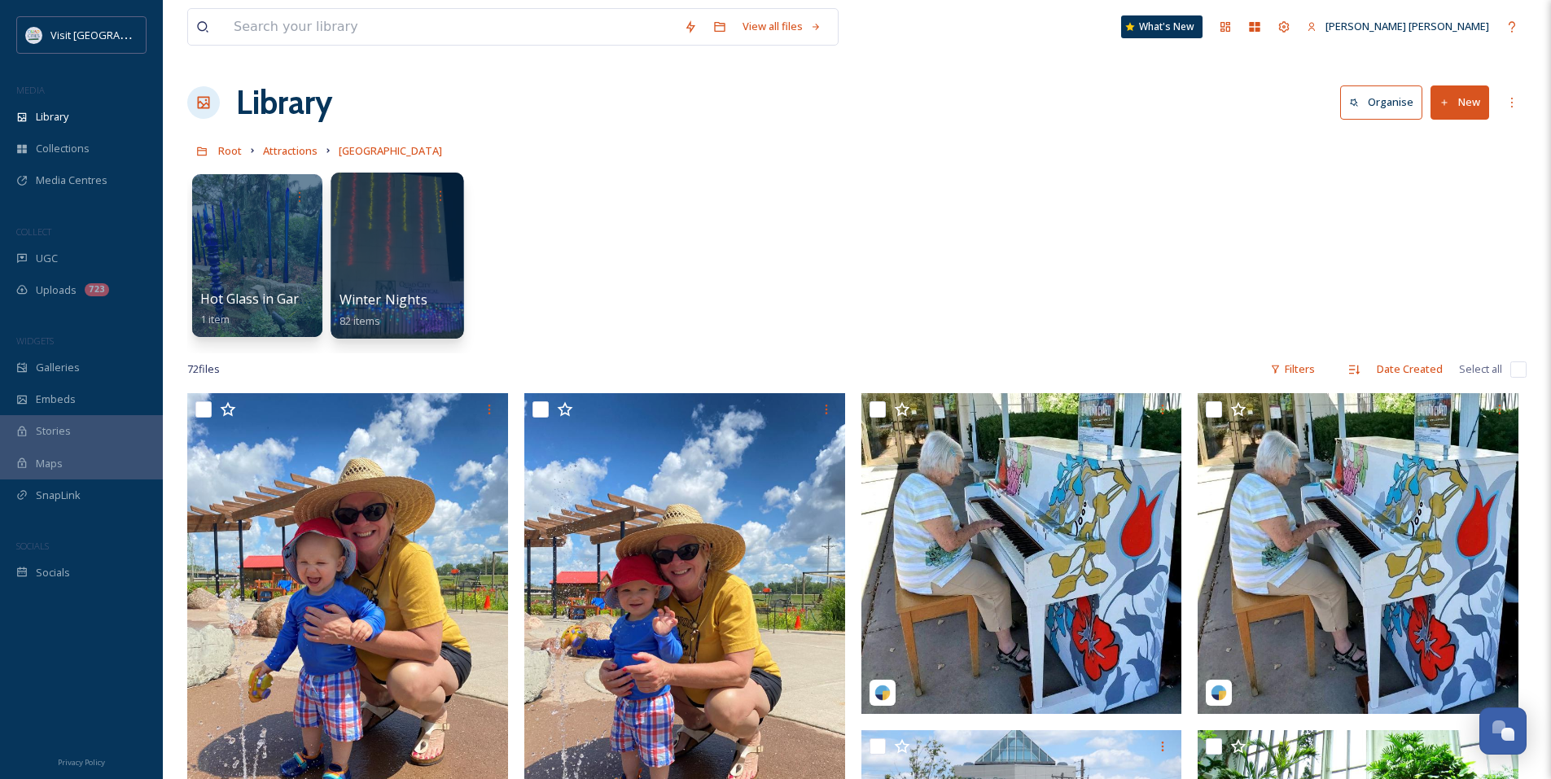
click at [407, 287] on div at bounding box center [397, 256] width 133 height 166
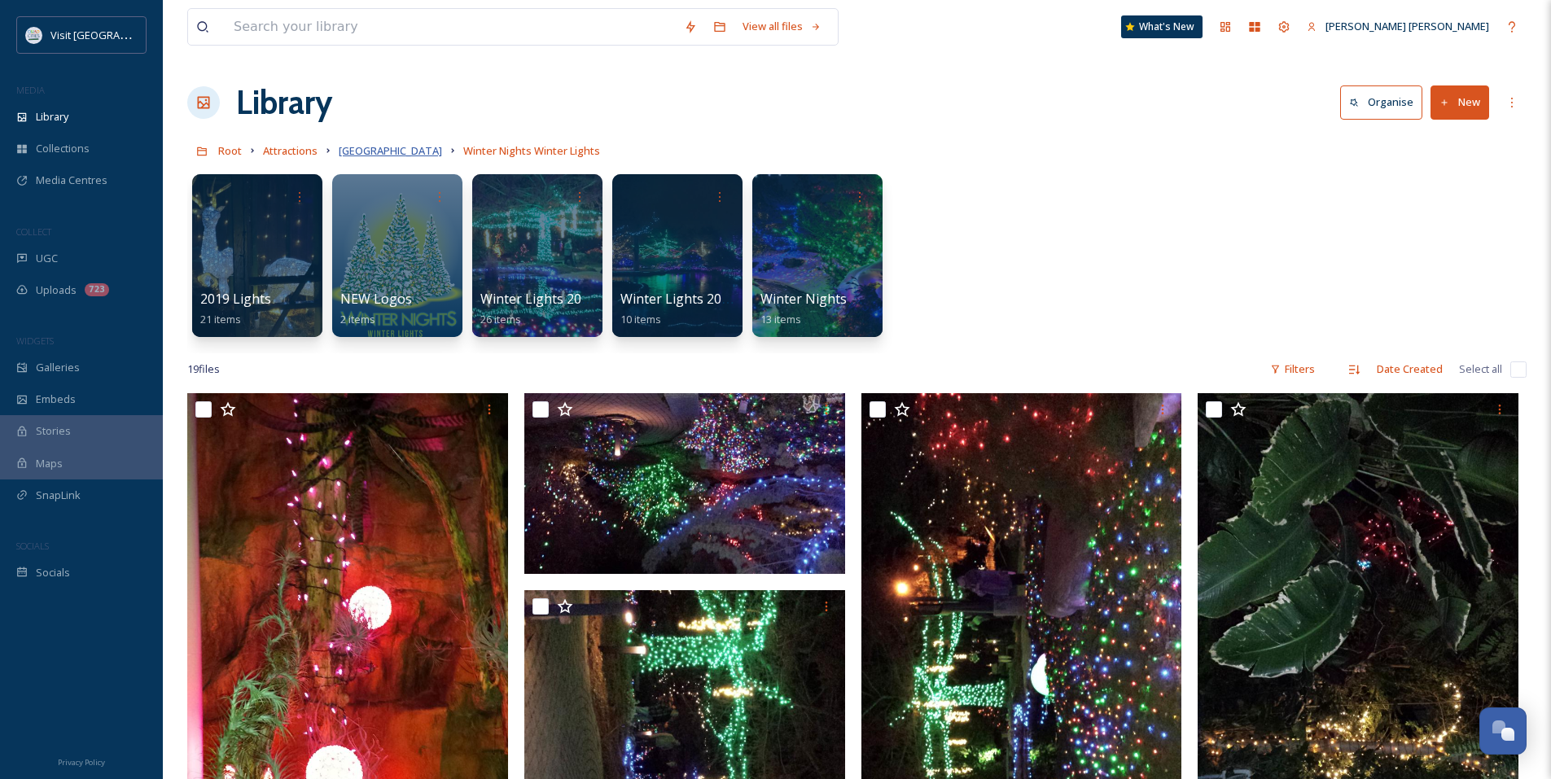
click at [361, 154] on span "[GEOGRAPHIC_DATA]" at bounding box center [390, 150] width 103 height 15
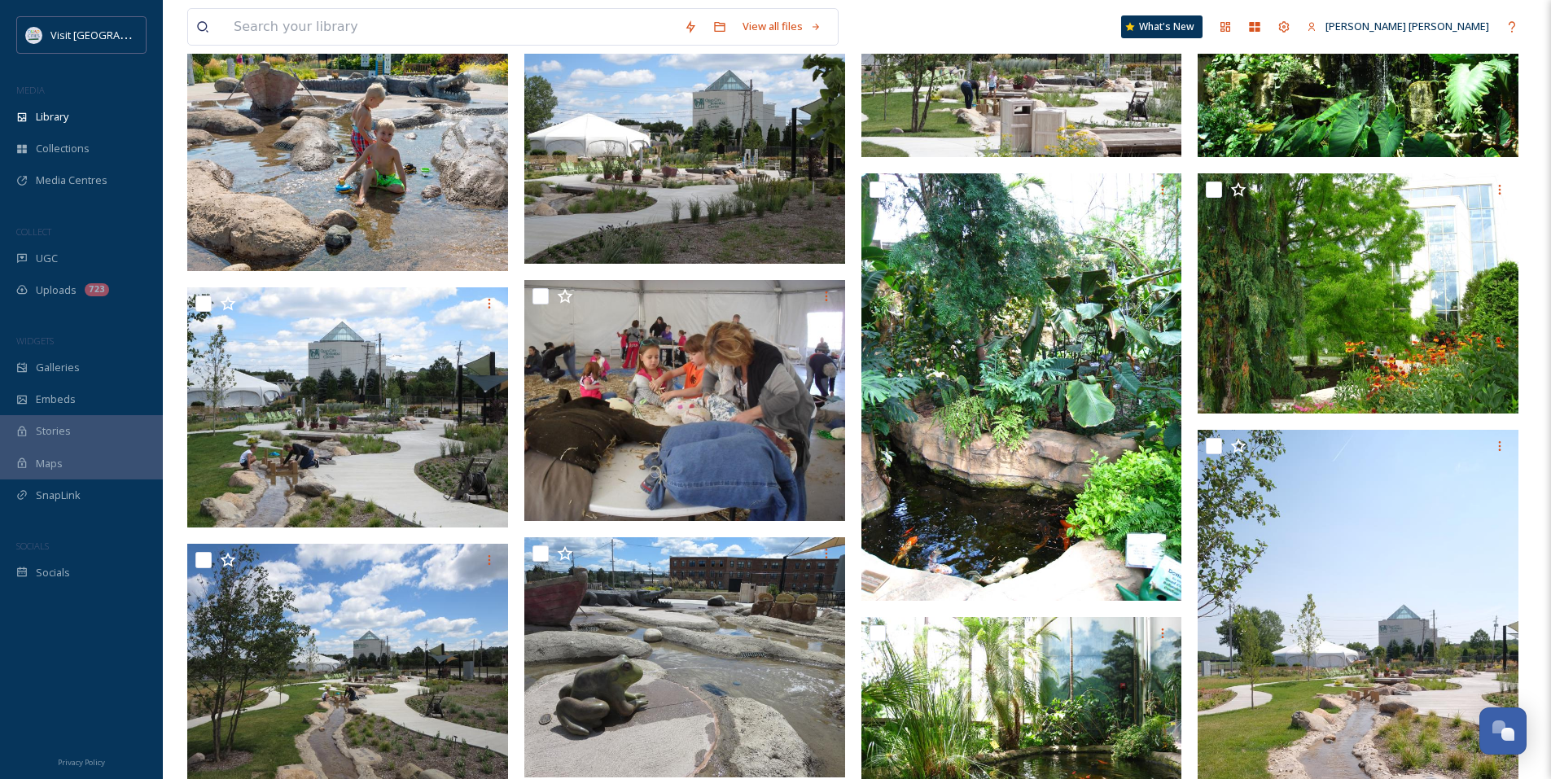
scroll to position [570, 0]
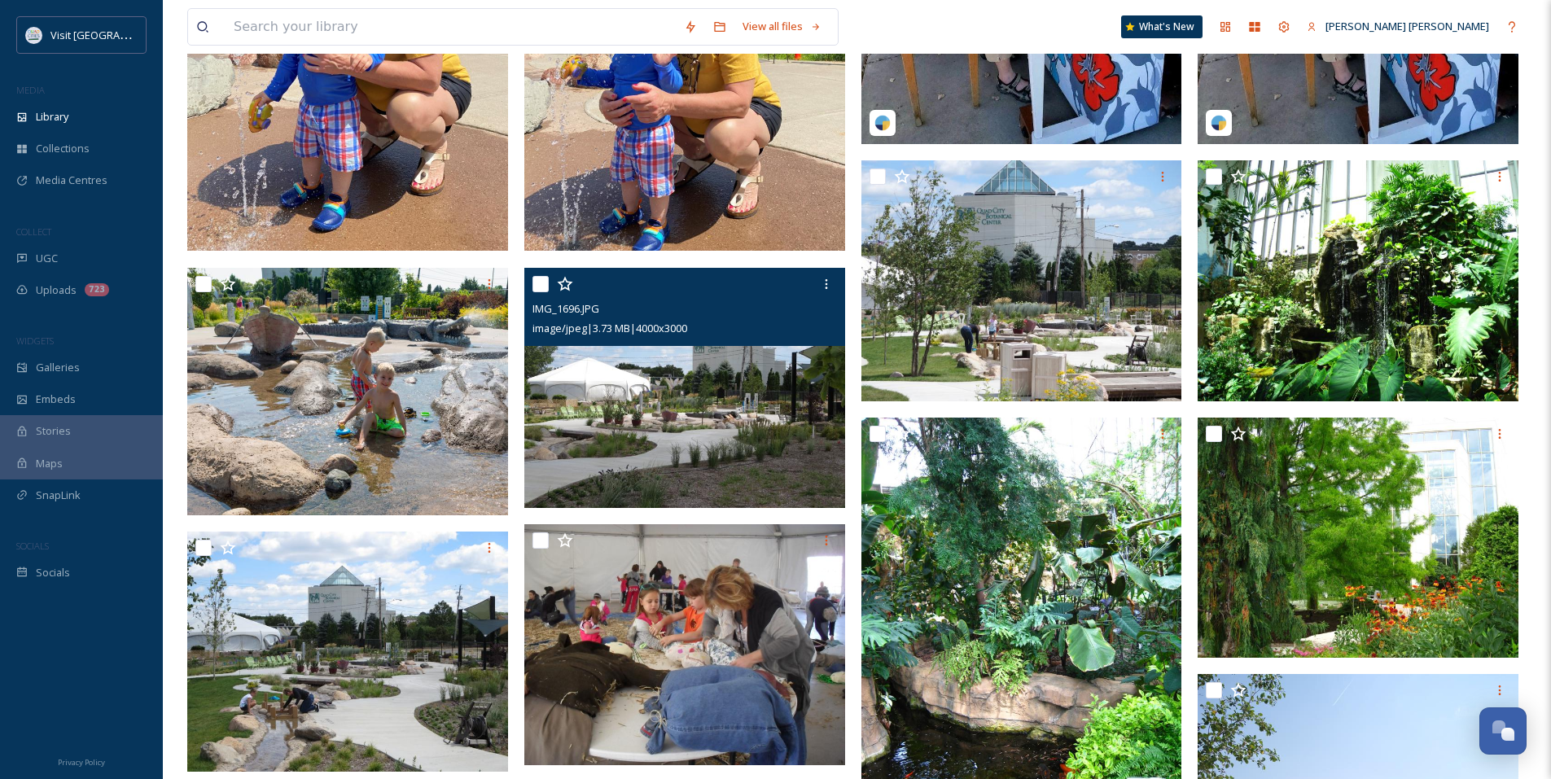
click at [536, 283] on input "checkbox" at bounding box center [540, 284] width 16 height 16
checkbox input "true"
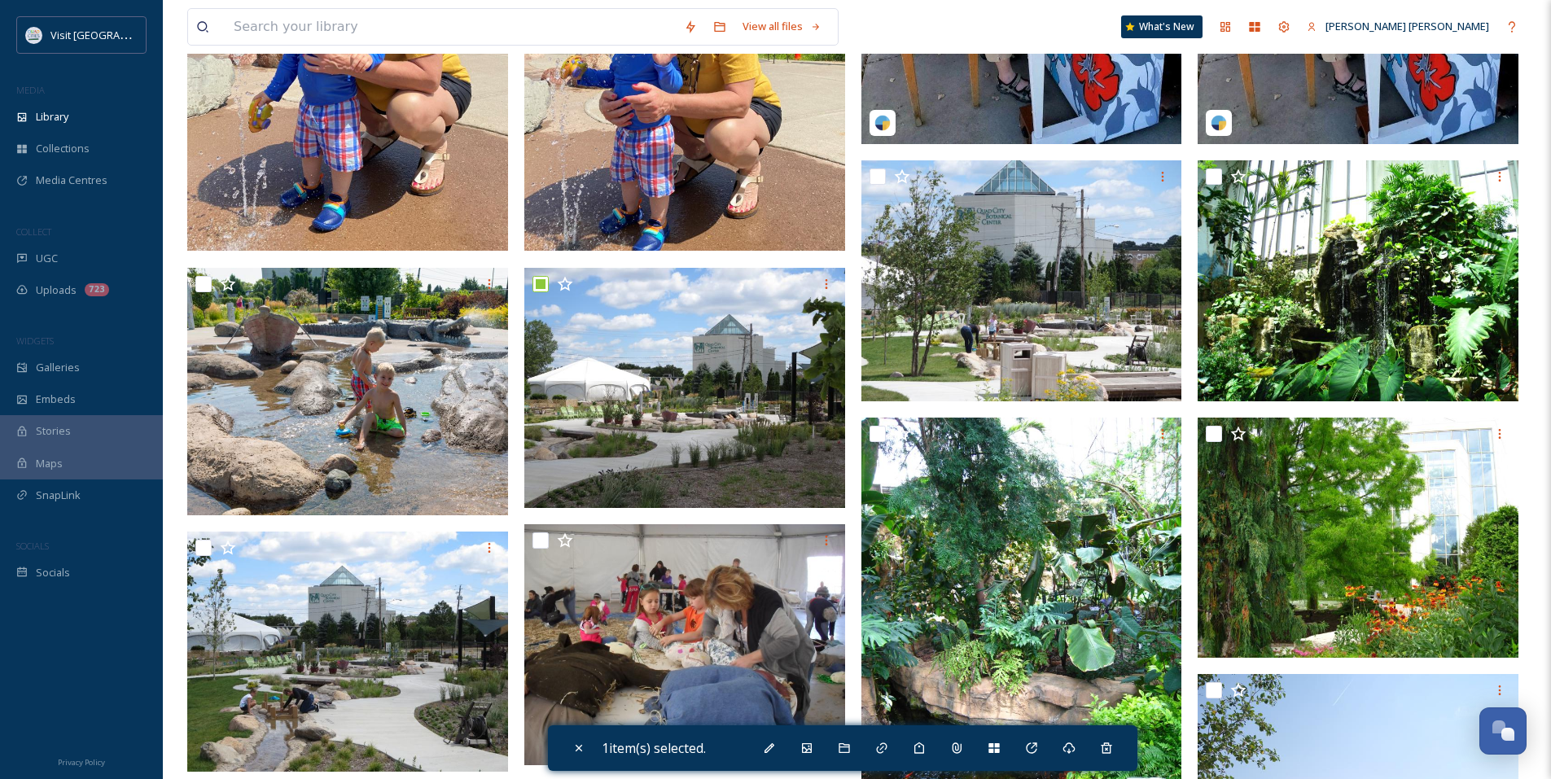
scroll to position [488, 0]
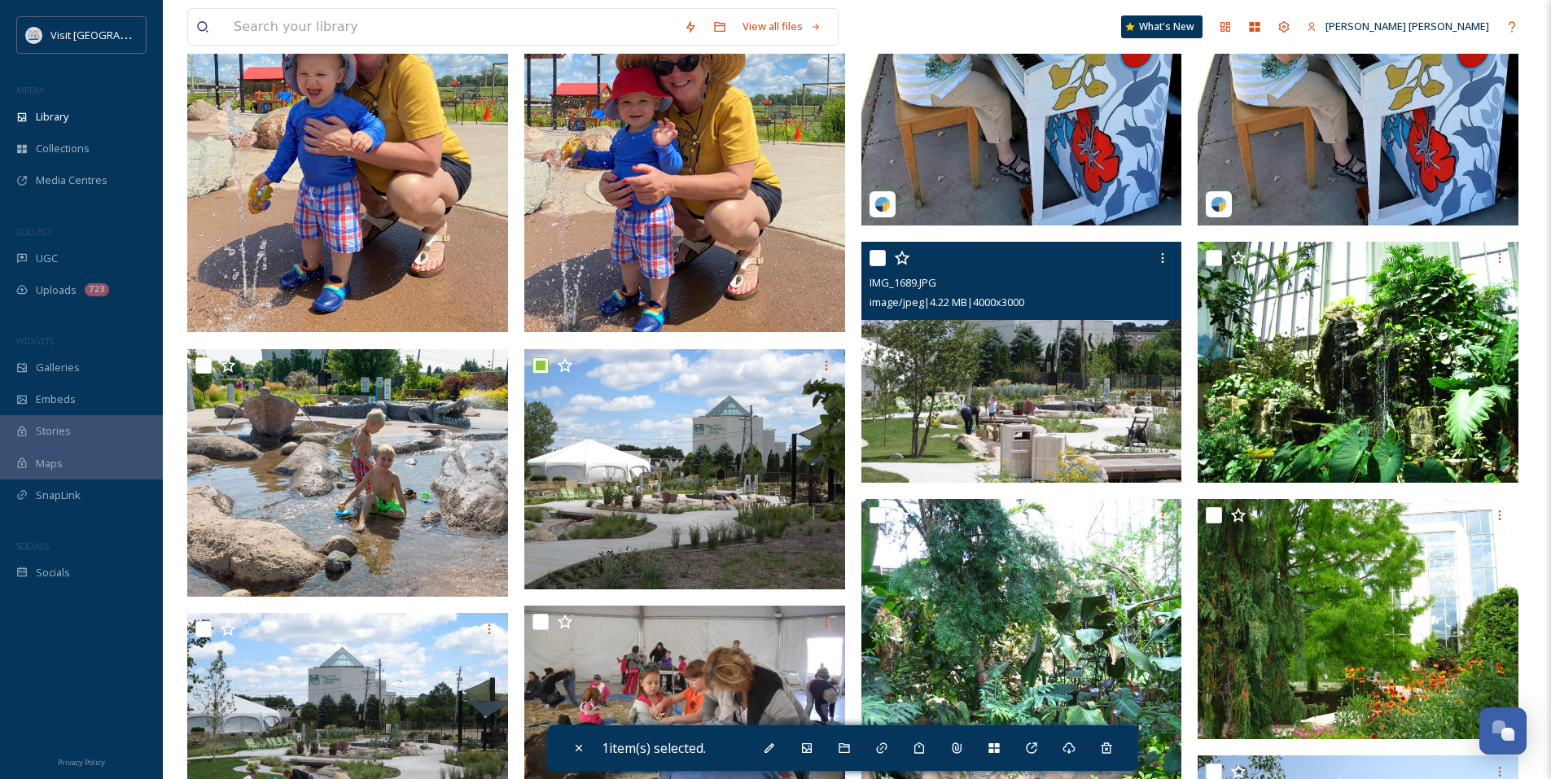
click at [881, 255] on input "checkbox" at bounding box center [877, 258] width 16 height 16
checkbox input "true"
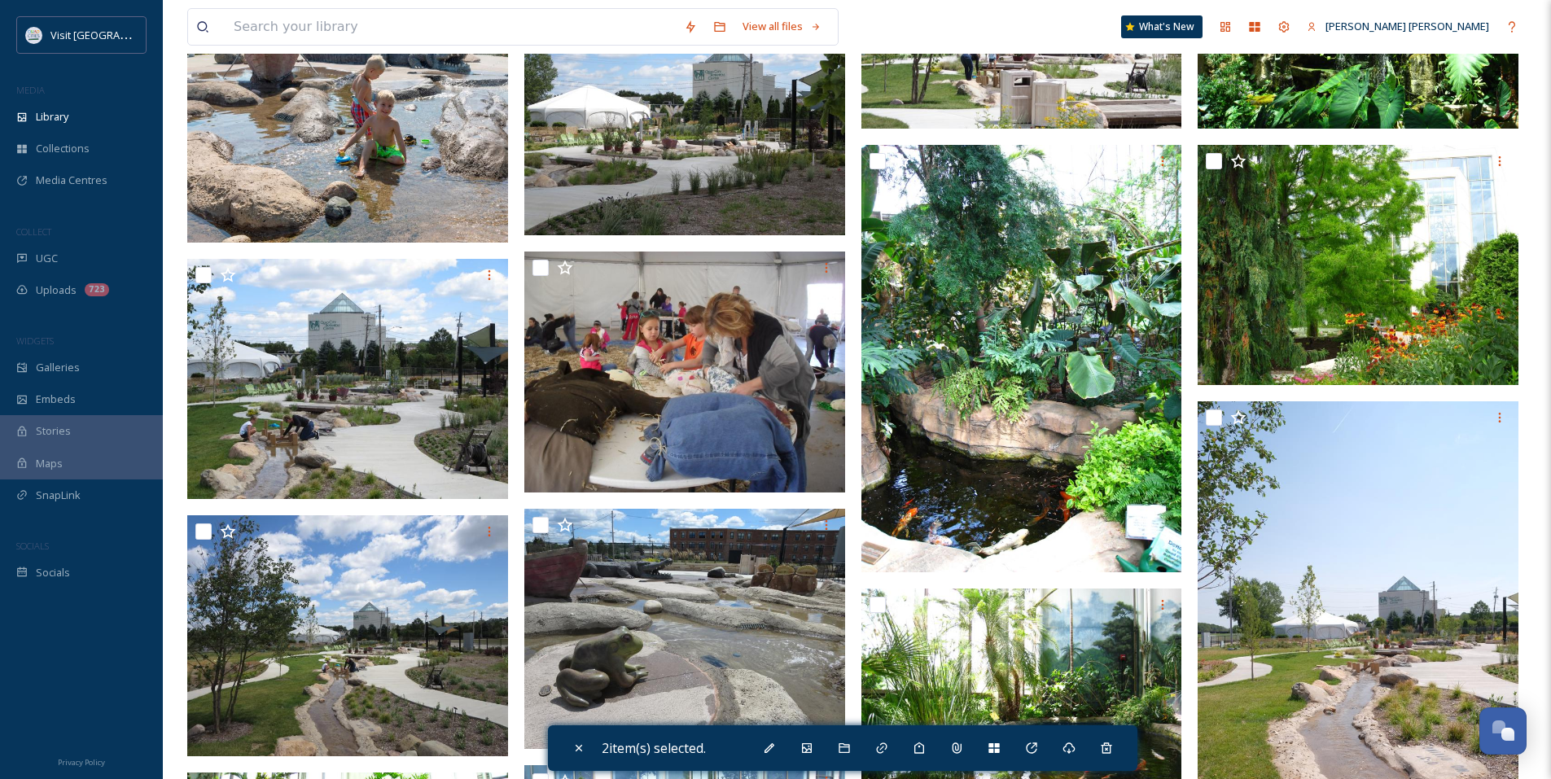
scroll to position [814, 0]
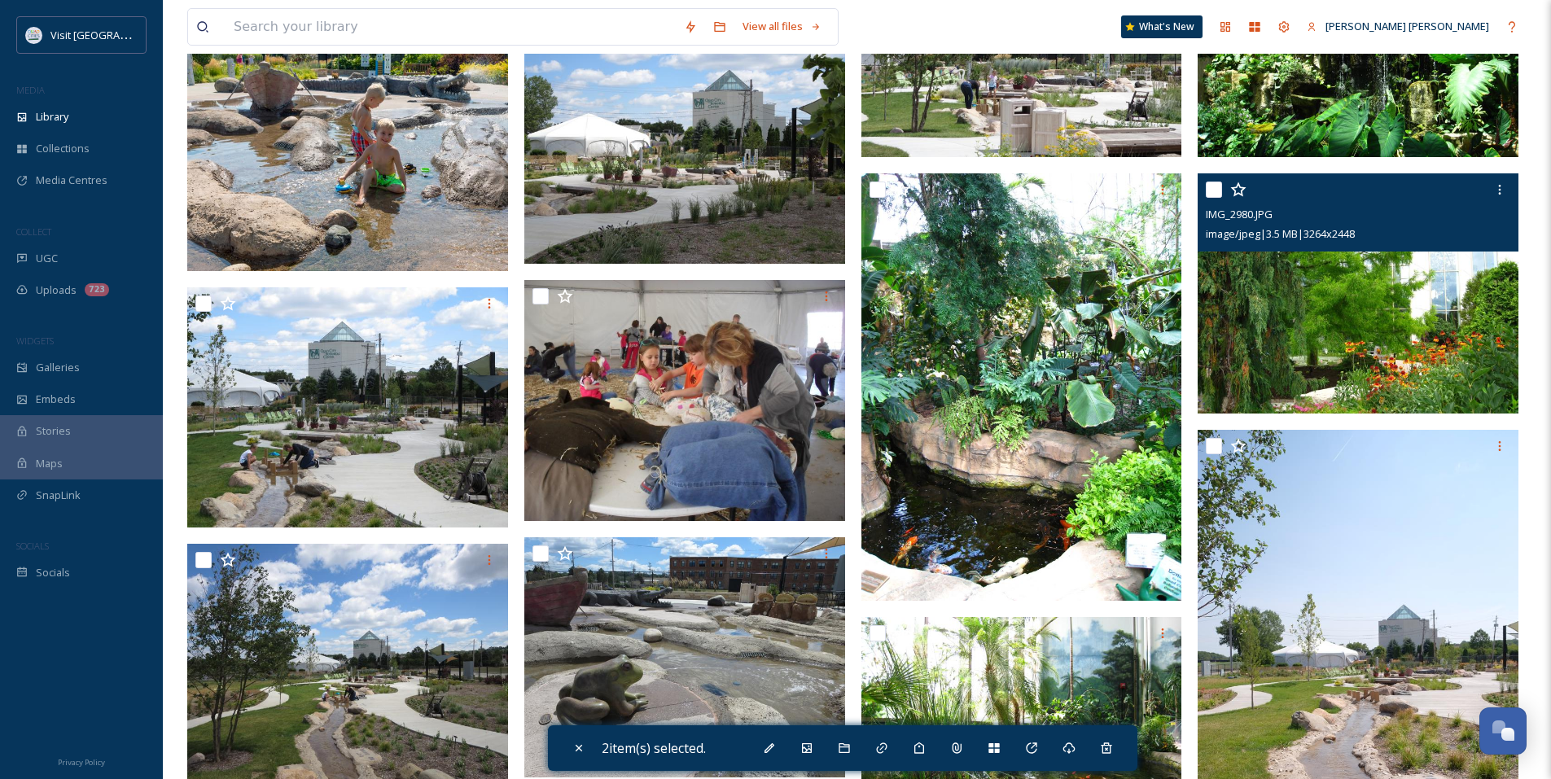
click at [1210, 189] on input "checkbox" at bounding box center [1214, 190] width 16 height 16
checkbox input "true"
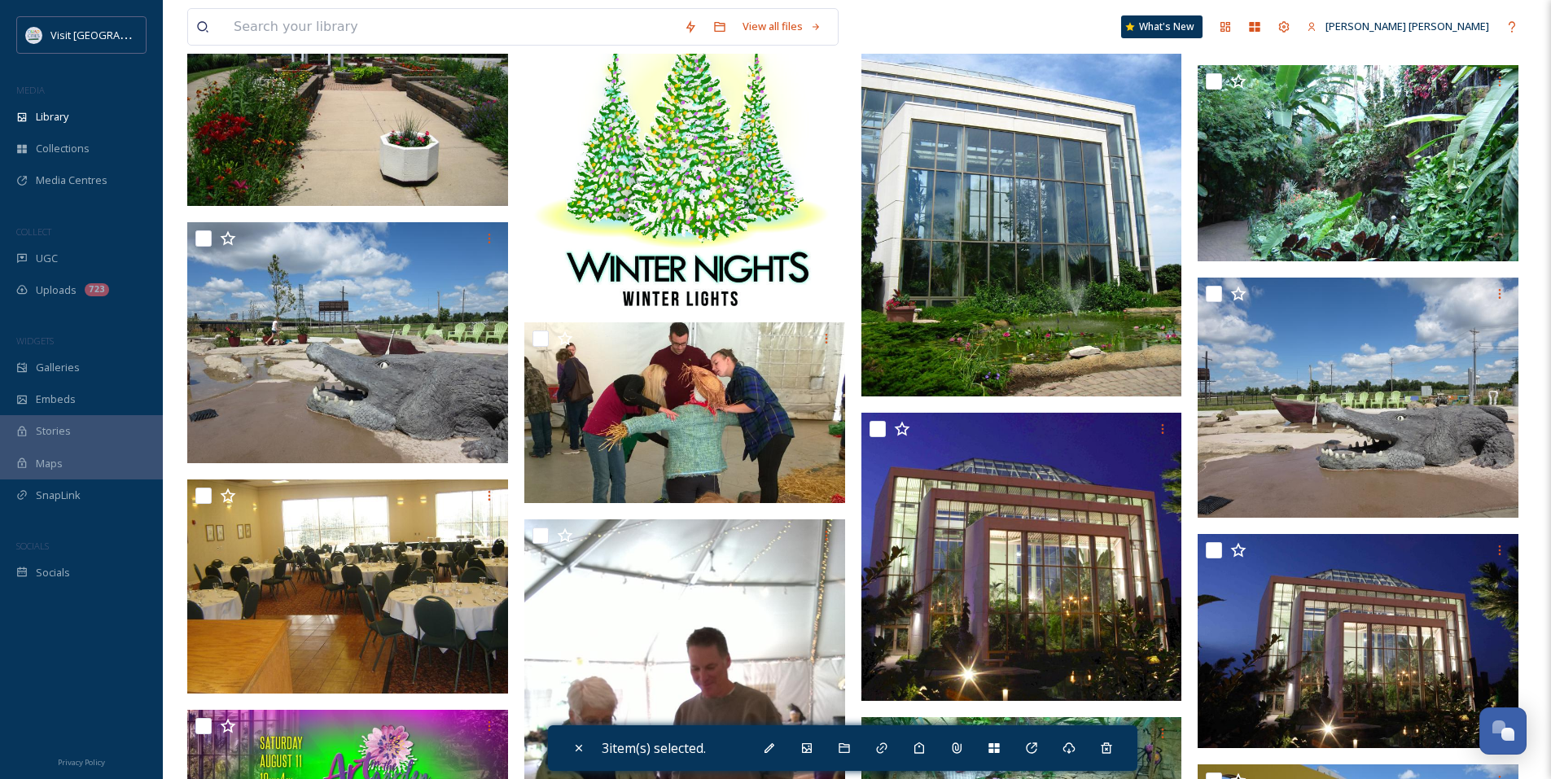
scroll to position [2768, 0]
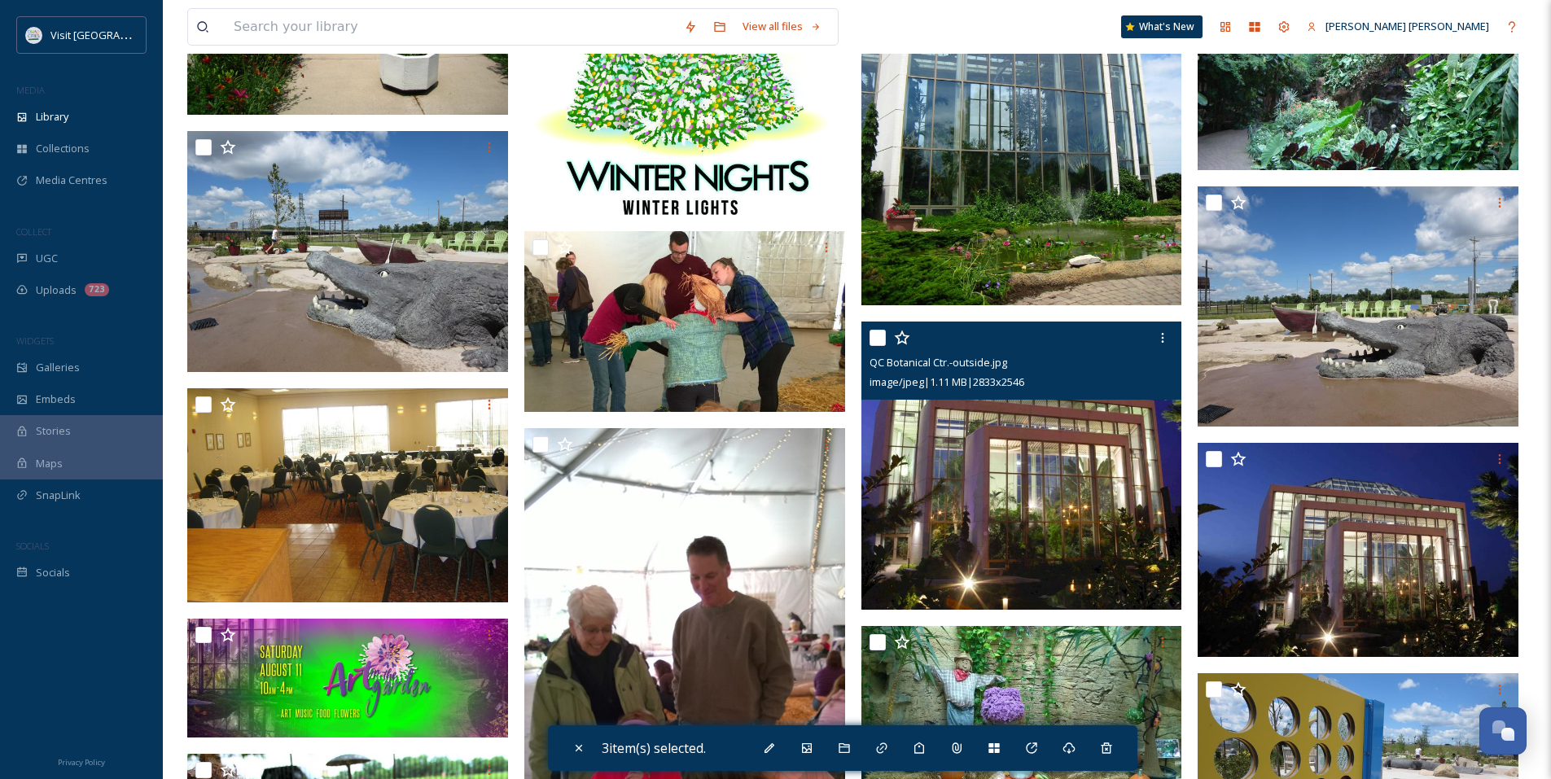
click at [878, 339] on input "checkbox" at bounding box center [877, 338] width 16 height 16
checkbox input "true"
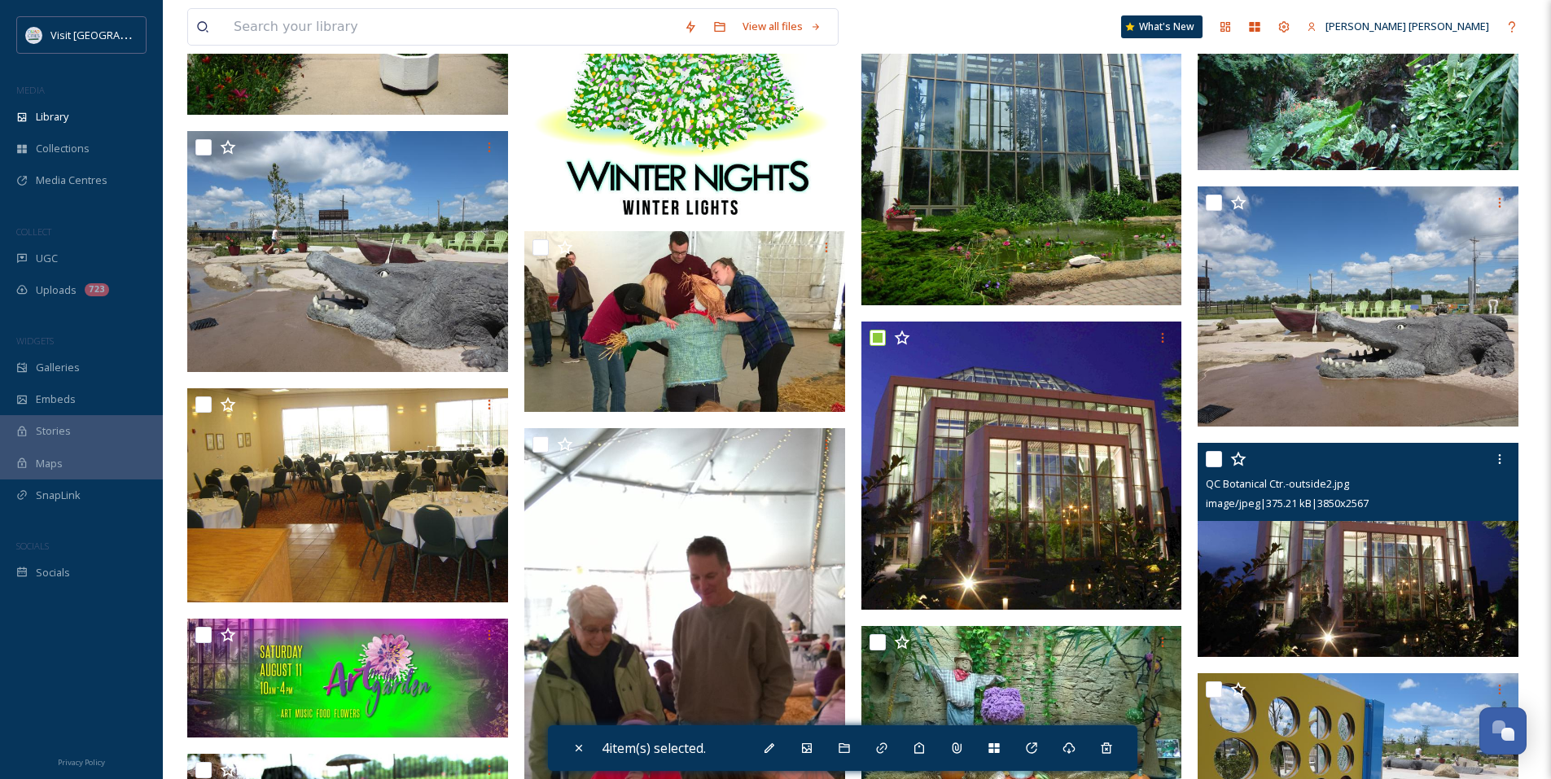
click at [1211, 453] on input "checkbox" at bounding box center [1214, 459] width 16 height 16
checkbox input "true"
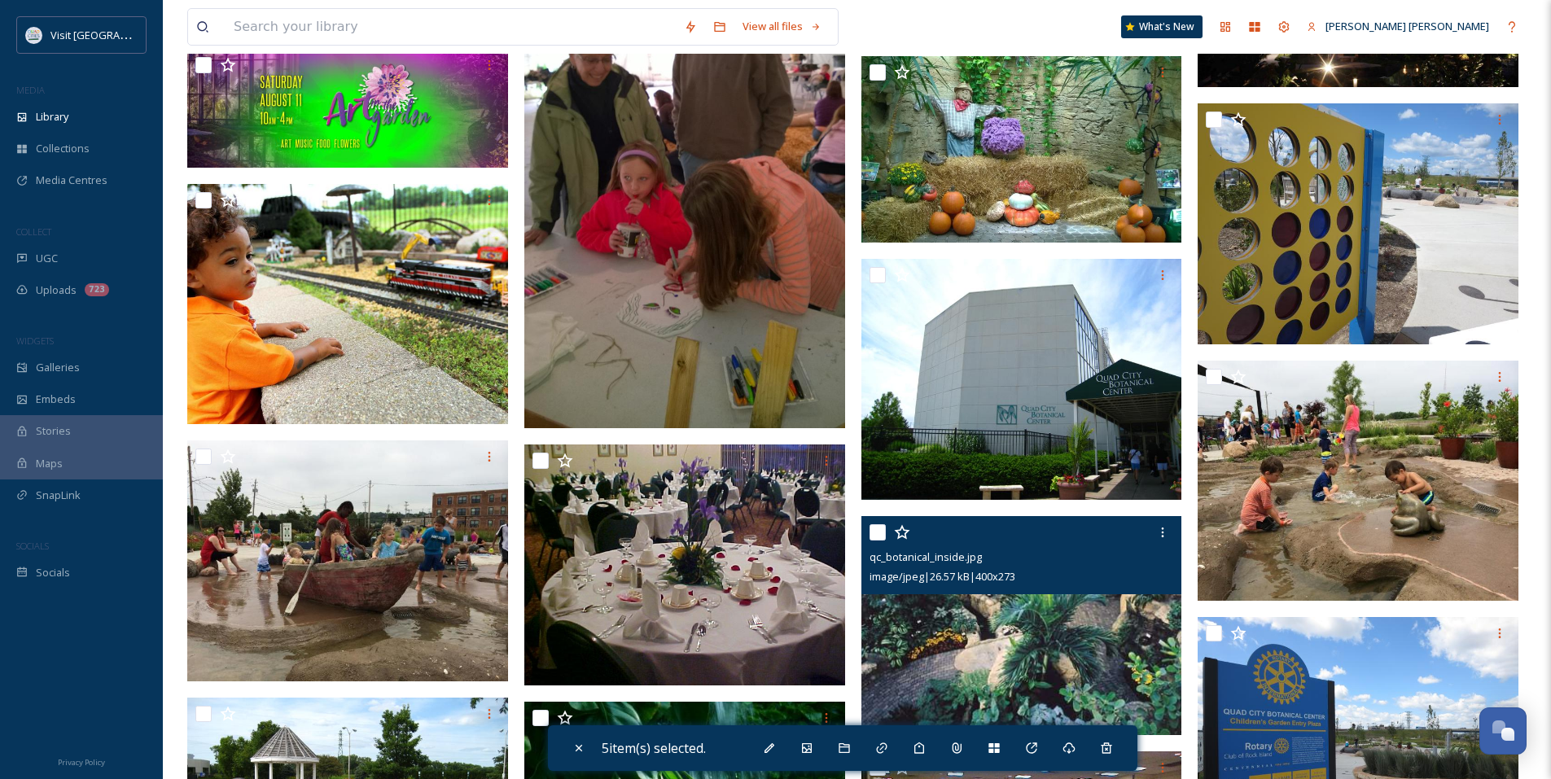
scroll to position [2931, 0]
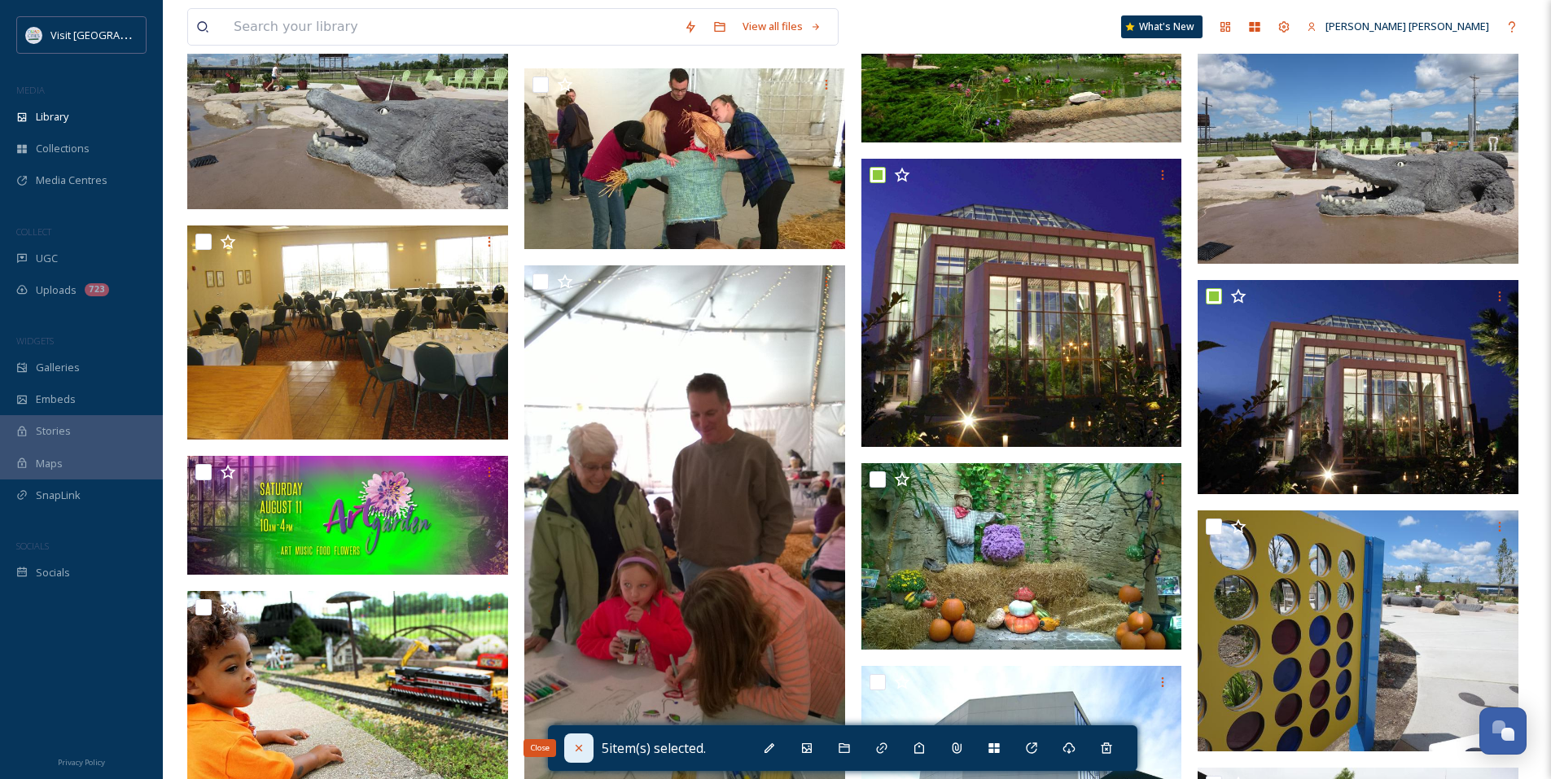
click at [578, 747] on icon at bounding box center [578, 748] width 7 height 7
checkbox input "false"
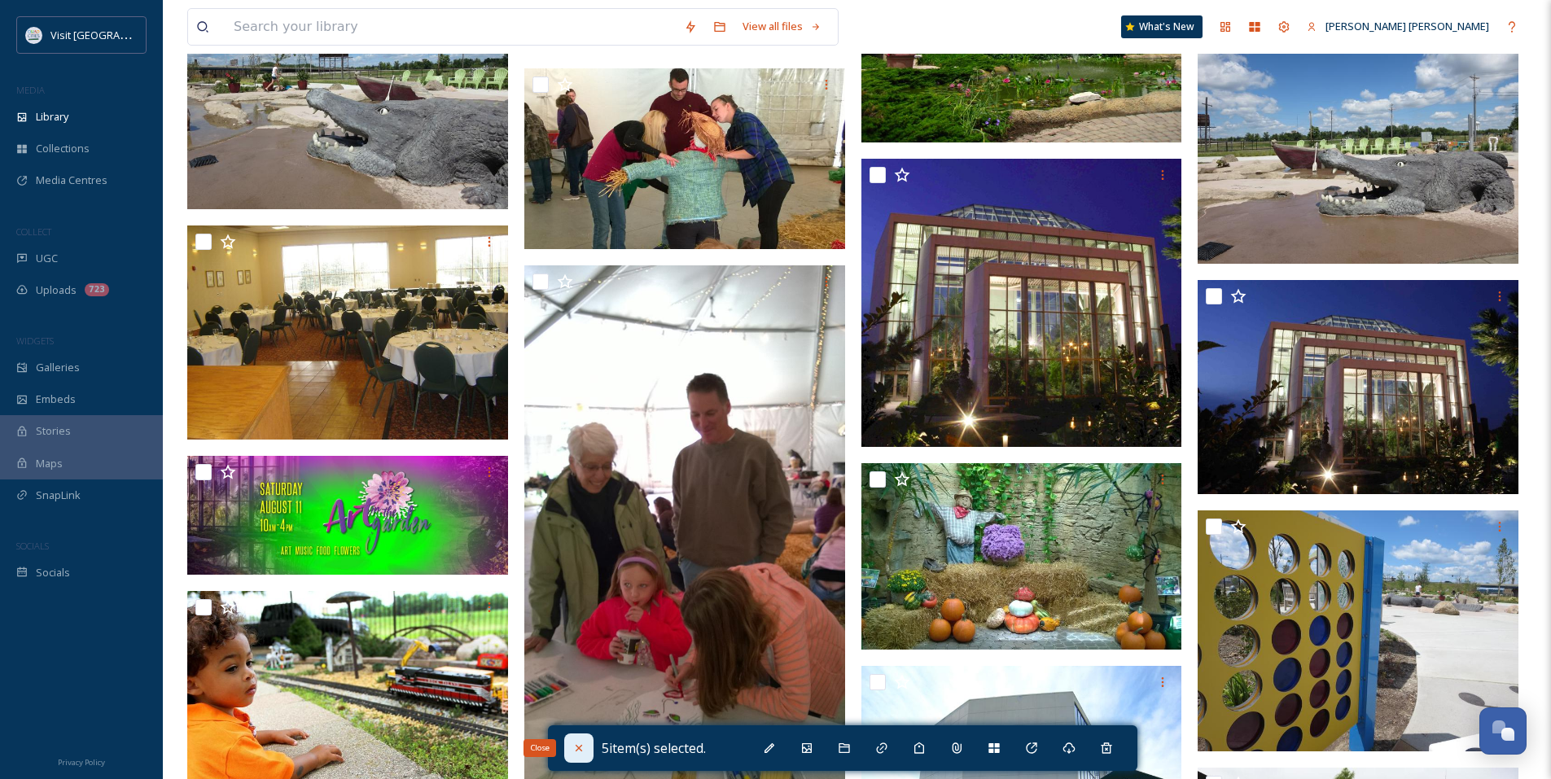
checkbox input "false"
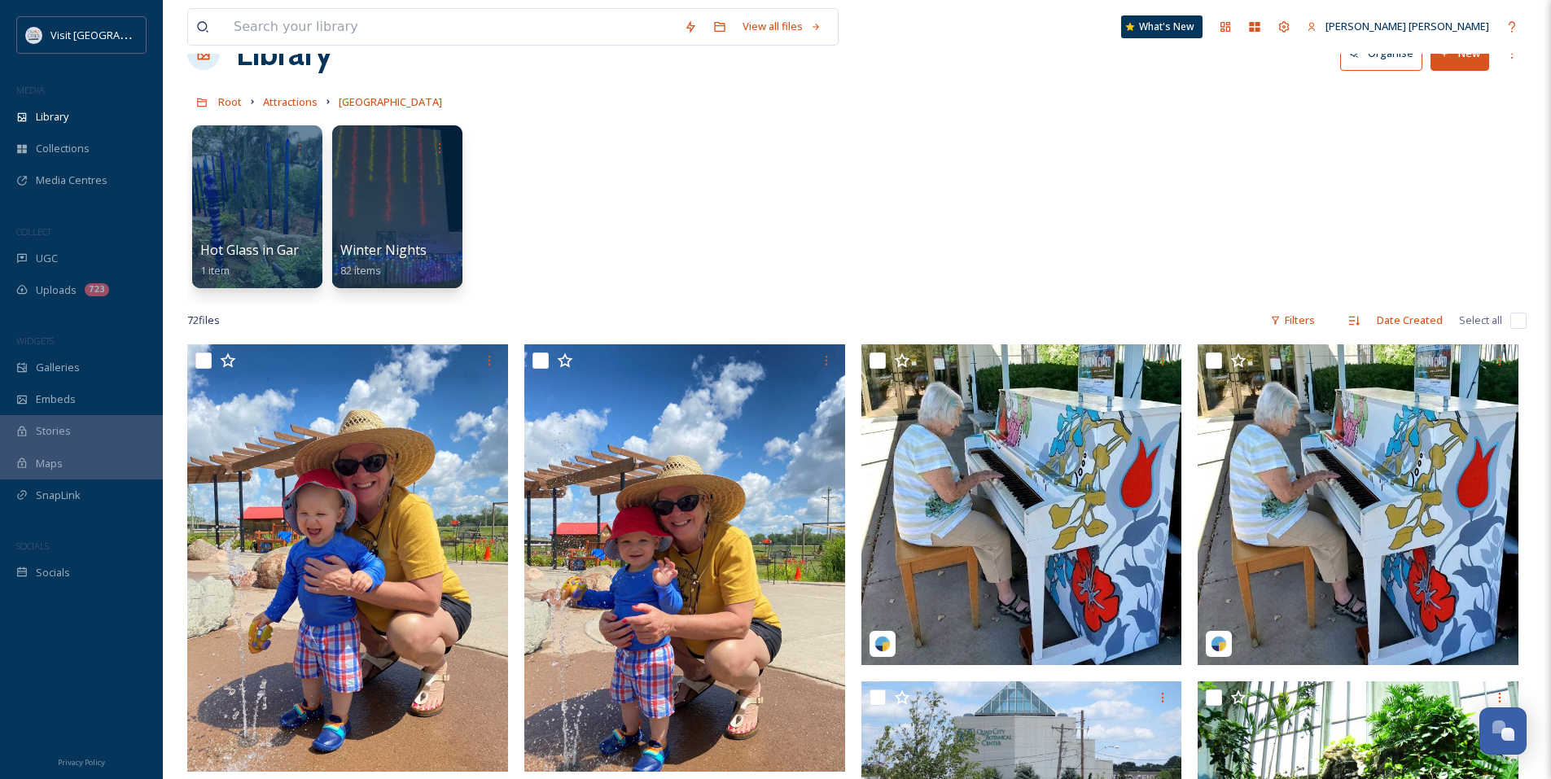
scroll to position [0, 0]
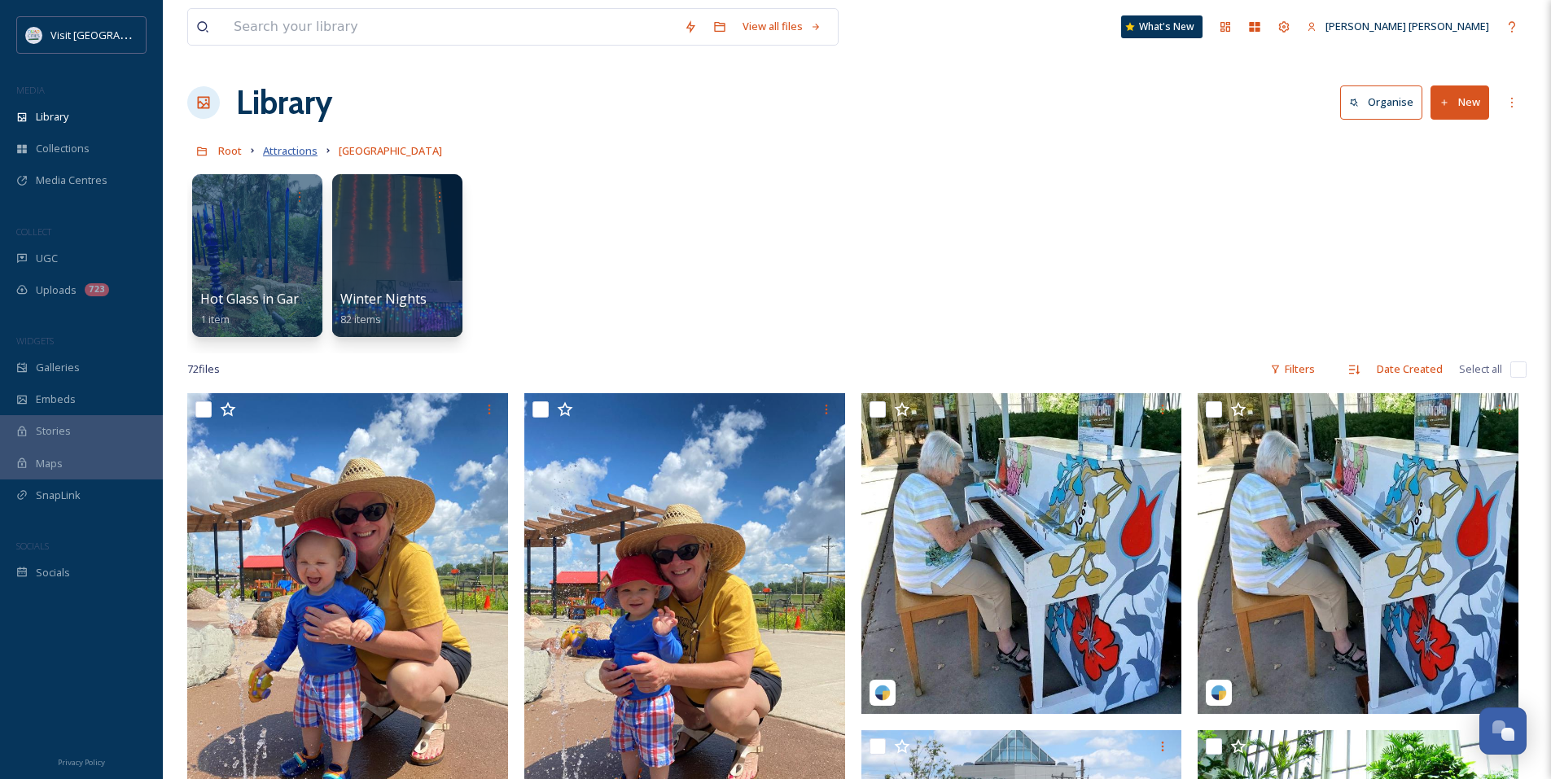
click at [304, 156] on span "Attractions" at bounding box center [290, 150] width 55 height 15
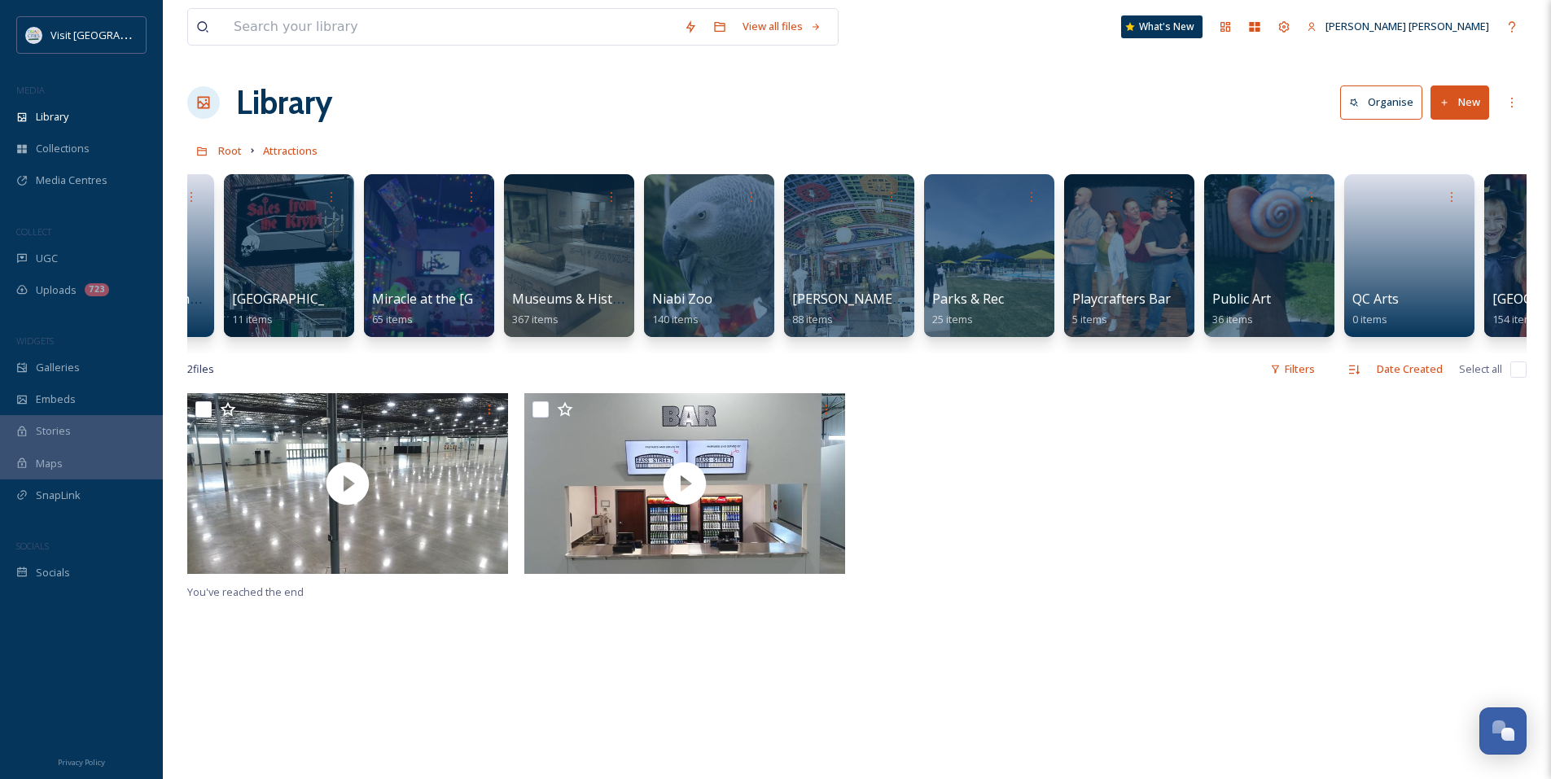
scroll to position [0, 1822]
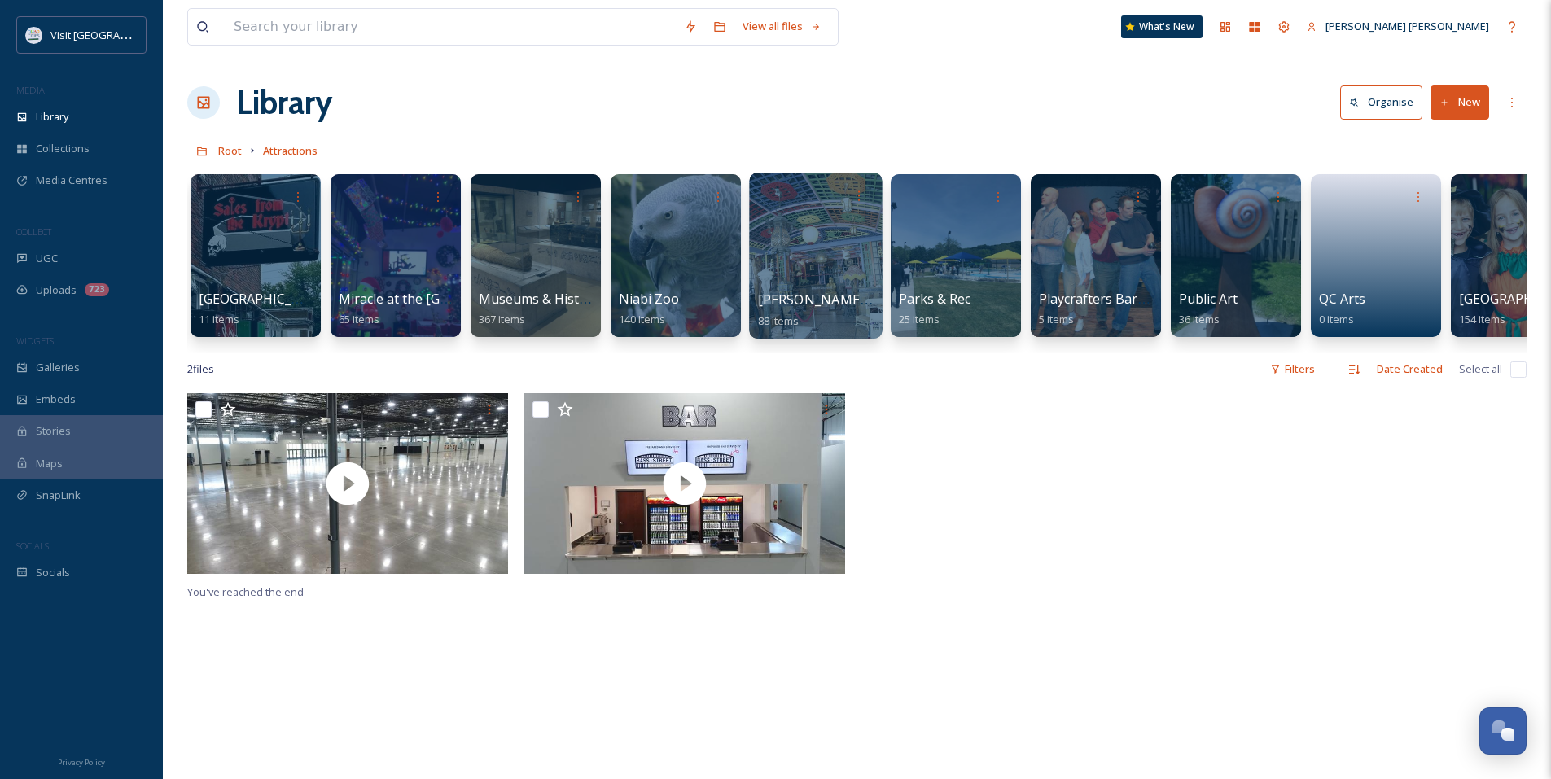
click at [859, 269] on div at bounding box center [815, 256] width 133 height 166
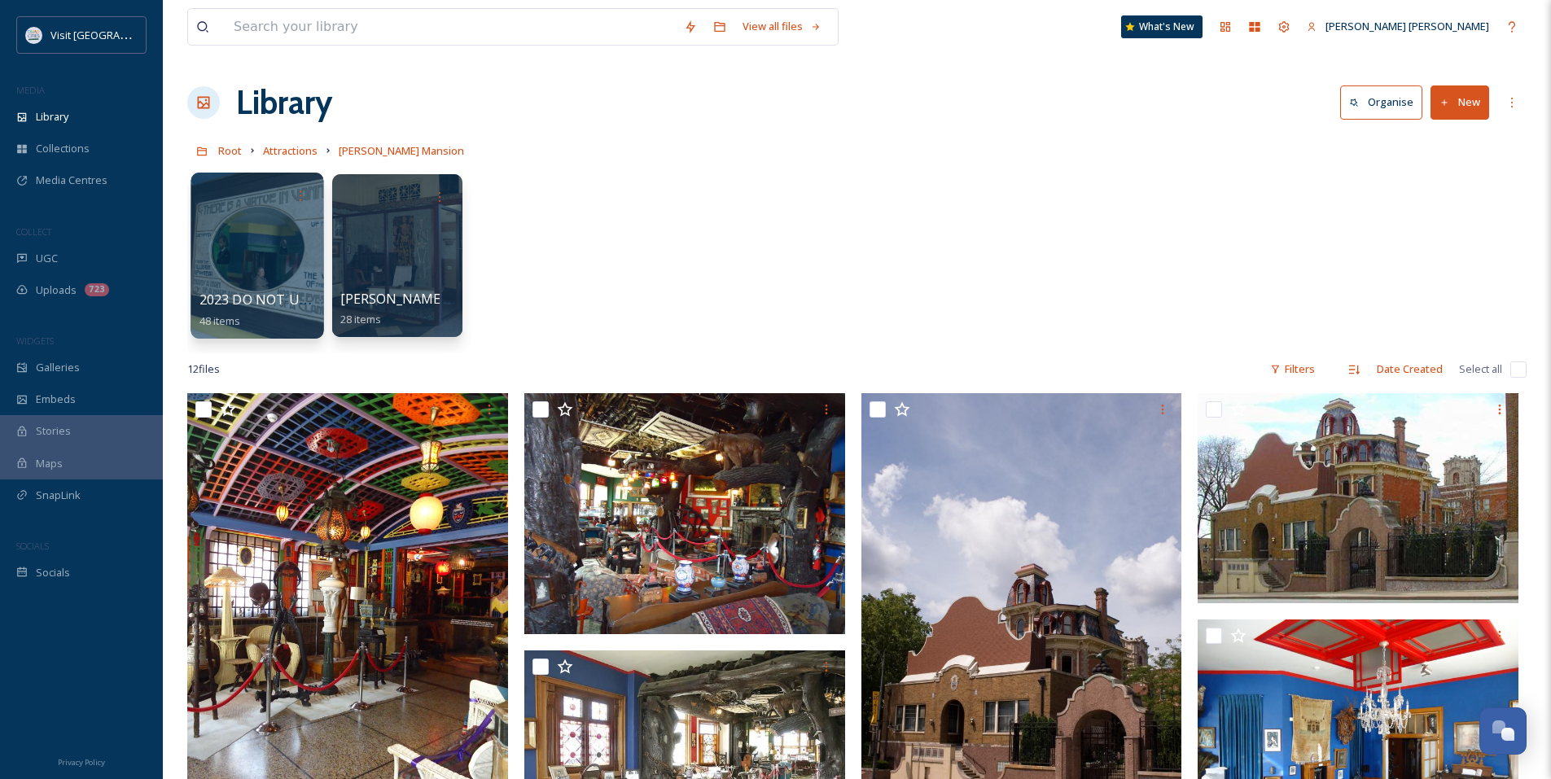
click at [296, 274] on div at bounding box center [256, 256] width 133 height 166
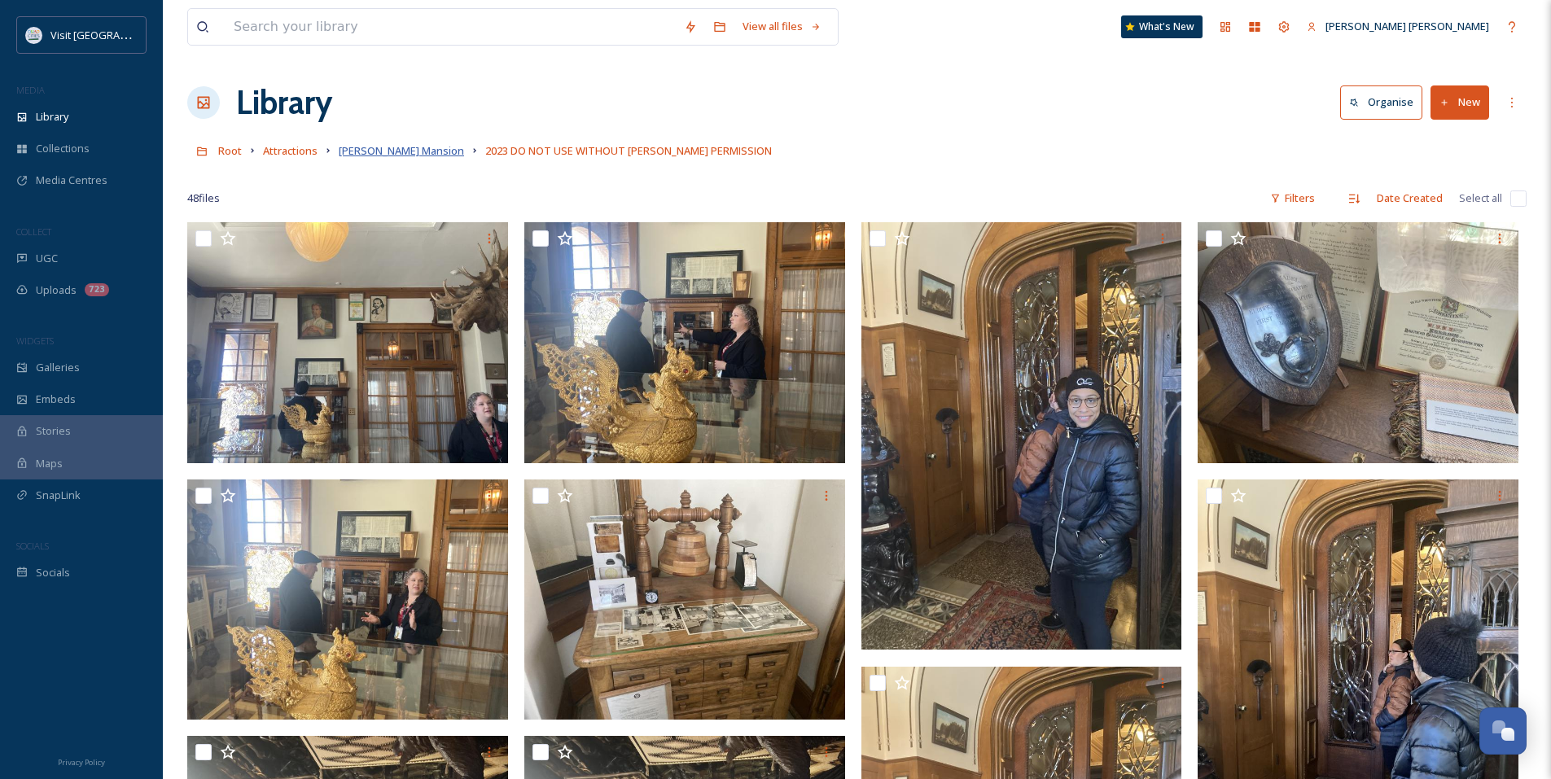
click at [396, 147] on span "[PERSON_NAME] Mansion" at bounding box center [401, 150] width 125 height 15
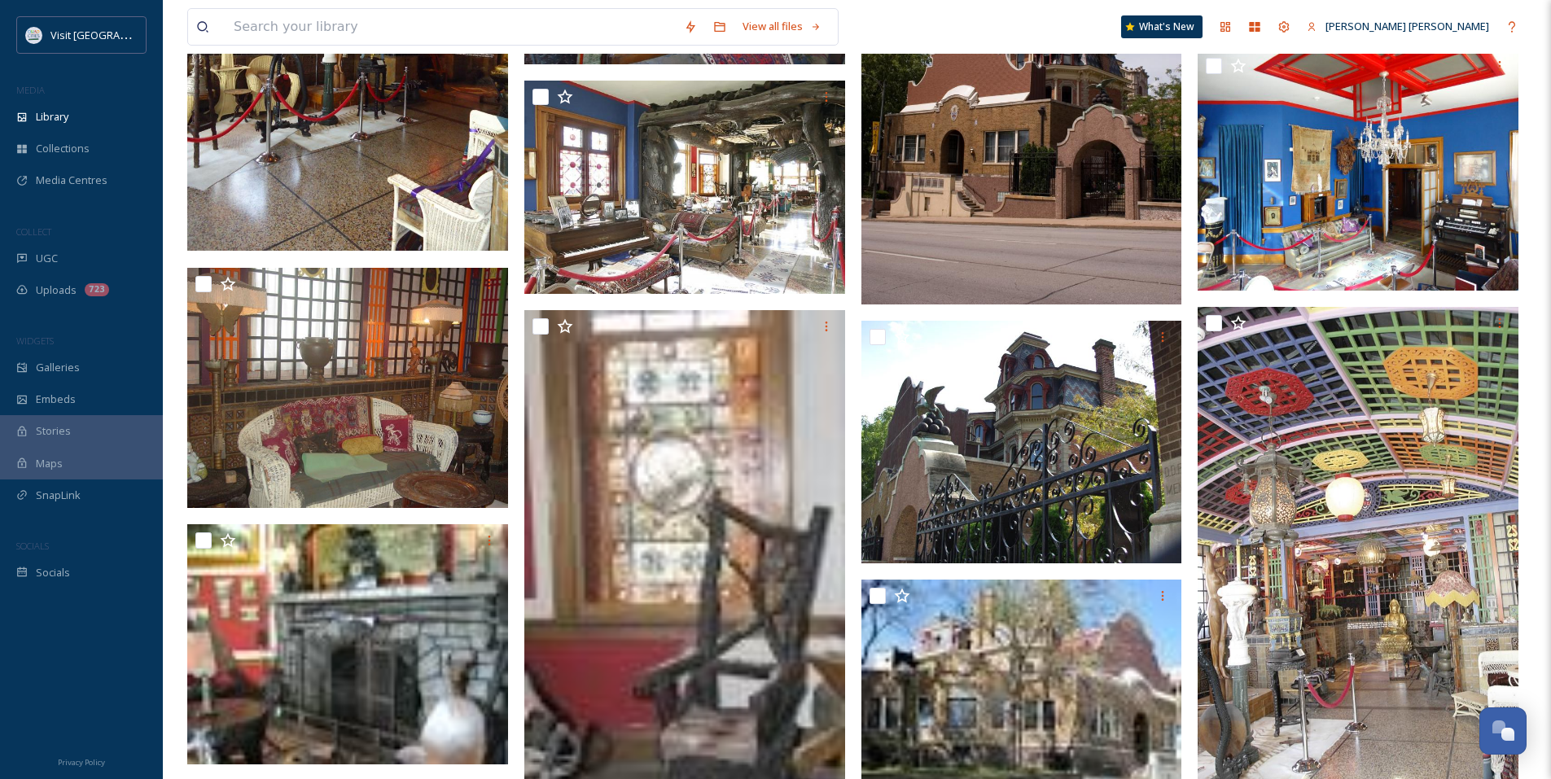
scroll to position [641, 0]
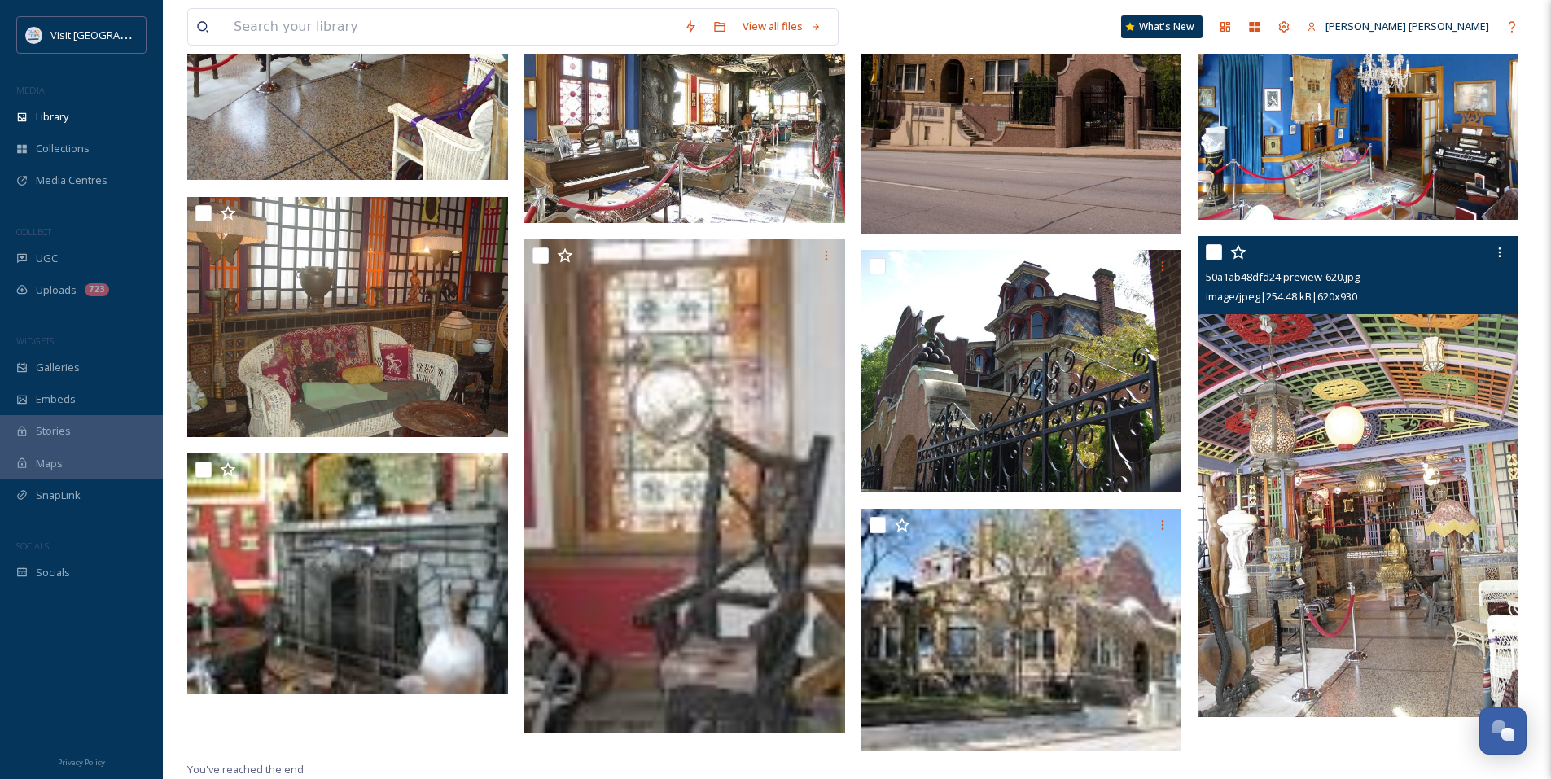
click at [1211, 256] on input "checkbox" at bounding box center [1214, 252] width 16 height 16
checkbox input "true"
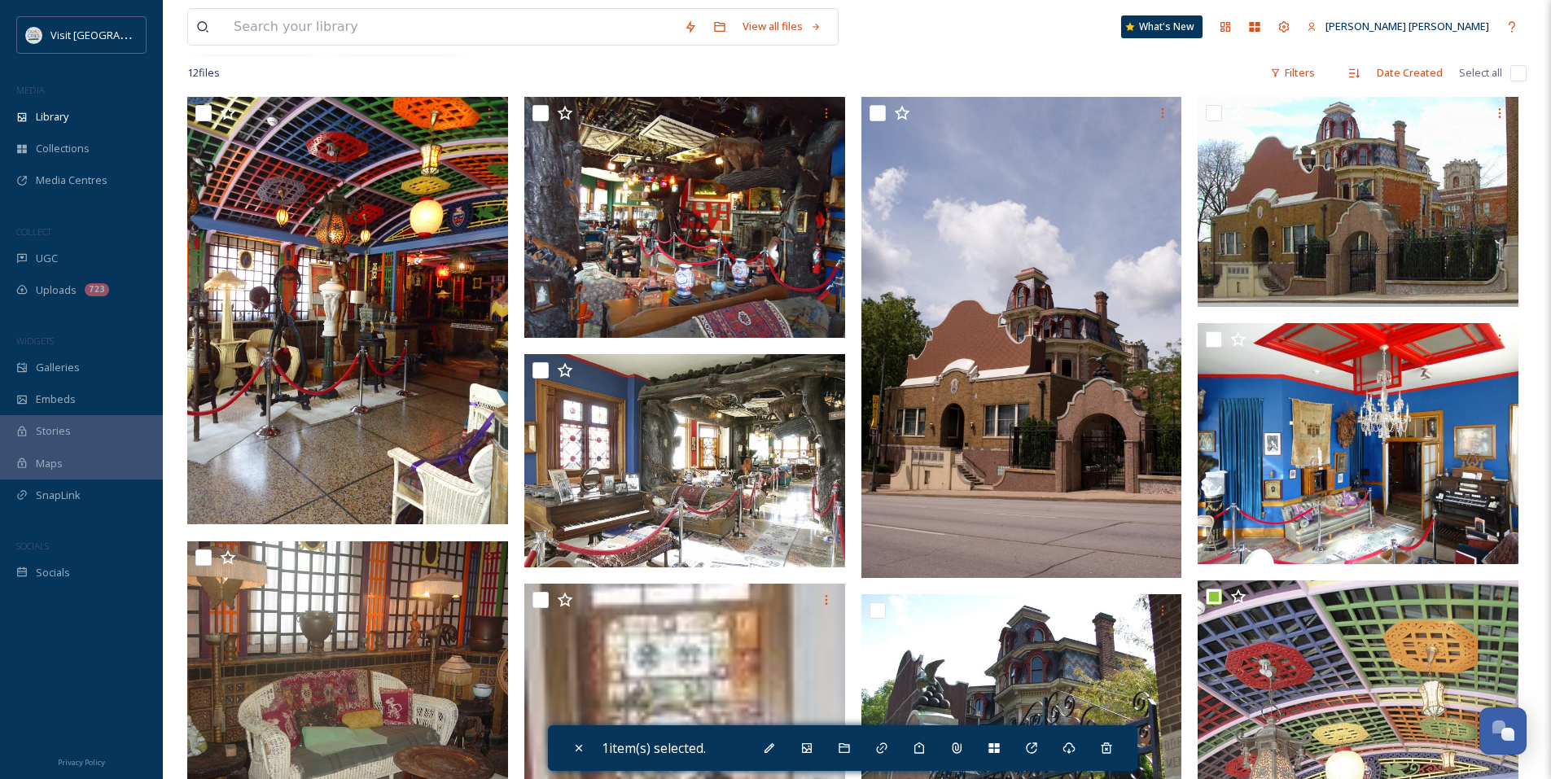
scroll to position [234, 0]
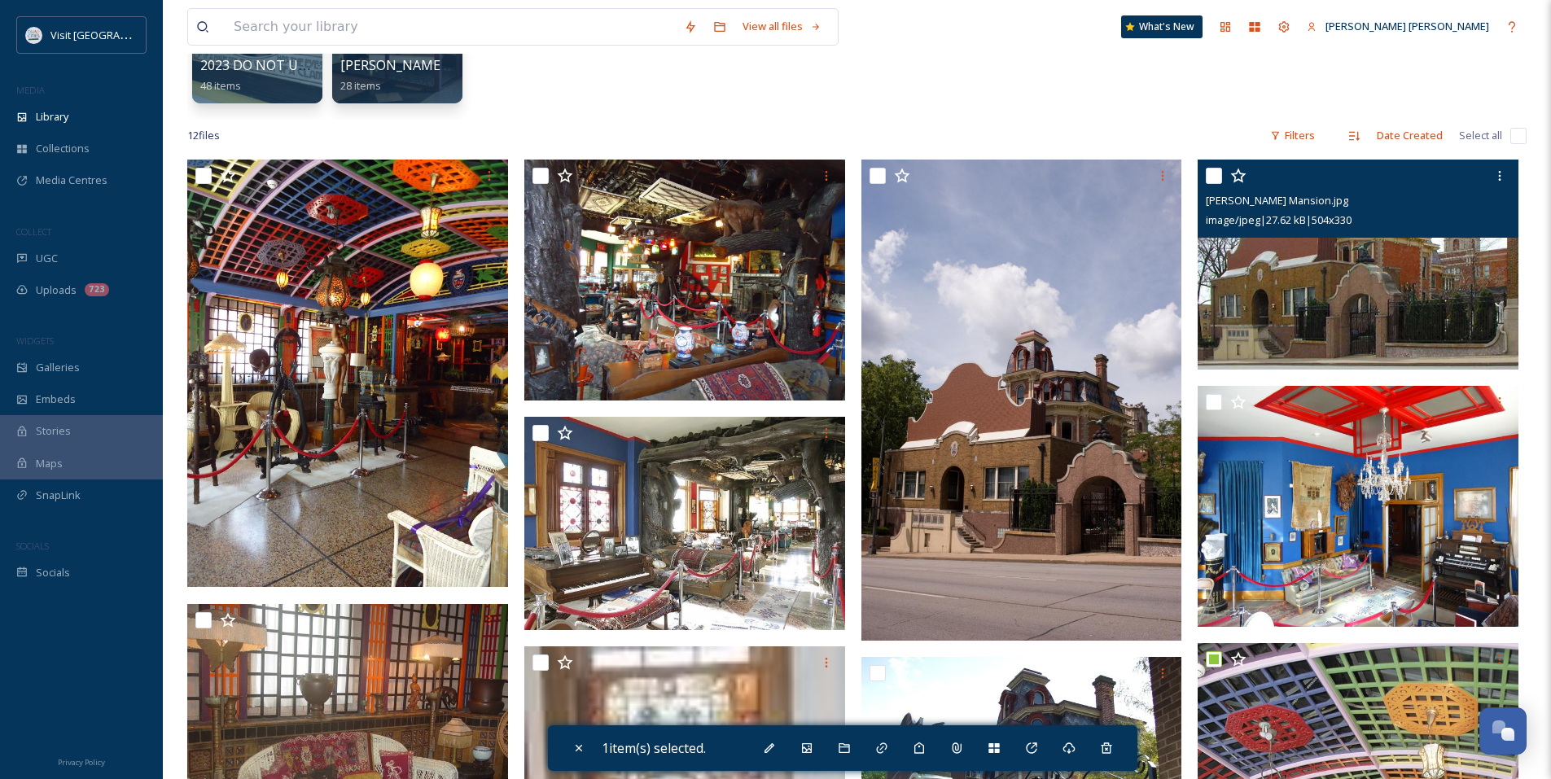
click at [1218, 182] on input "checkbox" at bounding box center [1214, 176] width 16 height 16
checkbox input "true"
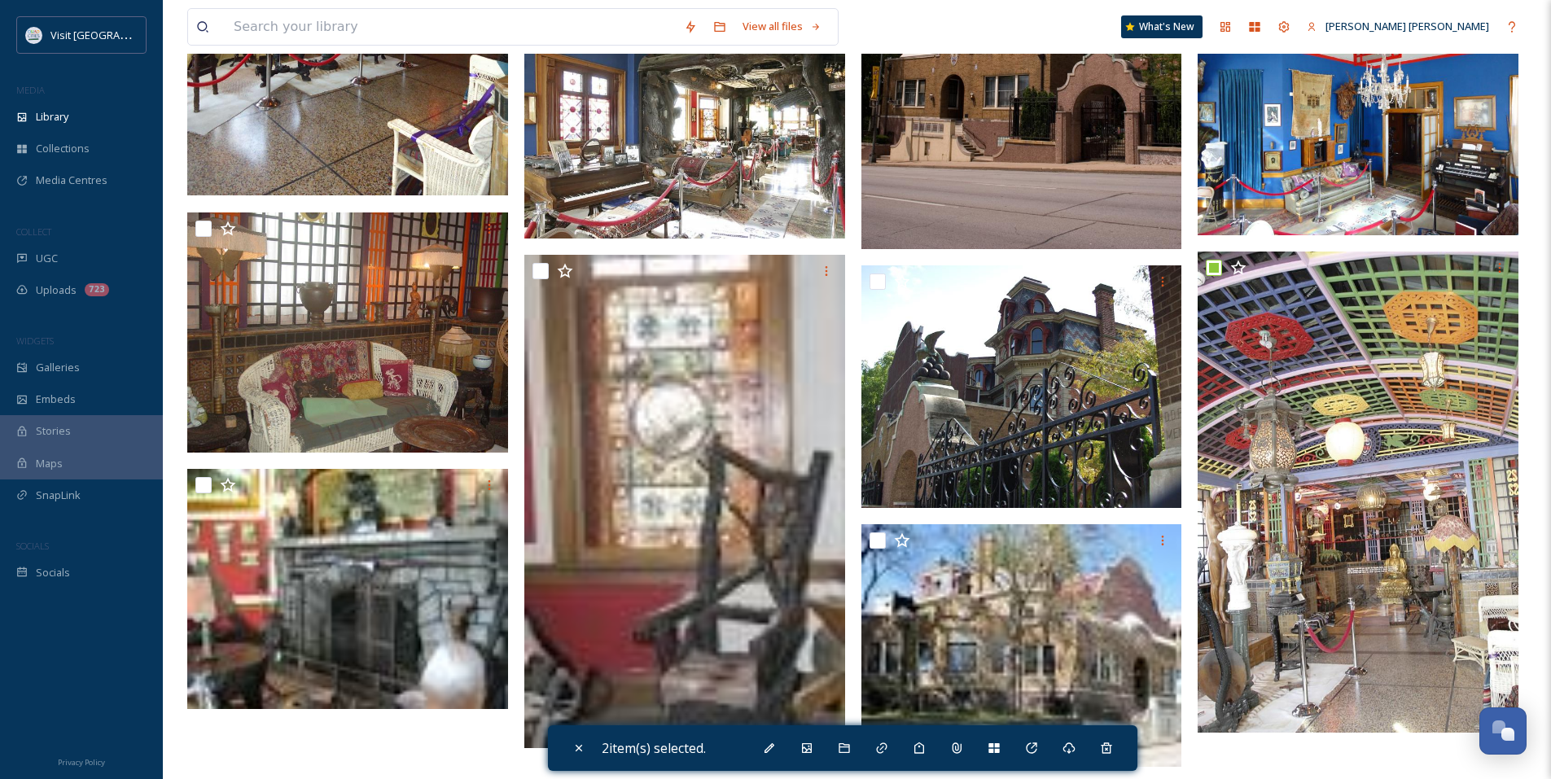
scroll to position [641, 0]
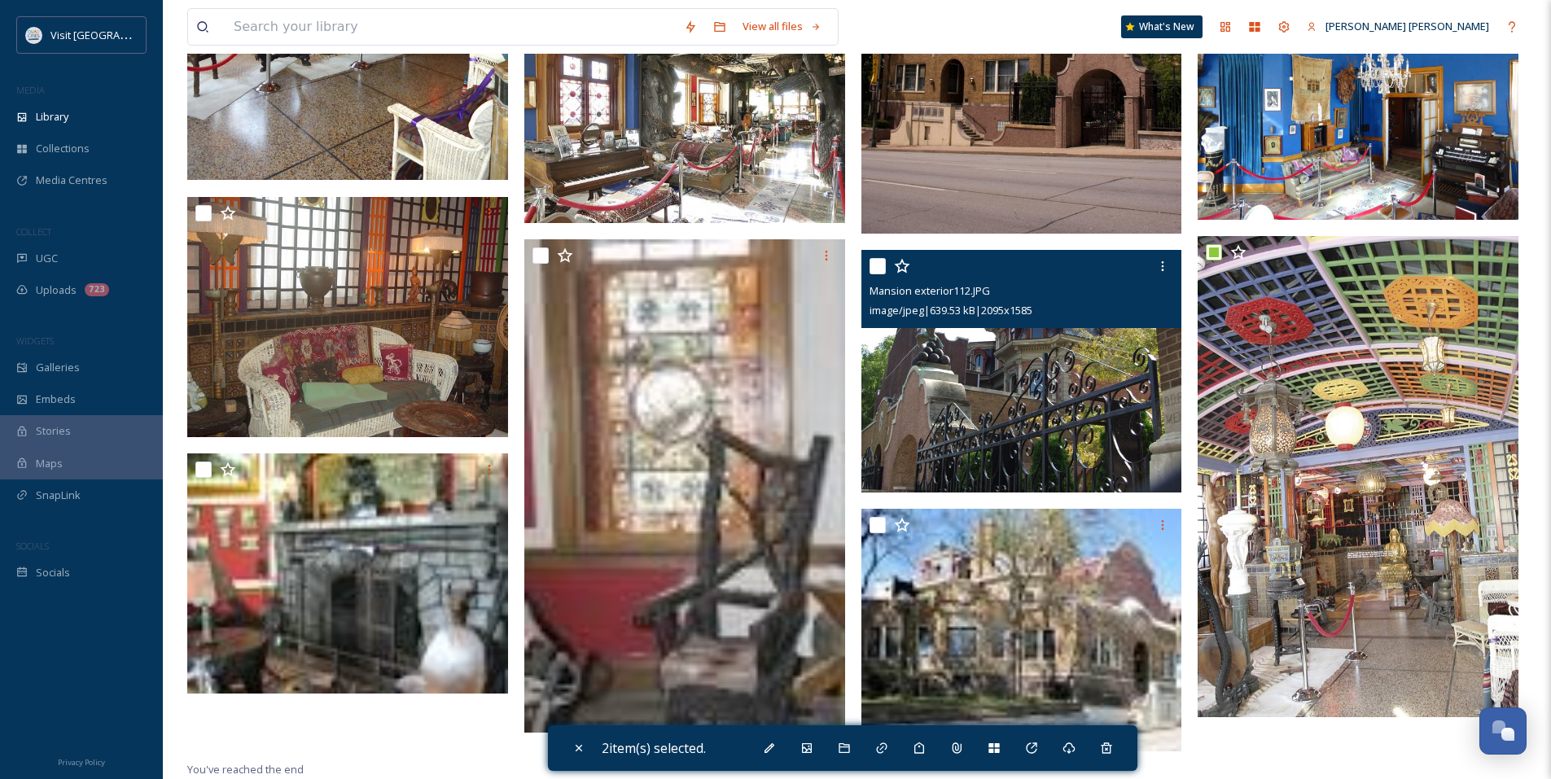
click at [879, 266] on input "checkbox" at bounding box center [877, 266] width 16 height 16
checkbox input "true"
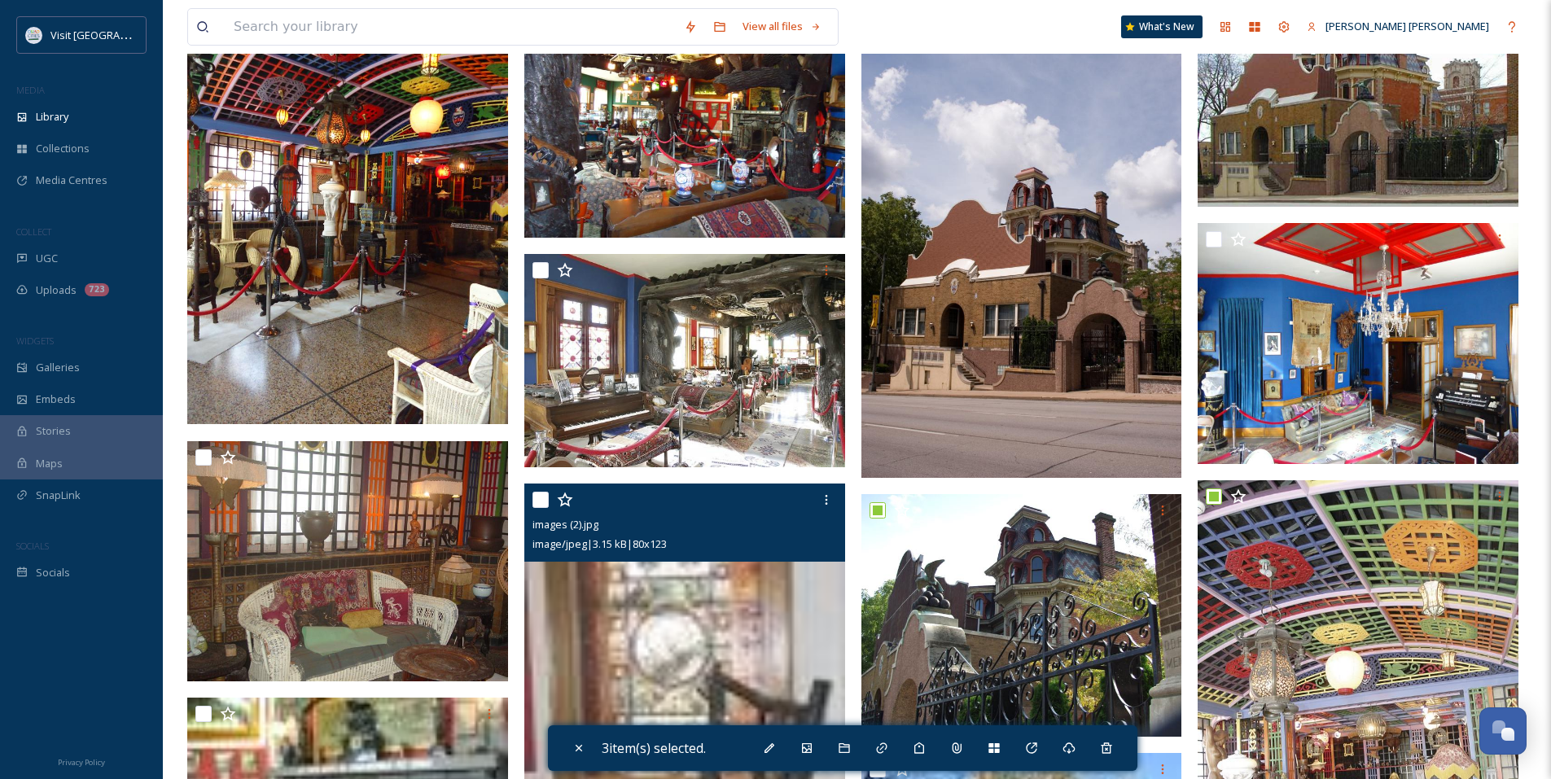
scroll to position [234, 0]
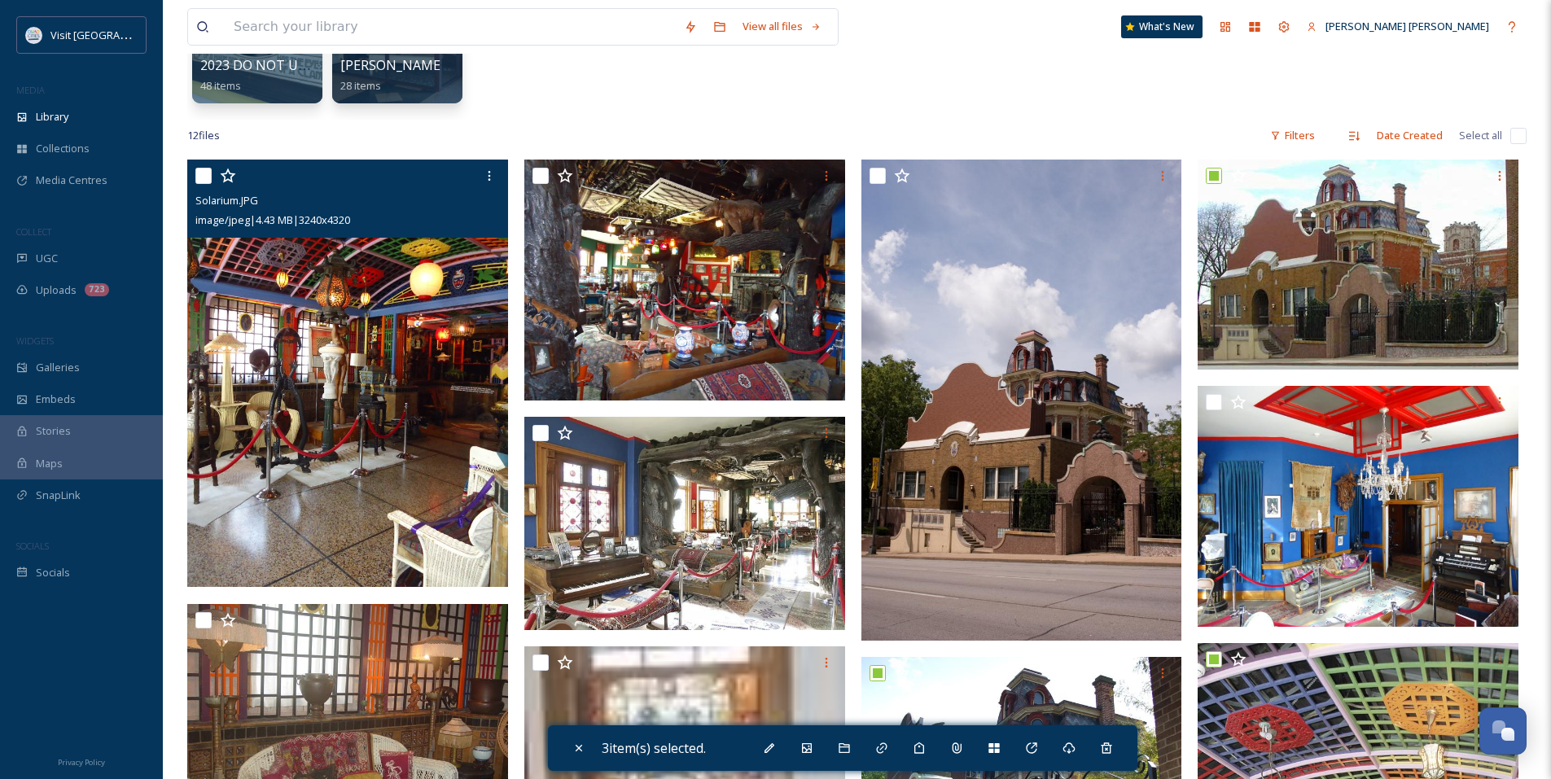
click at [208, 171] on input "checkbox" at bounding box center [203, 176] width 16 height 16
checkbox input "true"
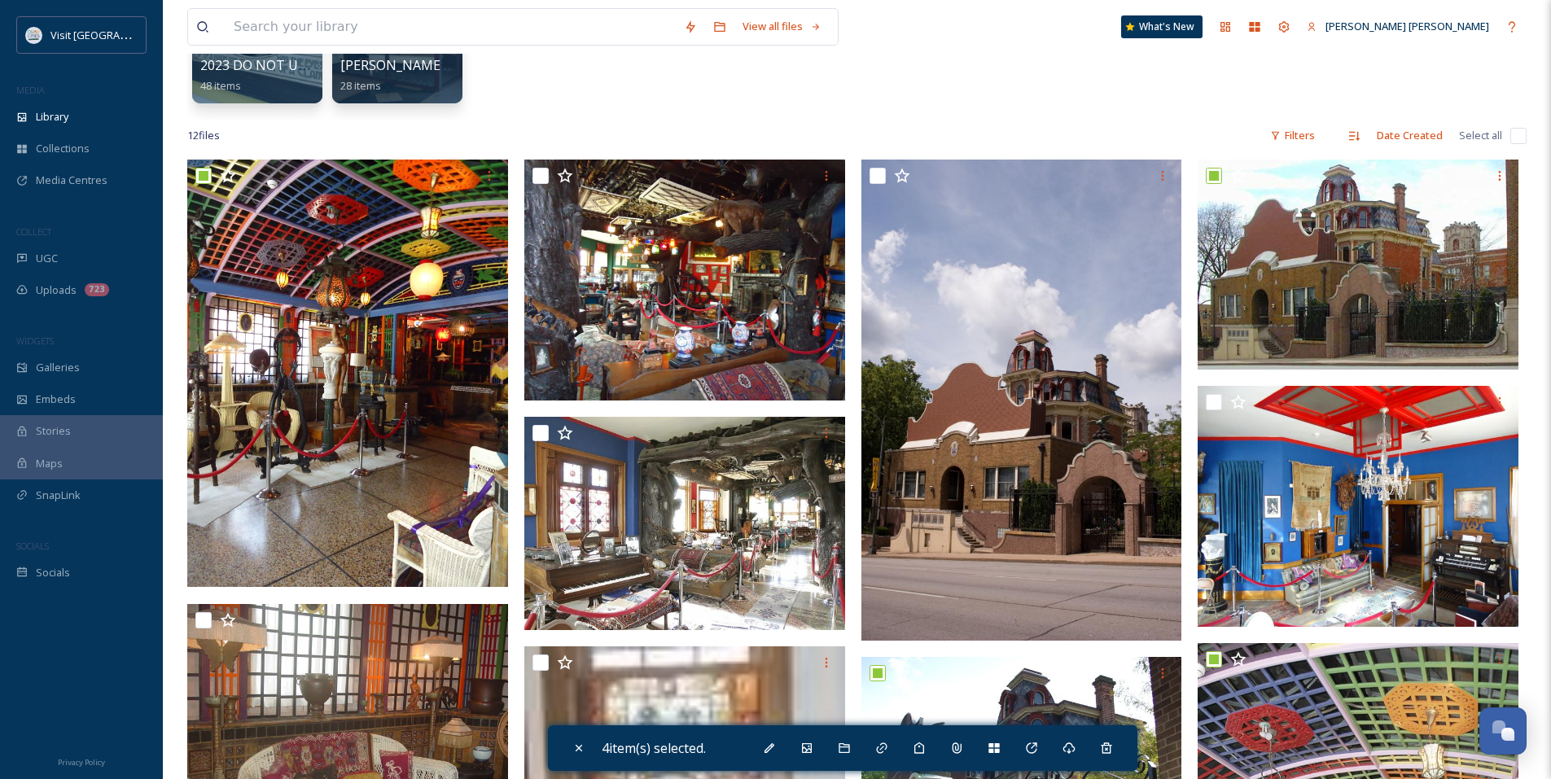
scroll to position [152, 0]
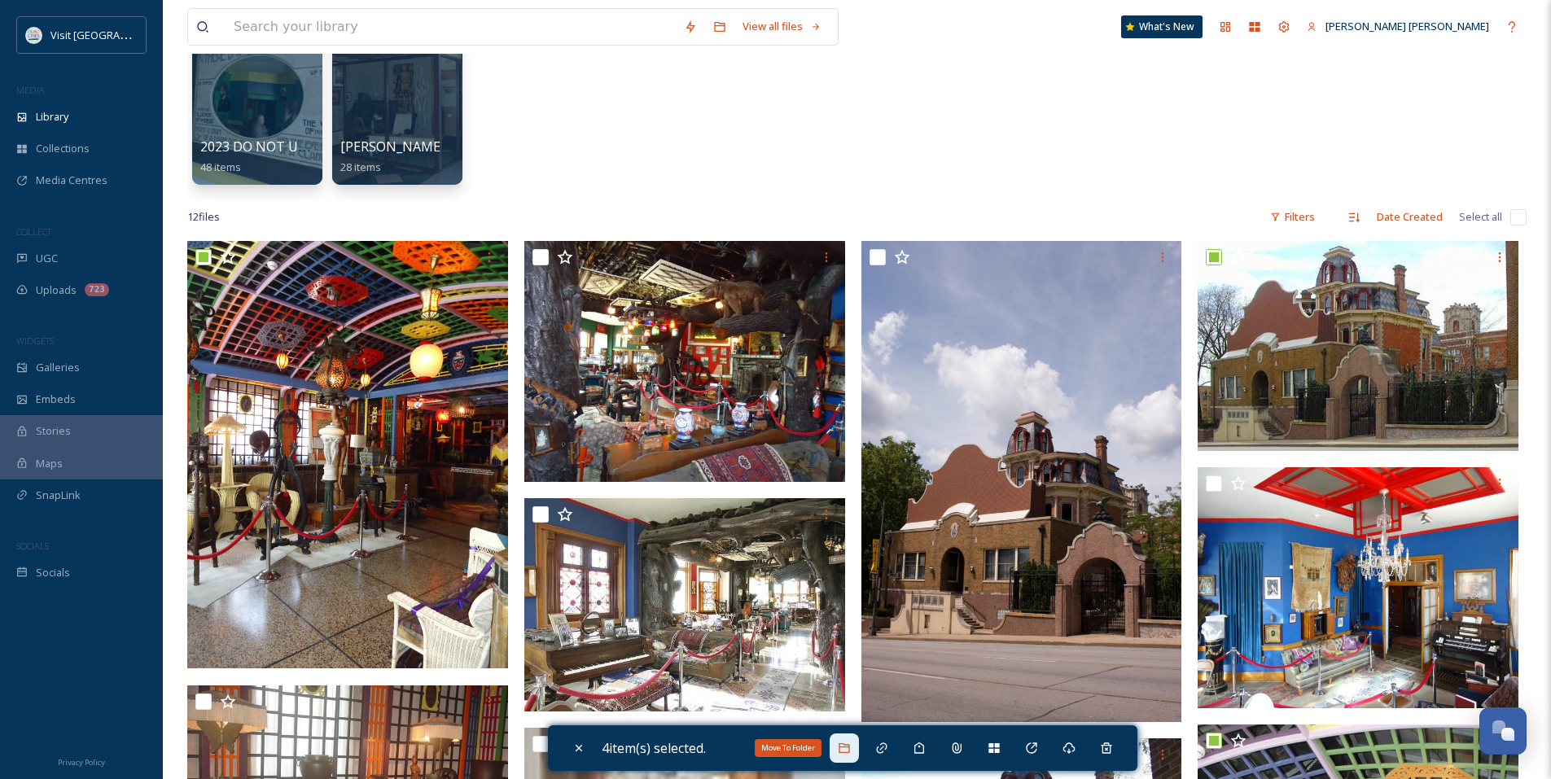
click at [844, 755] on div "Move To Folder" at bounding box center [844, 747] width 29 height 29
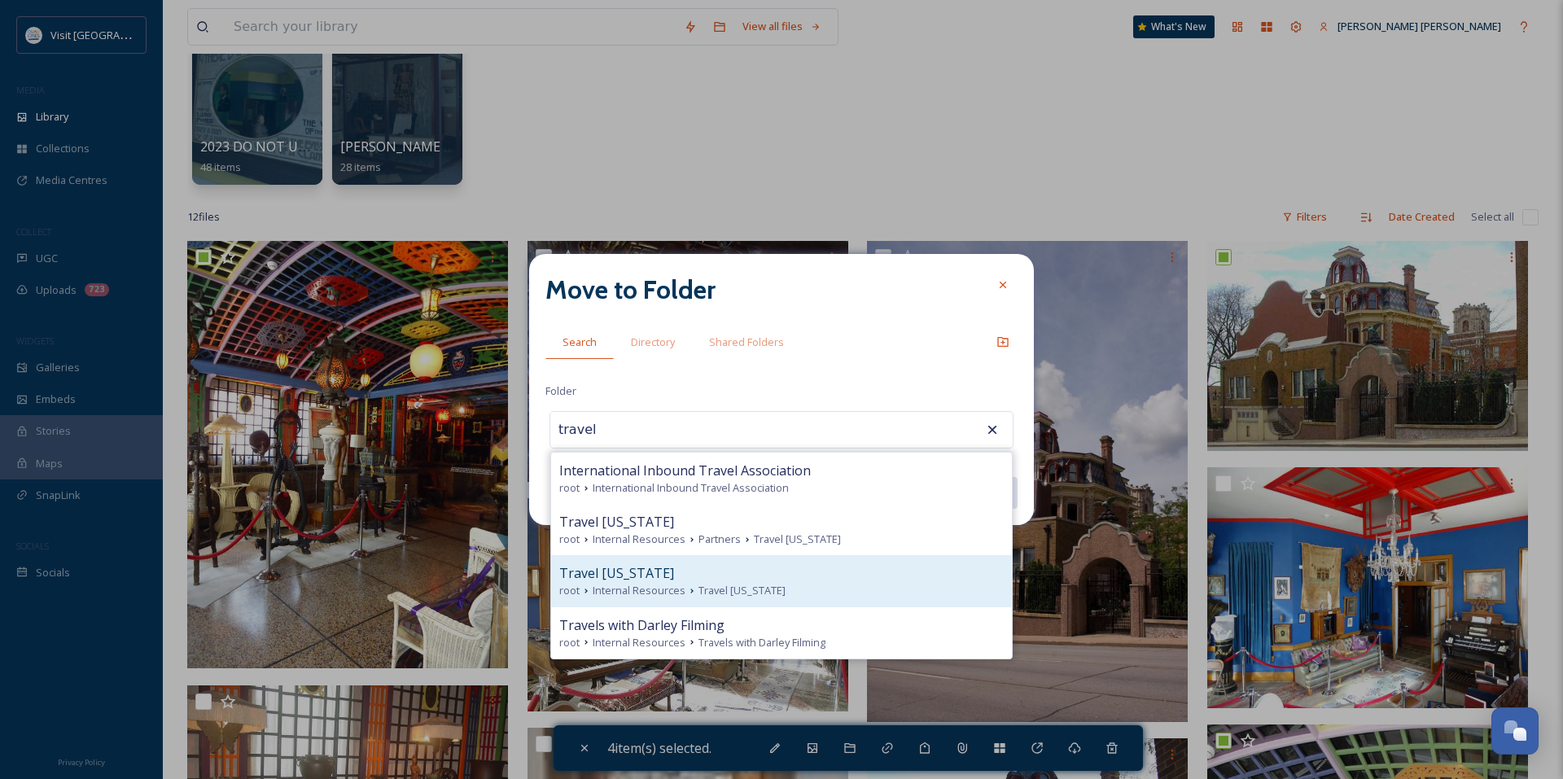
click at [779, 585] on div "root Internal Resources Travel [US_STATE]" at bounding box center [781, 590] width 444 height 15
type input "Travel [US_STATE]"
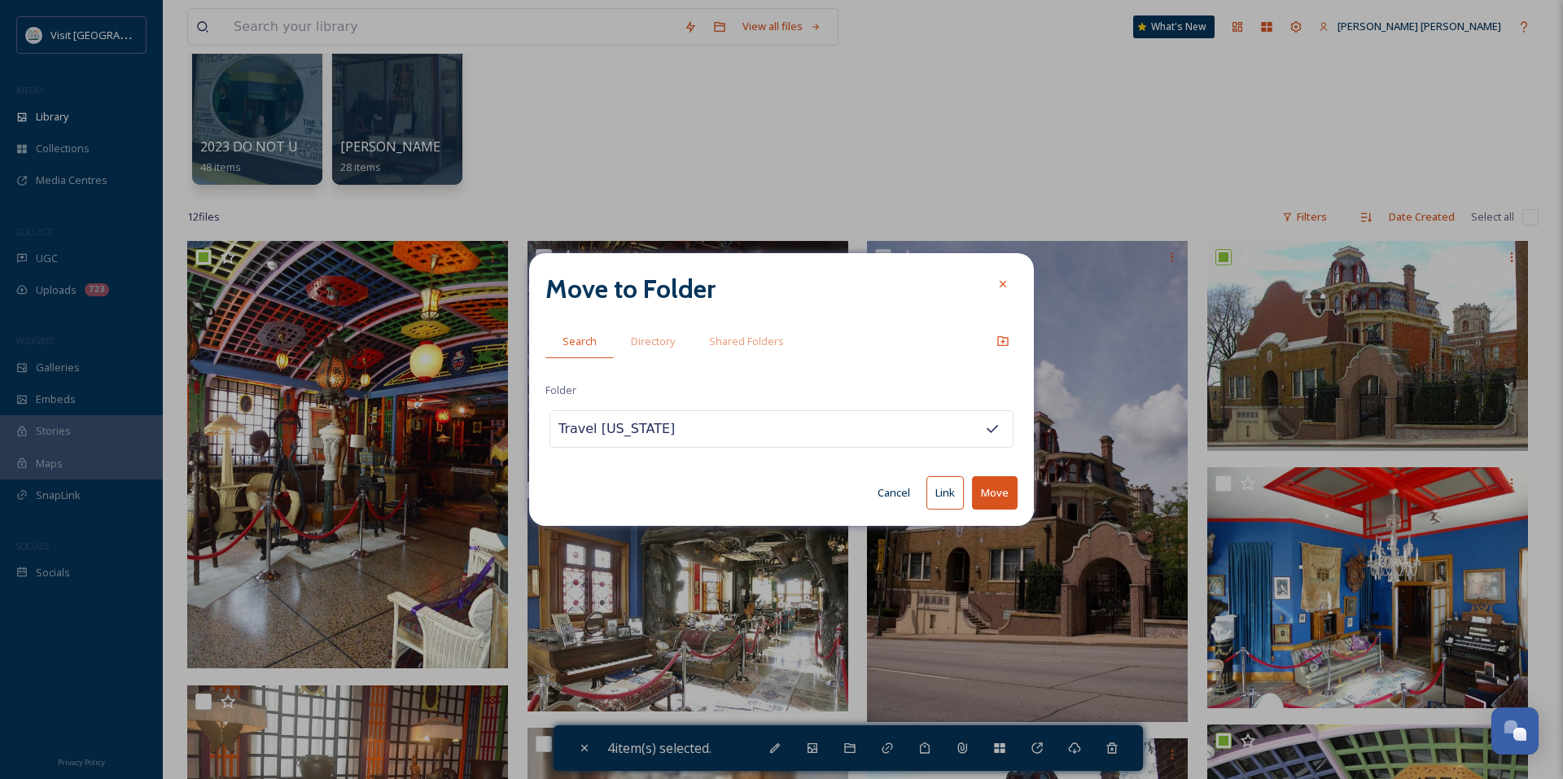
click at [947, 502] on button "Link" at bounding box center [944, 492] width 37 height 33
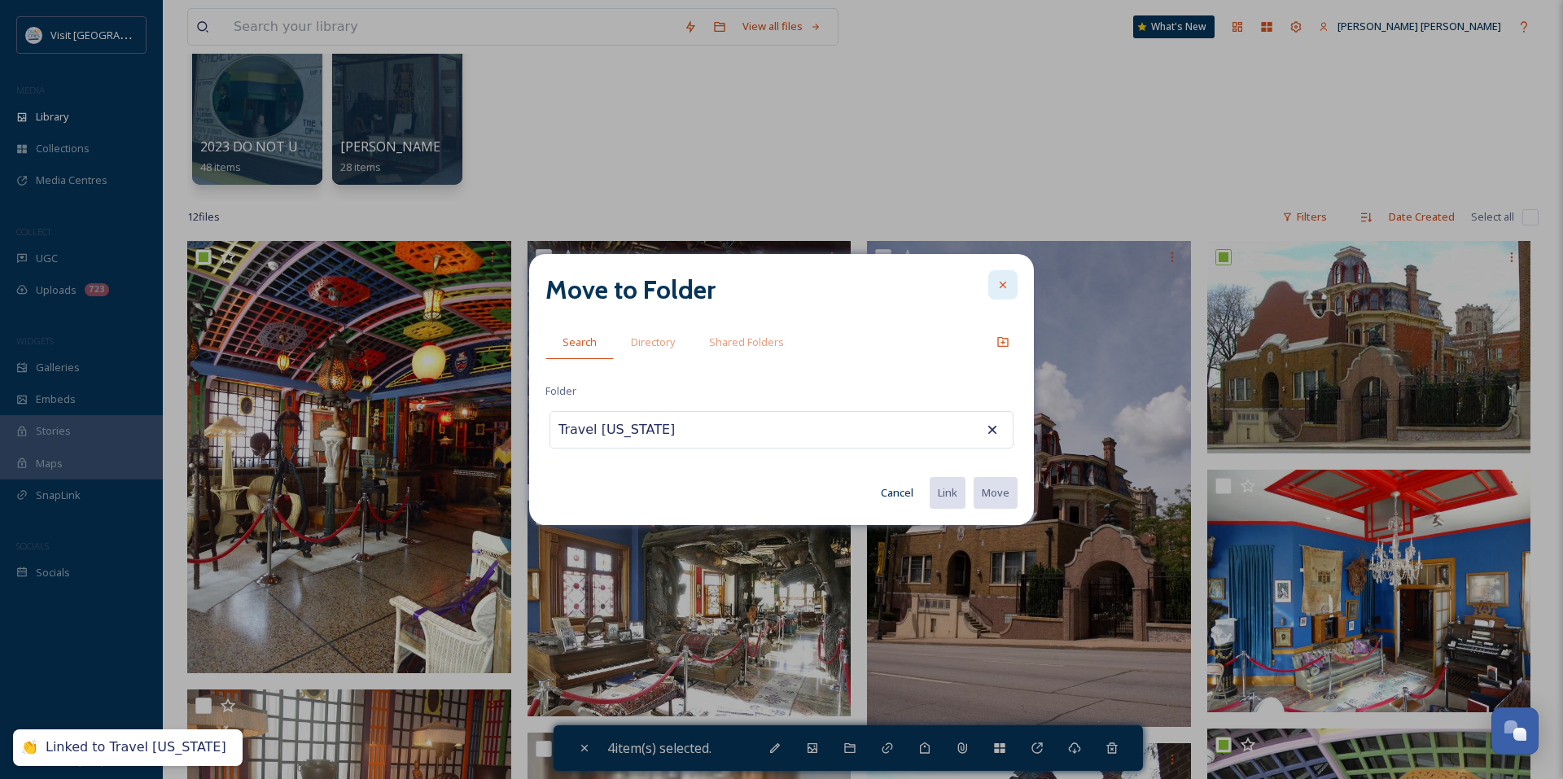
click at [1000, 287] on icon at bounding box center [1002, 284] width 13 height 13
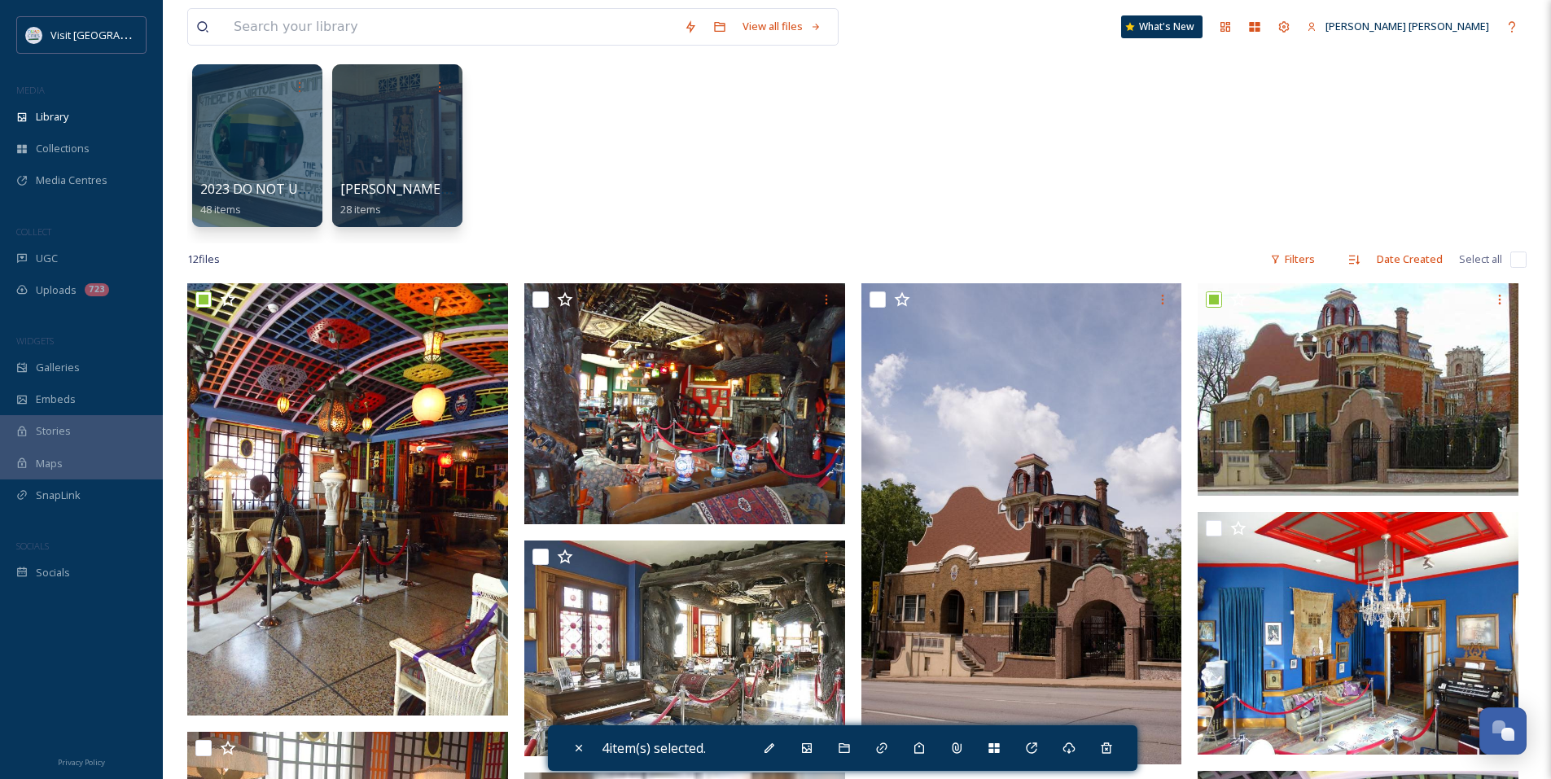
scroll to position [0, 0]
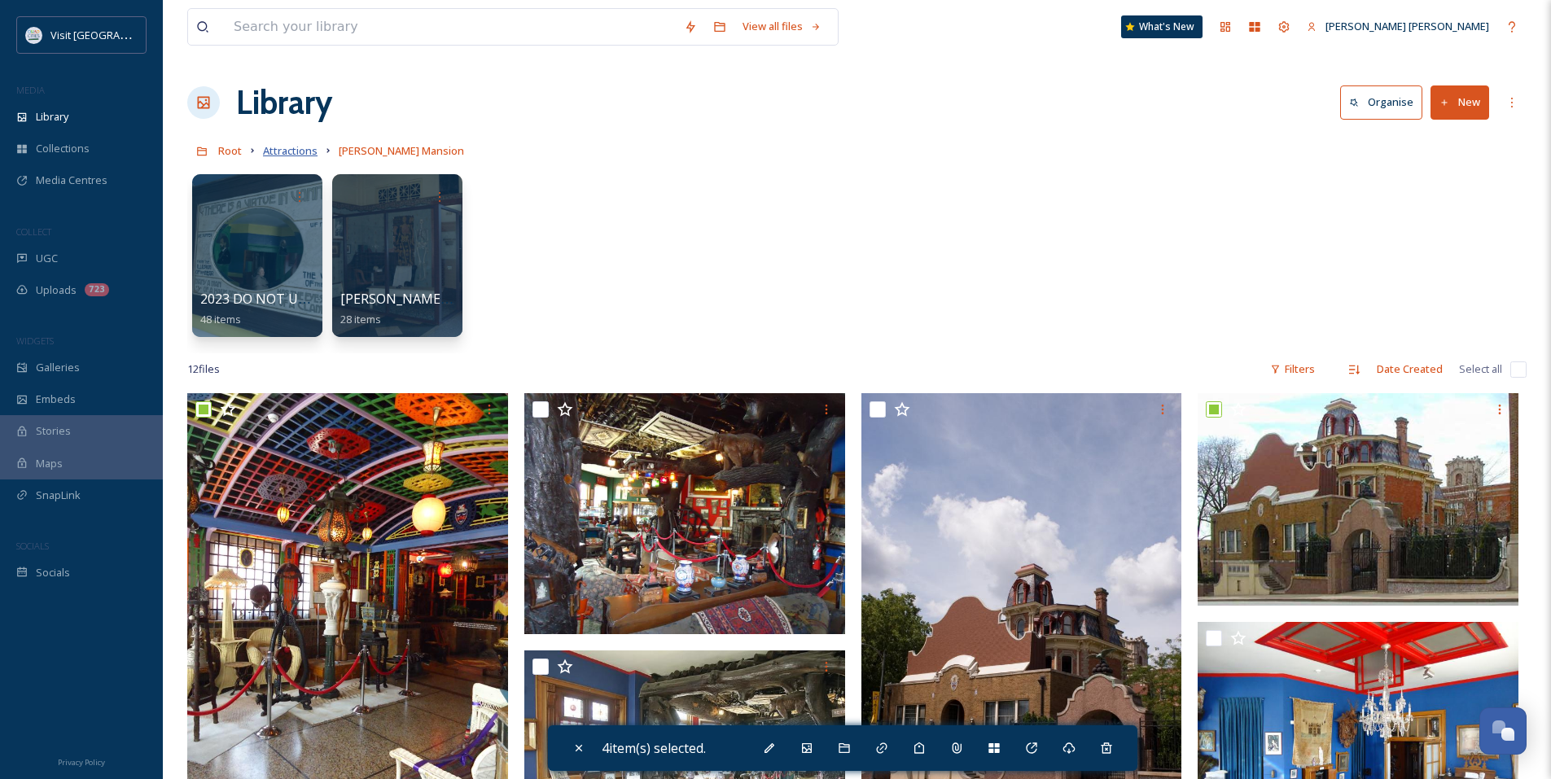
click at [304, 150] on span "Attractions" at bounding box center [290, 150] width 55 height 15
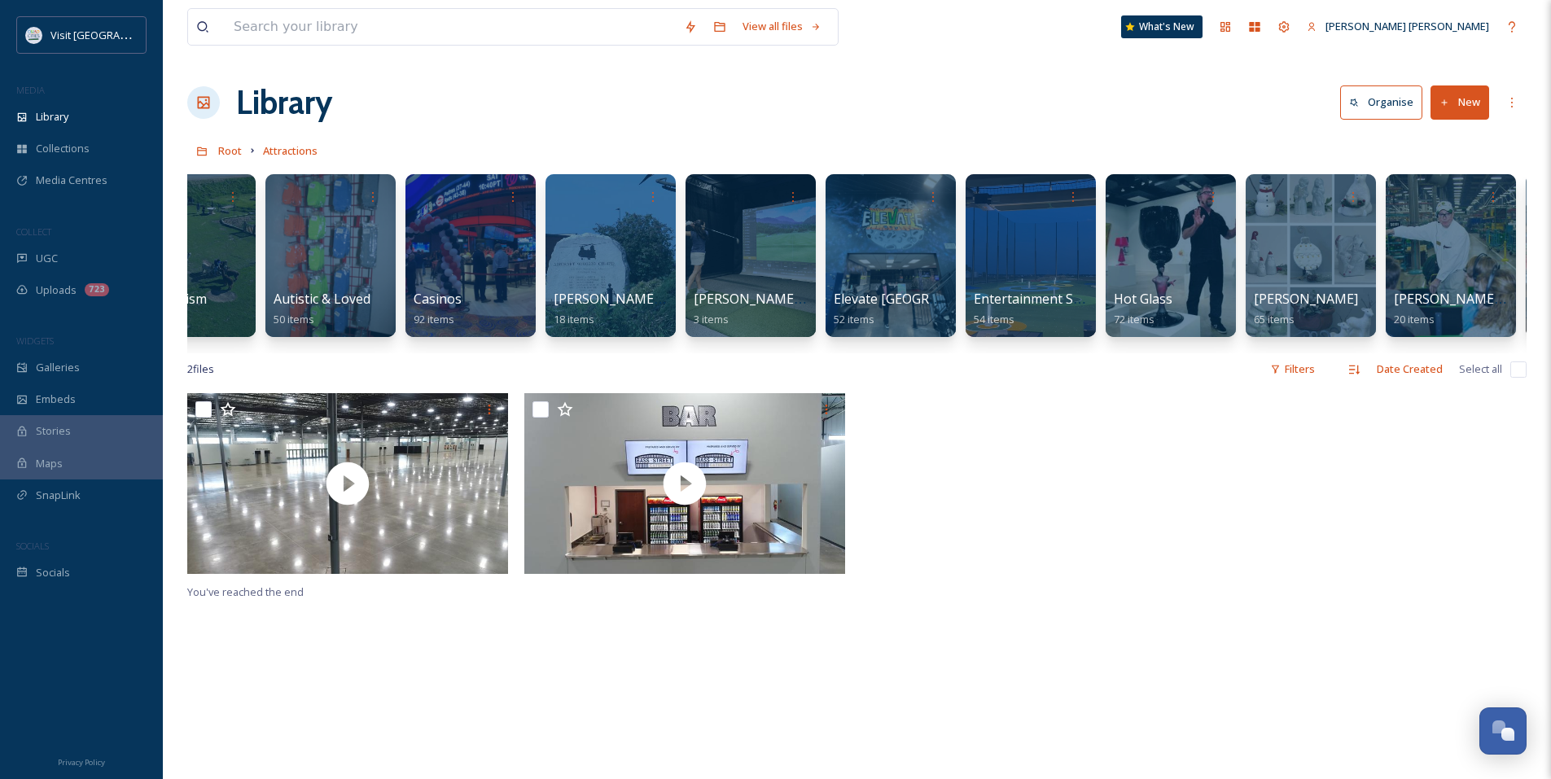
scroll to position [0, 70]
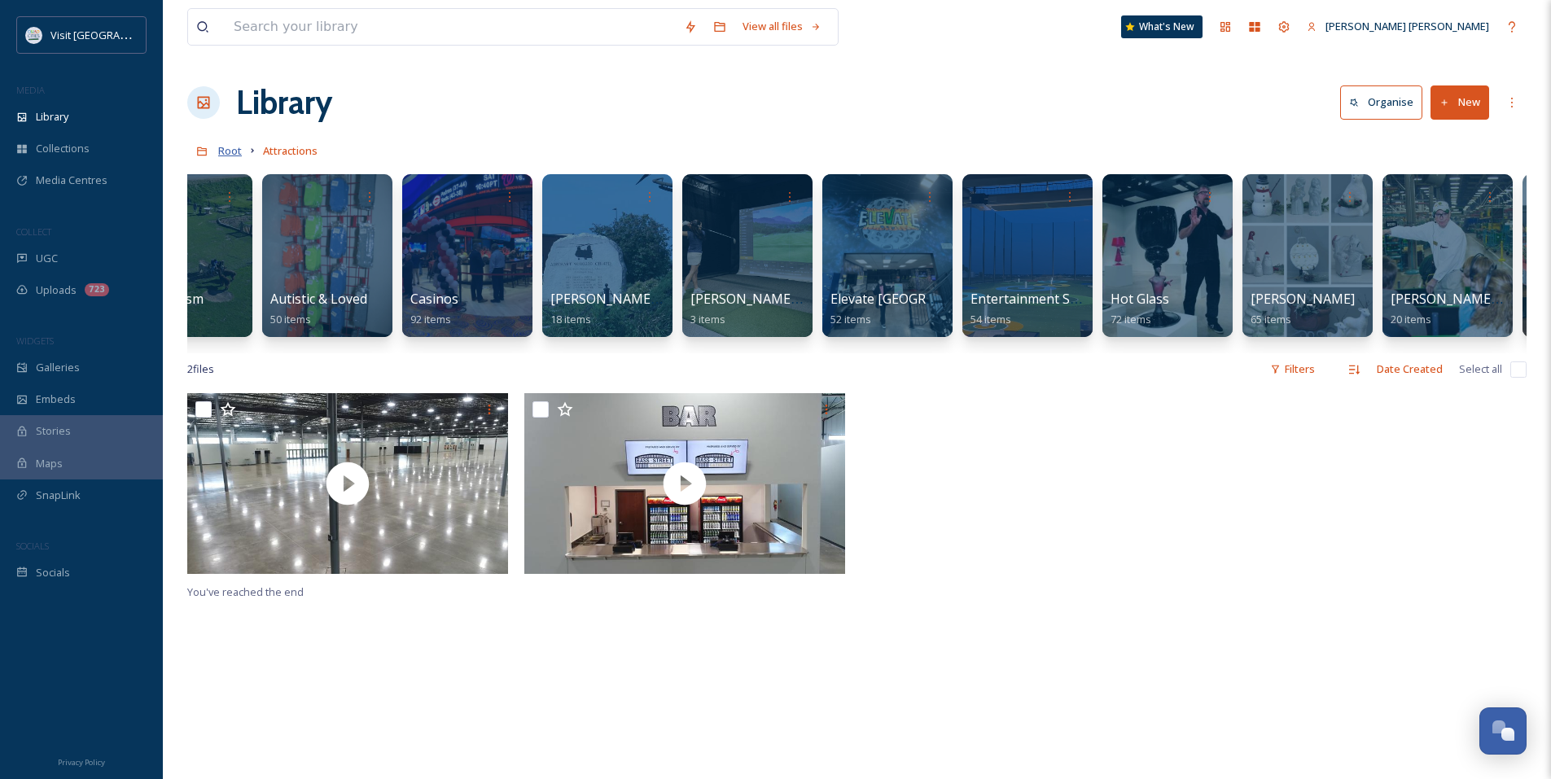
click at [239, 153] on span "Root" at bounding box center [230, 150] width 24 height 15
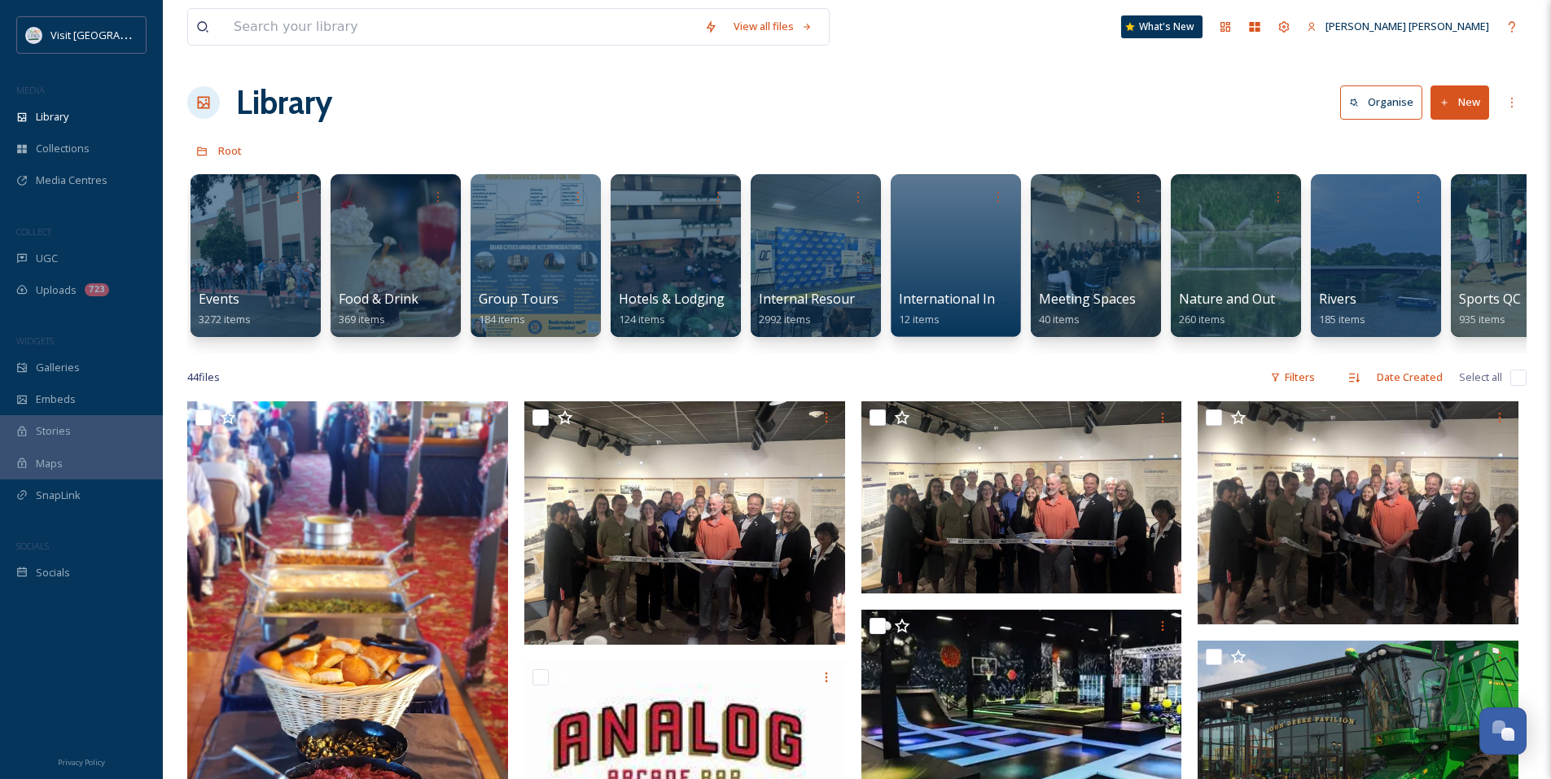
scroll to position [0, 707]
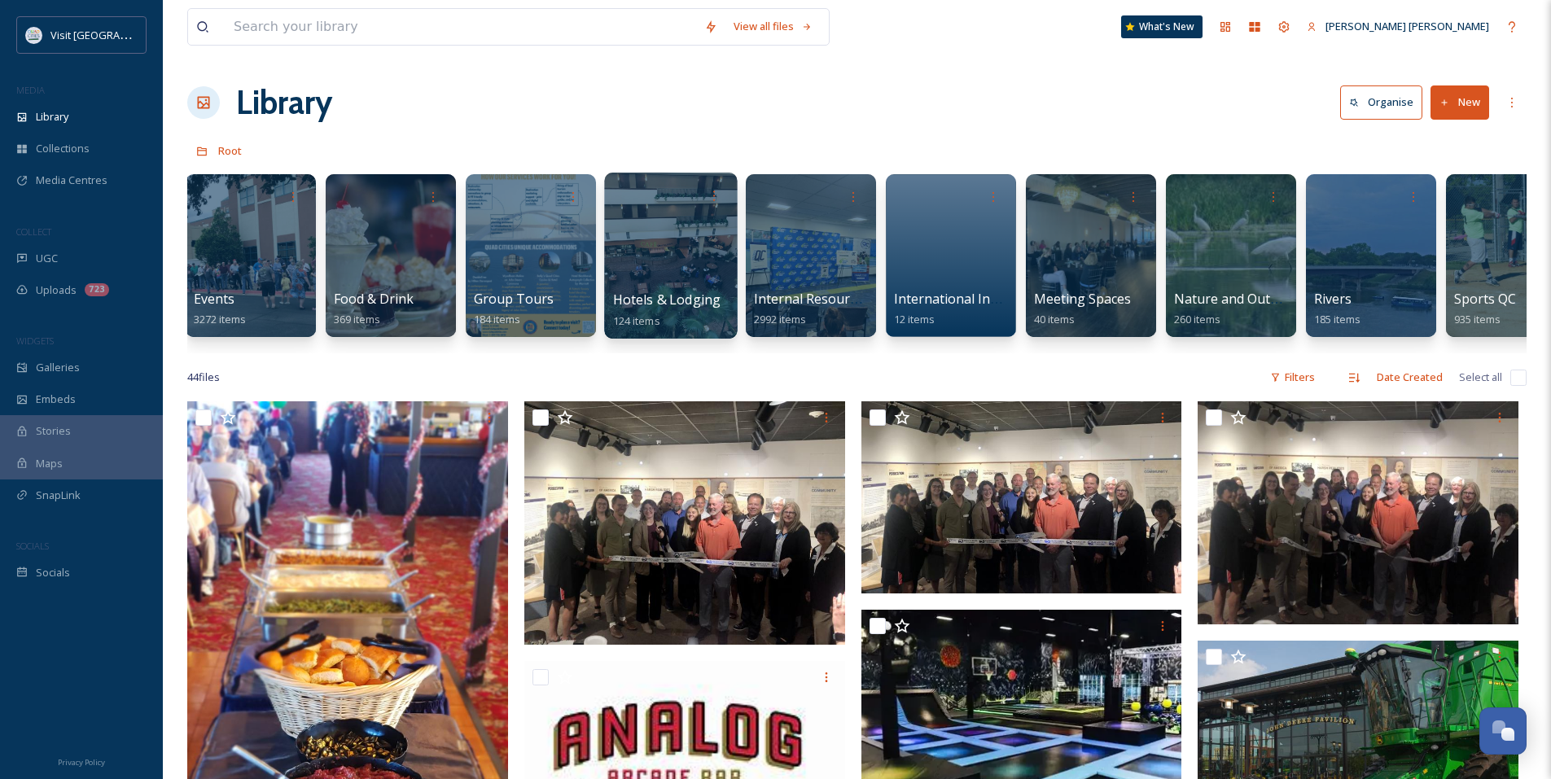
click at [668, 237] on div at bounding box center [670, 256] width 133 height 166
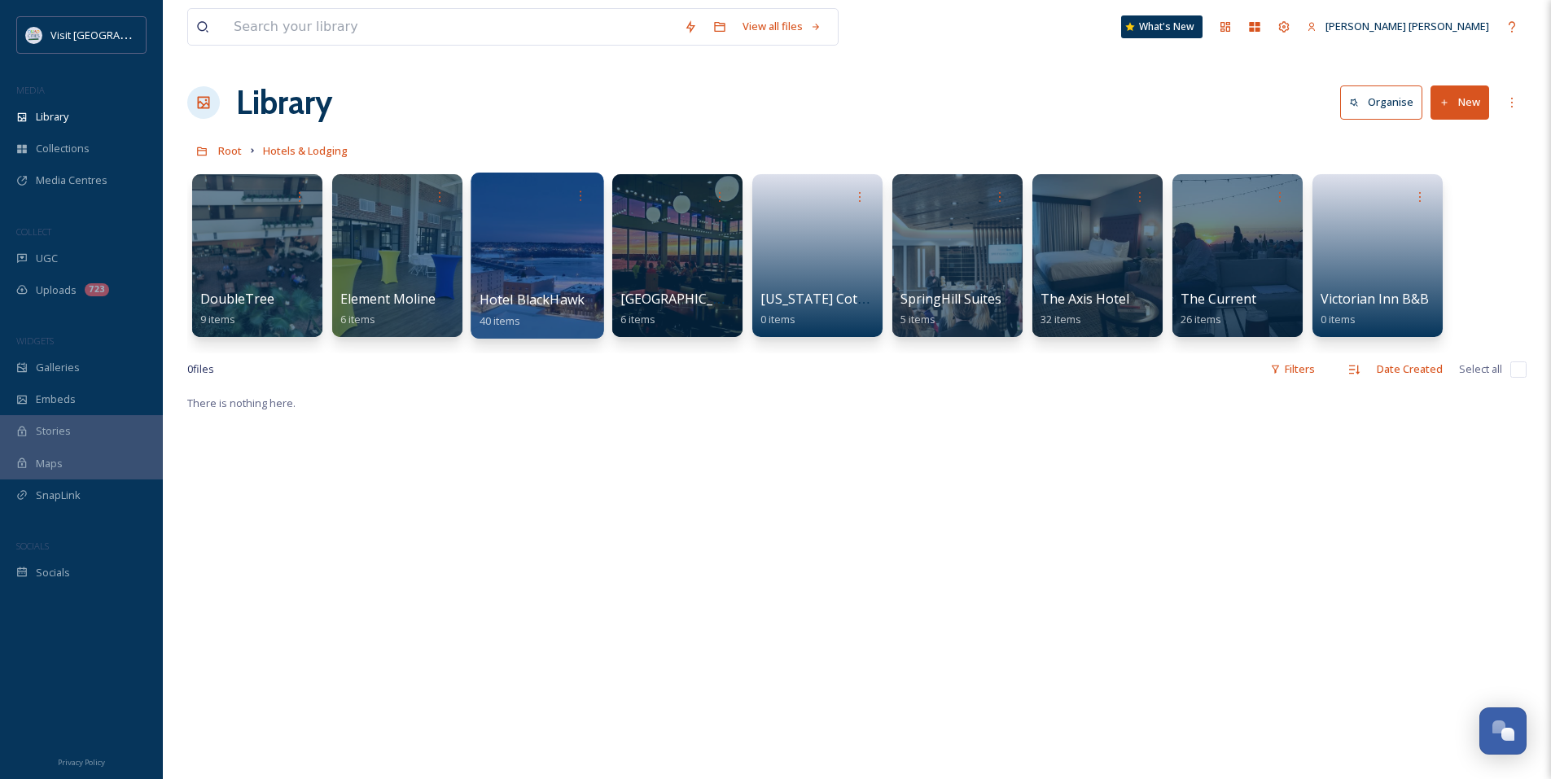
click at [566, 292] on span "Hotel BlackHawk" at bounding box center [532, 300] width 106 height 18
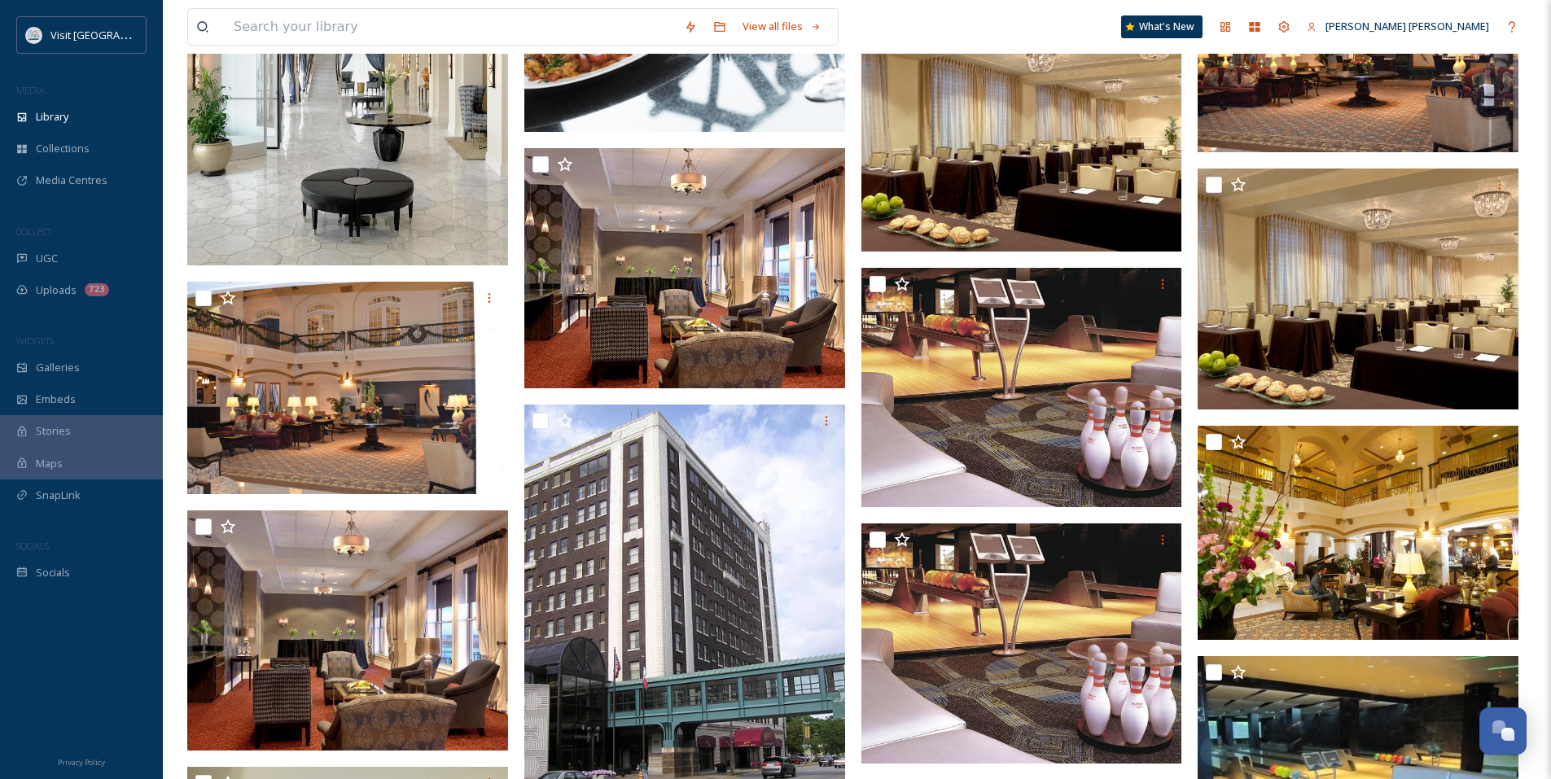
scroll to position [1872, 0]
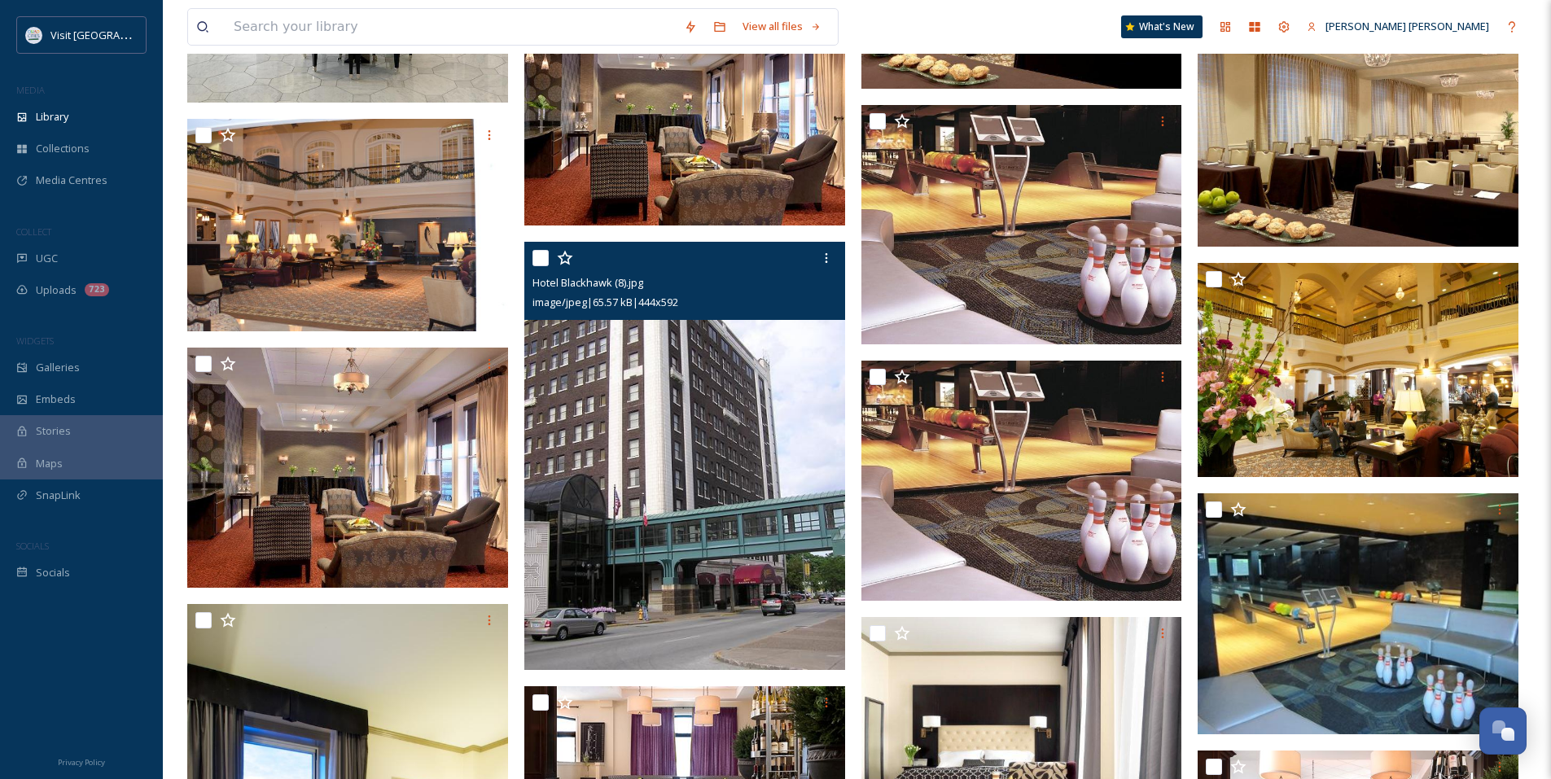
click at [571, 447] on img at bounding box center [684, 455] width 321 height 427
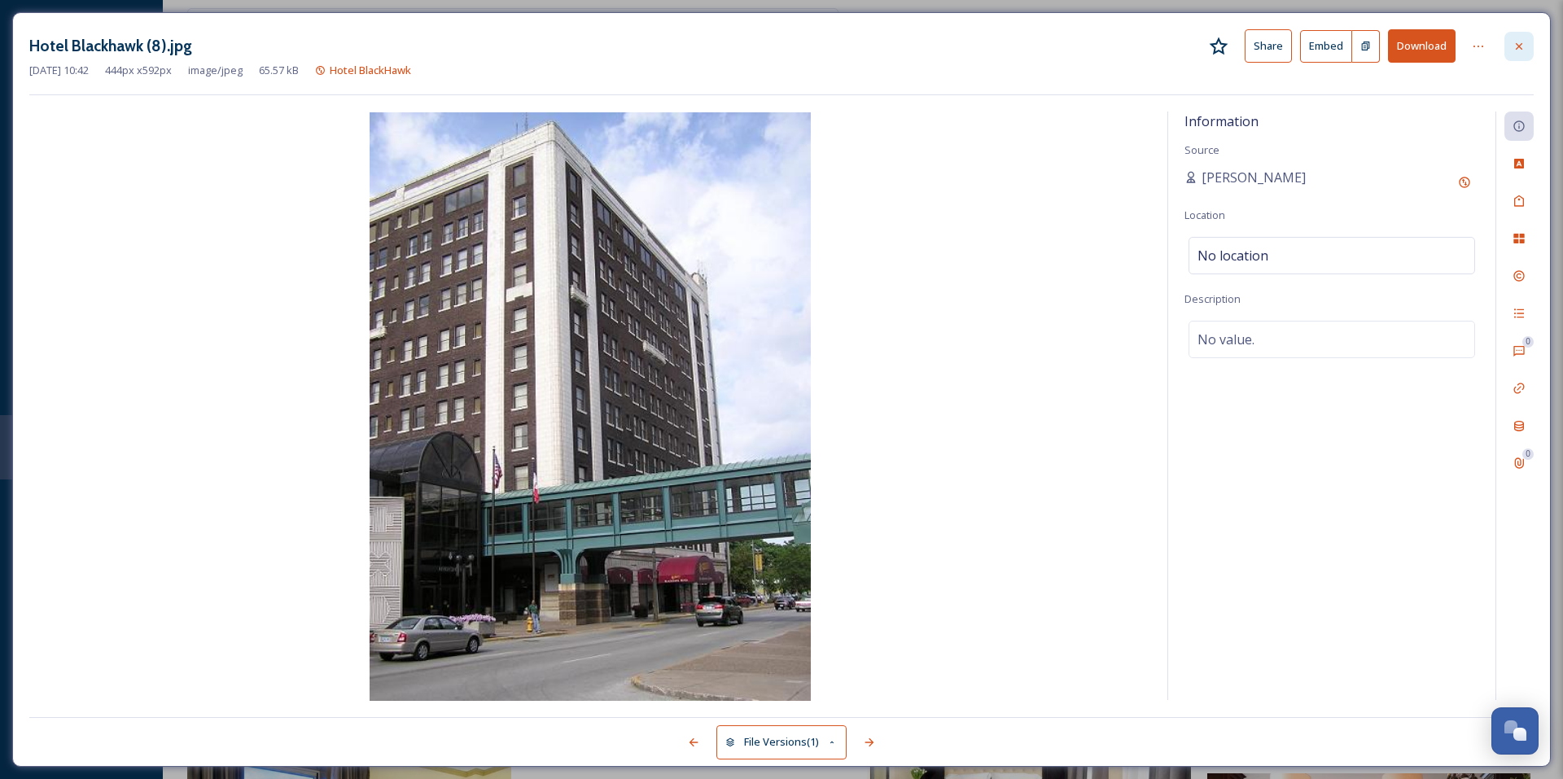
click at [1513, 48] on icon at bounding box center [1519, 46] width 13 height 13
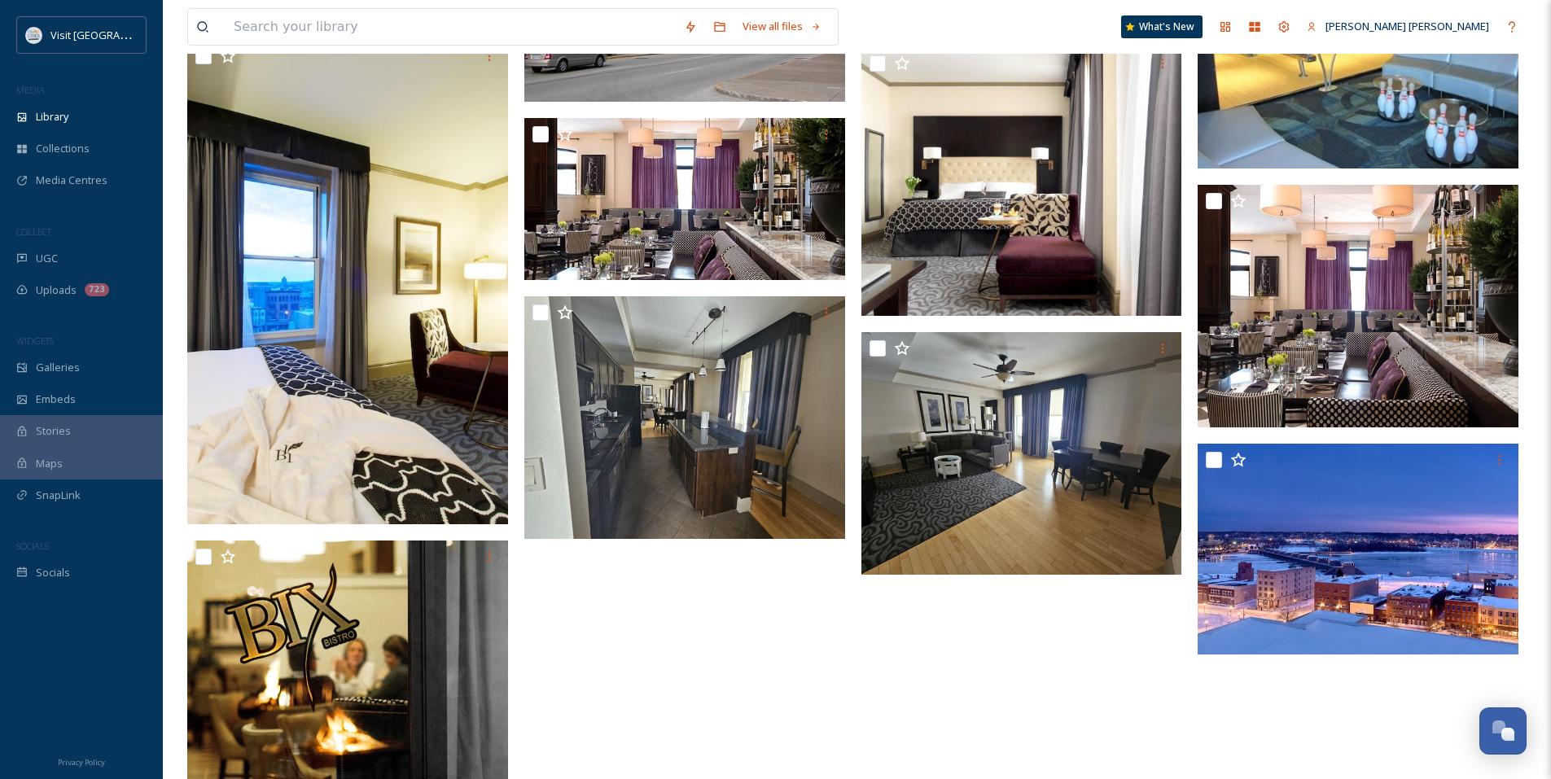
scroll to position [2424, 0]
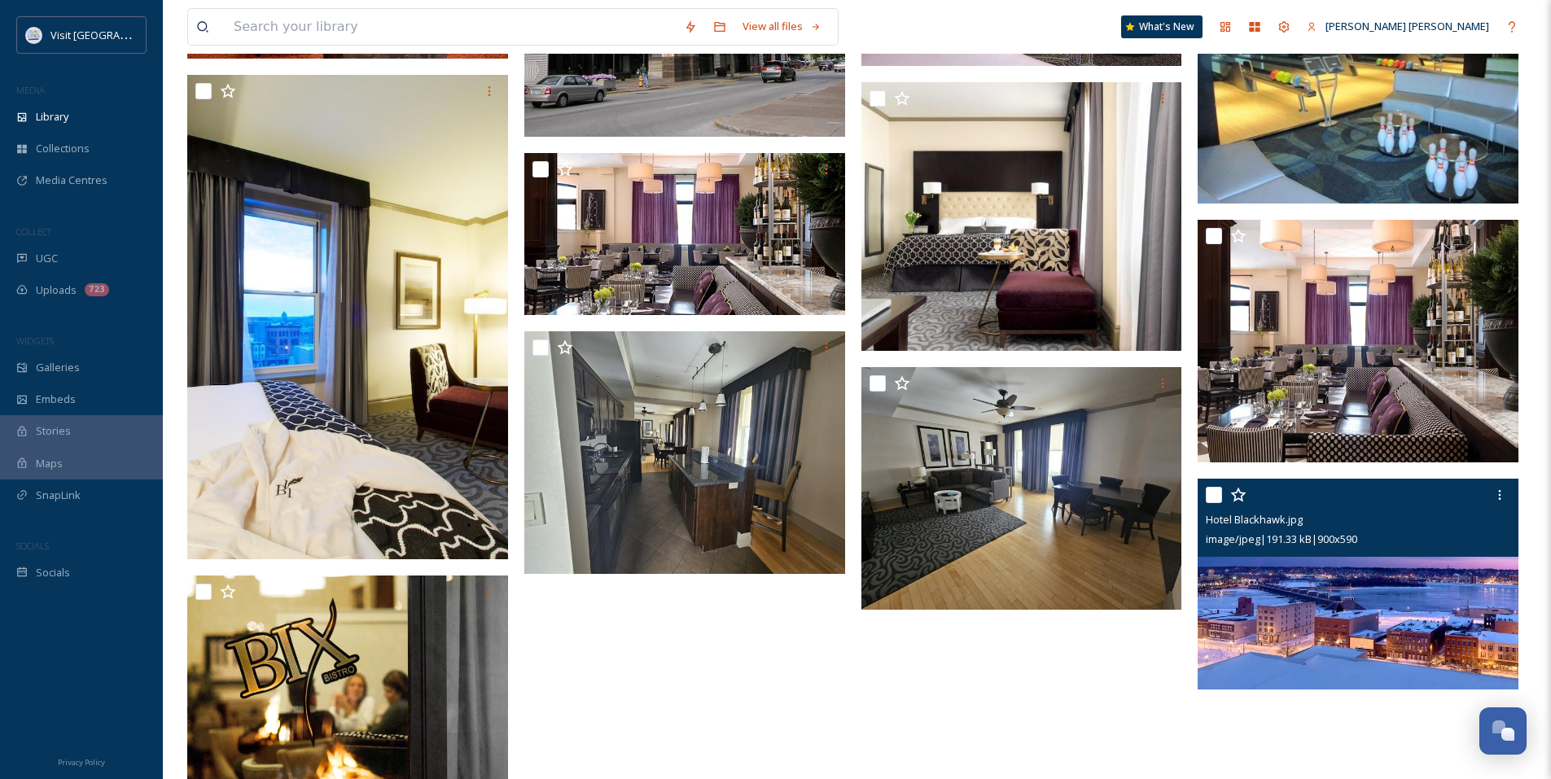
click at [1215, 495] on input "checkbox" at bounding box center [1214, 495] width 16 height 16
checkbox input "true"
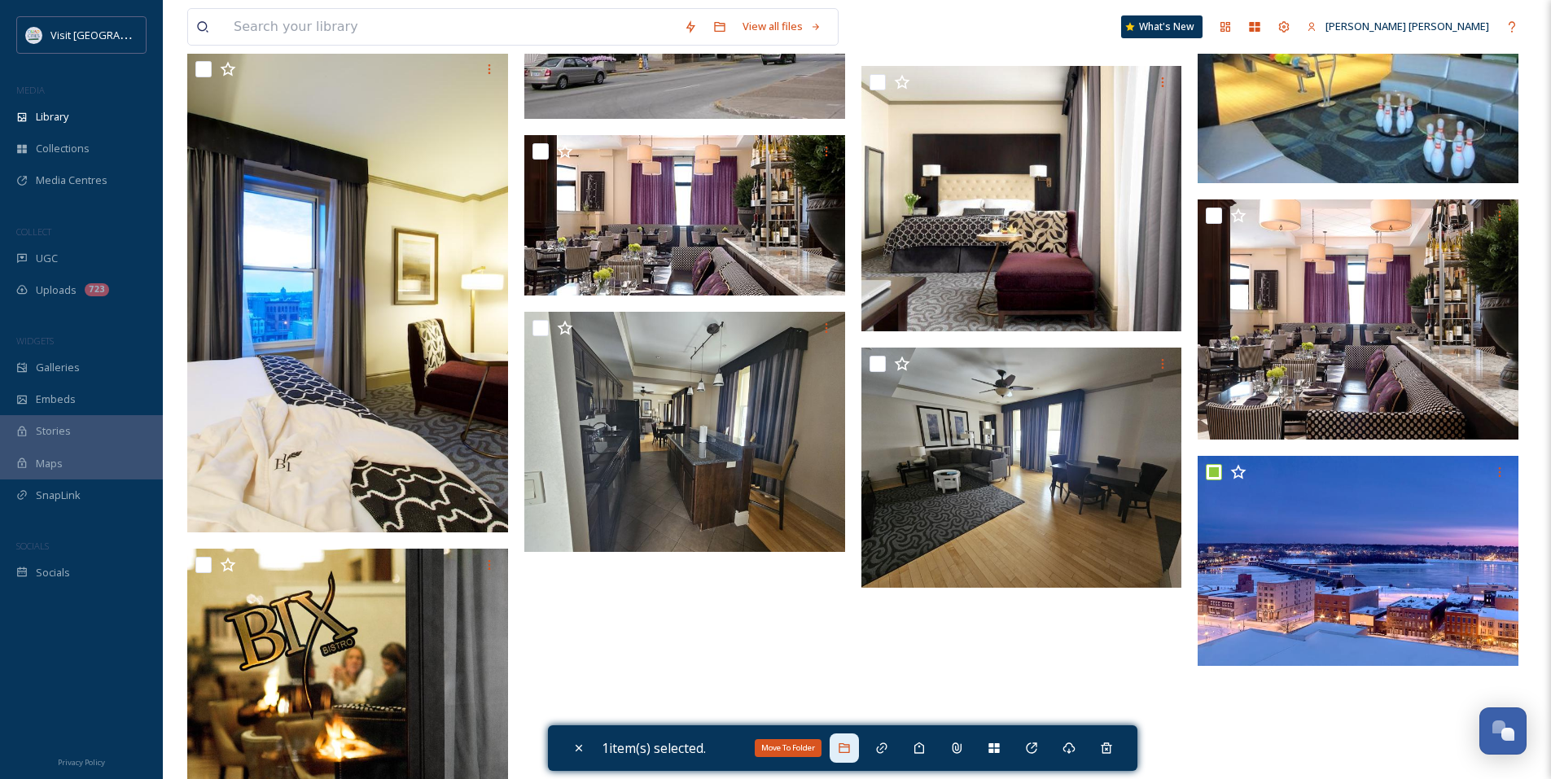
click at [845, 751] on icon at bounding box center [844, 748] width 13 height 13
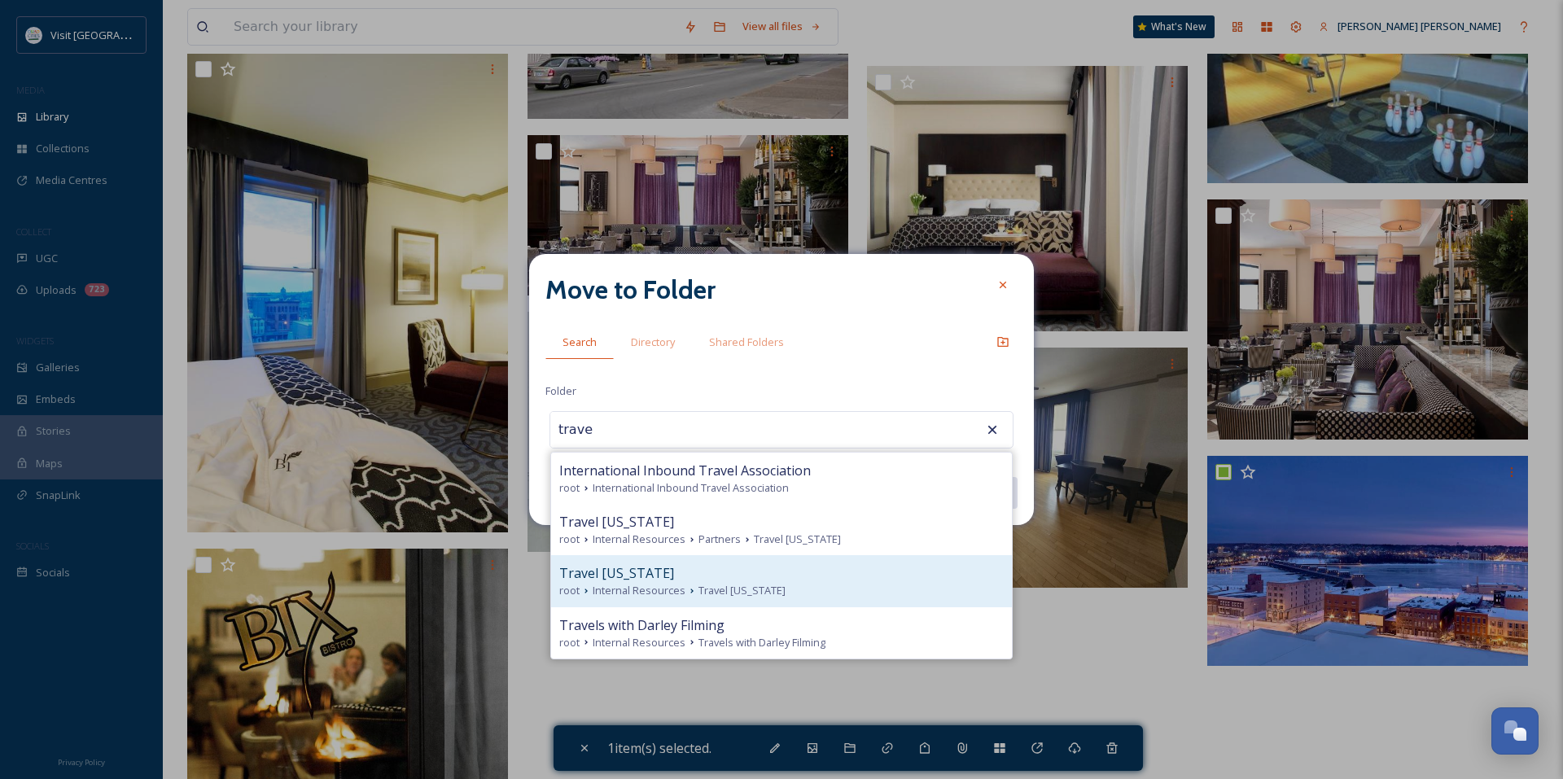
click at [722, 571] on div "Travel [US_STATE]" at bounding box center [781, 573] width 444 height 20
type input "Travel [US_STATE]"
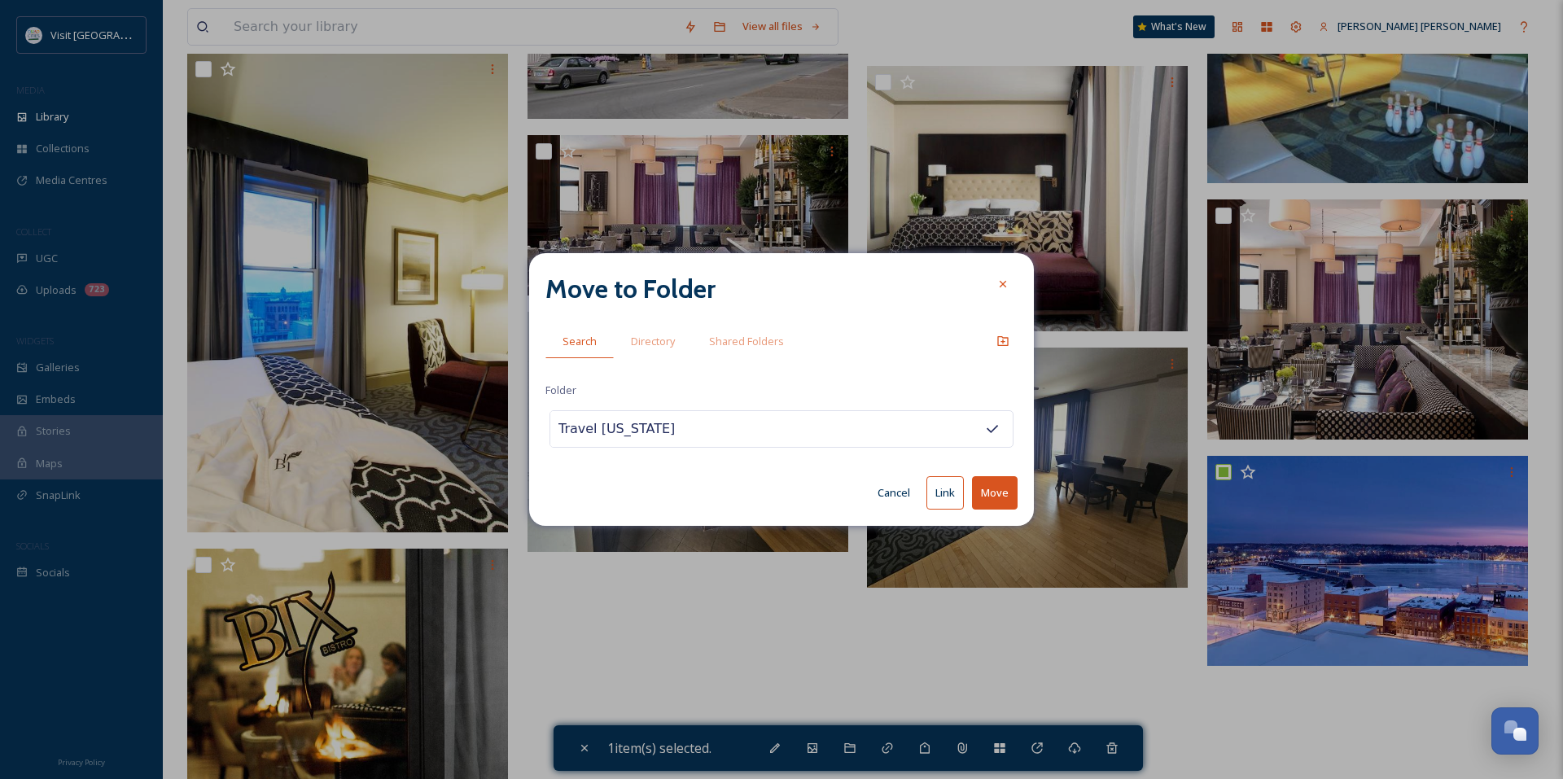
click at [932, 495] on button "Link" at bounding box center [944, 492] width 37 height 33
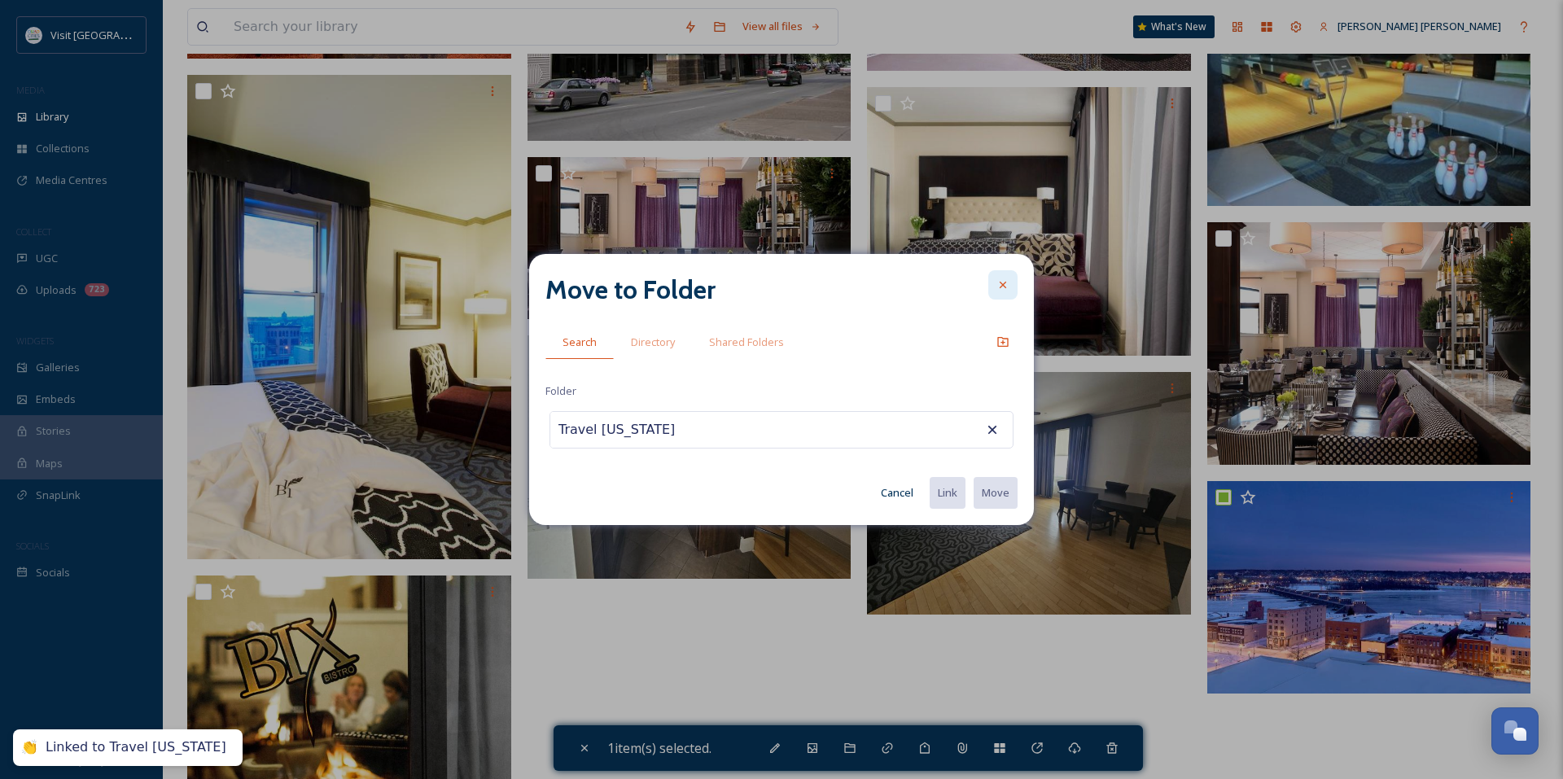
click at [1009, 280] on div at bounding box center [1002, 284] width 29 height 29
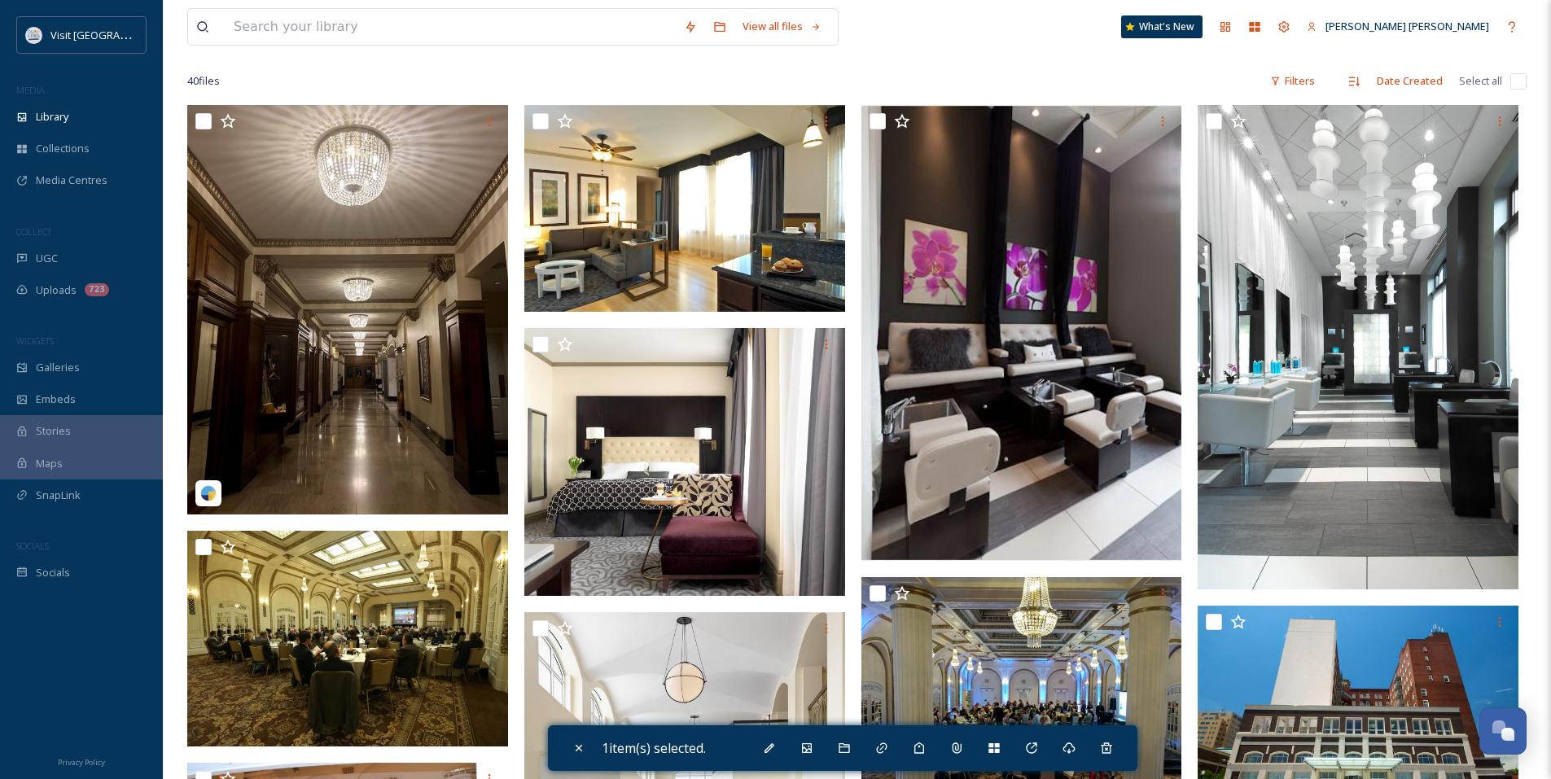
scroll to position [0, 0]
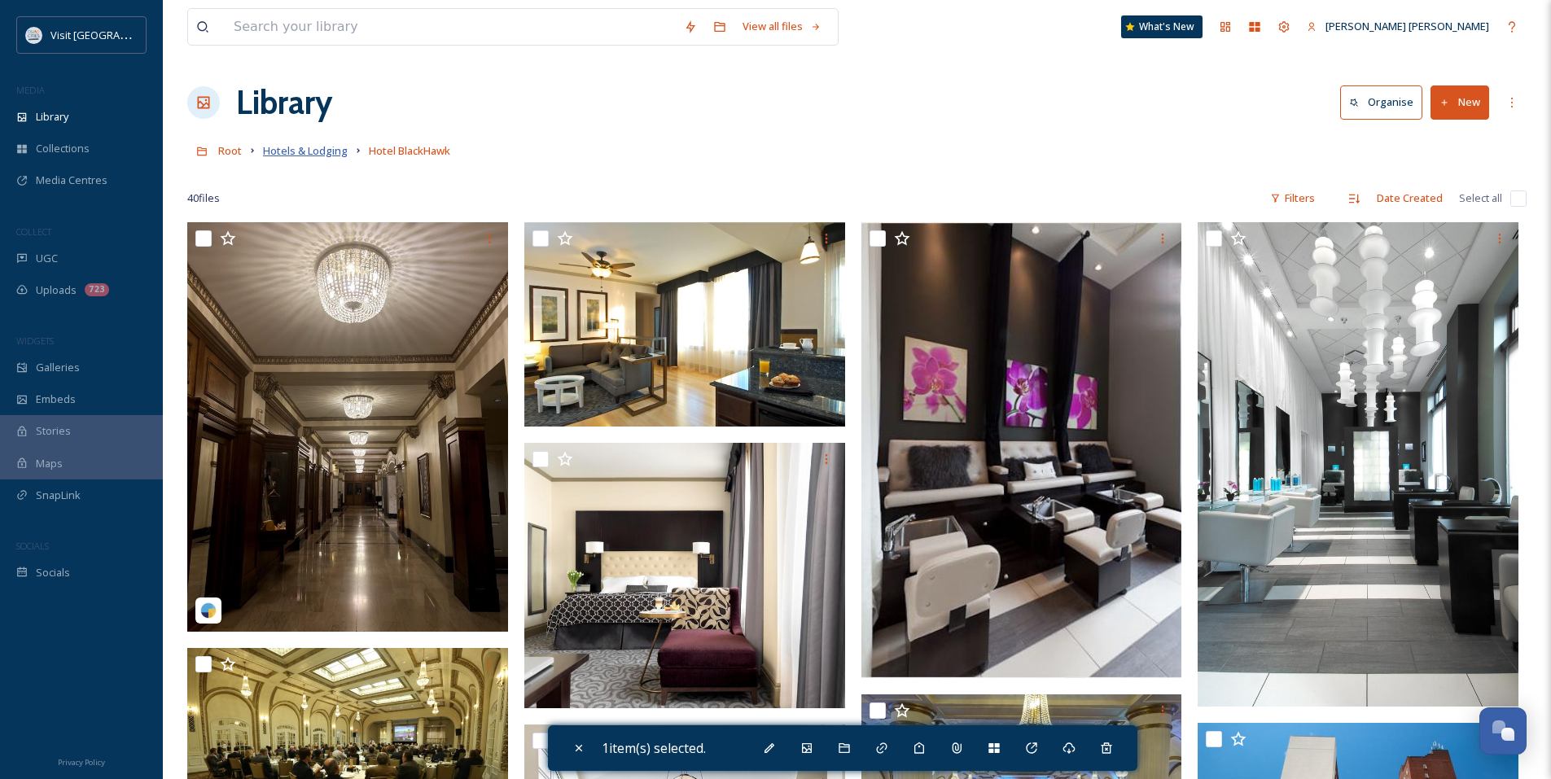
click at [341, 152] on span "Hotels & Lodging" at bounding box center [305, 150] width 85 height 15
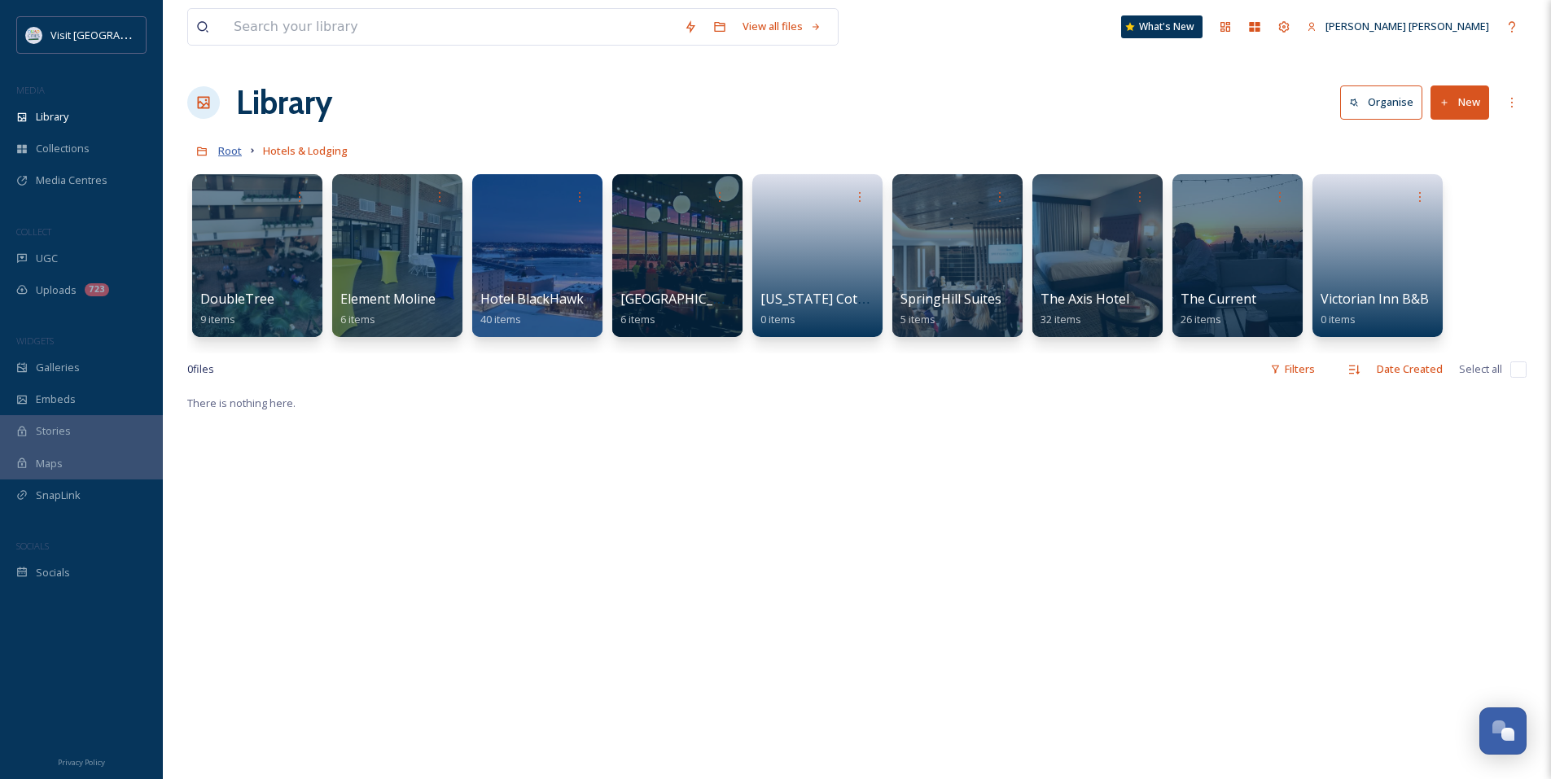
click at [239, 153] on span "Root" at bounding box center [230, 150] width 24 height 15
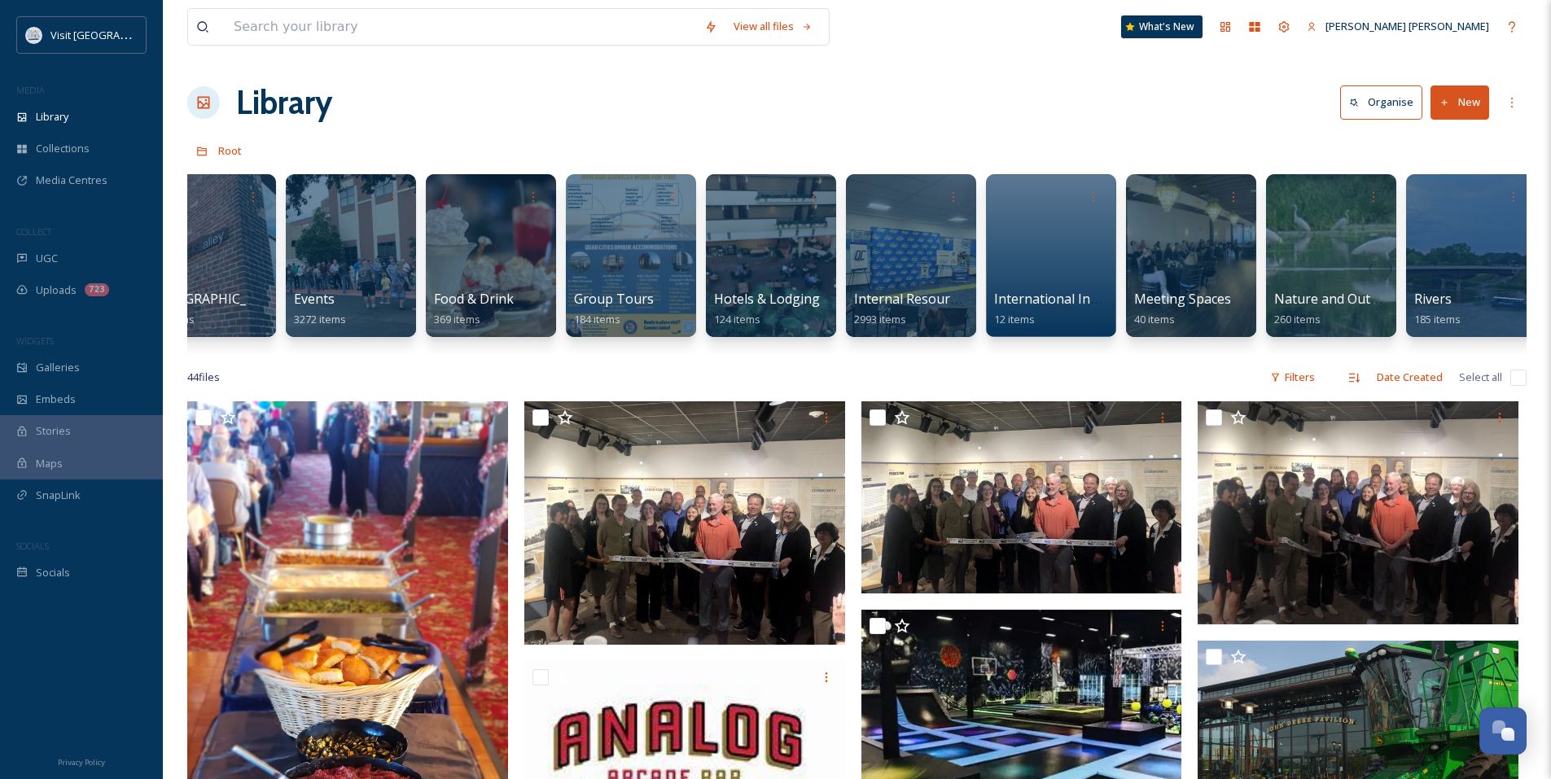
scroll to position [0, 639]
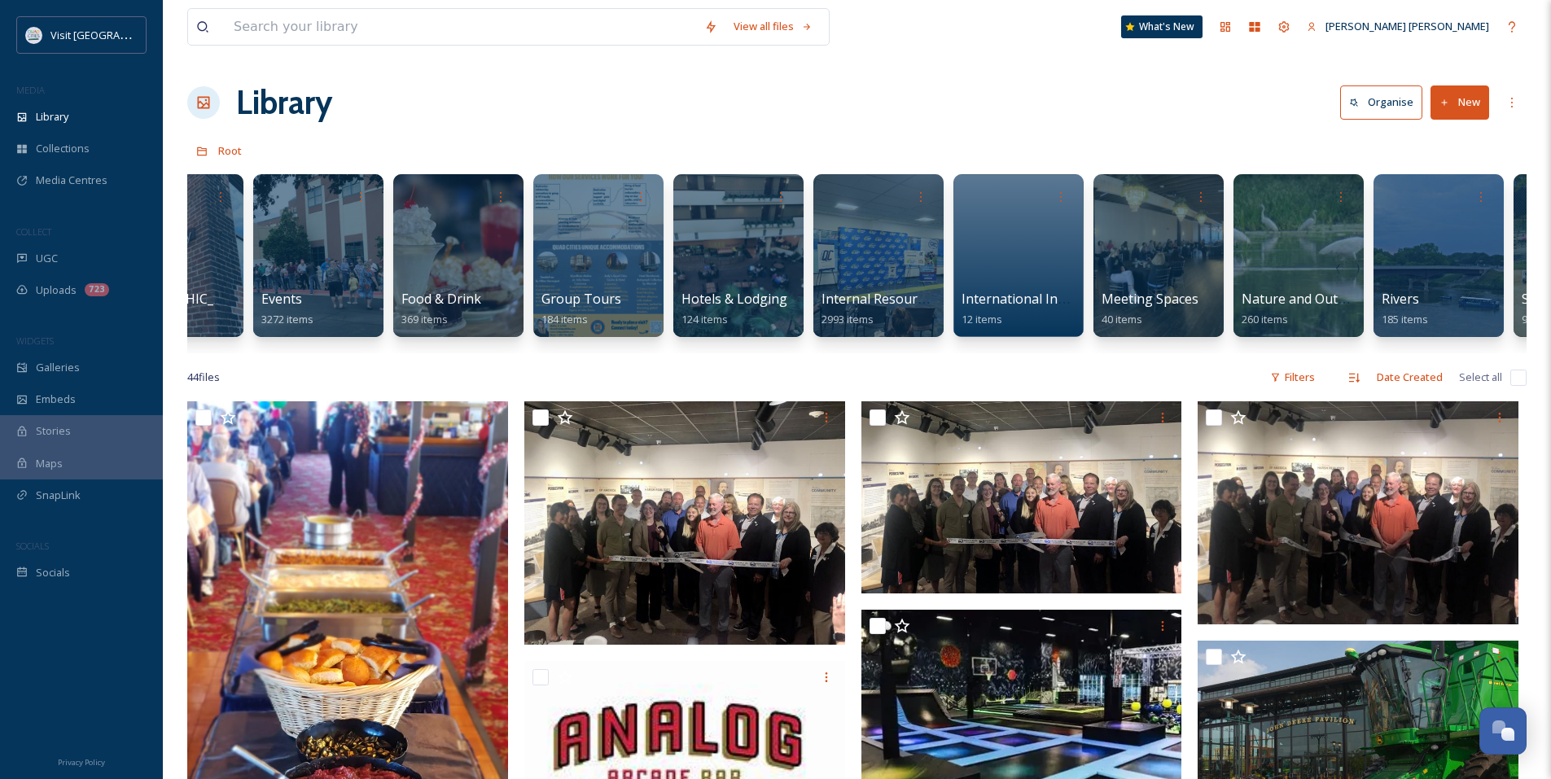
click at [1066, 352] on div "Attractions 2151 items Beauty Shots 9 items Conferences & Tradeshows 493 items …" at bounding box center [856, 259] width 1339 height 187
drag, startPoint x: 1079, startPoint y: 356, endPoint x: 1097, endPoint y: 359, distance: 18.2
click at [1097, 353] on div "Attractions 2151 items Beauty Shots 9 items Conferences & Tradeshows 493 items …" at bounding box center [856, 259] width 1339 height 187
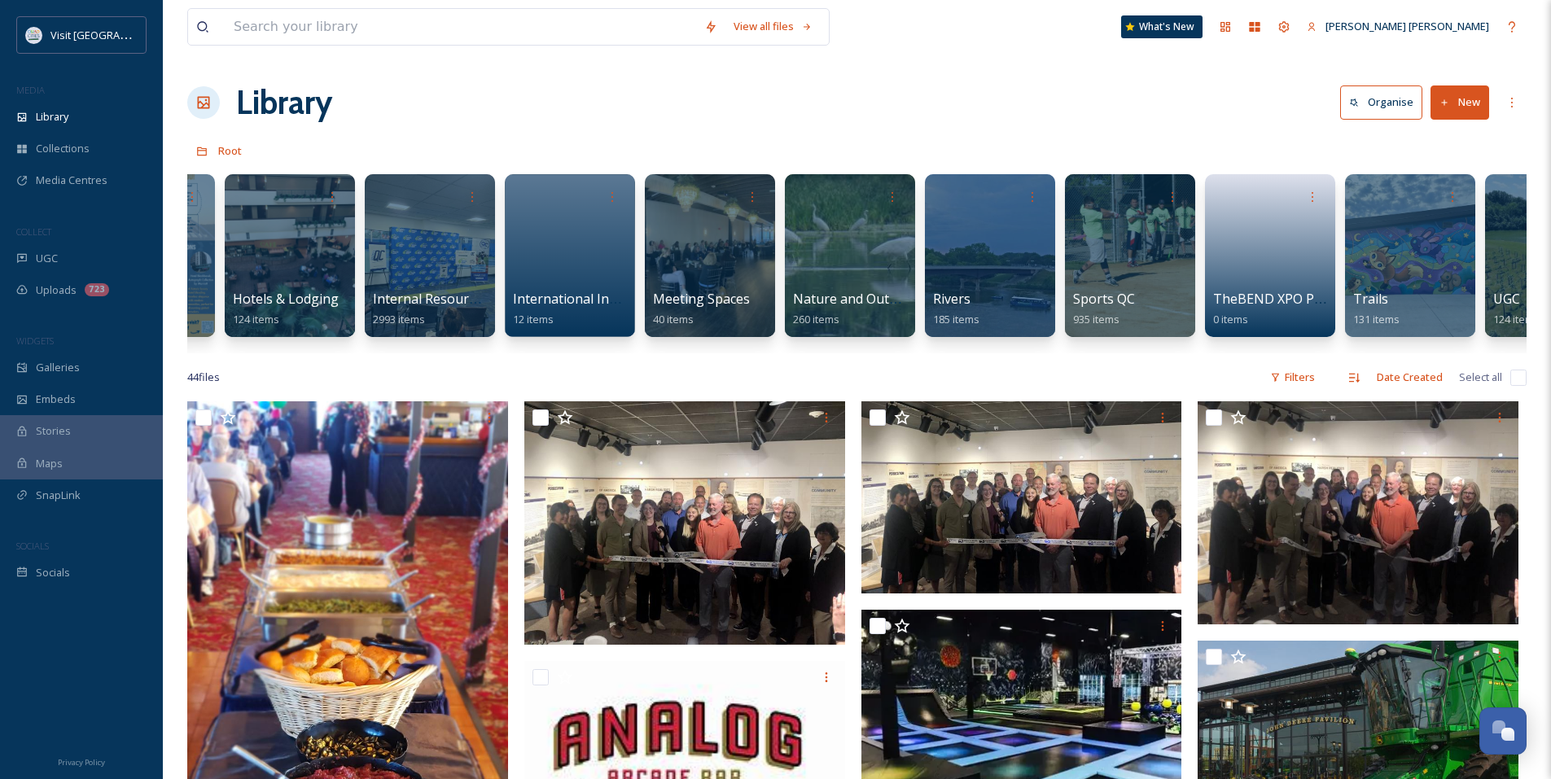
scroll to position [0, 1112]
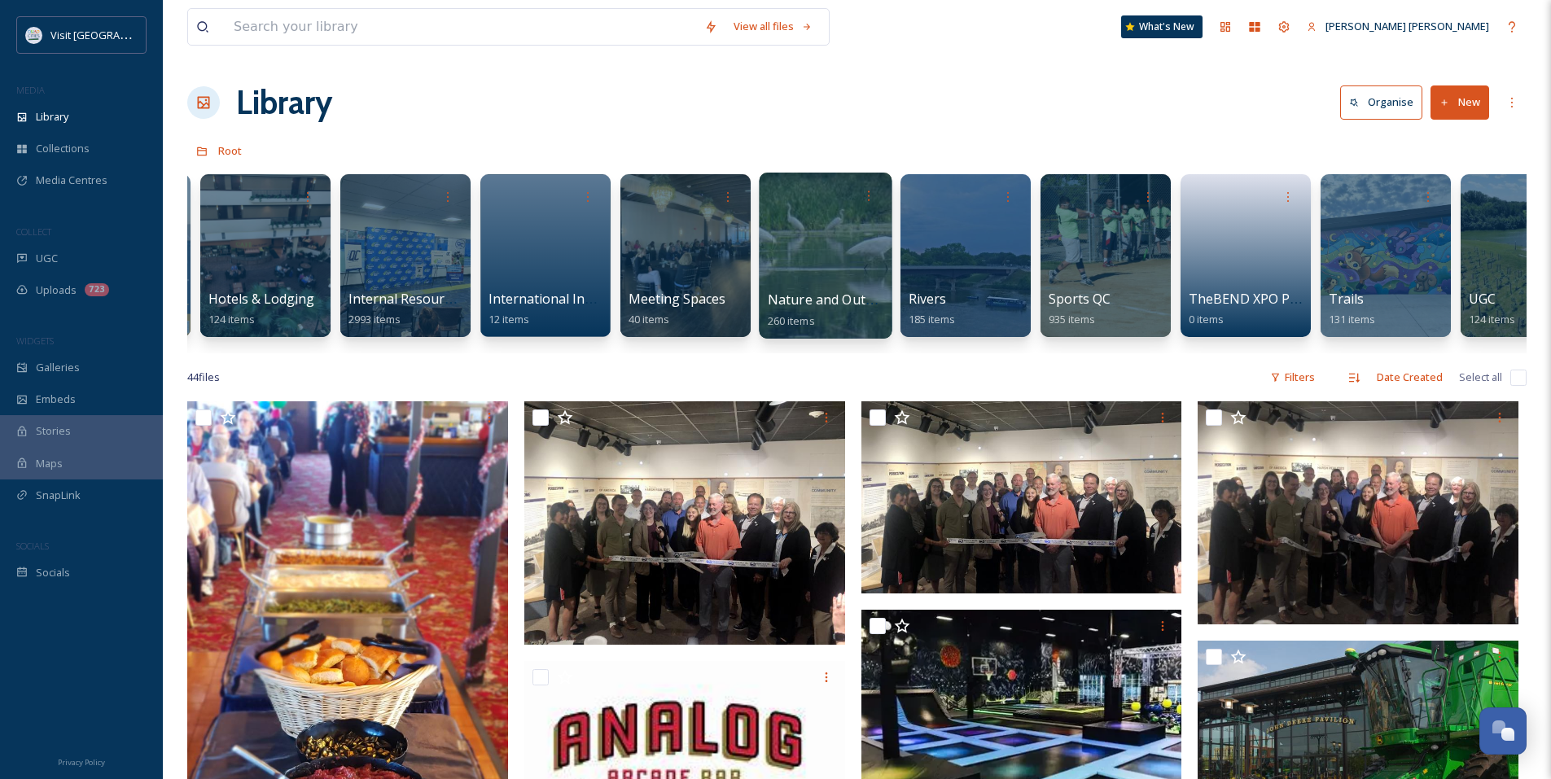
click at [846, 252] on div at bounding box center [825, 256] width 133 height 166
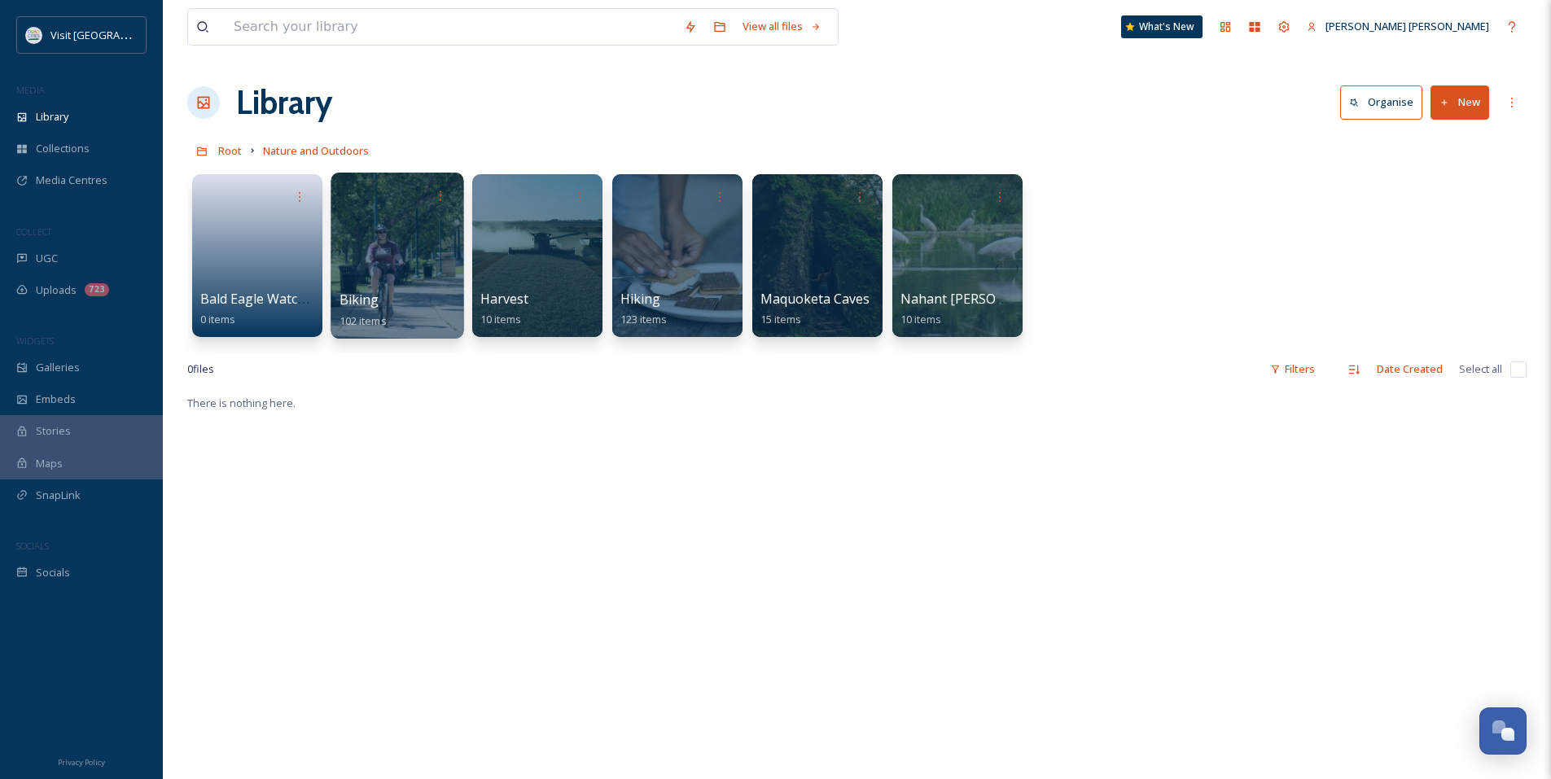
click at [410, 260] on div at bounding box center [397, 256] width 133 height 166
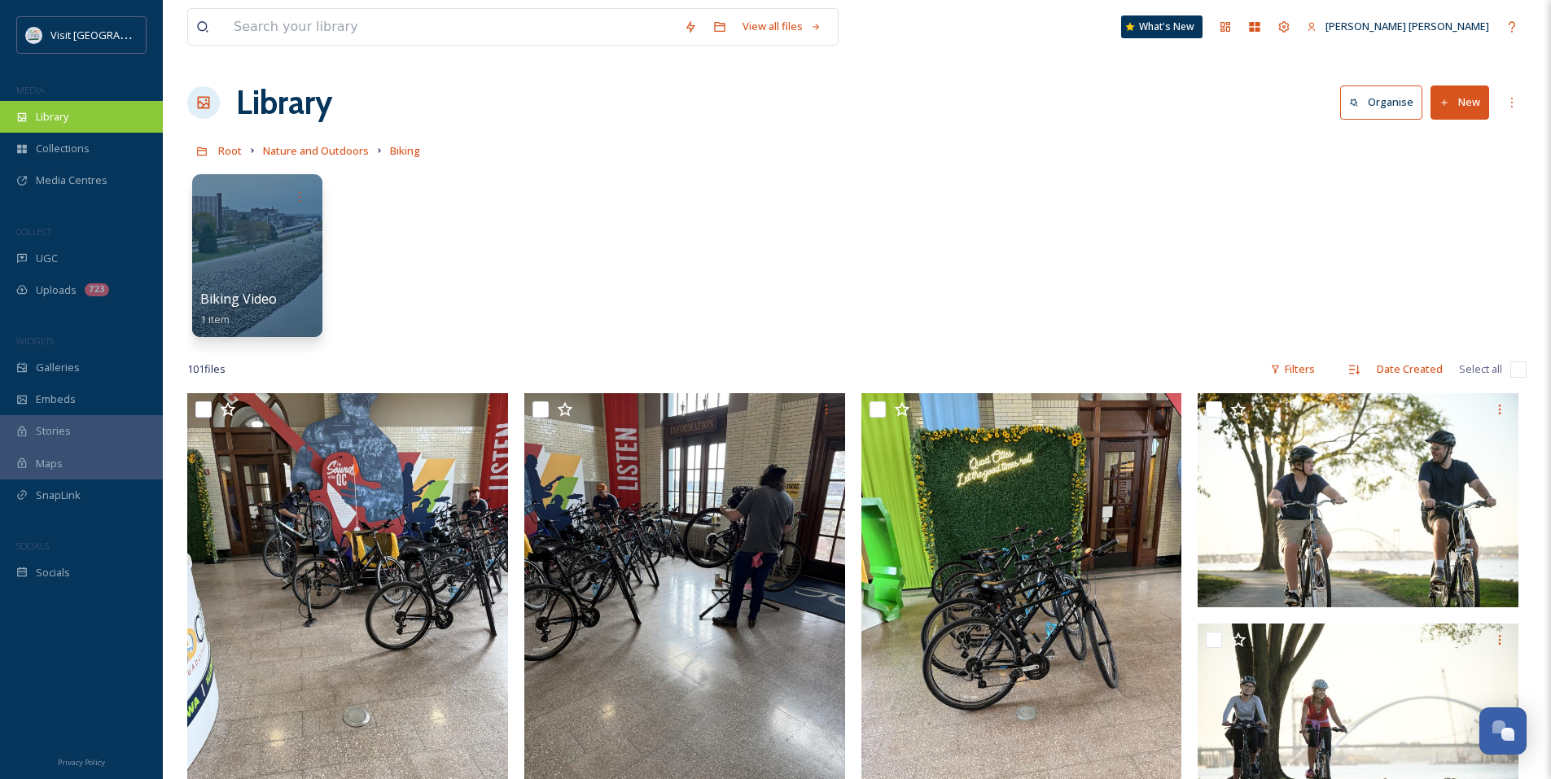
click at [87, 116] on div "Library" at bounding box center [81, 117] width 163 height 32
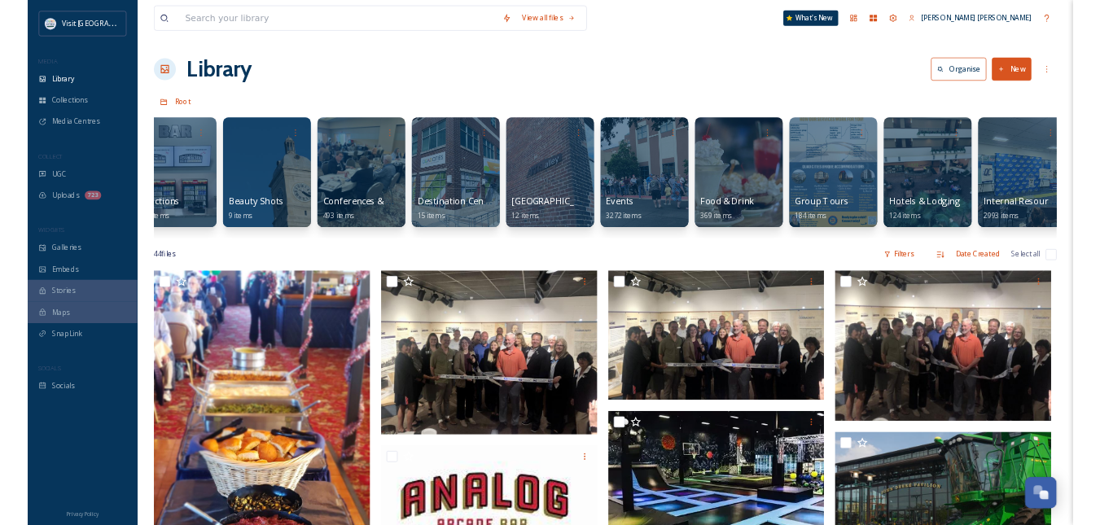
scroll to position [0, 34]
